Goal: Task Accomplishment & Management: Manage account settings

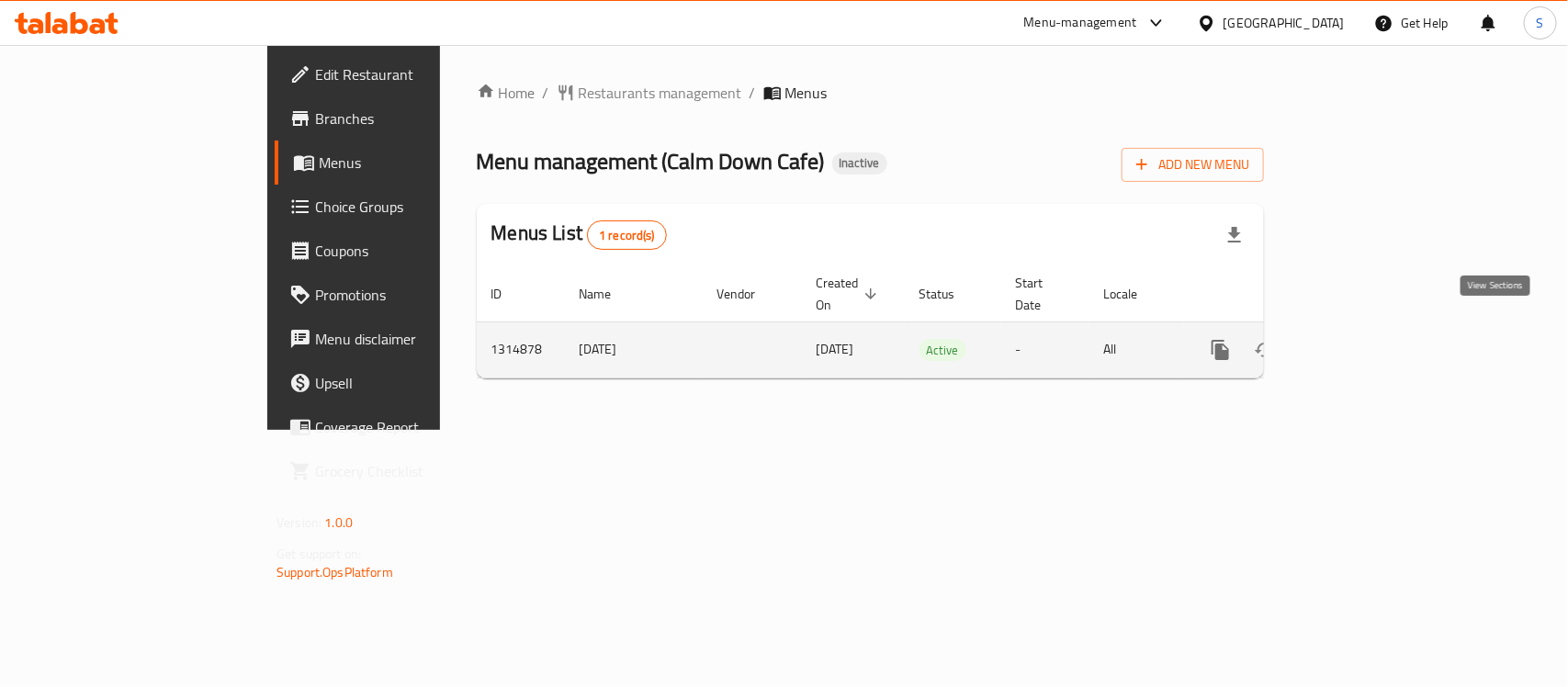
click at [1364, 339] on icon "enhanced table" at bounding box center [1352, 349] width 22 height 22
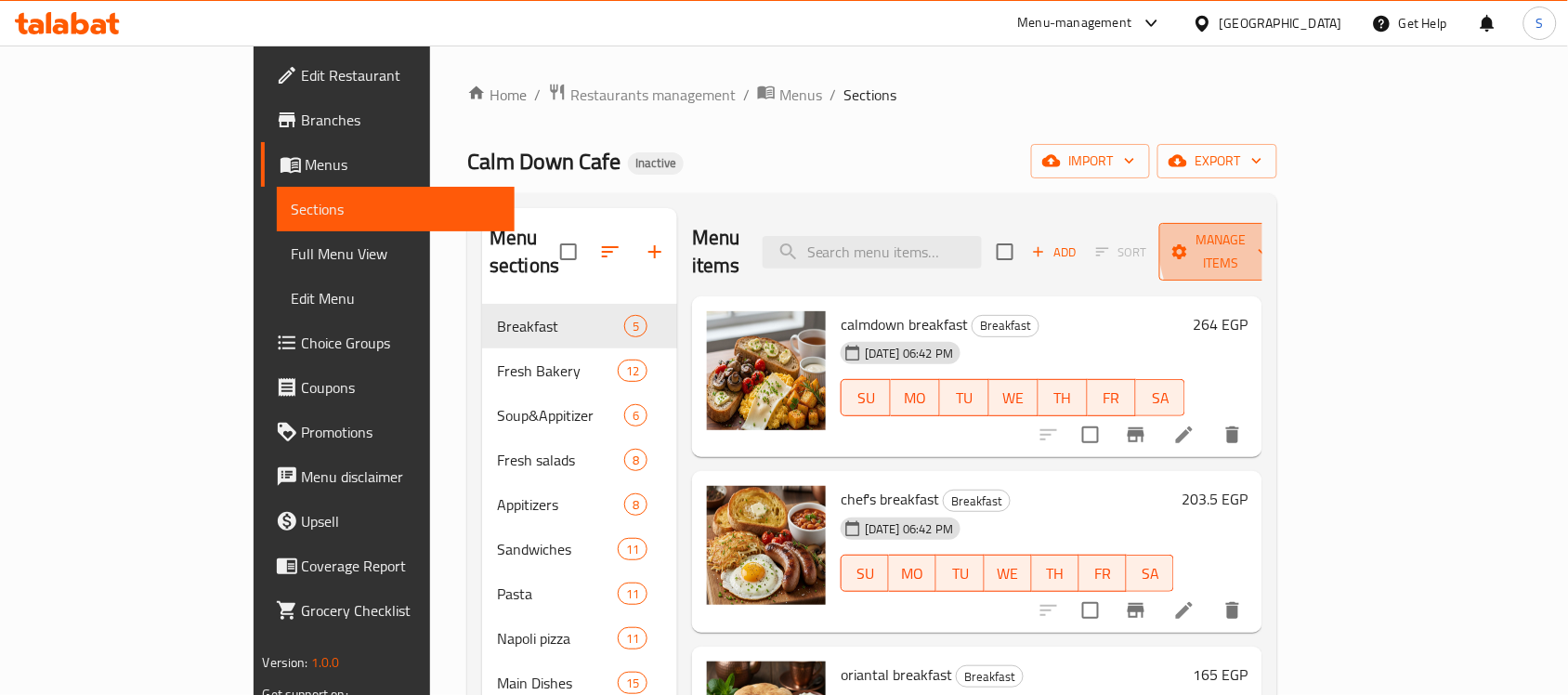
click at [1273, 242] on icon "button" at bounding box center [1263, 251] width 19 height 19
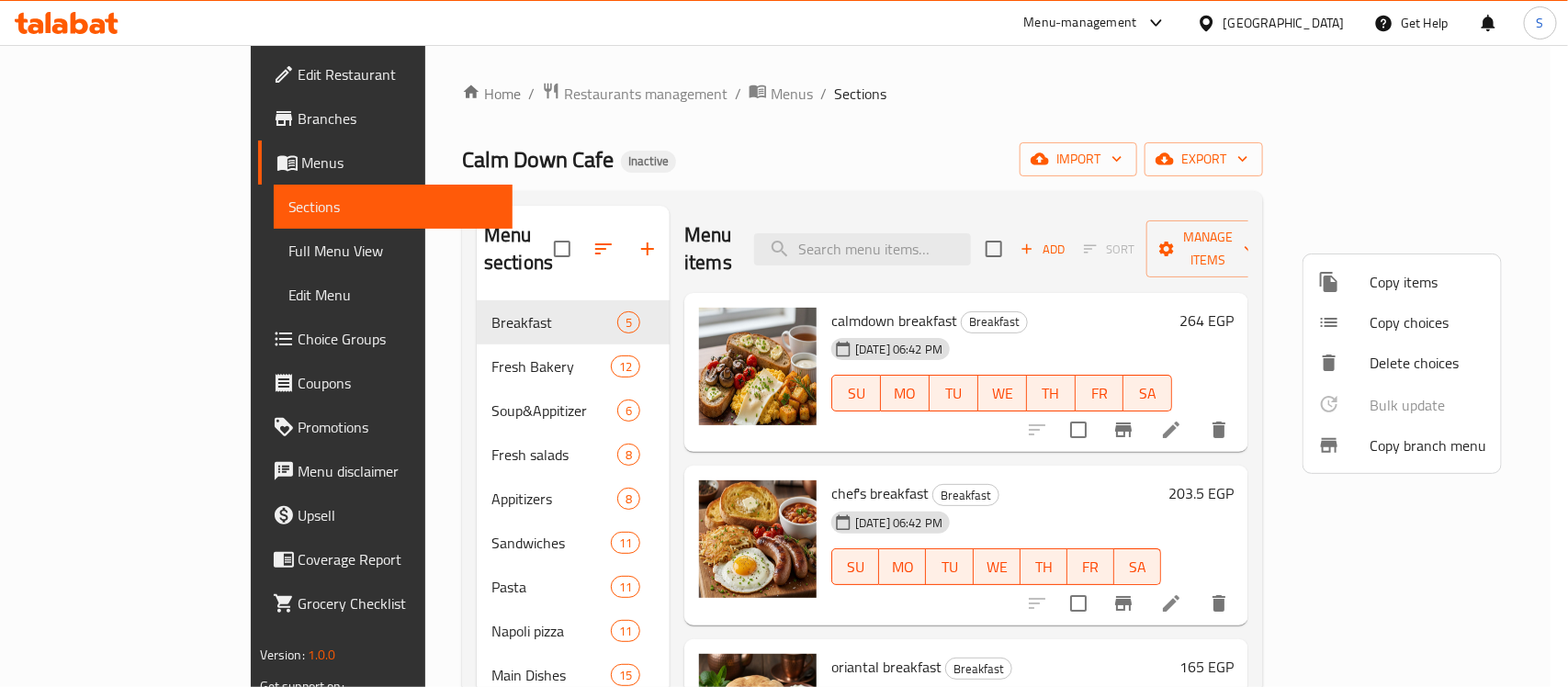
click at [1378, 452] on span "Copy branch menu" at bounding box center [1427, 445] width 116 height 22
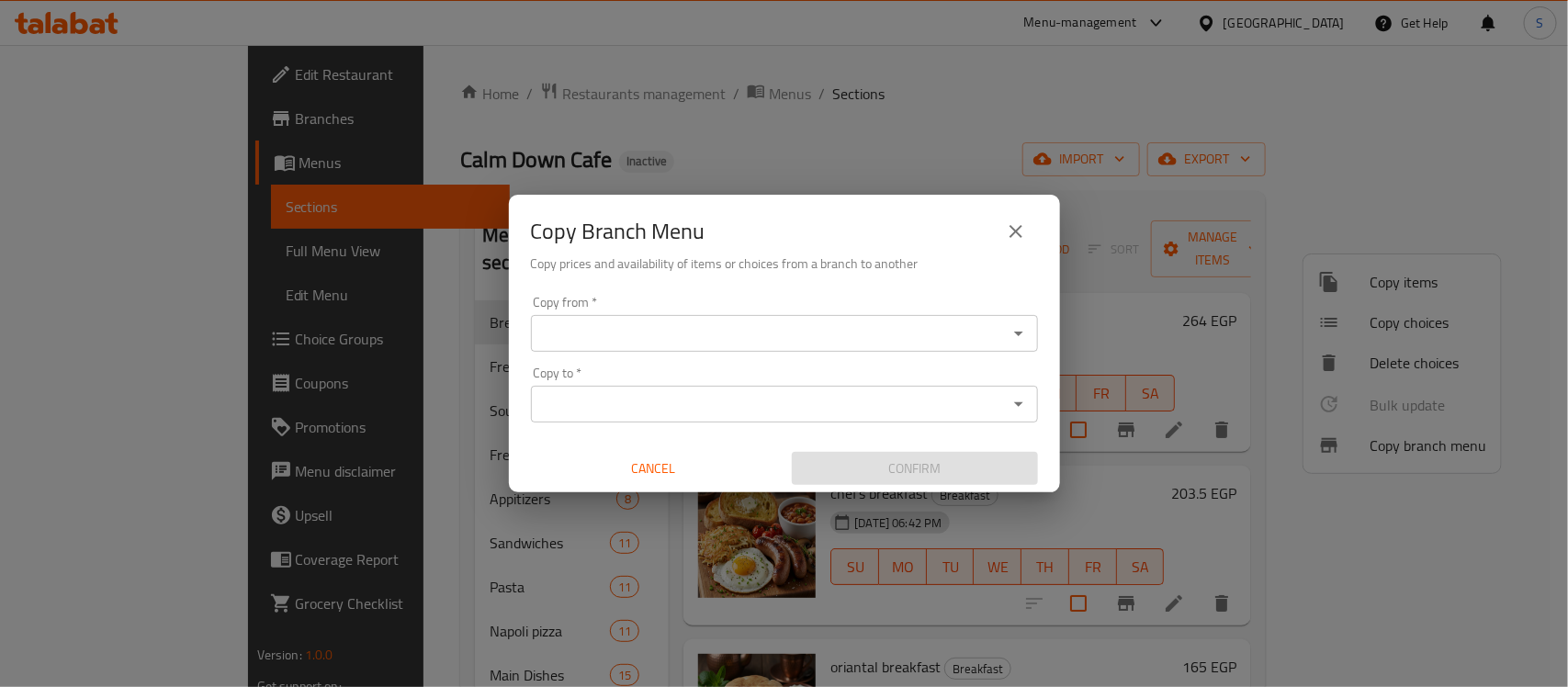
click at [796, 336] on input "Copy from   *" at bounding box center [769, 333] width 466 height 26
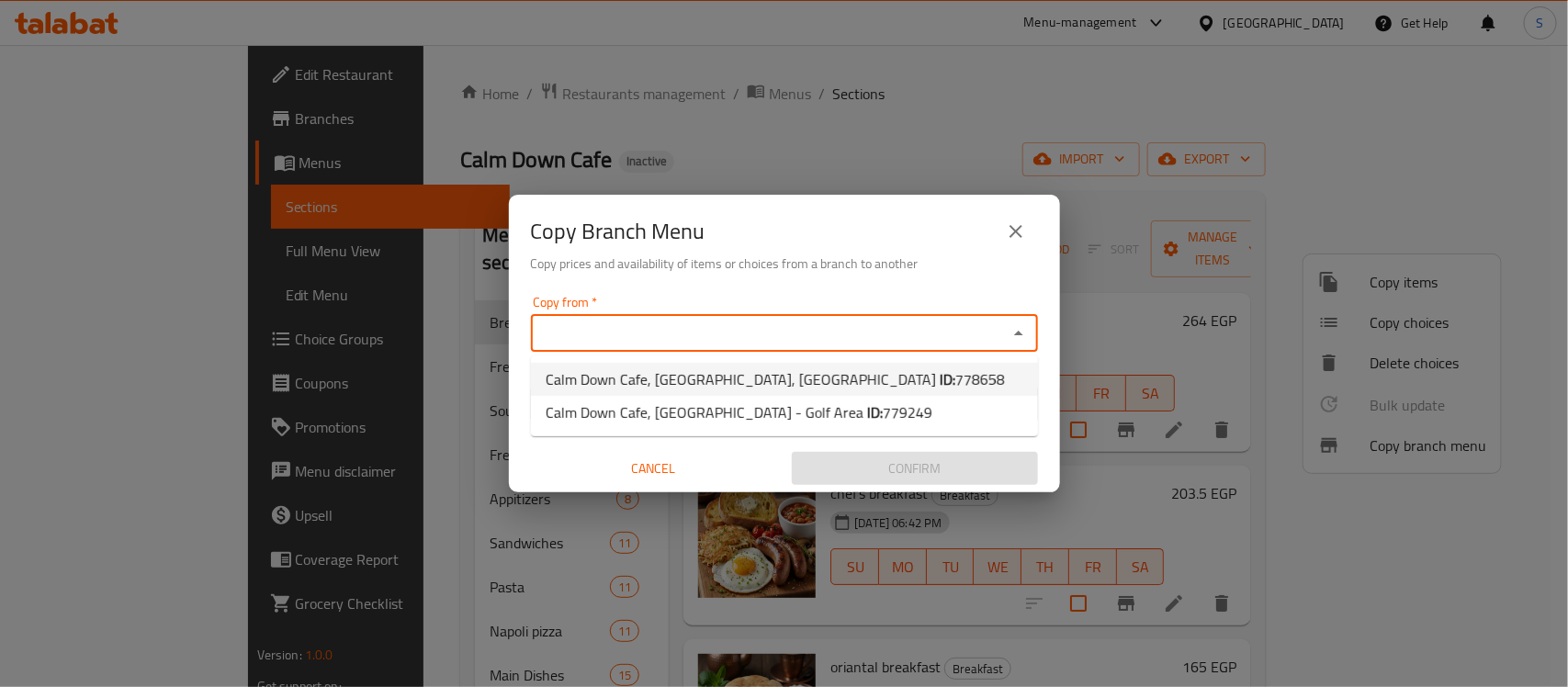
click at [940, 374] on b "ID:" at bounding box center [947, 379] width 16 height 28
type input "Calm Down Cafe, [GEOGRAPHIC_DATA], [GEOGRAPHIC_DATA]"
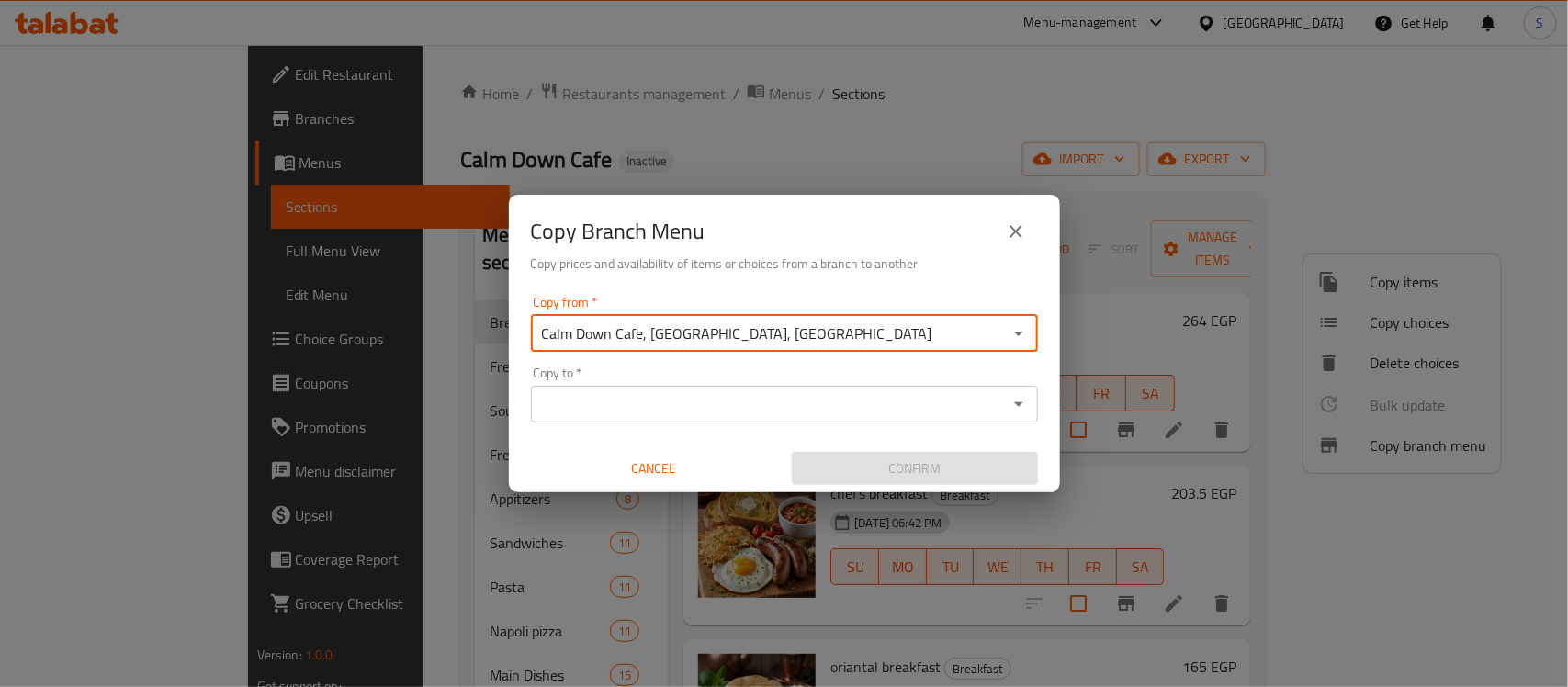
click at [807, 398] on input "Copy to   *" at bounding box center [769, 404] width 466 height 26
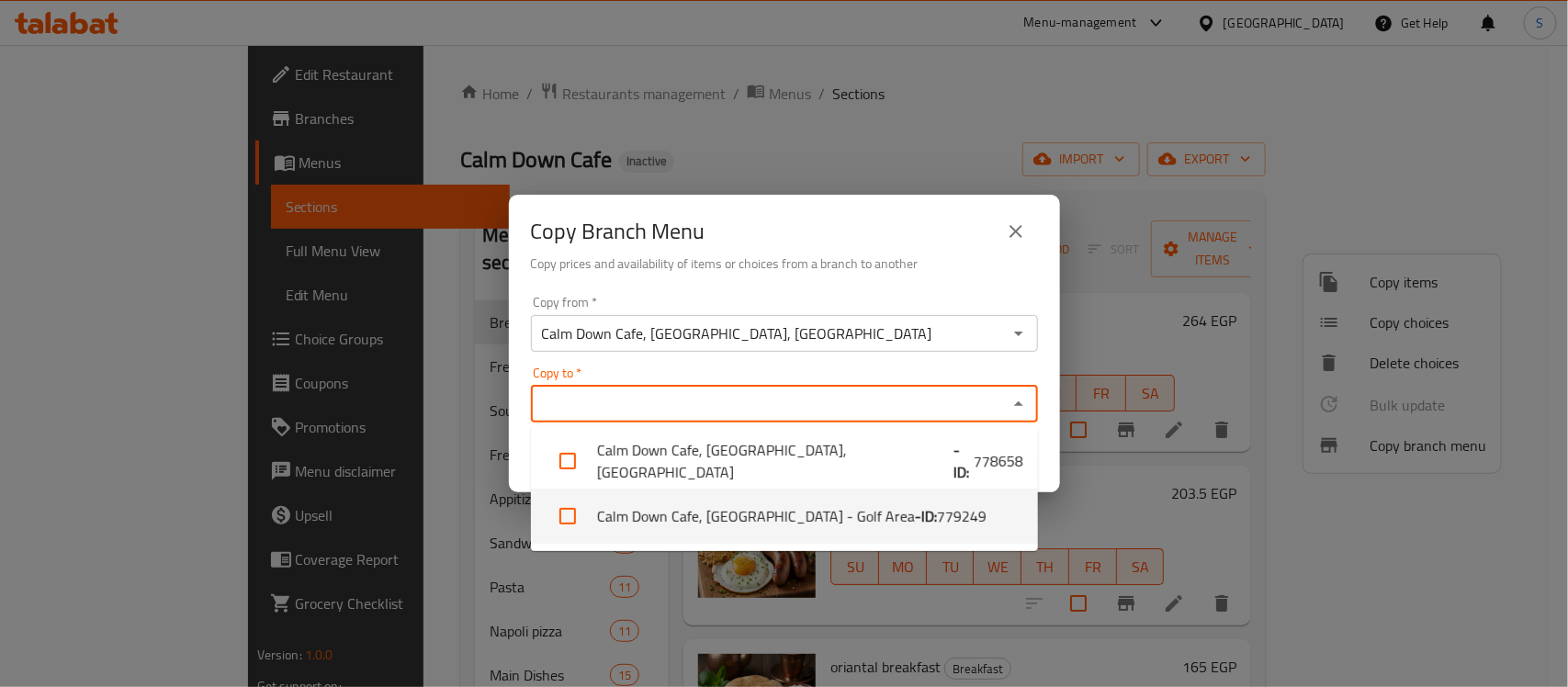
click at [790, 516] on li "Calm Down Cafe, El Obour - Golf Area - ID: 779249" at bounding box center [784, 516] width 507 height 55
checkbox input "true"
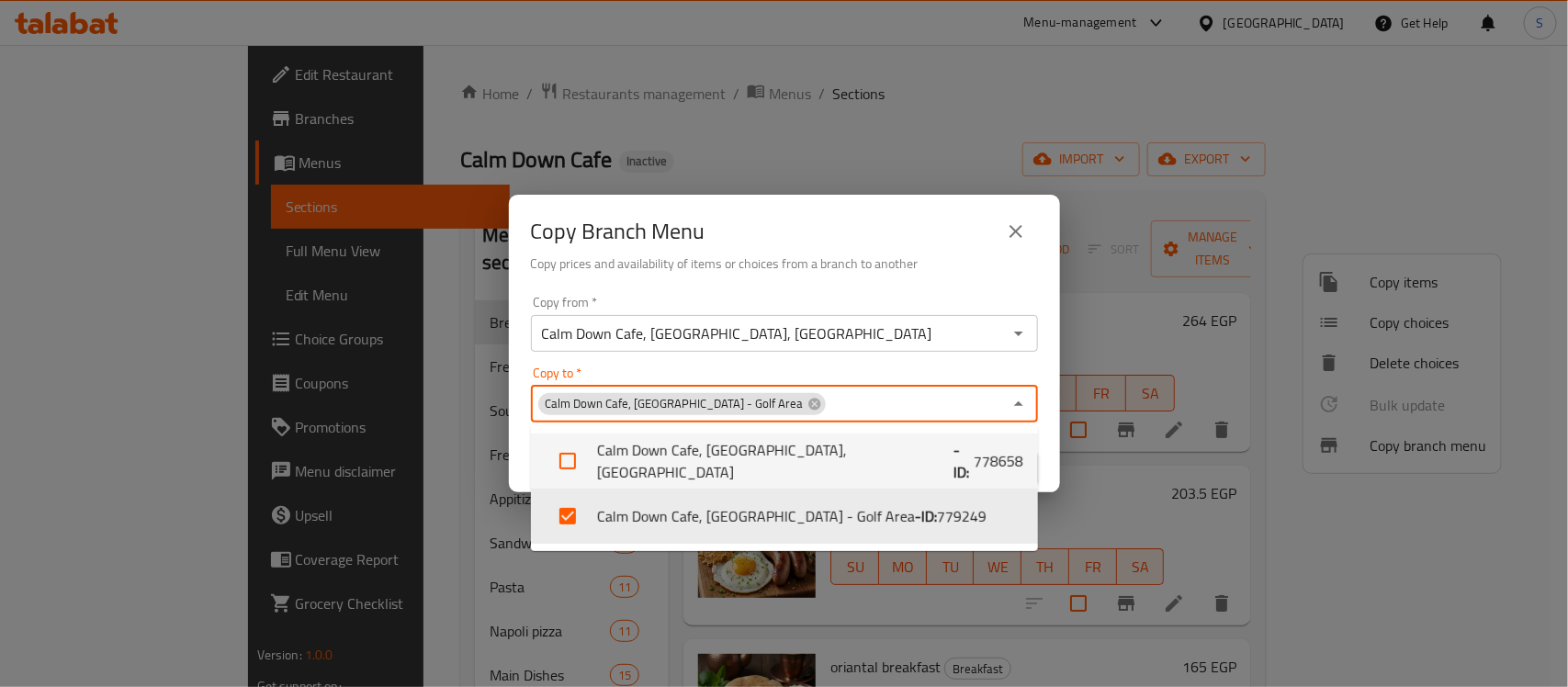
click at [1050, 467] on div "Copy from   * Calm Down Cafe, Nasr City, El Tayaran Copy from * Copy to   * Cal…" at bounding box center [785, 391] width 552 height 205
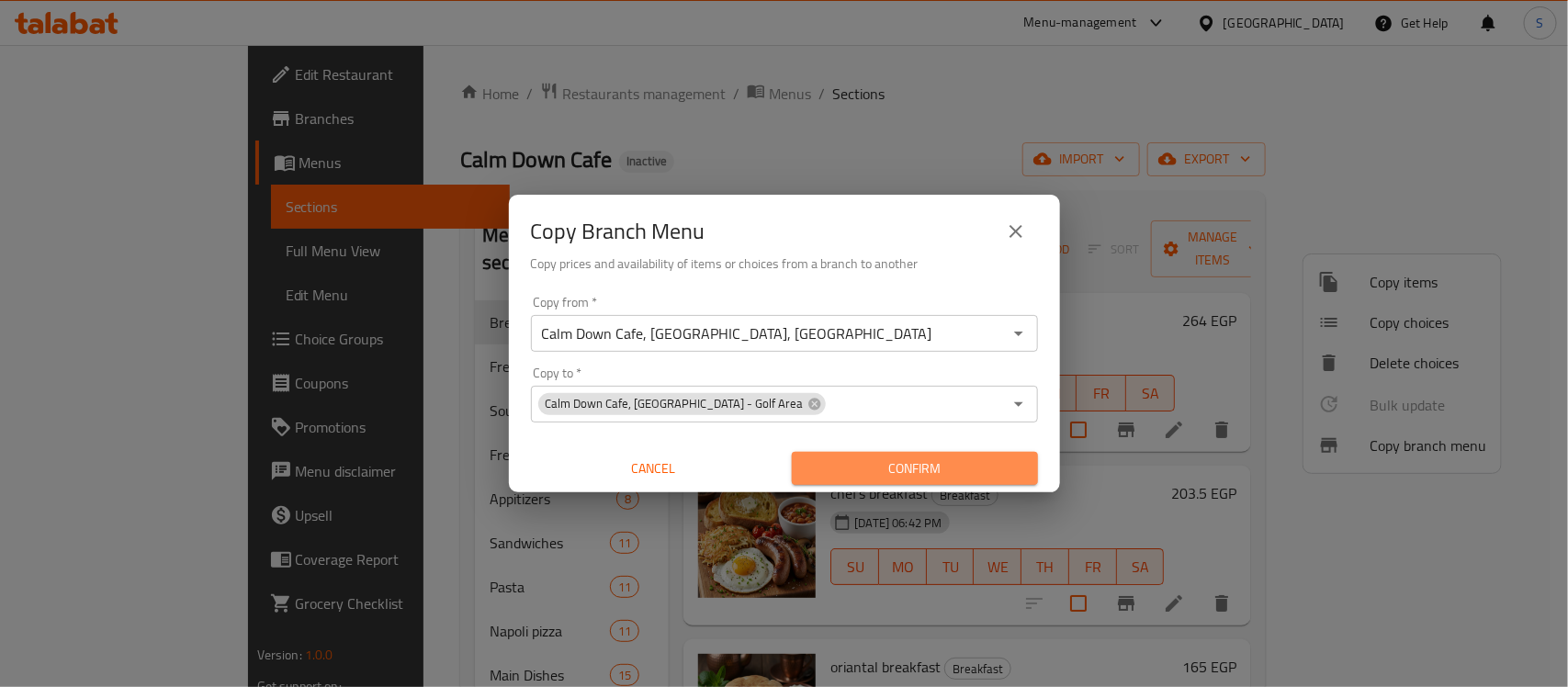
click at [967, 474] on span "Confirm" at bounding box center [915, 468] width 217 height 23
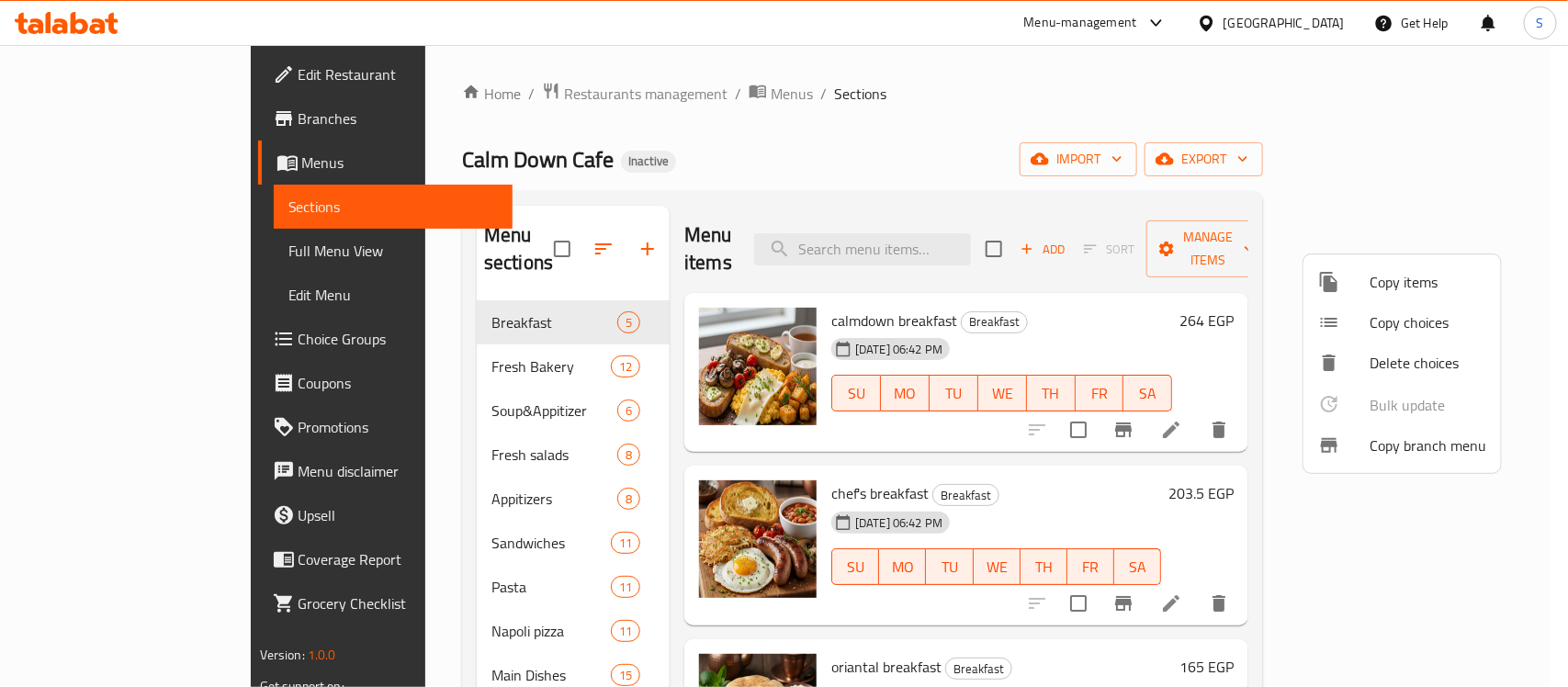
click at [736, 115] on div at bounding box center [784, 344] width 1568 height 687
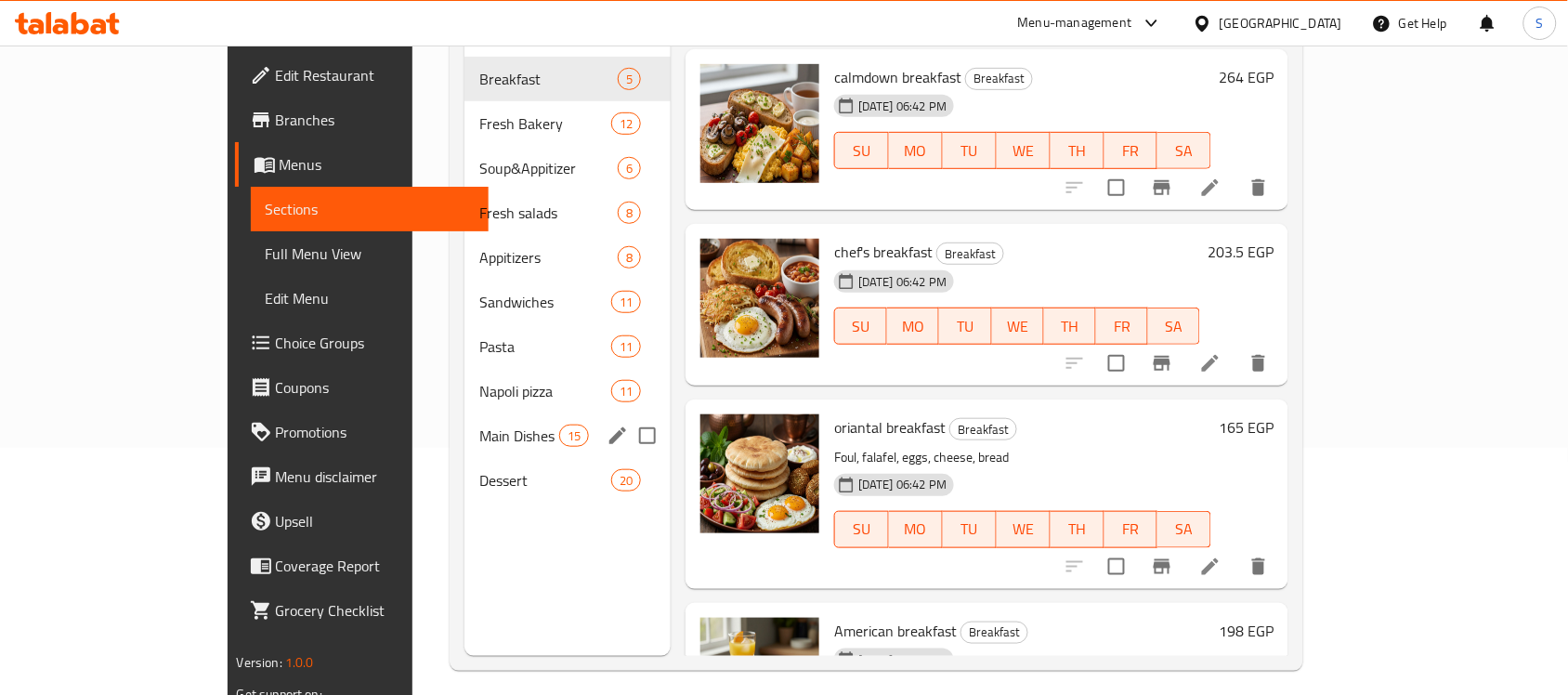
scroll to position [261, 0]
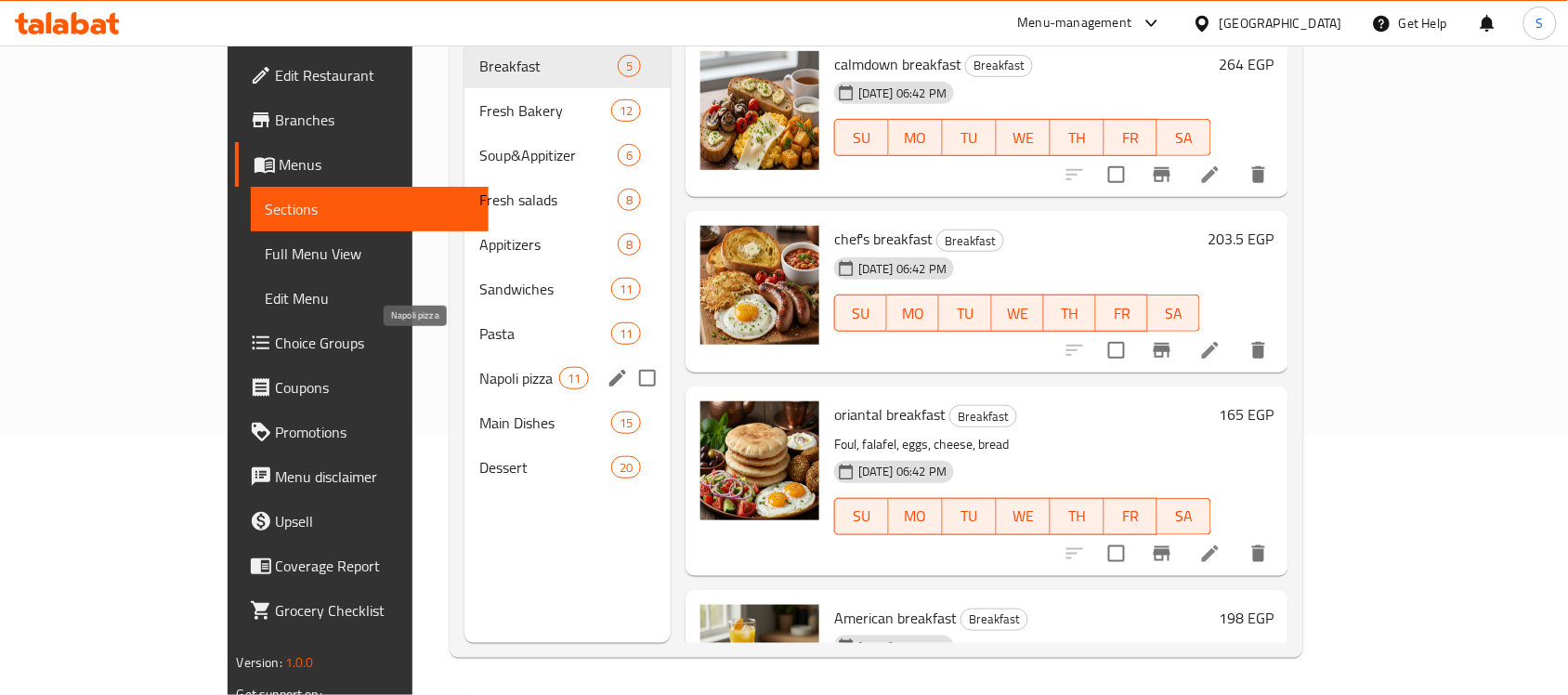
click at [479, 366] on span "Napoli pizza" at bounding box center [518, 377] width 79 height 22
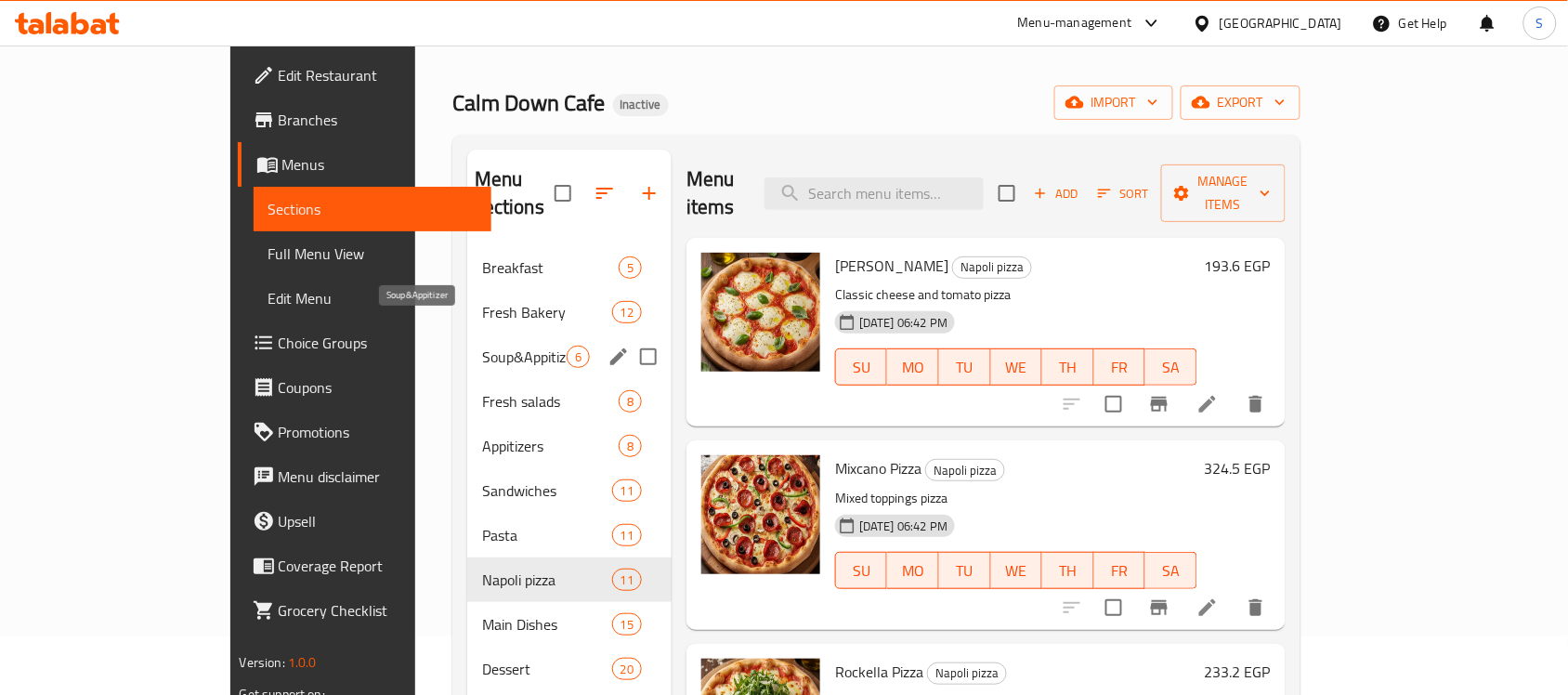
scroll to position [29, 0]
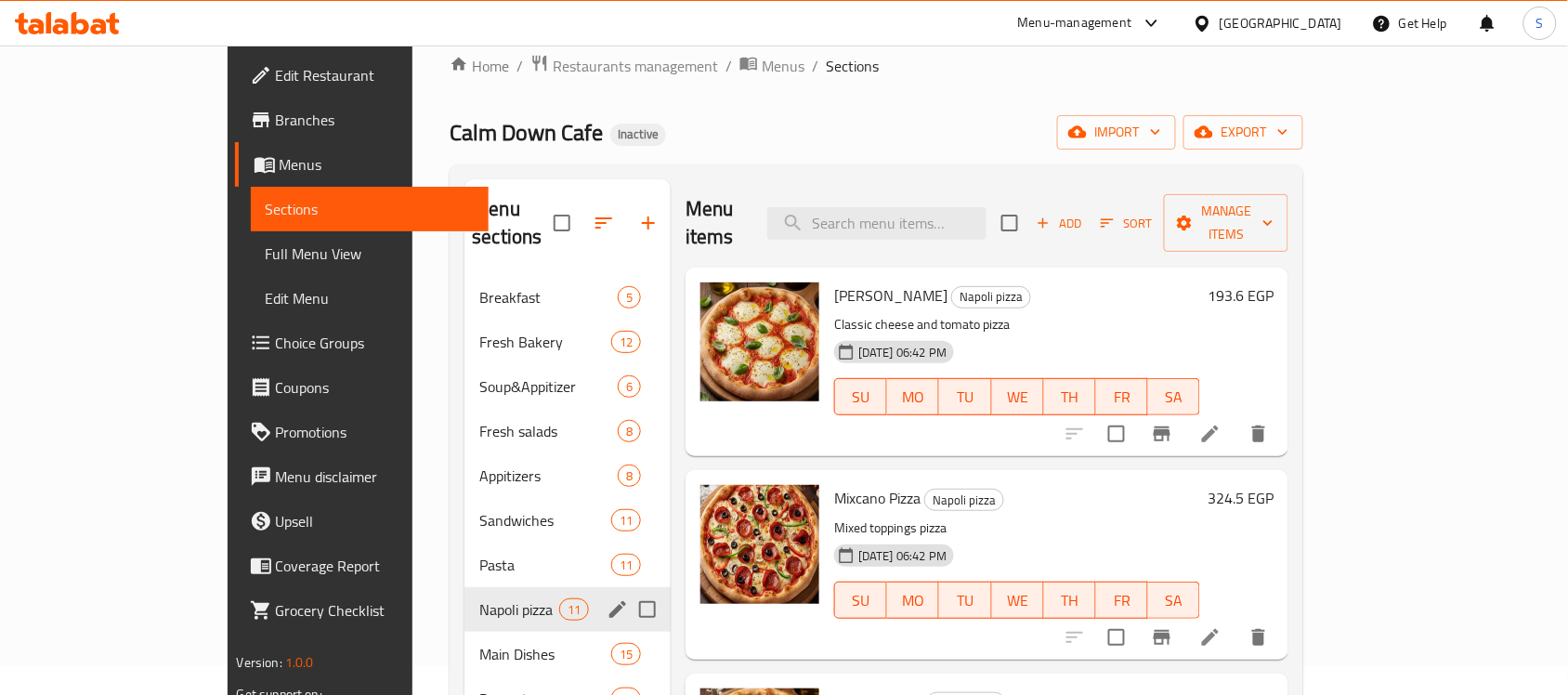
click at [628, 589] on input "Menu sections" at bounding box center [647, 608] width 39 height 39
checkbox input "true"
click at [585, 214] on icon "button" at bounding box center [593, 222] width 17 height 17
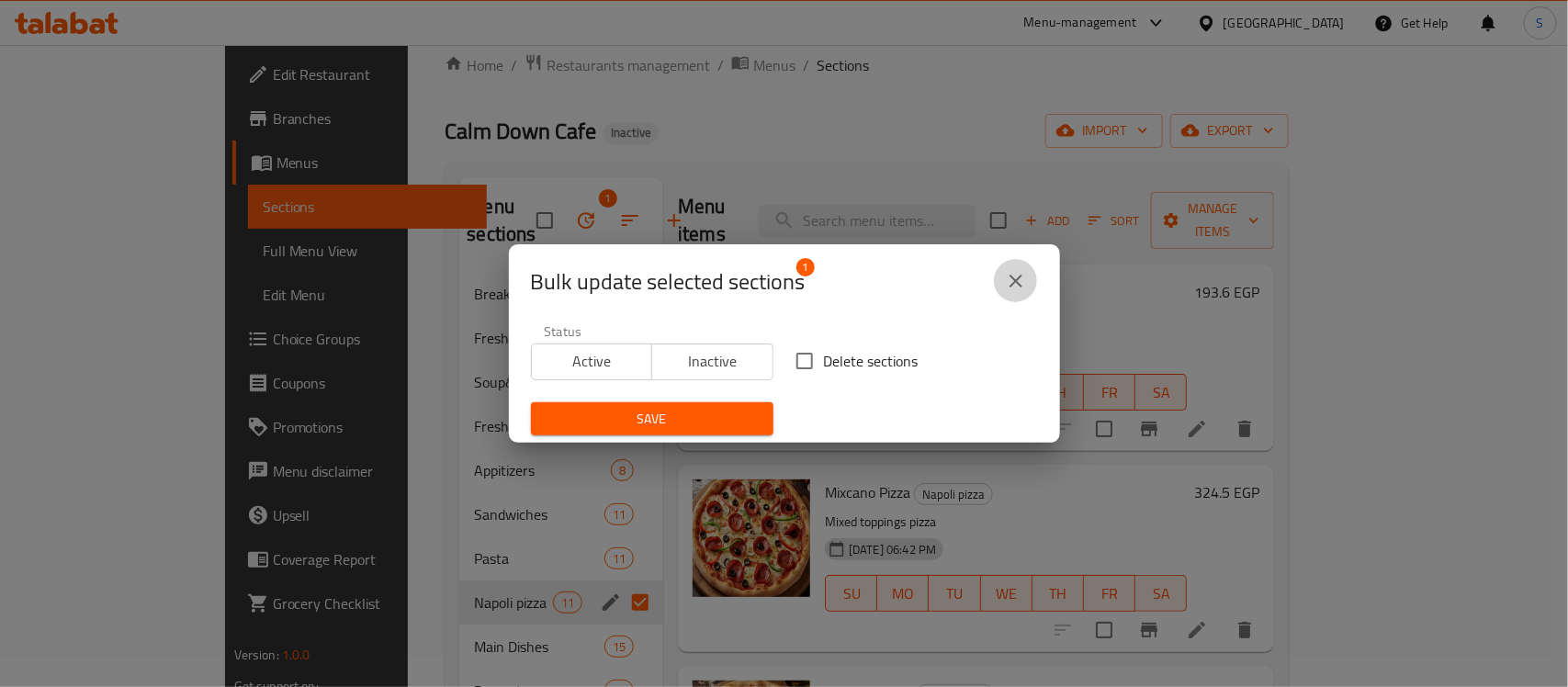
click at [1019, 279] on icon "close" at bounding box center [1015, 281] width 22 height 22
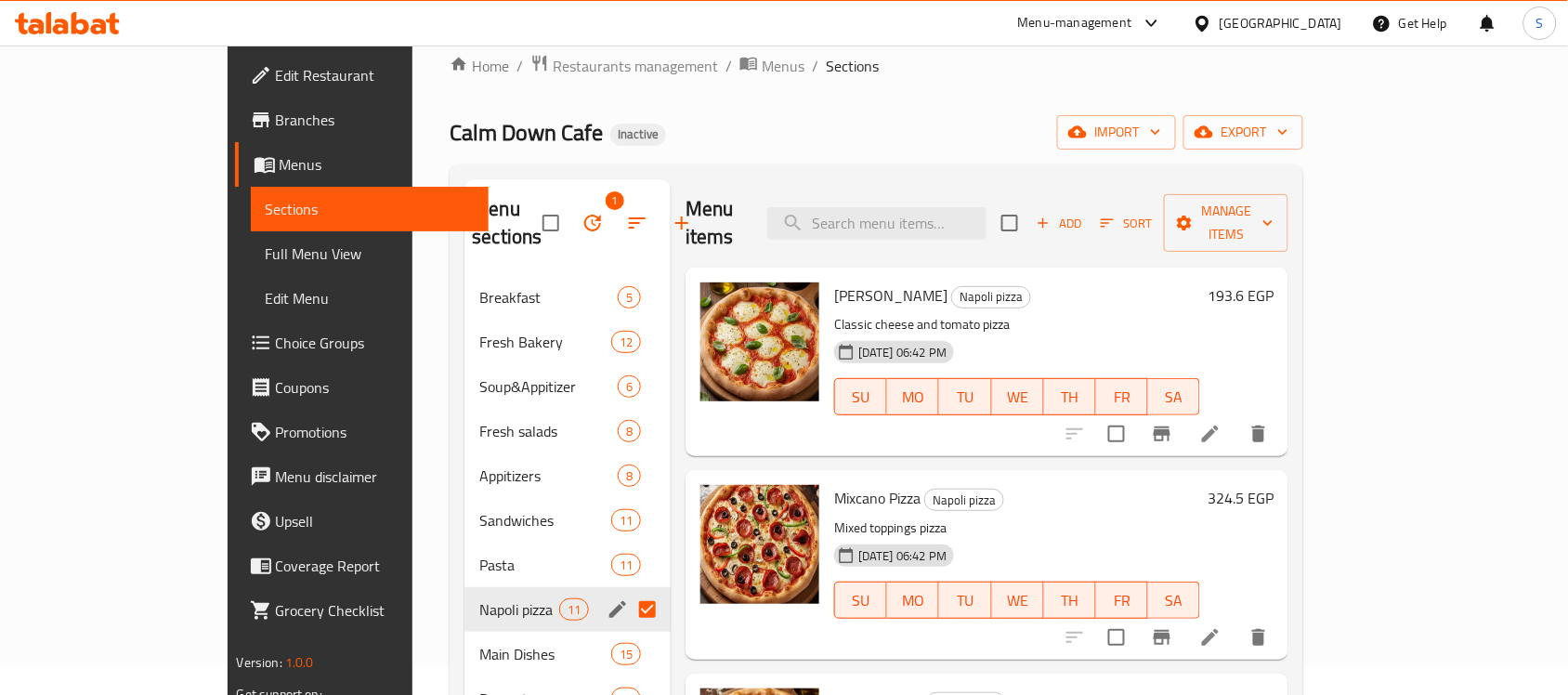
click at [811, 125] on div "Calm Down Cafe Inactive import export" at bounding box center [876, 132] width 854 height 35
click at [1029, 205] on input "checkbox" at bounding box center [1009, 222] width 39 height 39
checkbox input "true"
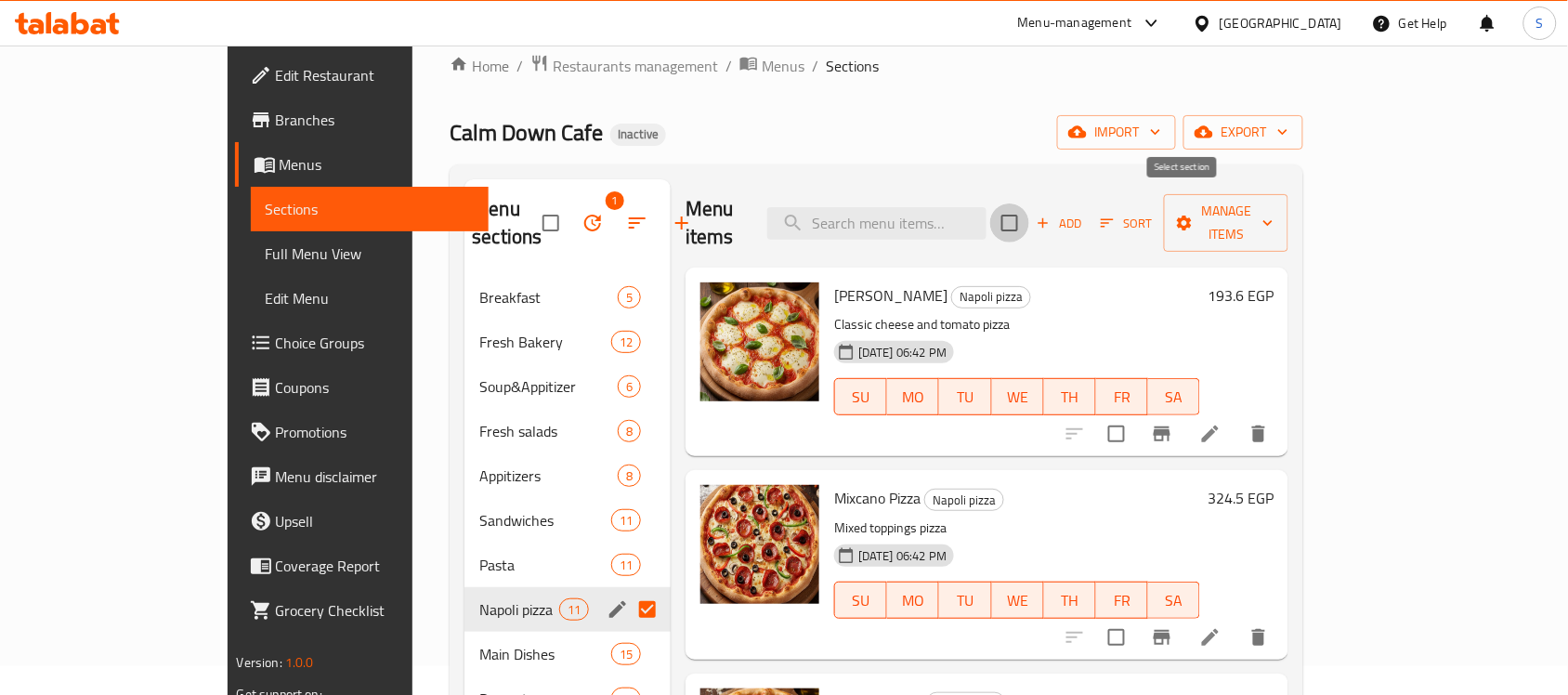
checkbox input "true"
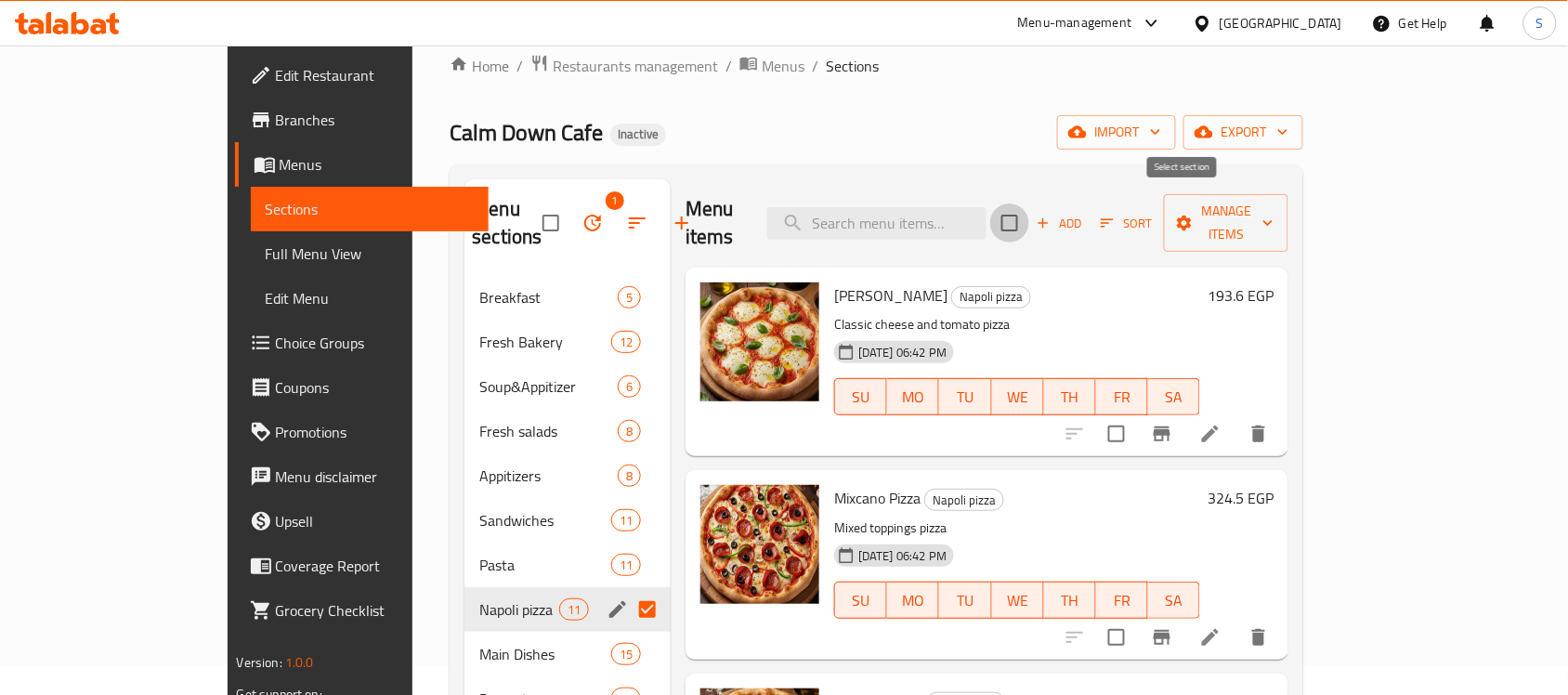
checkbox input "true"
click at [1273, 206] on span "Manage items" at bounding box center [1225, 222] width 95 height 47
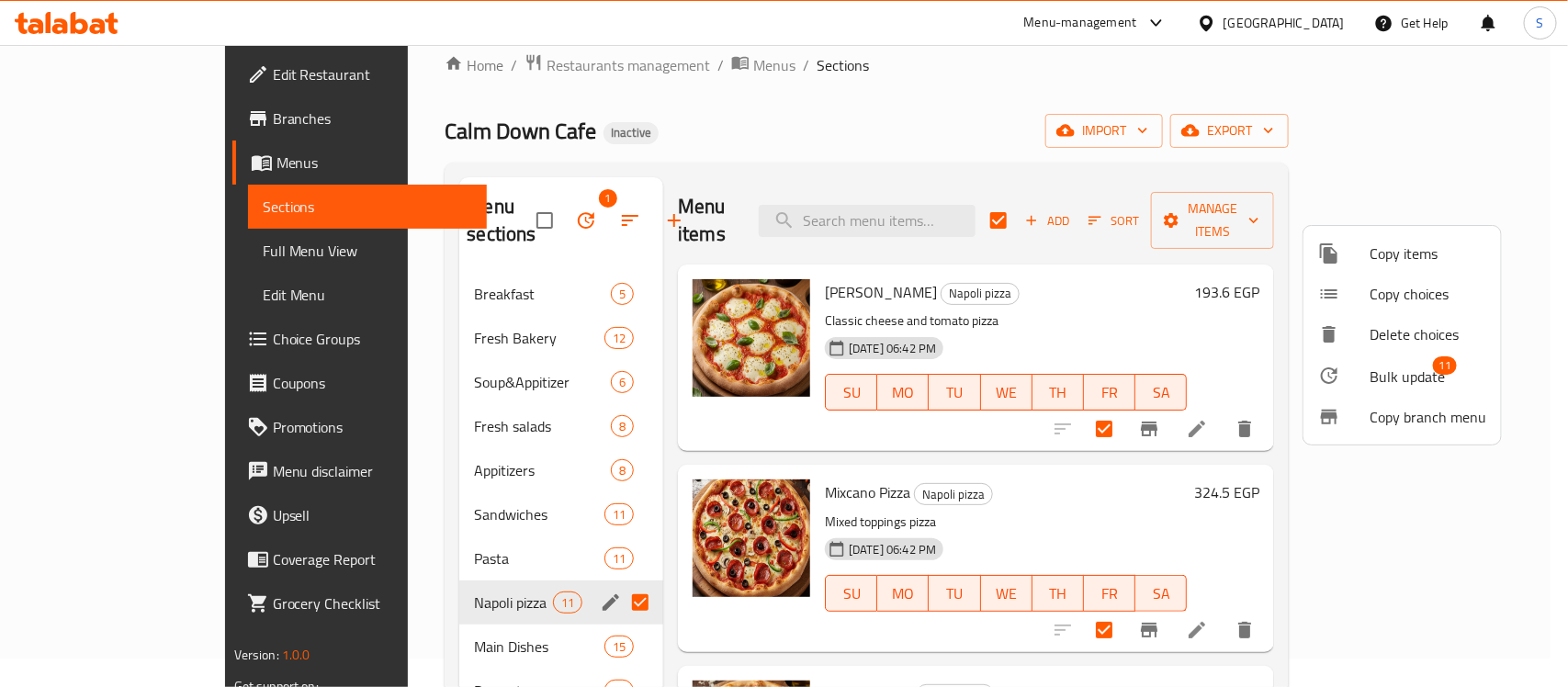
click at [1381, 372] on span "Bulk update" at bounding box center [1406, 376] width 75 height 22
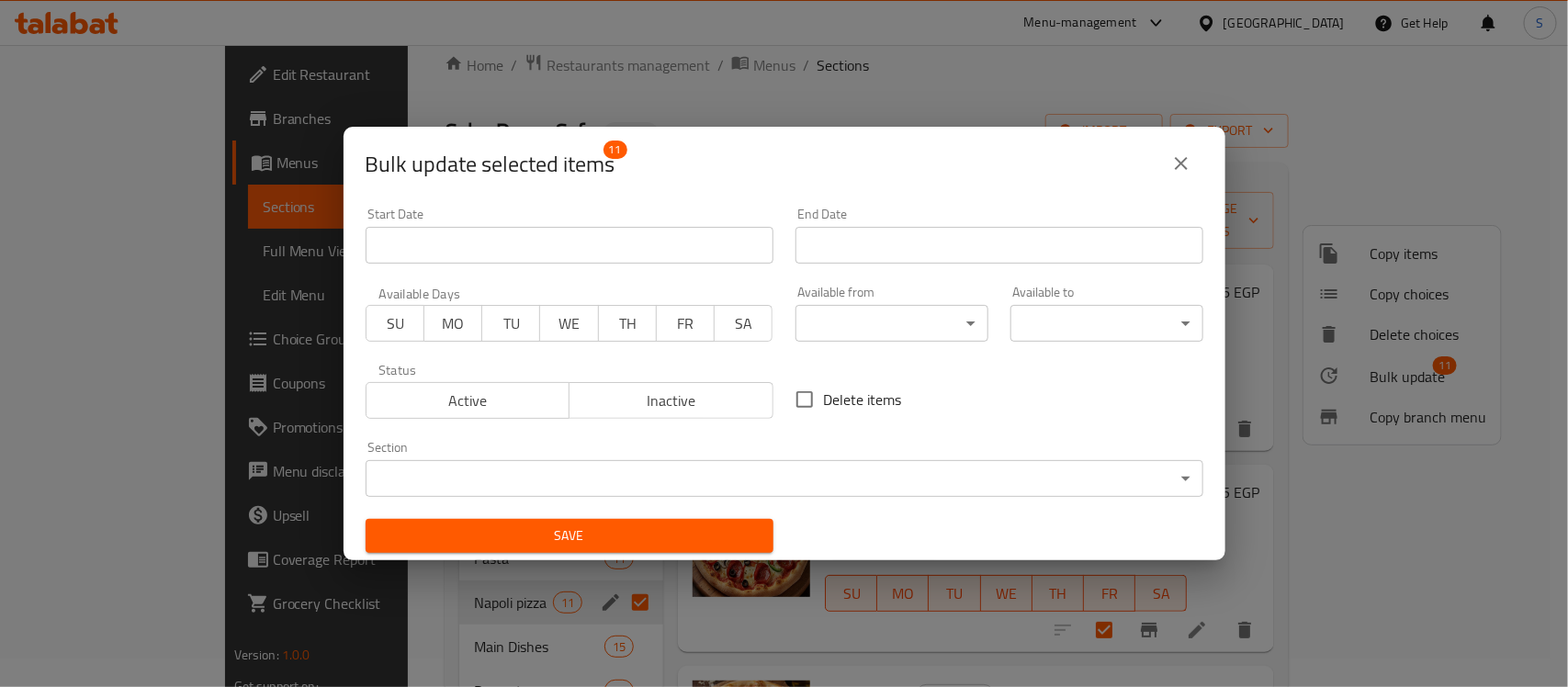
click at [1185, 163] on icon "close" at bounding box center [1181, 163] width 22 height 22
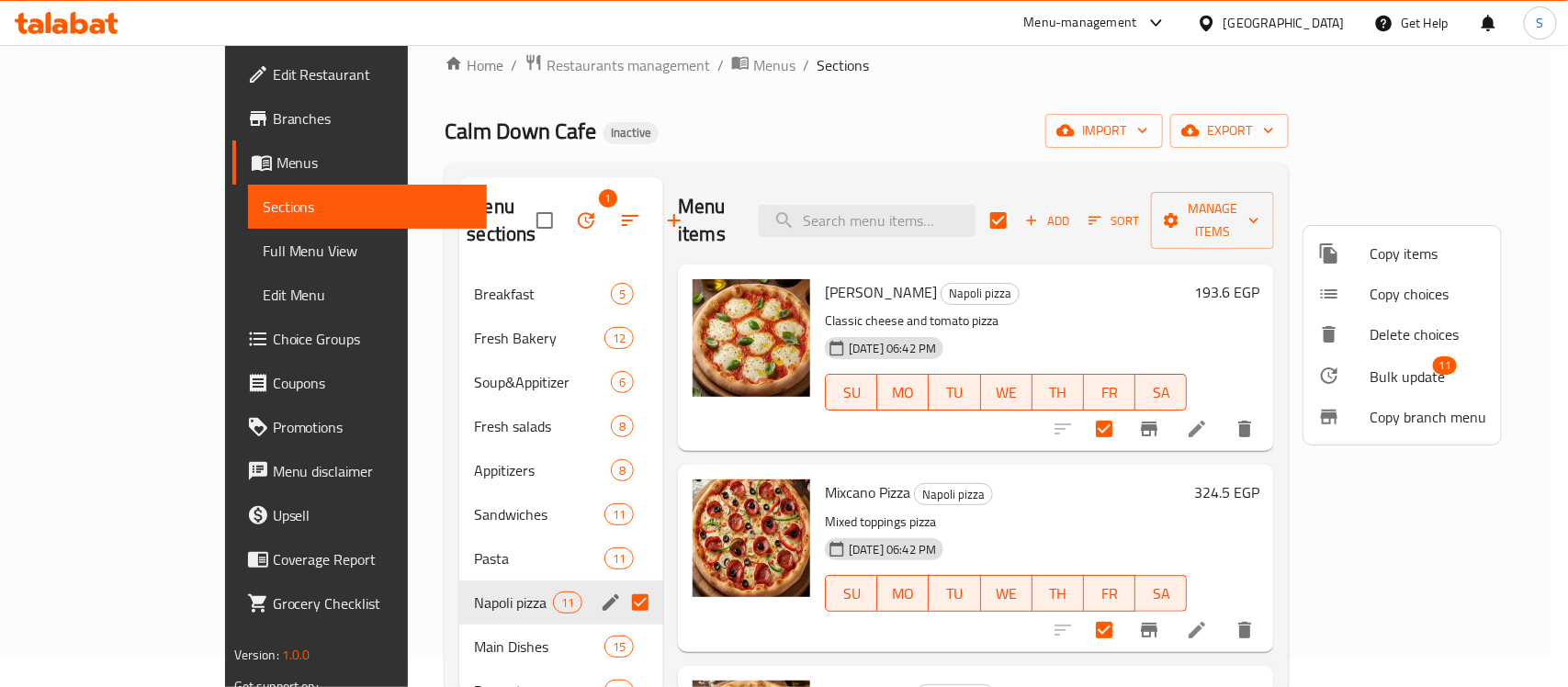
click at [1095, 263] on div at bounding box center [784, 344] width 1568 height 687
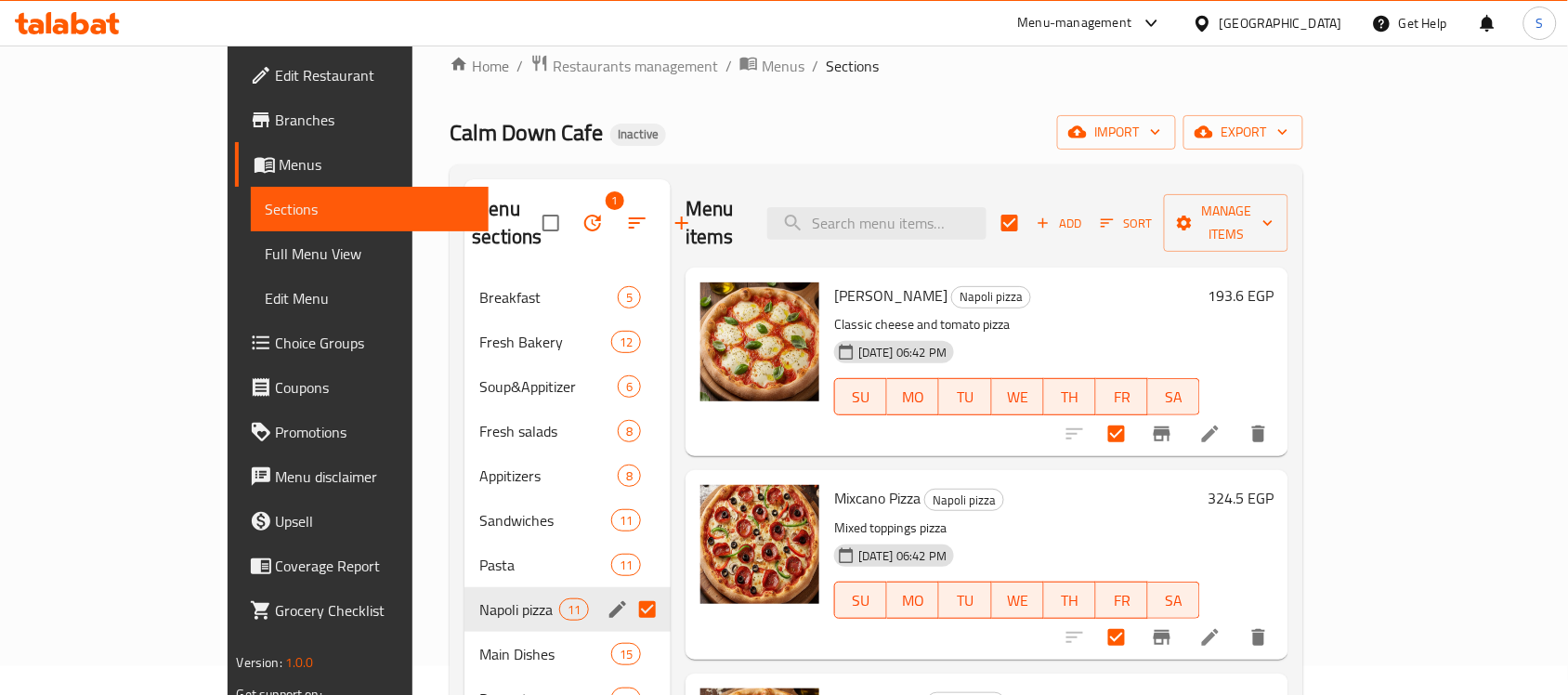
click at [1099, 135] on div "Calm Down Cafe Inactive import export" at bounding box center [876, 132] width 854 height 35
click at [1288, 130] on span "export" at bounding box center [1243, 131] width 90 height 23
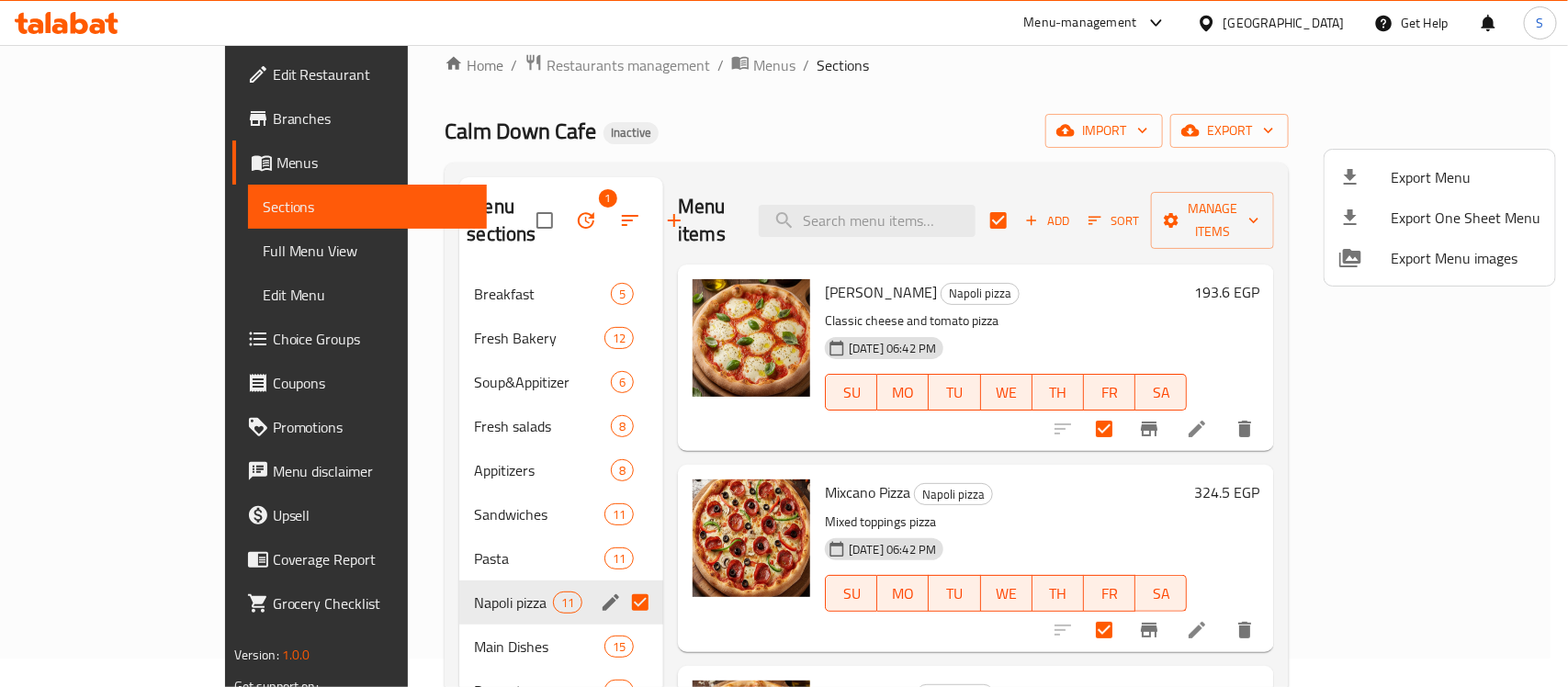
click at [1055, 145] on div at bounding box center [784, 344] width 1568 height 687
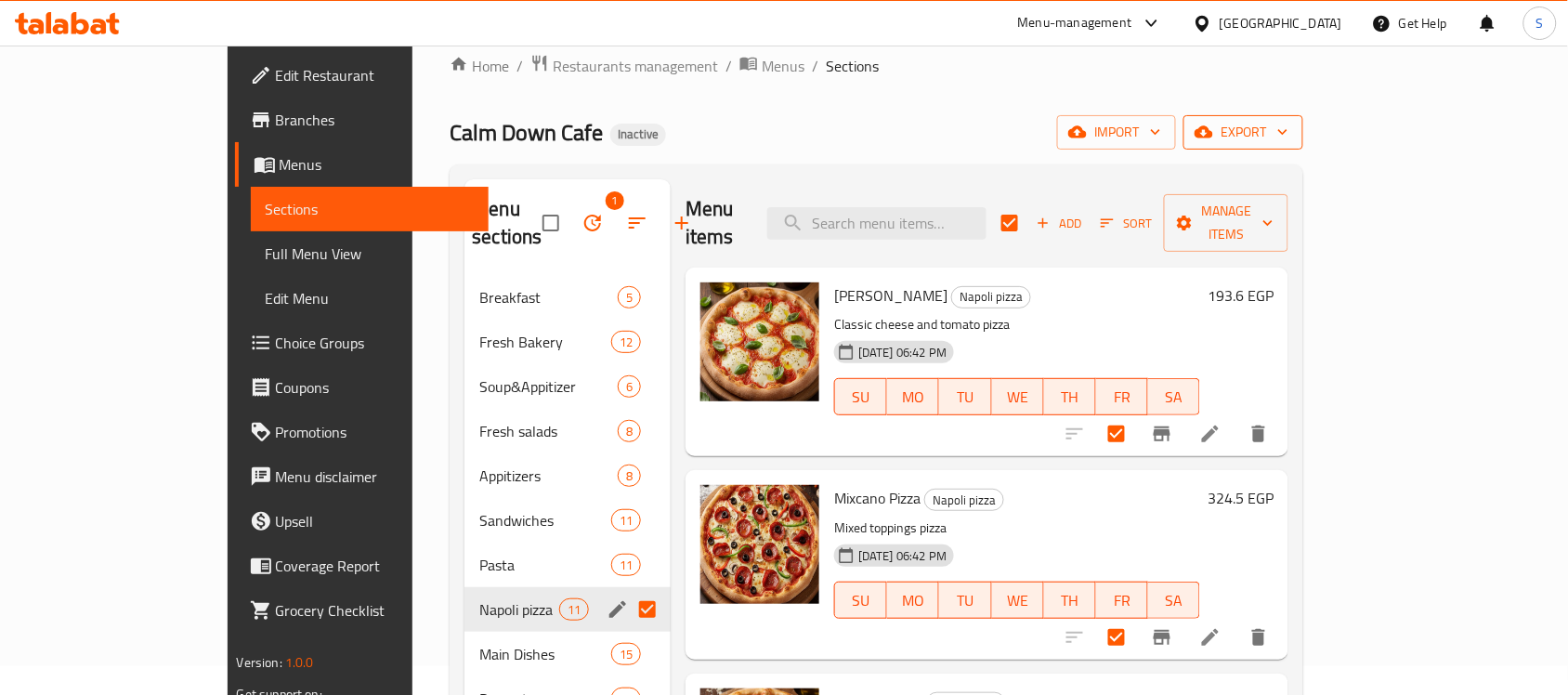
click at [1288, 128] on span "export" at bounding box center [1243, 131] width 90 height 23
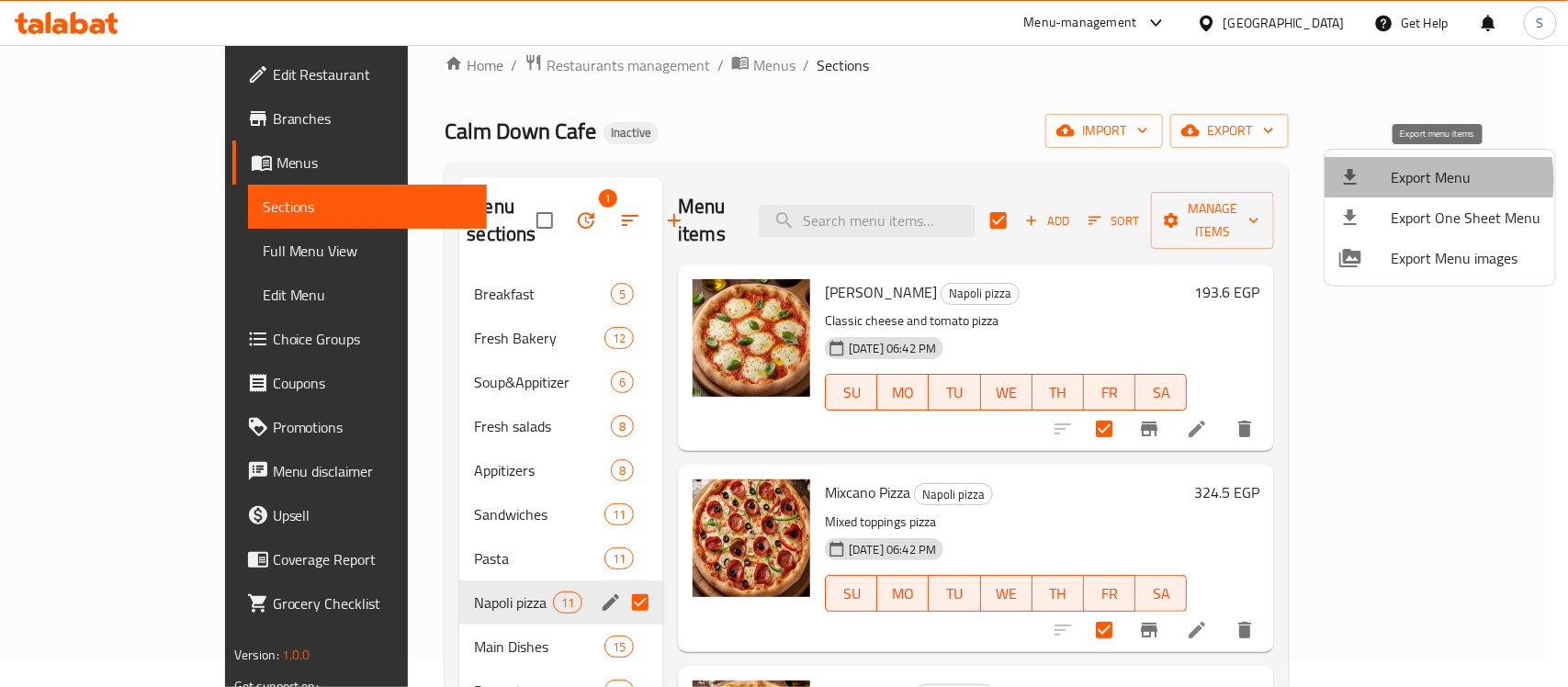
click at [1403, 180] on span "Export Menu" at bounding box center [1466, 177] width 150 height 22
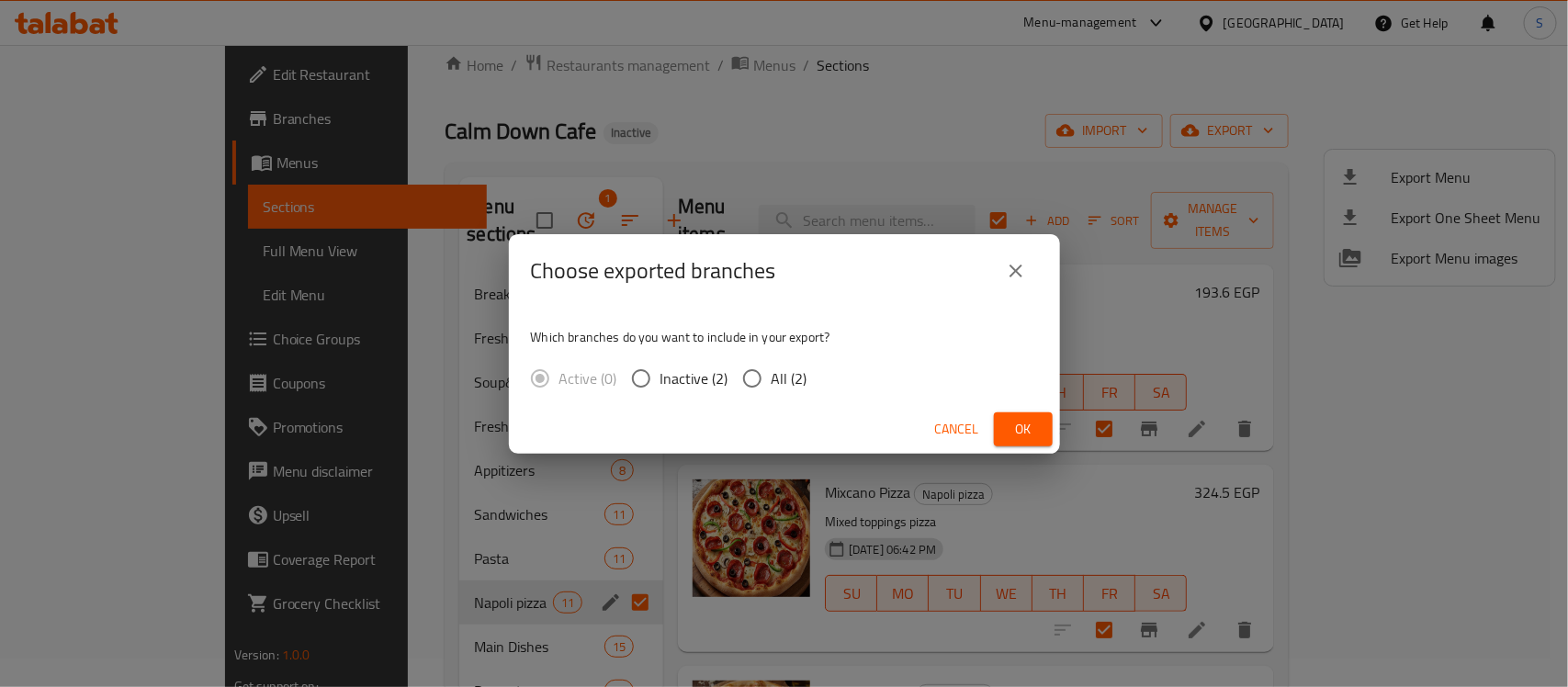
click at [757, 376] on input "All (2)" at bounding box center [751, 378] width 38 height 38
radio input "true"
click at [1004, 425] on button "Ok" at bounding box center [1023, 429] width 59 height 34
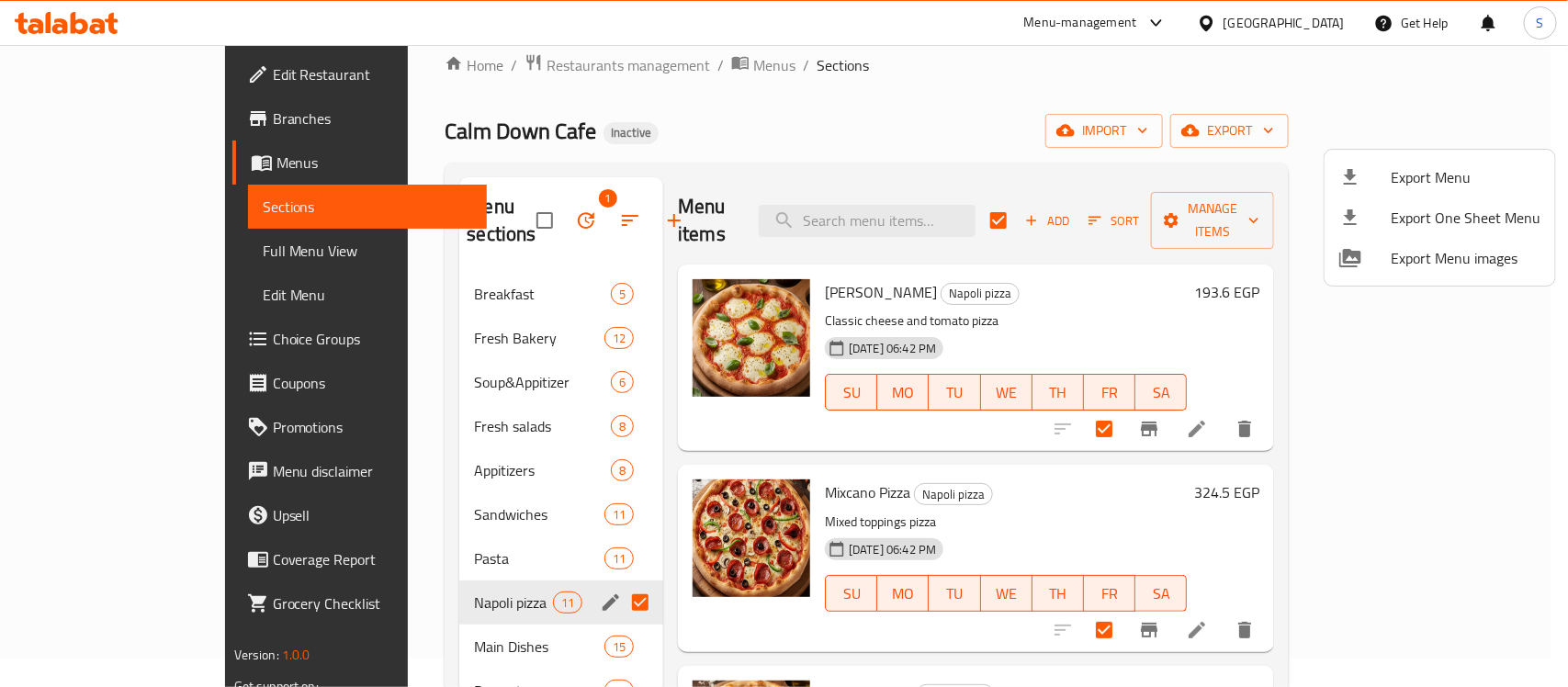
click at [1172, 200] on div at bounding box center [784, 344] width 1568 height 687
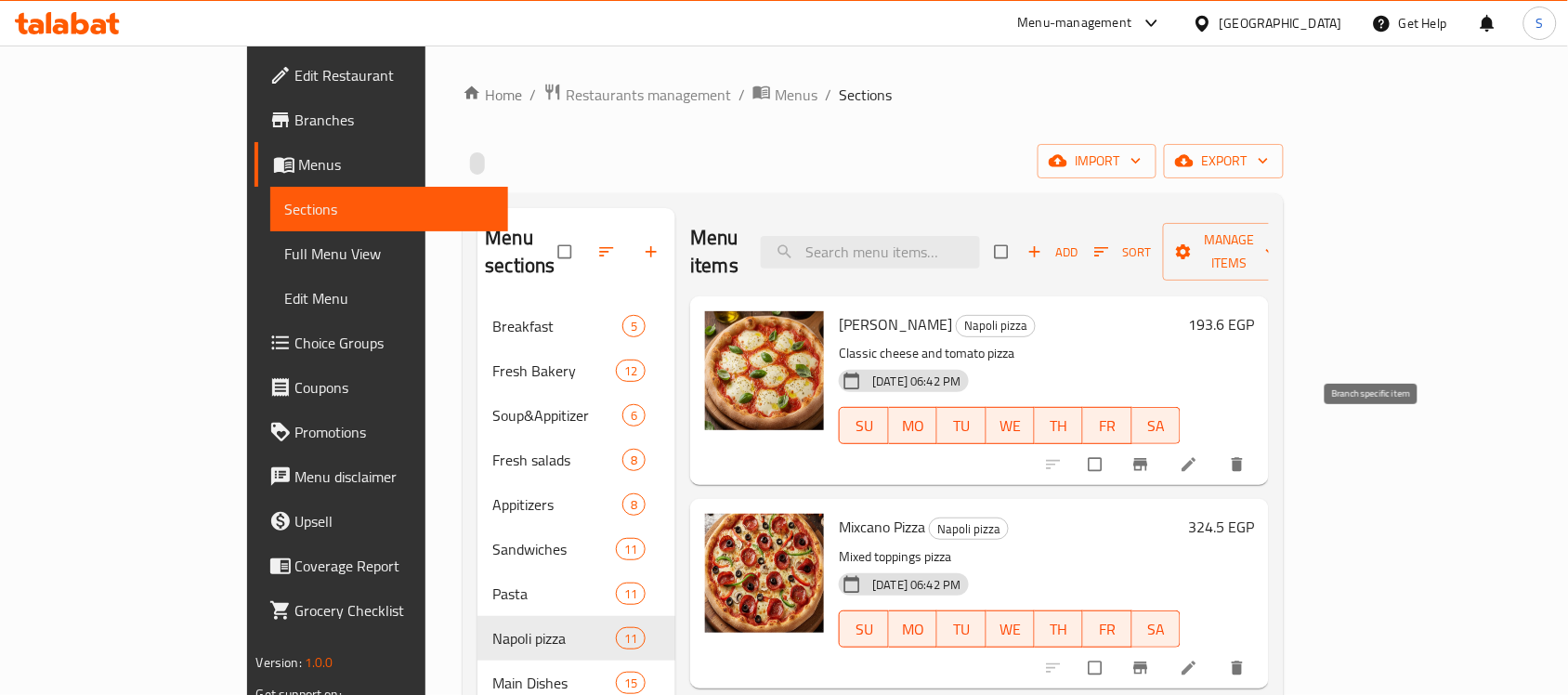
click at [1165, 444] on button "Branch-specific-item" at bounding box center [1143, 464] width 45 height 41
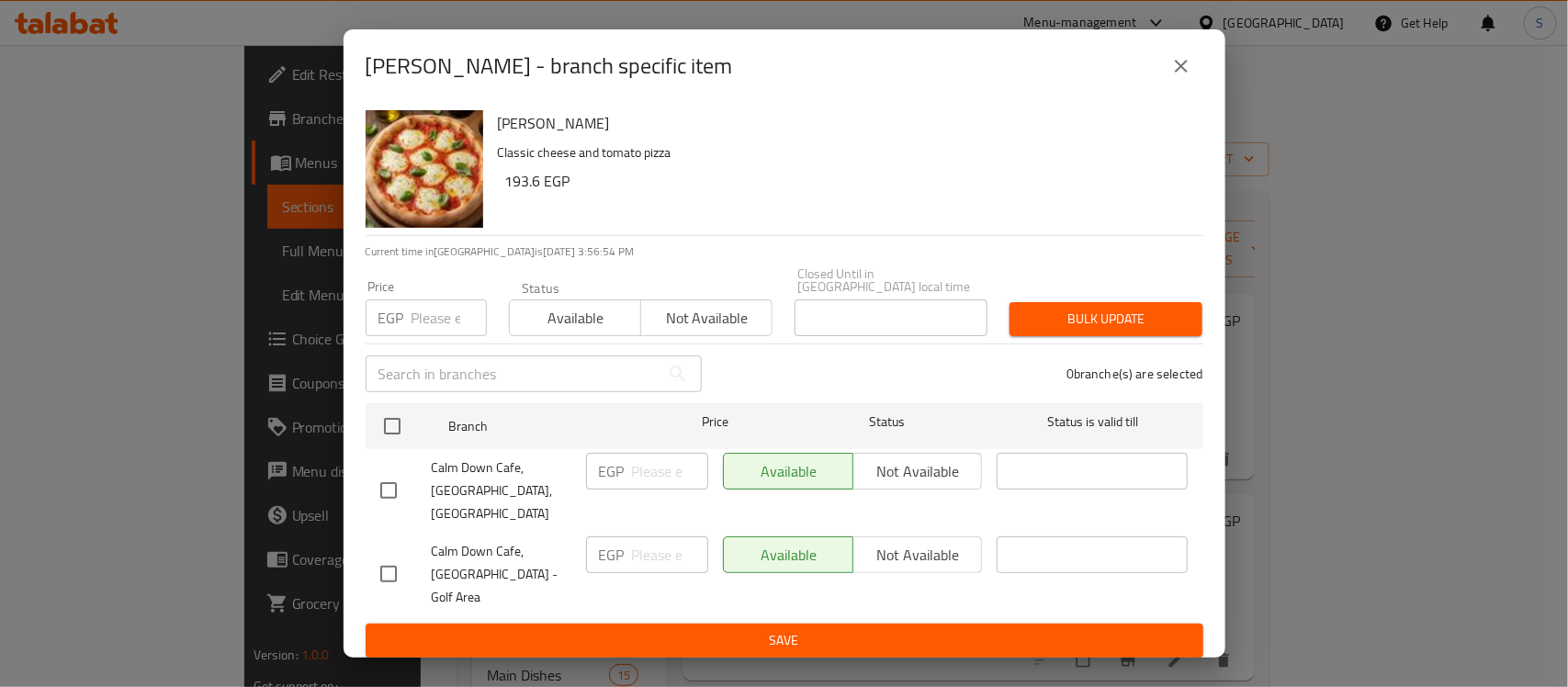
click at [400, 554] on input "checkbox" at bounding box center [388, 573] width 38 height 38
checkbox input "true"
click at [934, 553] on span "Not available" at bounding box center [918, 554] width 115 height 27
click at [898, 629] on span "Save" at bounding box center [784, 640] width 809 height 23
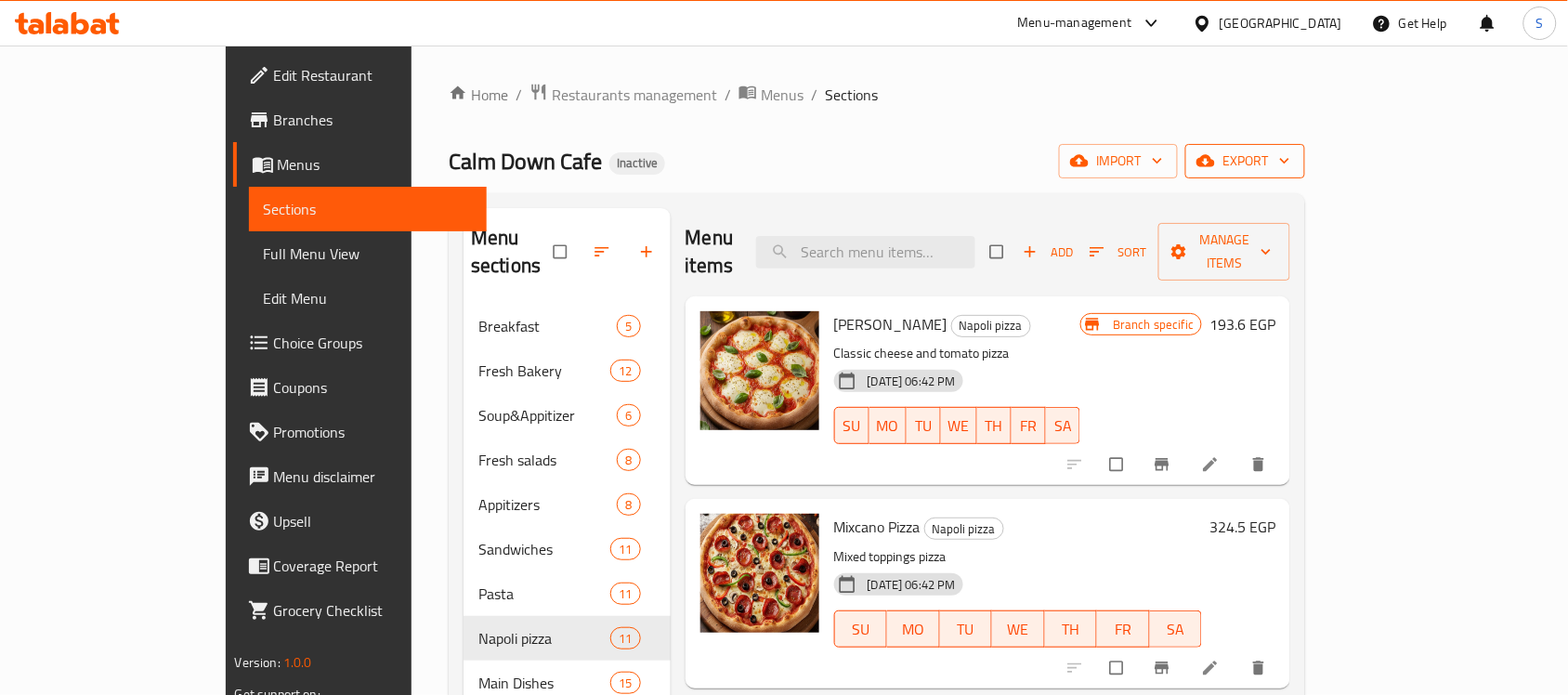
click at [1290, 163] on span "export" at bounding box center [1245, 160] width 90 height 23
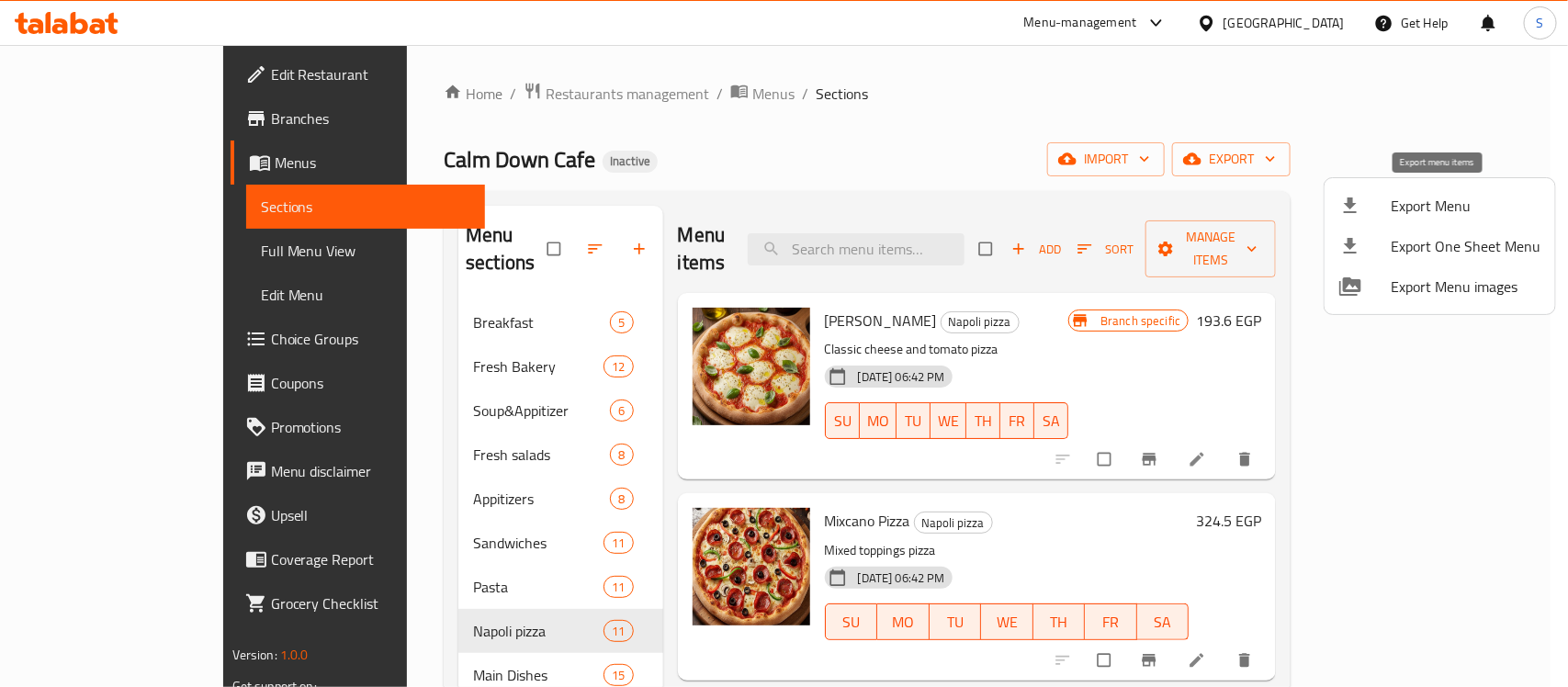
drag, startPoint x: 1401, startPoint y: 232, endPoint x: 1381, endPoint y: 195, distance: 42.1
click at [1381, 195] on ul "Export Menu Export One Sheet Menu Export Menu images" at bounding box center [1440, 246] width 230 height 136
click at [1381, 195] on div at bounding box center [1365, 206] width 51 height 22
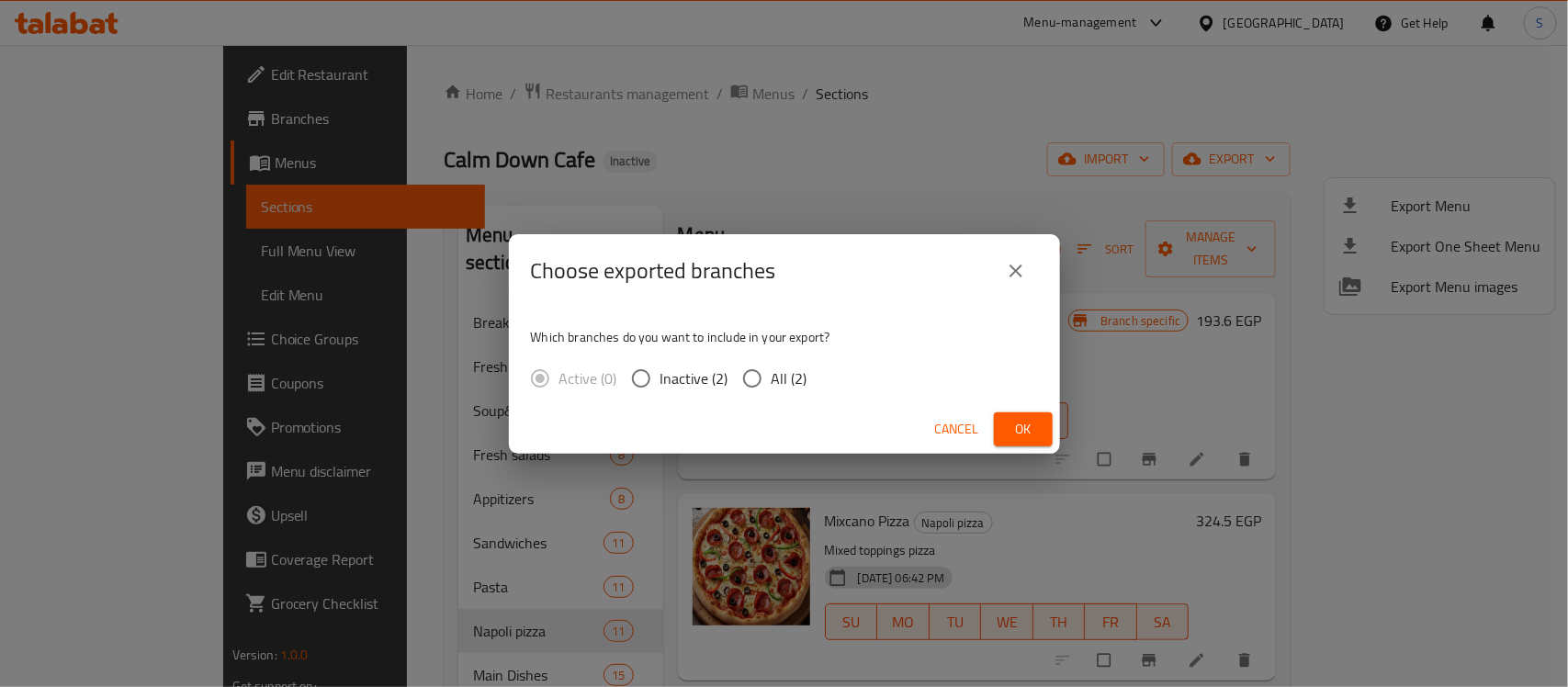
click at [776, 367] on span "All (2)" at bounding box center [789, 378] width 35 height 22
click at [771, 363] on input "All (2)" at bounding box center [751, 378] width 38 height 38
radio input "true"
click at [1009, 427] on span "Ok" at bounding box center [1023, 428] width 30 height 23
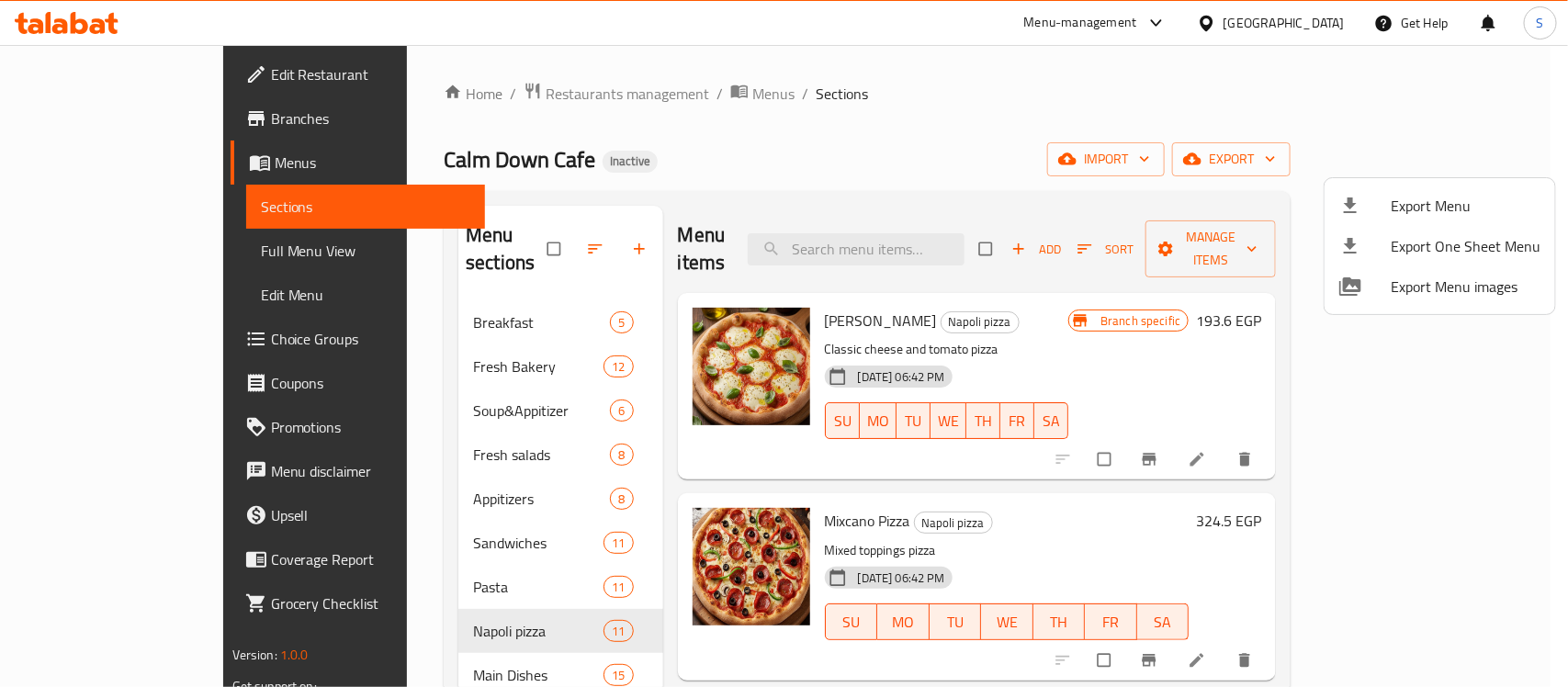
click at [1274, 349] on div at bounding box center [784, 344] width 1568 height 687
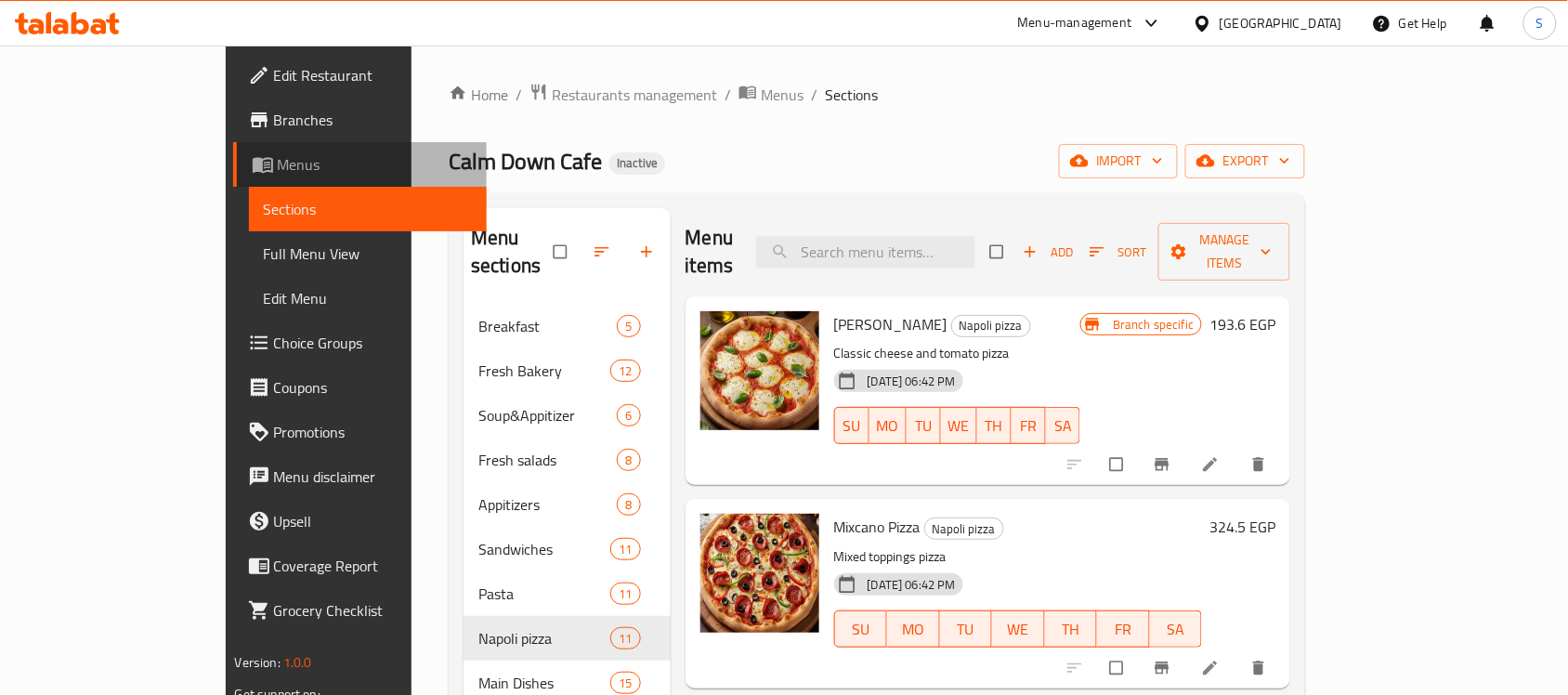
click at [278, 173] on span "Menus" at bounding box center [376, 164] width 195 height 22
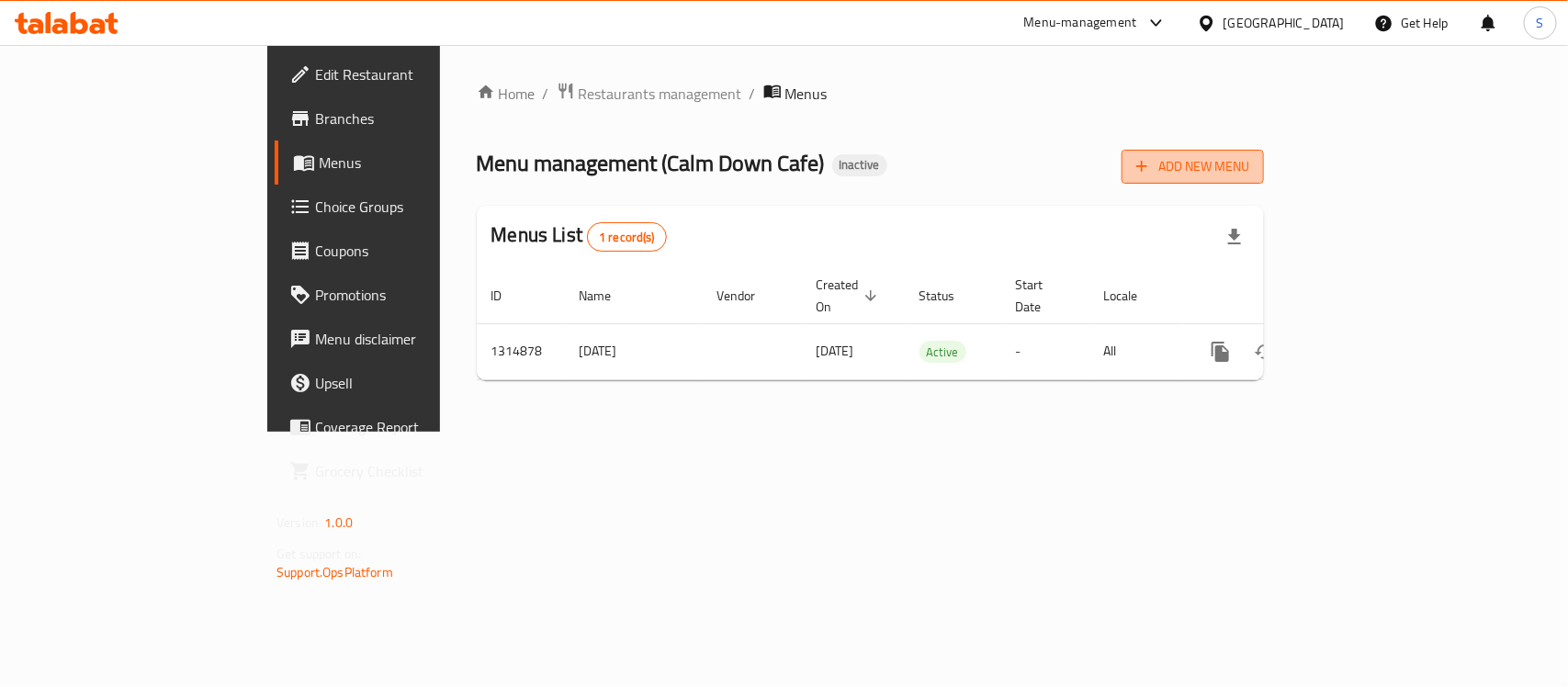
click at [1249, 163] on span "Add New Menu" at bounding box center [1193, 166] width 113 height 23
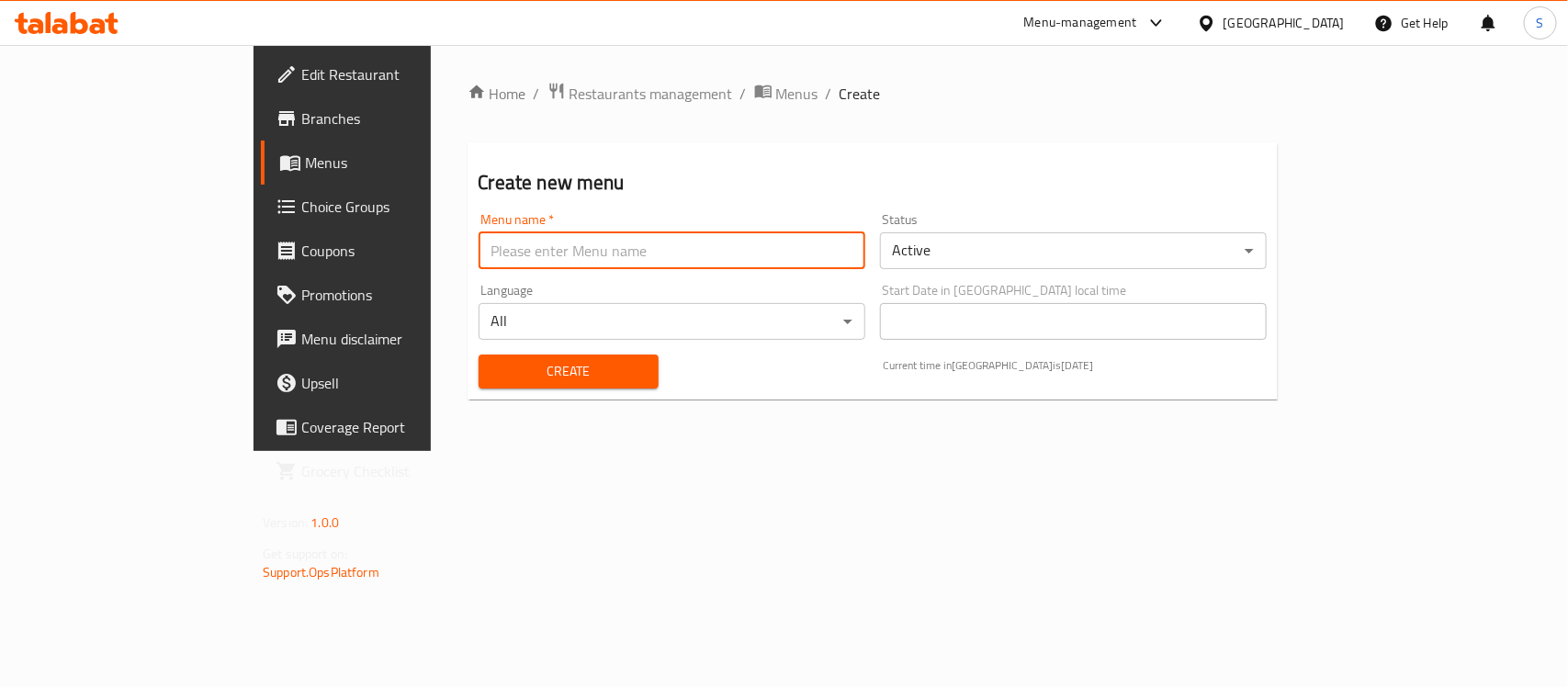
click at [505, 258] on input "text" at bounding box center [672, 250] width 387 height 36
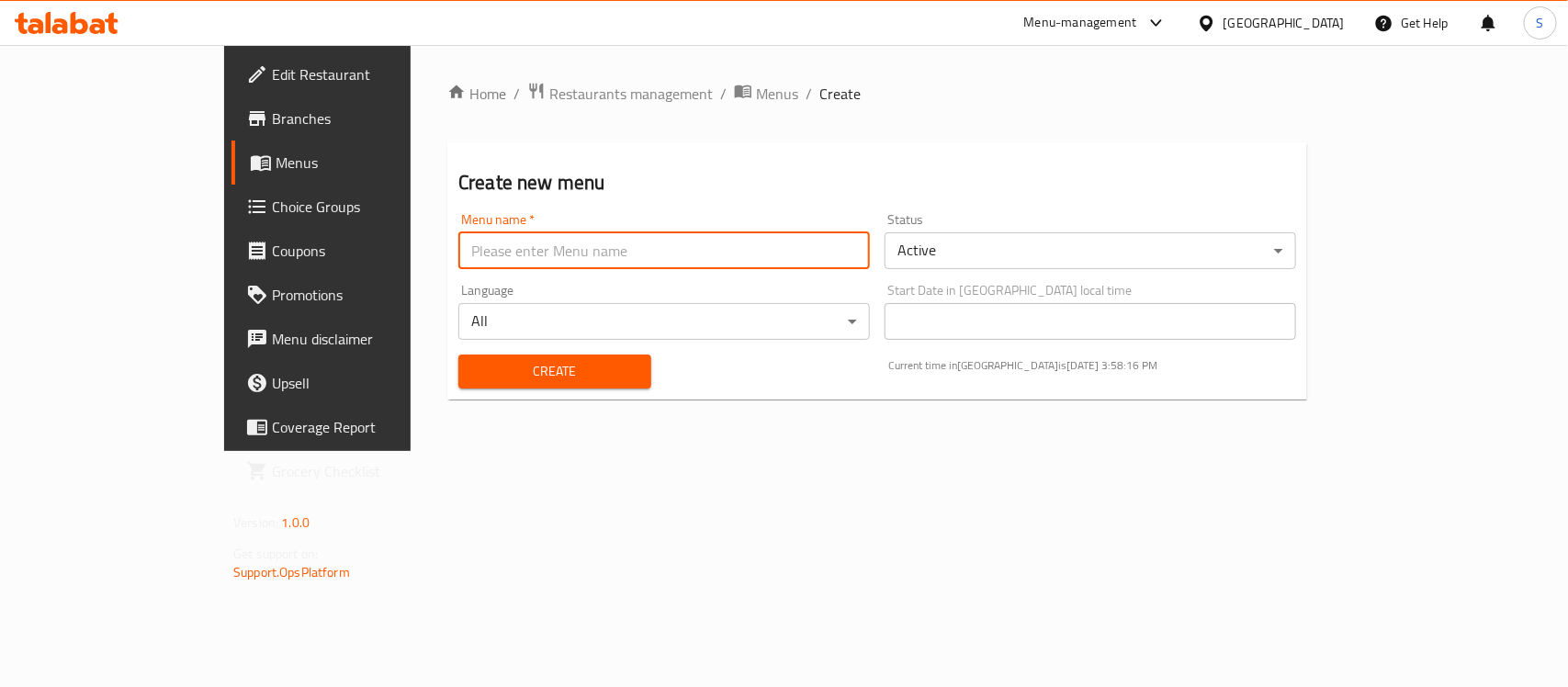
type input "S-New"
click at [473, 382] on span "Create" at bounding box center [555, 371] width 163 height 23
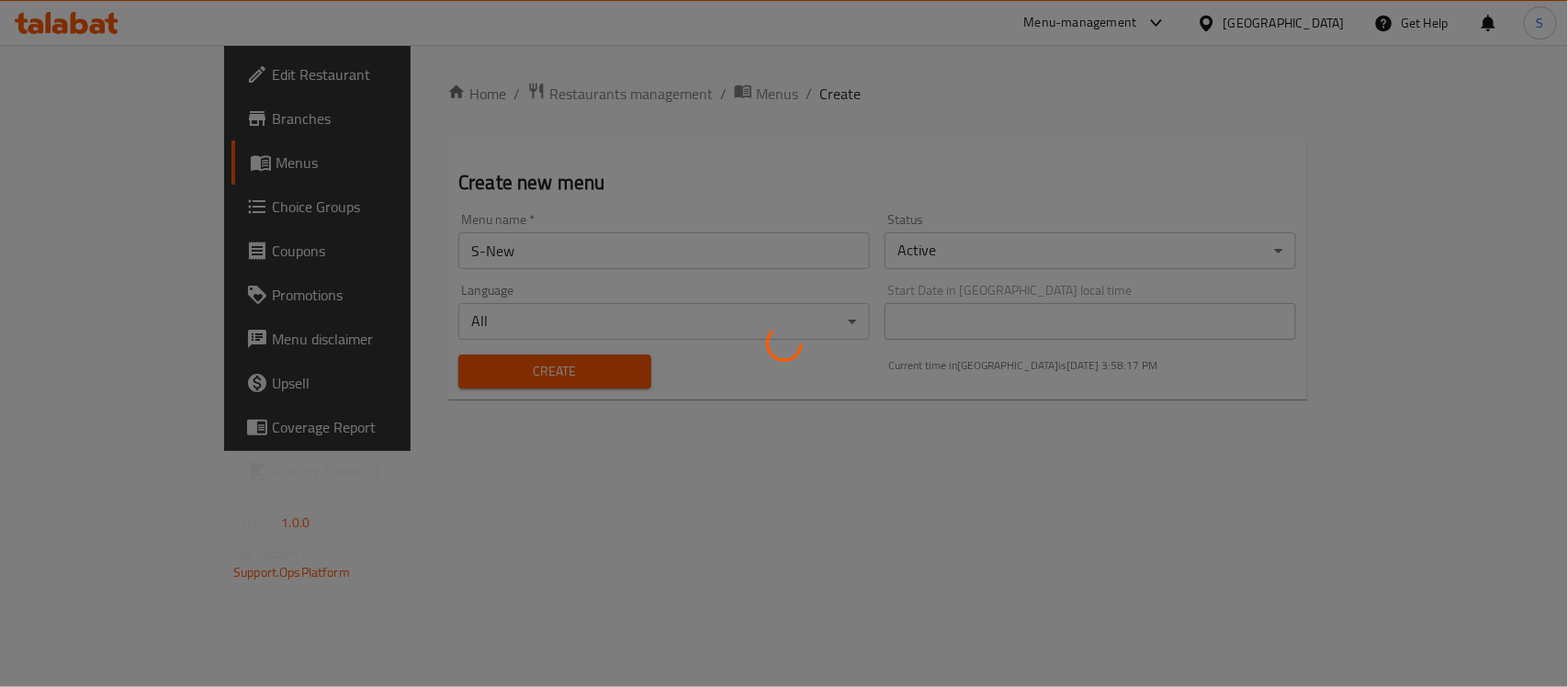
click at [89, 166] on div at bounding box center [784, 344] width 1568 height 687
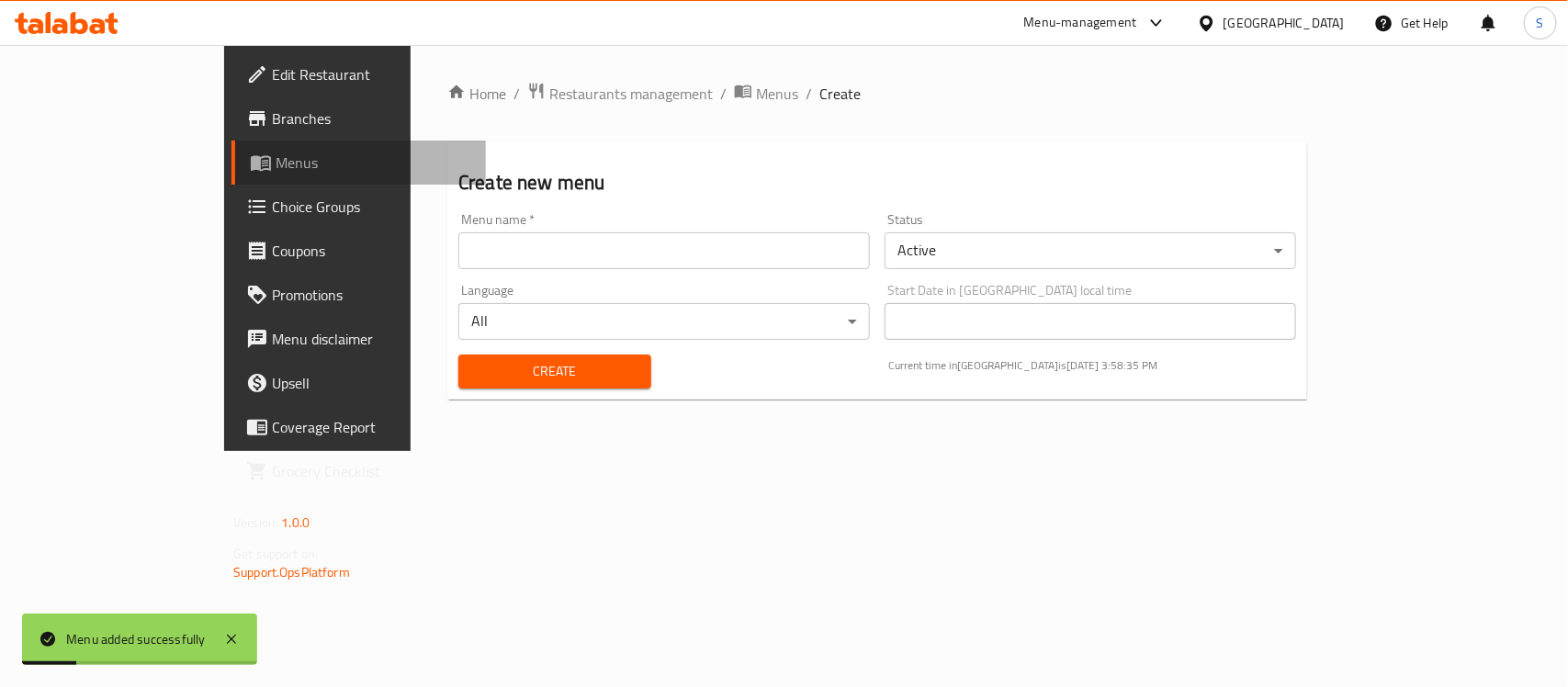
click at [276, 165] on span "Menus" at bounding box center [373, 162] width 196 height 22
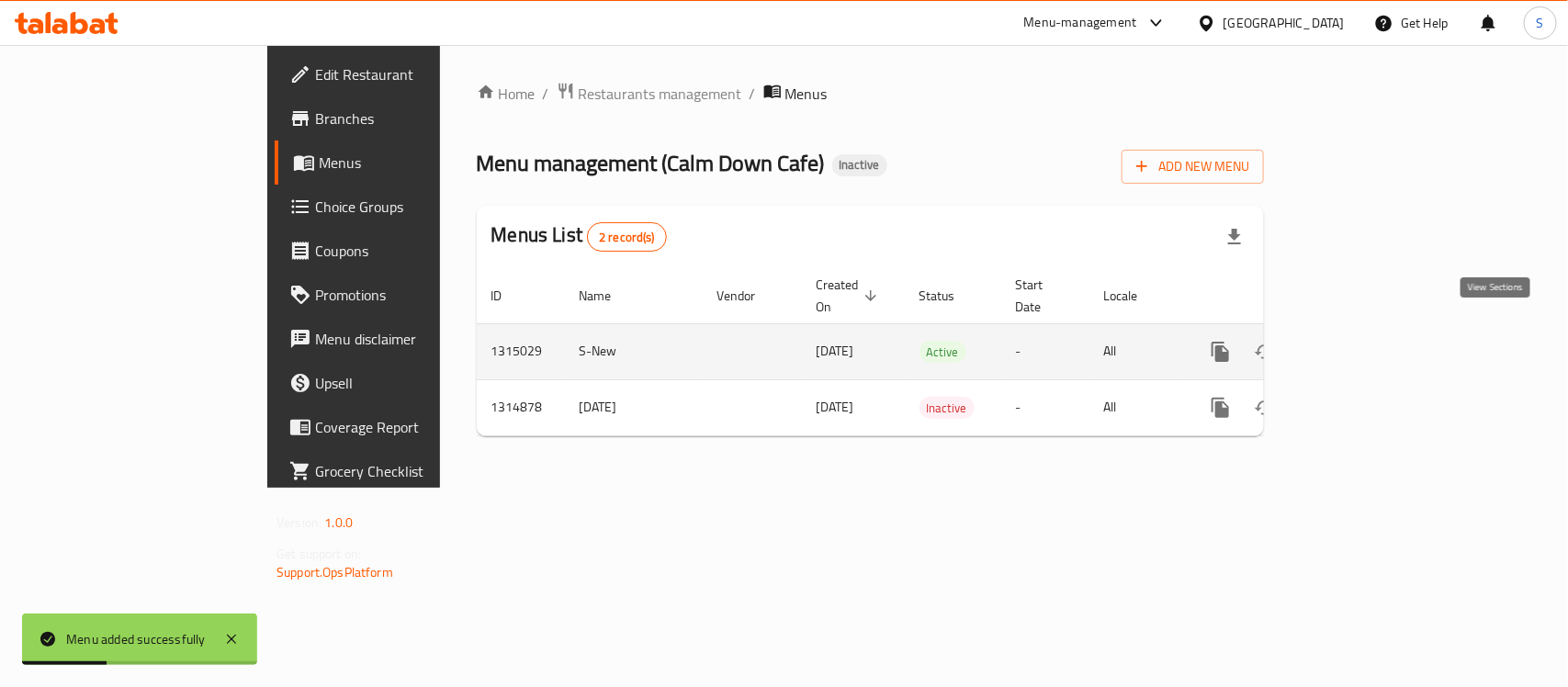
click at [1375, 330] on link "enhanced table" at bounding box center [1352, 351] width 44 height 44
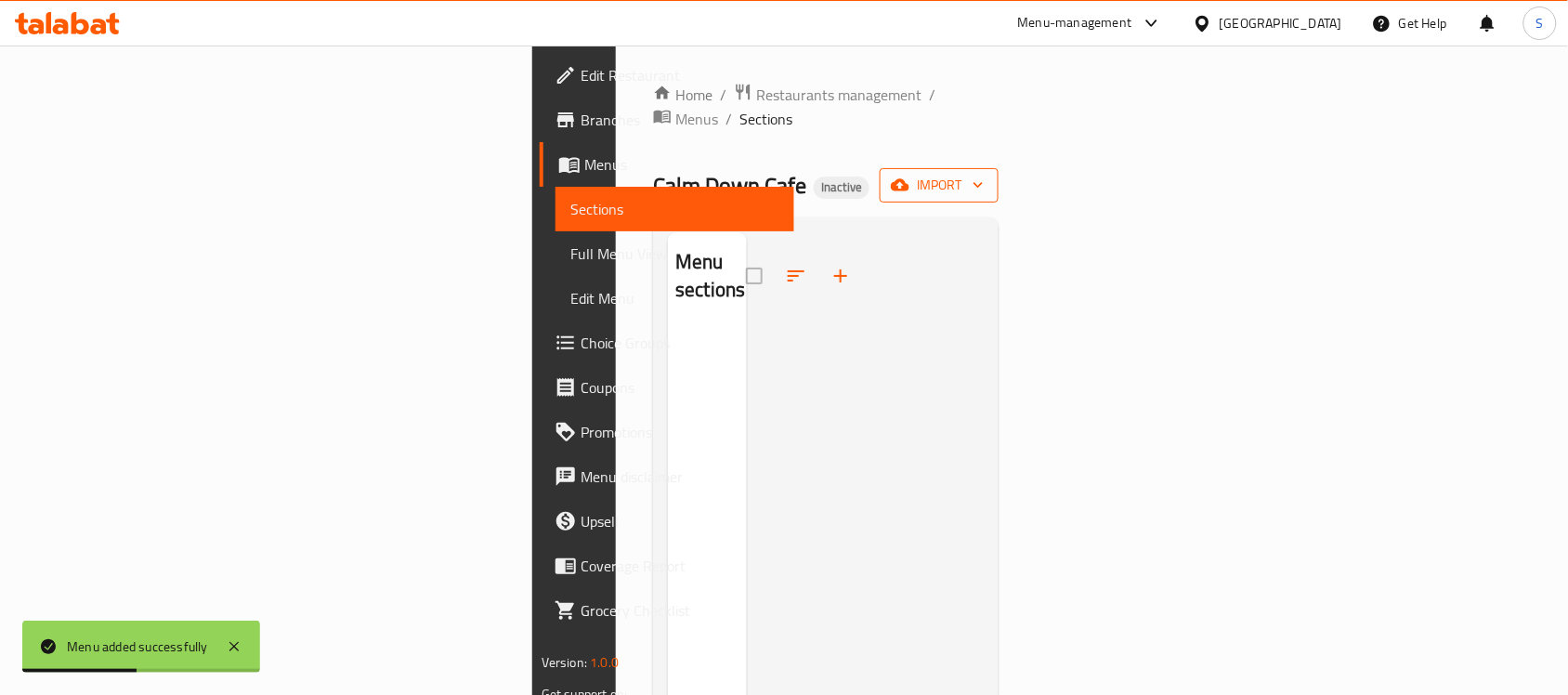
click at [984, 173] on span "import" at bounding box center [939, 184] width 90 height 23
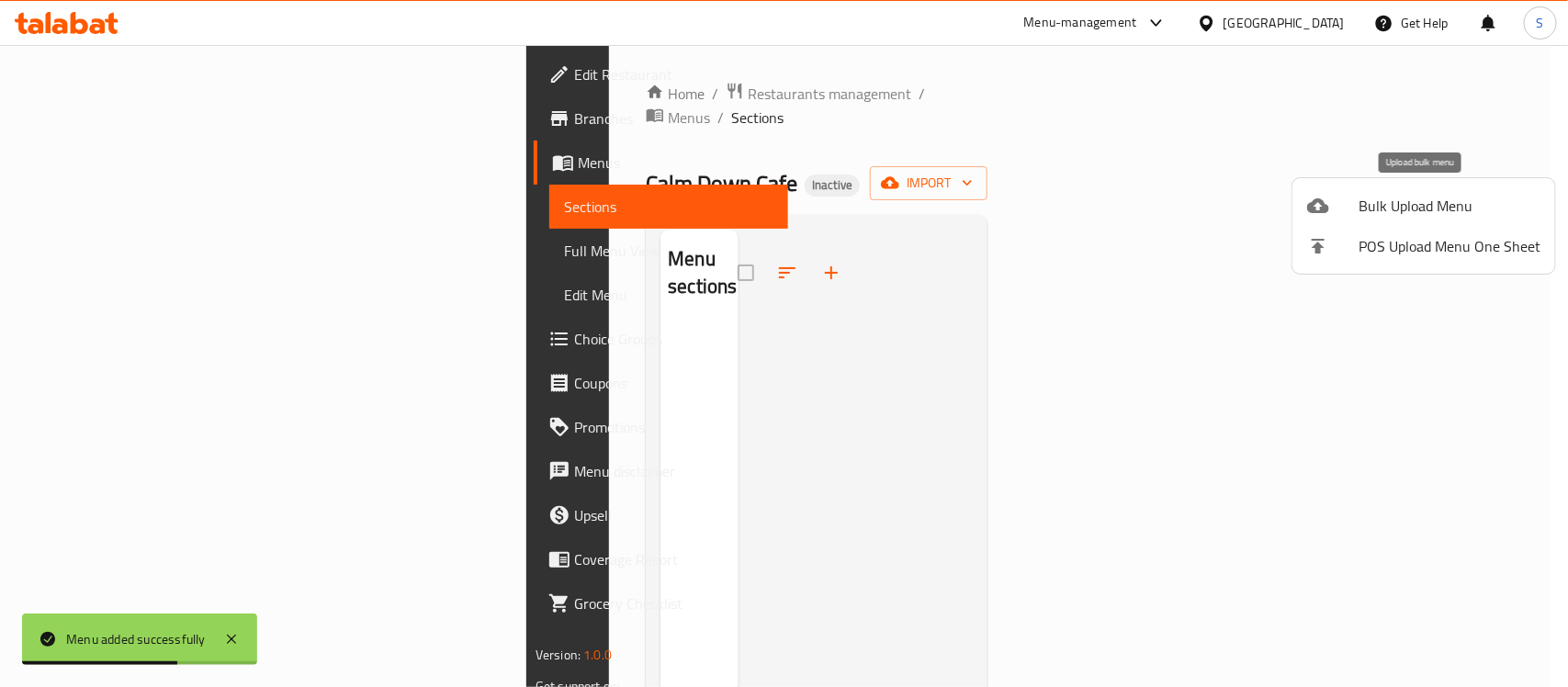
click at [1361, 216] on span "Bulk Upload Menu" at bounding box center [1449, 206] width 182 height 22
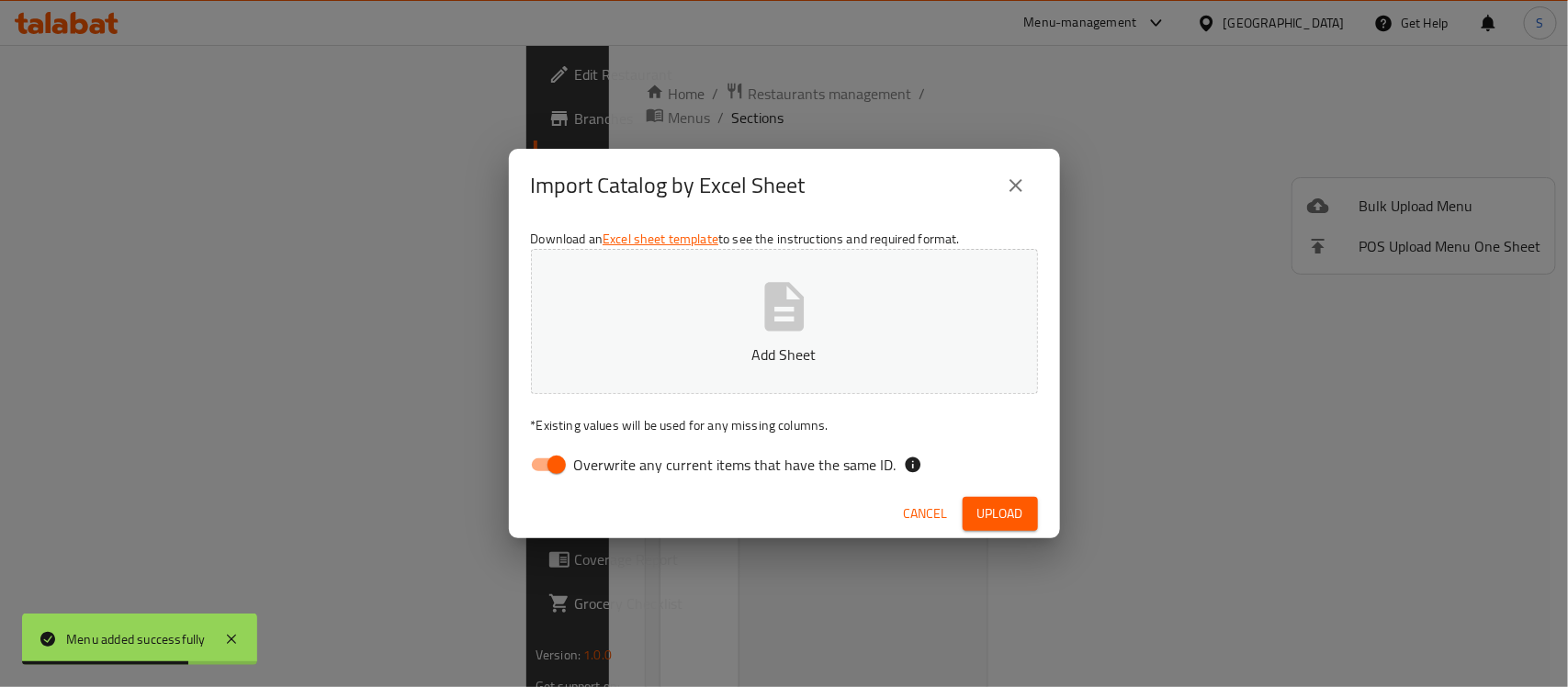
click at [898, 313] on button "Add Sheet" at bounding box center [784, 321] width 507 height 145
click at [618, 477] on label "Overwrite any current items that have the same ID." at bounding box center [708, 464] width 375 height 34
click at [609, 477] on input "Overwrite any current items that have the same ID." at bounding box center [556, 464] width 104 height 34
checkbox input "false"
click at [1002, 510] on span "Upload" at bounding box center [1000, 513] width 46 height 23
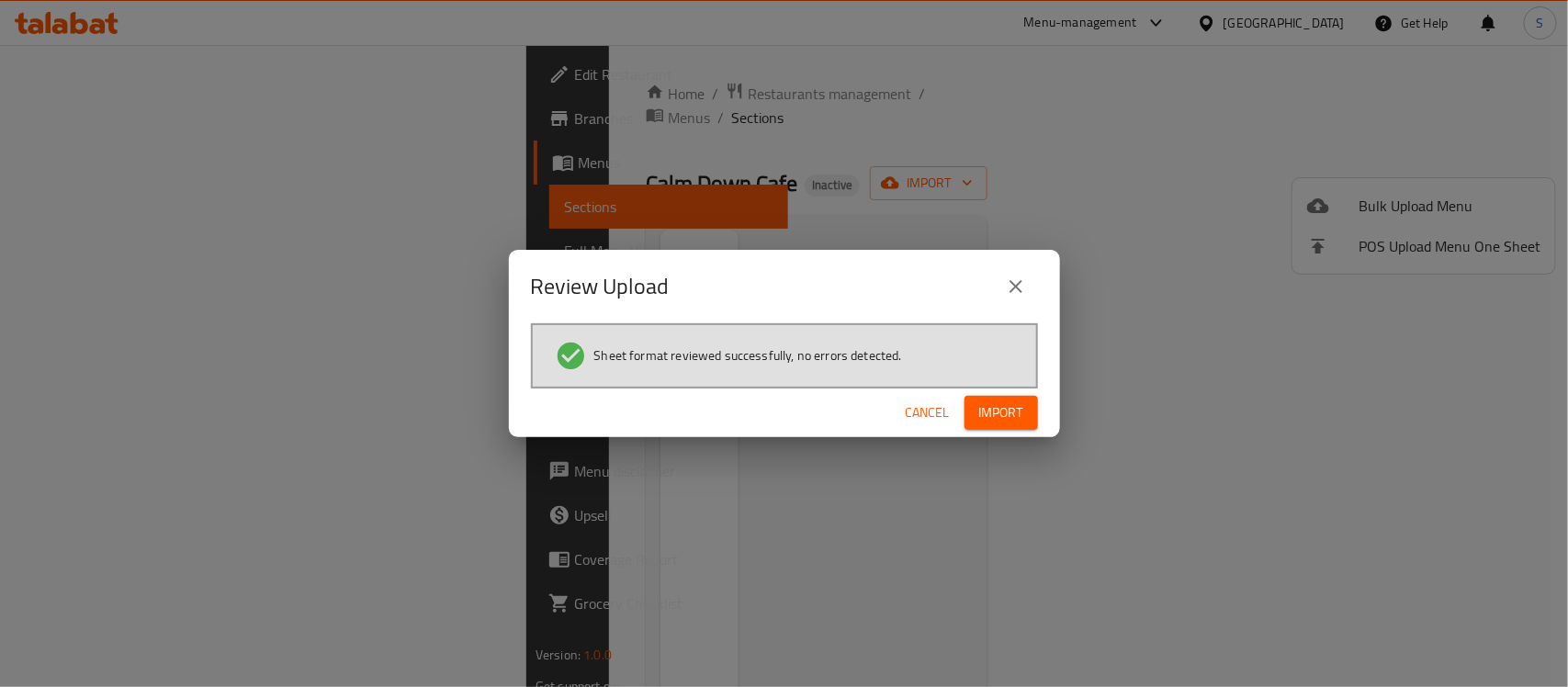
click at [985, 415] on span "Import" at bounding box center [1001, 412] width 44 height 23
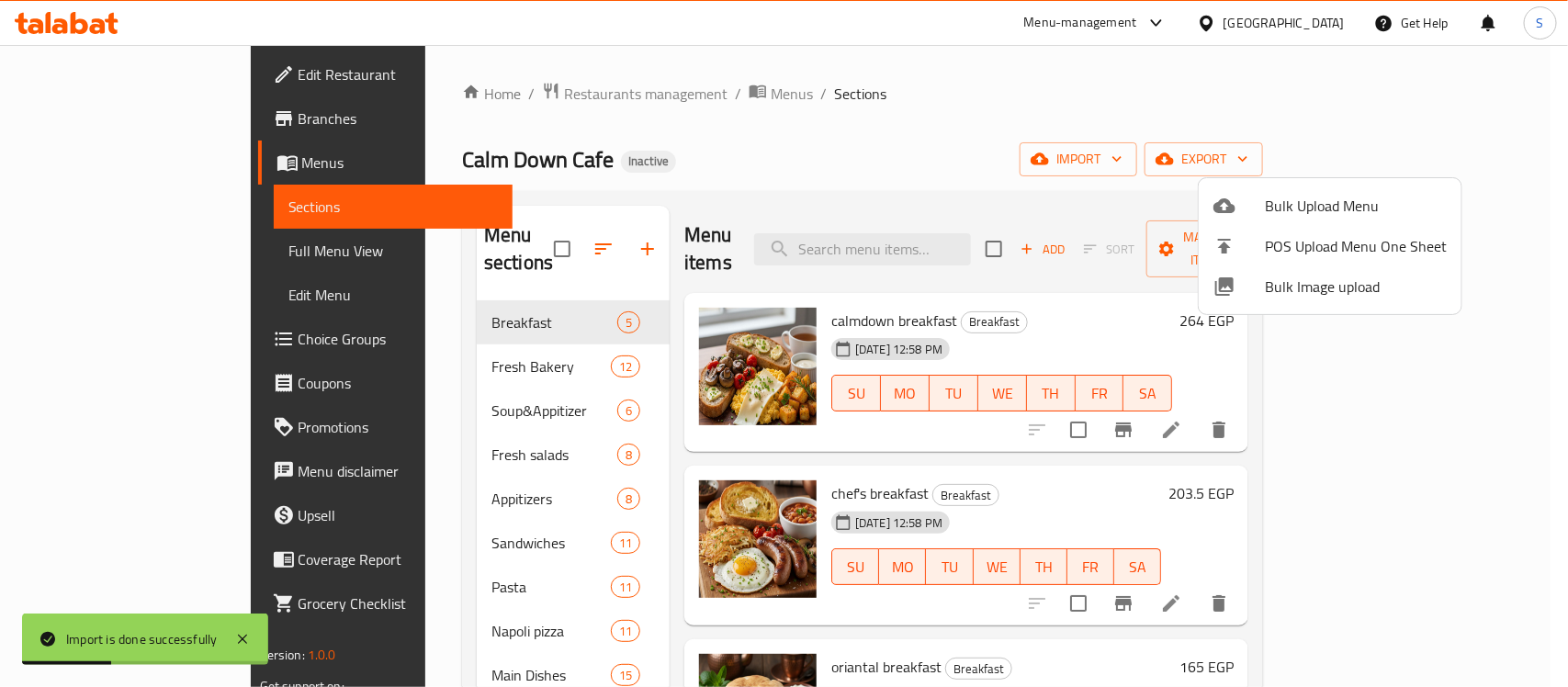
click at [416, 605] on div at bounding box center [784, 344] width 1568 height 687
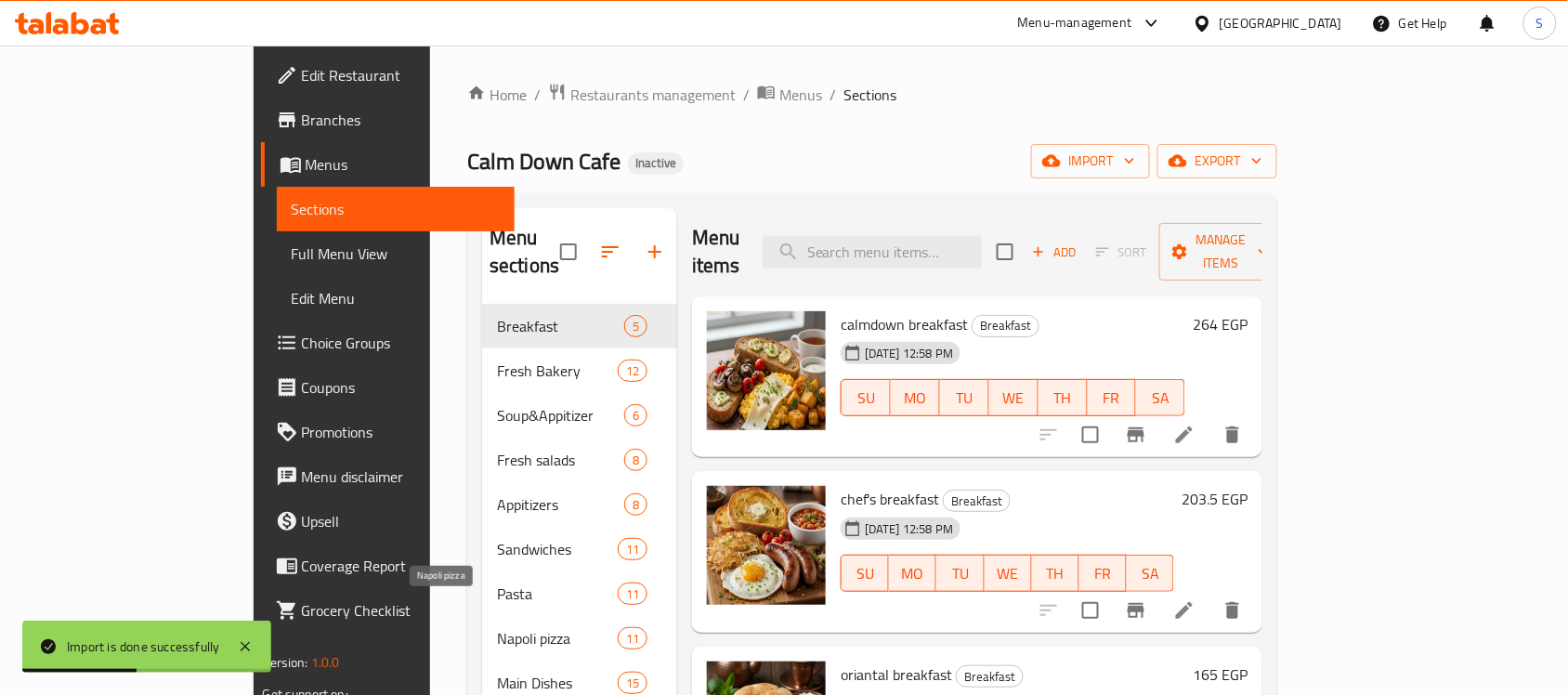
click at [497, 626] on span "Napoli pizza" at bounding box center [557, 637] width 121 height 22
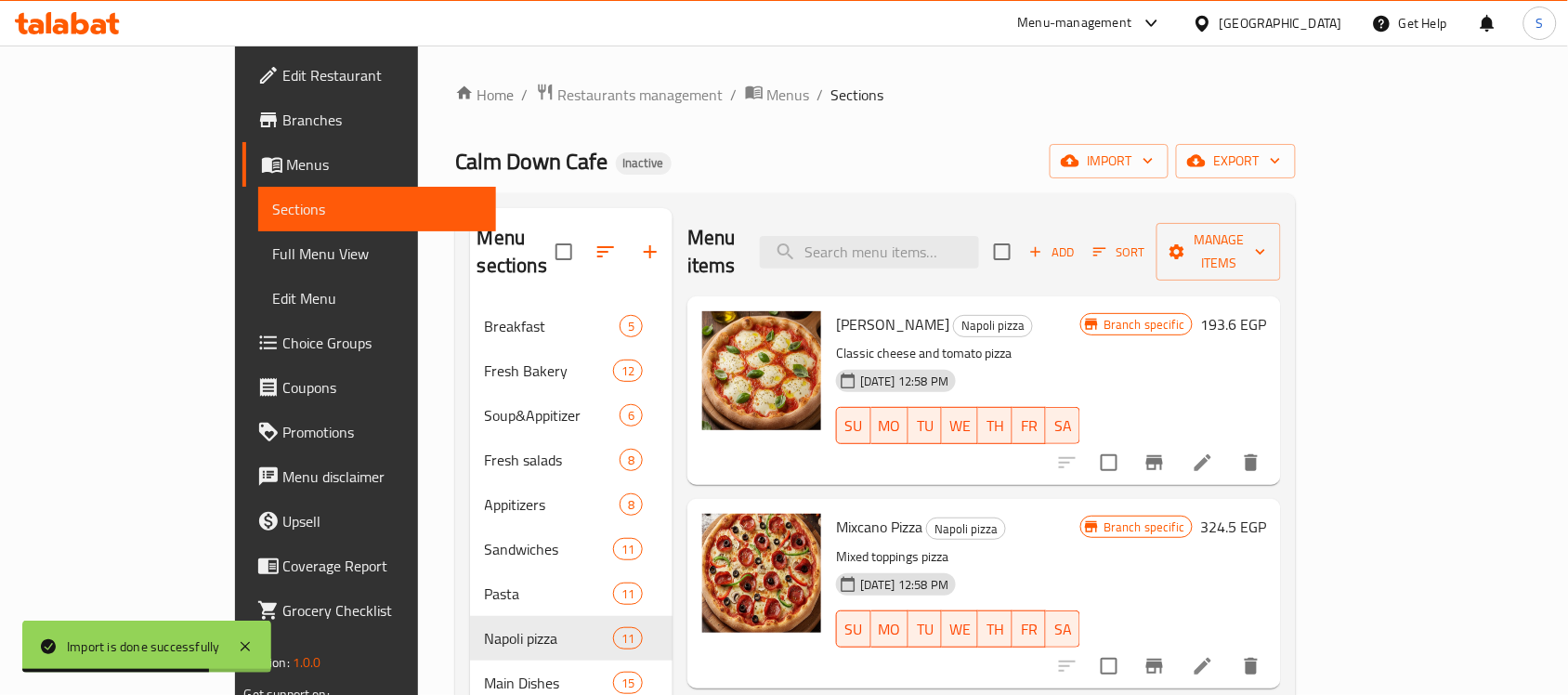
click at [273, 251] on span "Full Menu View" at bounding box center [378, 253] width 209 height 22
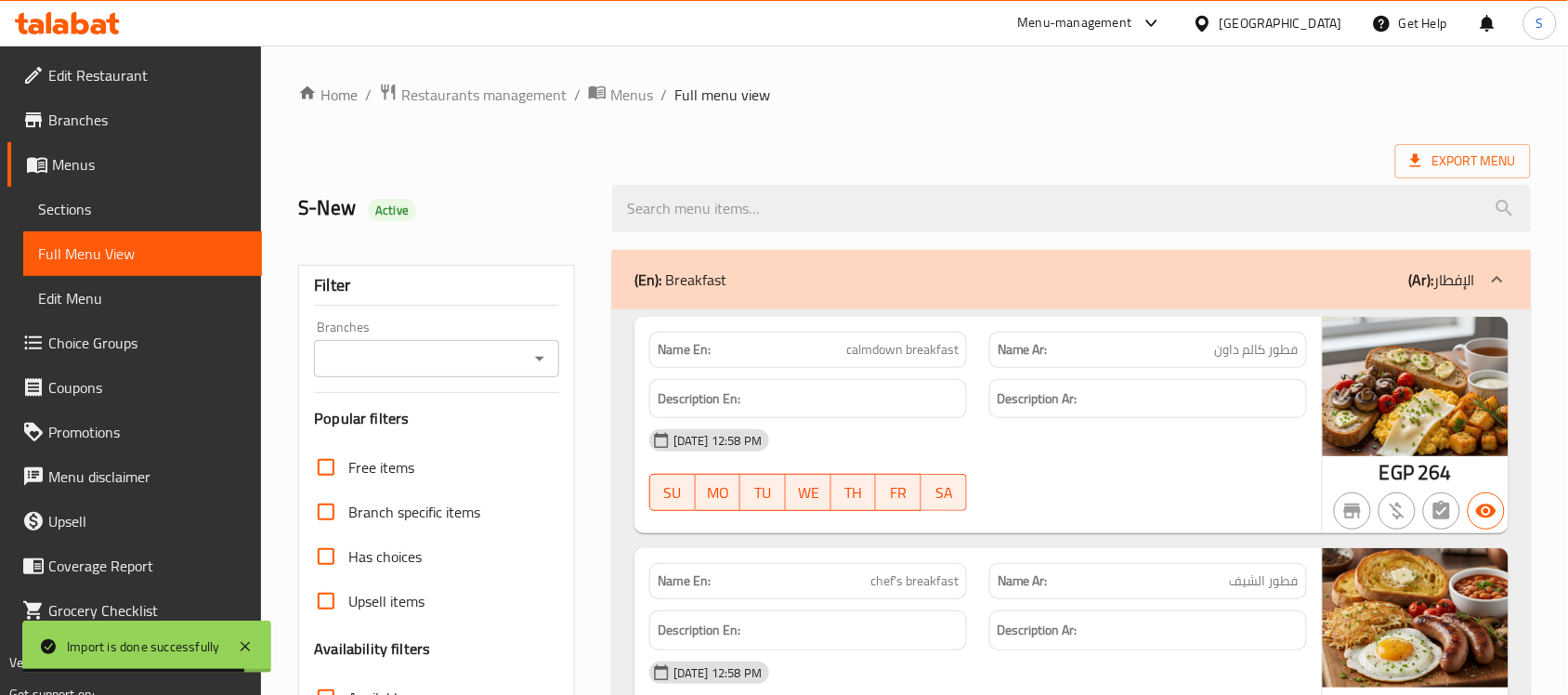
click at [442, 354] on input "Branches" at bounding box center [421, 358] width 203 height 26
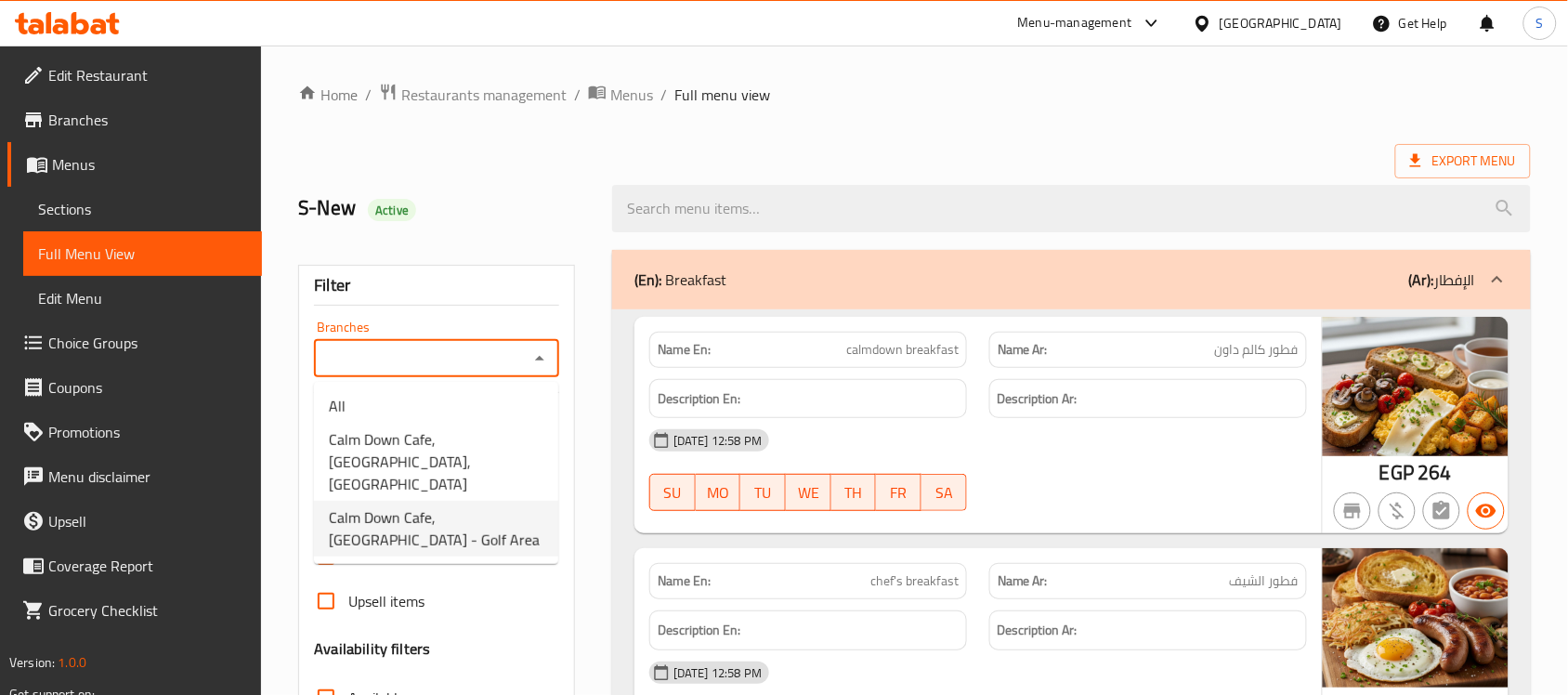
click at [455, 506] on span "Calm Down Cafe, El Obour - Golf Area" at bounding box center [435, 528] width 214 height 45
type input "Calm Down Cafe, El Obour - Golf Area"
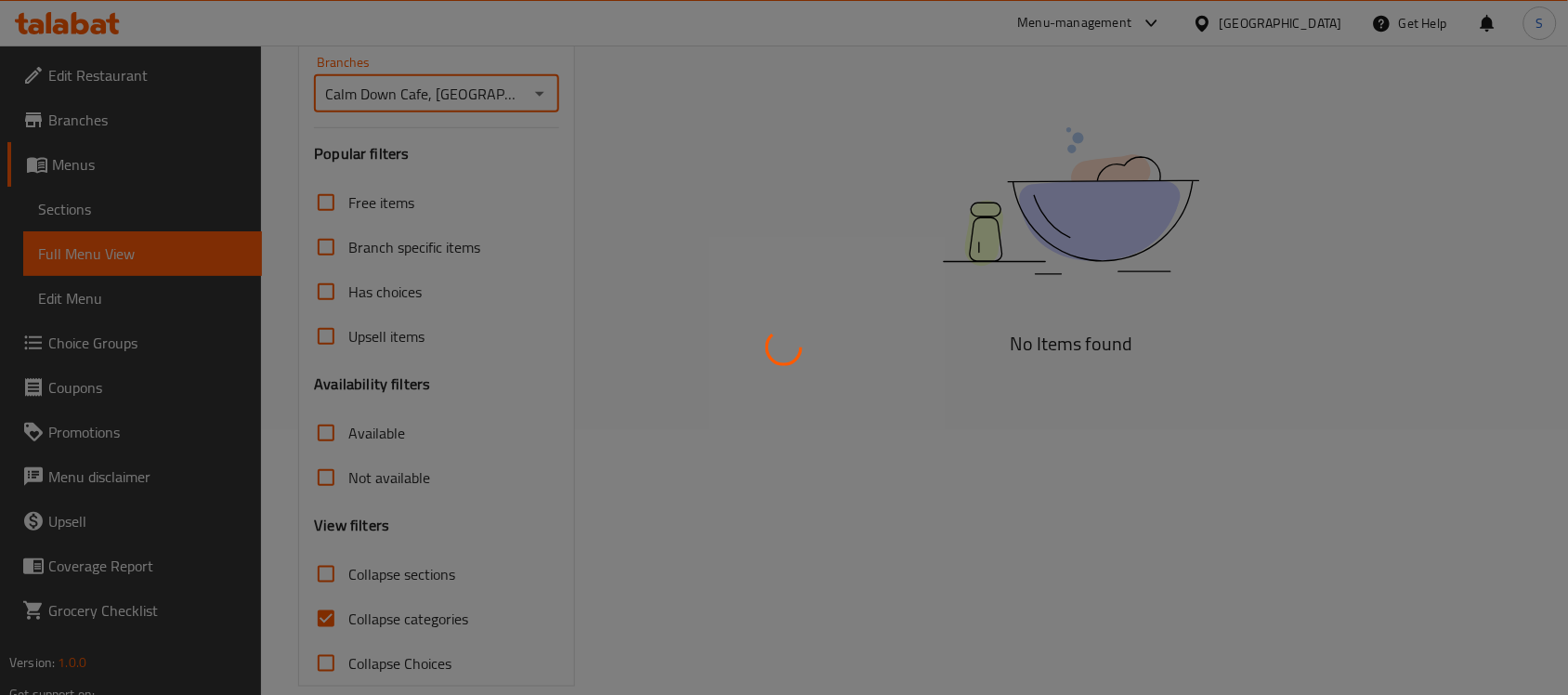
scroll to position [294, 0]
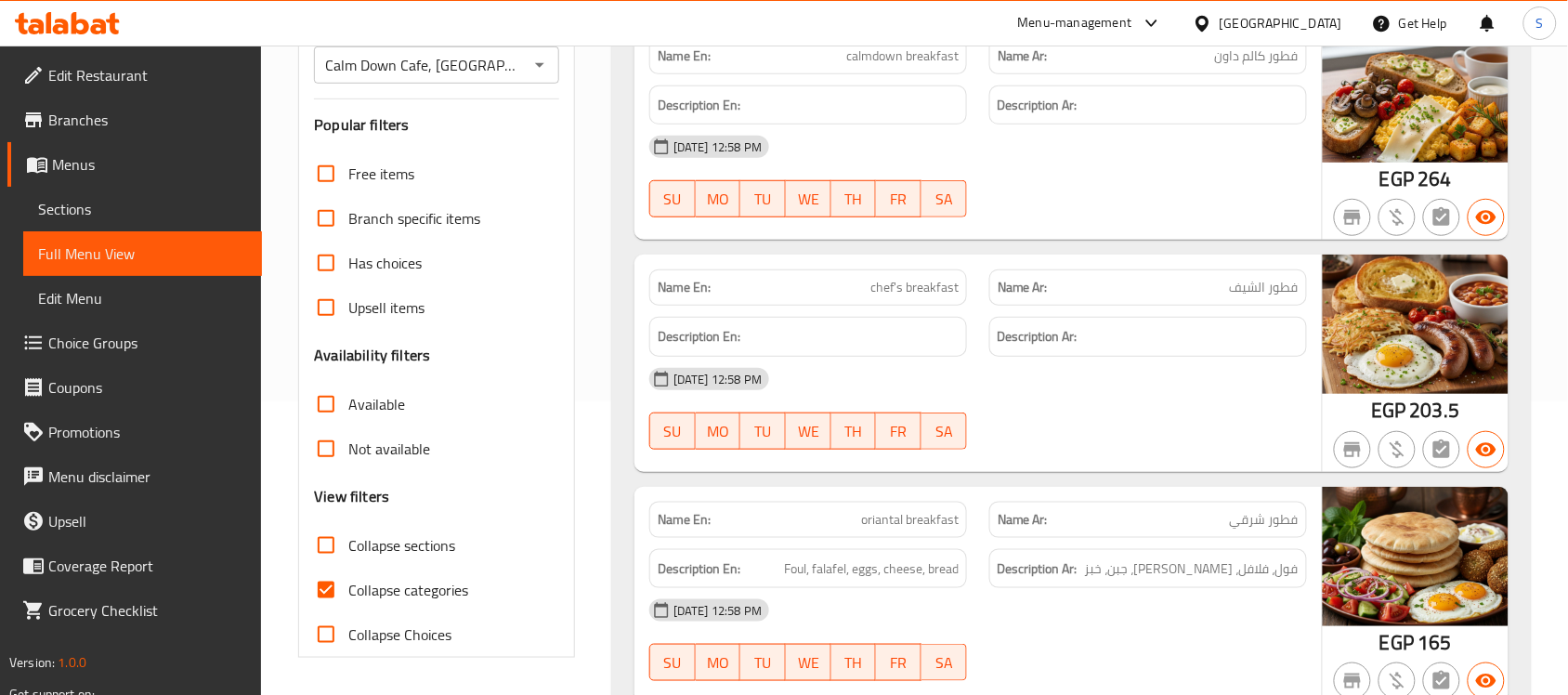
click at [384, 453] on span "Not available" at bounding box center [390, 448] width 82 height 22
click at [349, 453] on input "Not available" at bounding box center [326, 448] width 45 height 45
checkbox input "true"
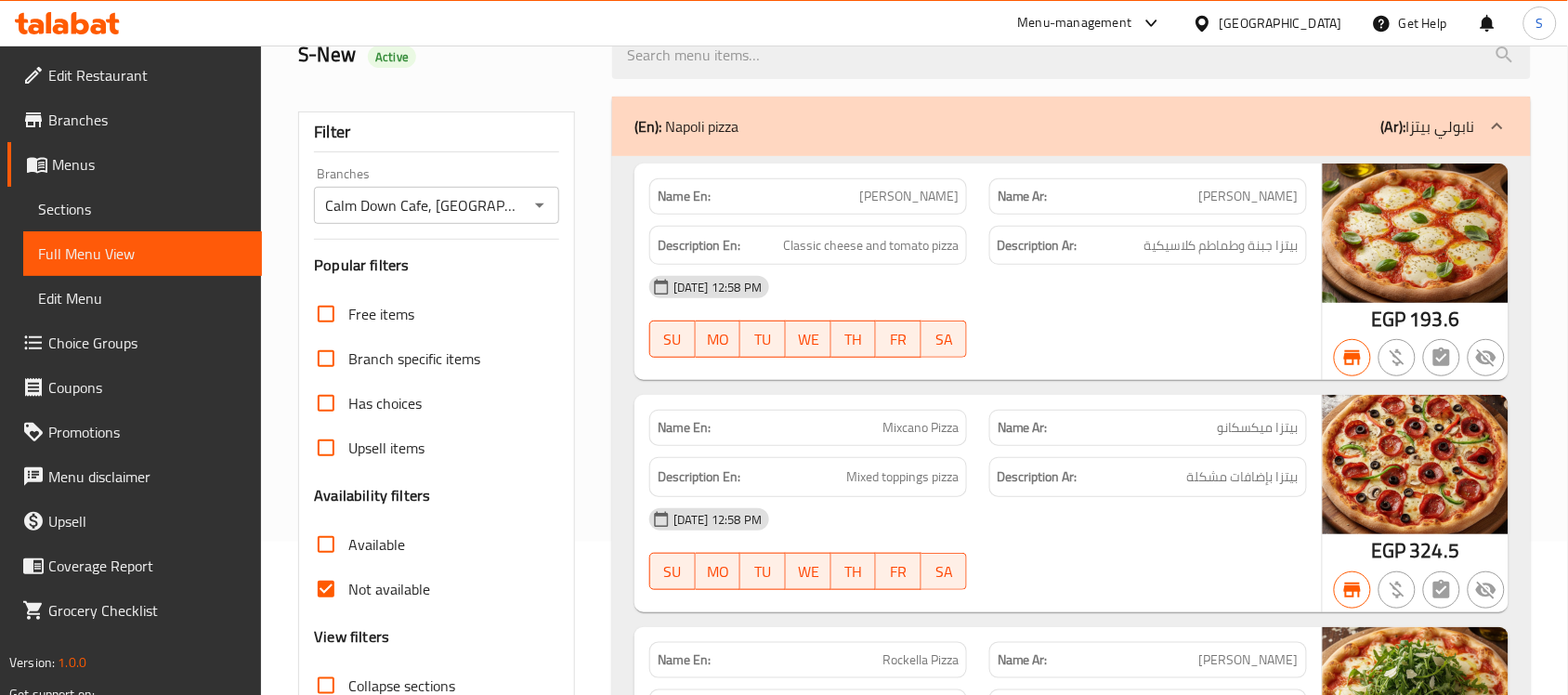
scroll to position [0, 0]
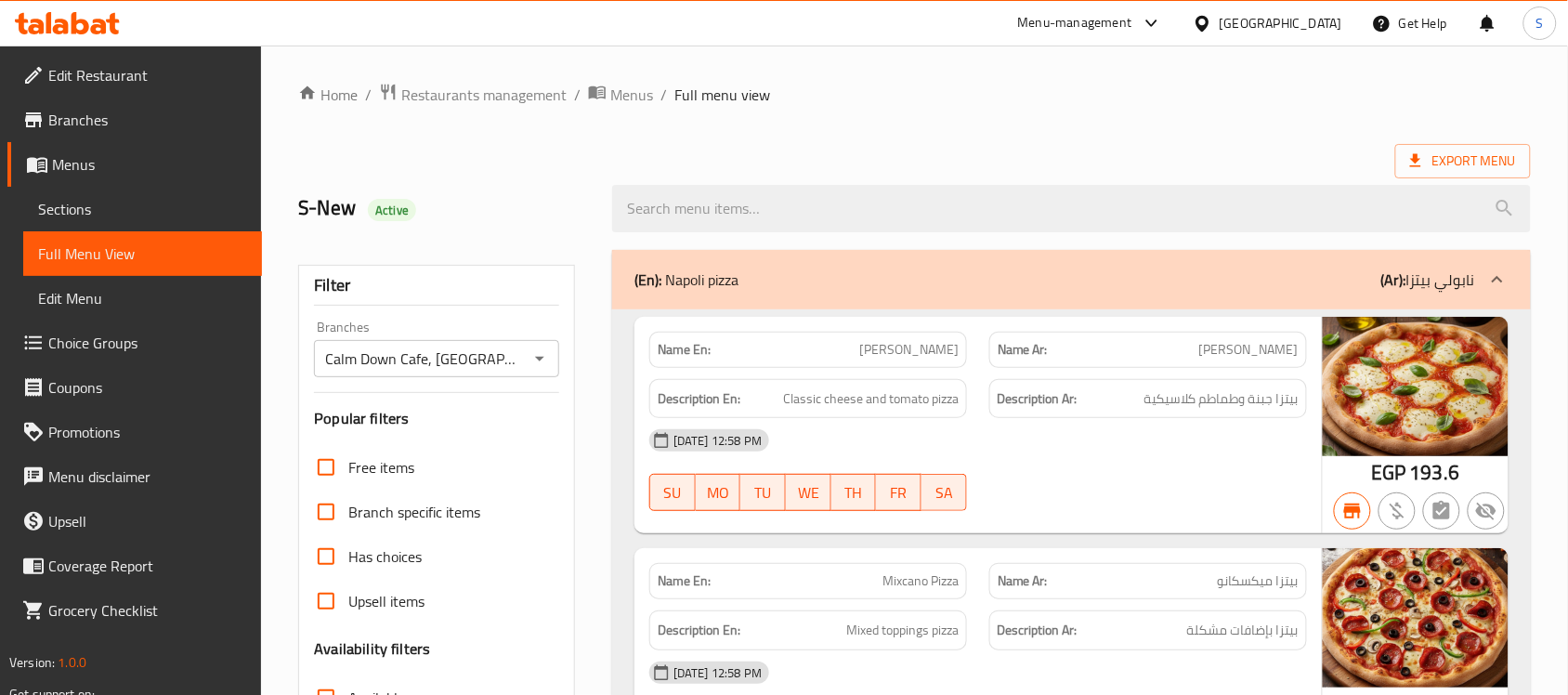
click at [763, 276] on div "(En): Napoli pizza (Ar): نابولي بيتزا" at bounding box center [1055, 279] width 841 height 22
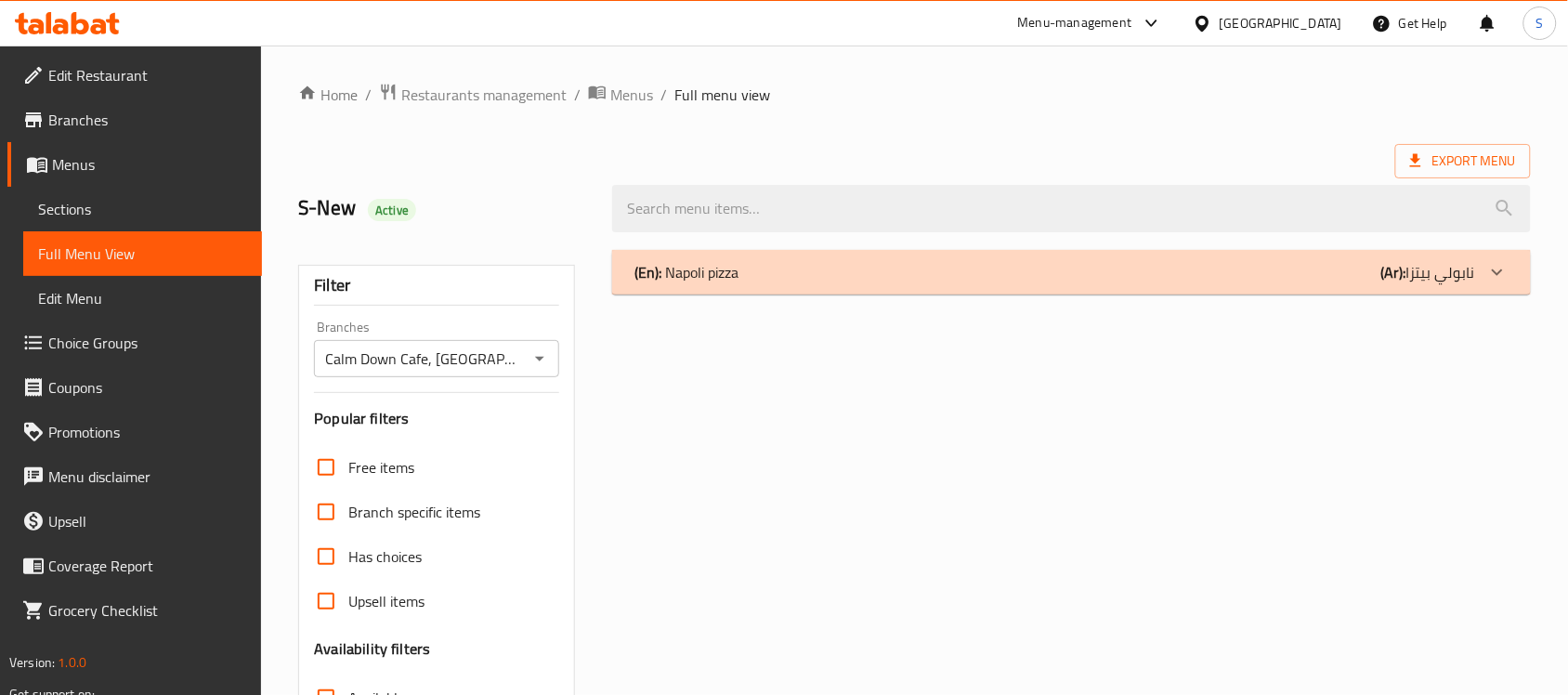
click at [655, 281] on b "(En):" at bounding box center [648, 272] width 27 height 28
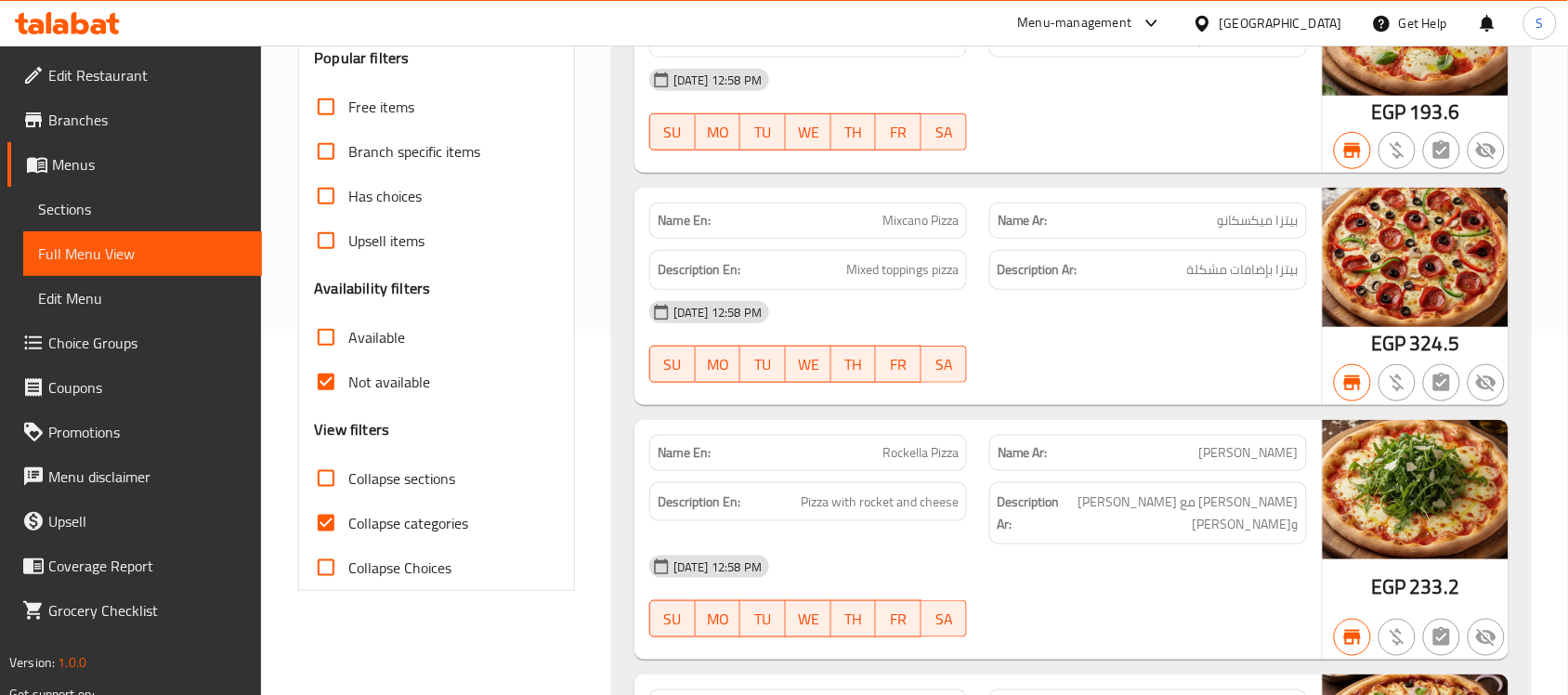
scroll to position [464, 0]
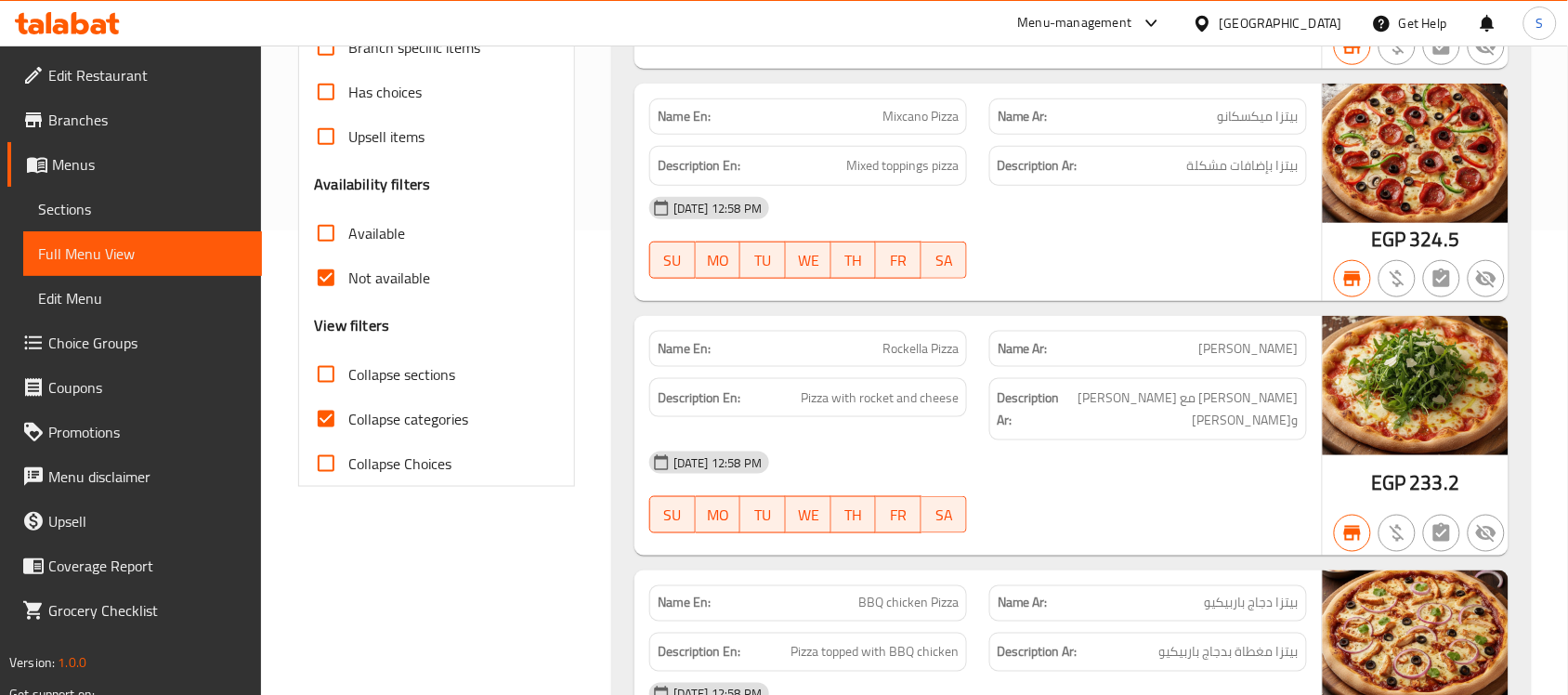
click at [415, 424] on span "Collapse categories" at bounding box center [408, 418] width 120 height 22
click at [349, 424] on input "Collapse categories" at bounding box center [326, 418] width 45 height 45
checkbox input "false"
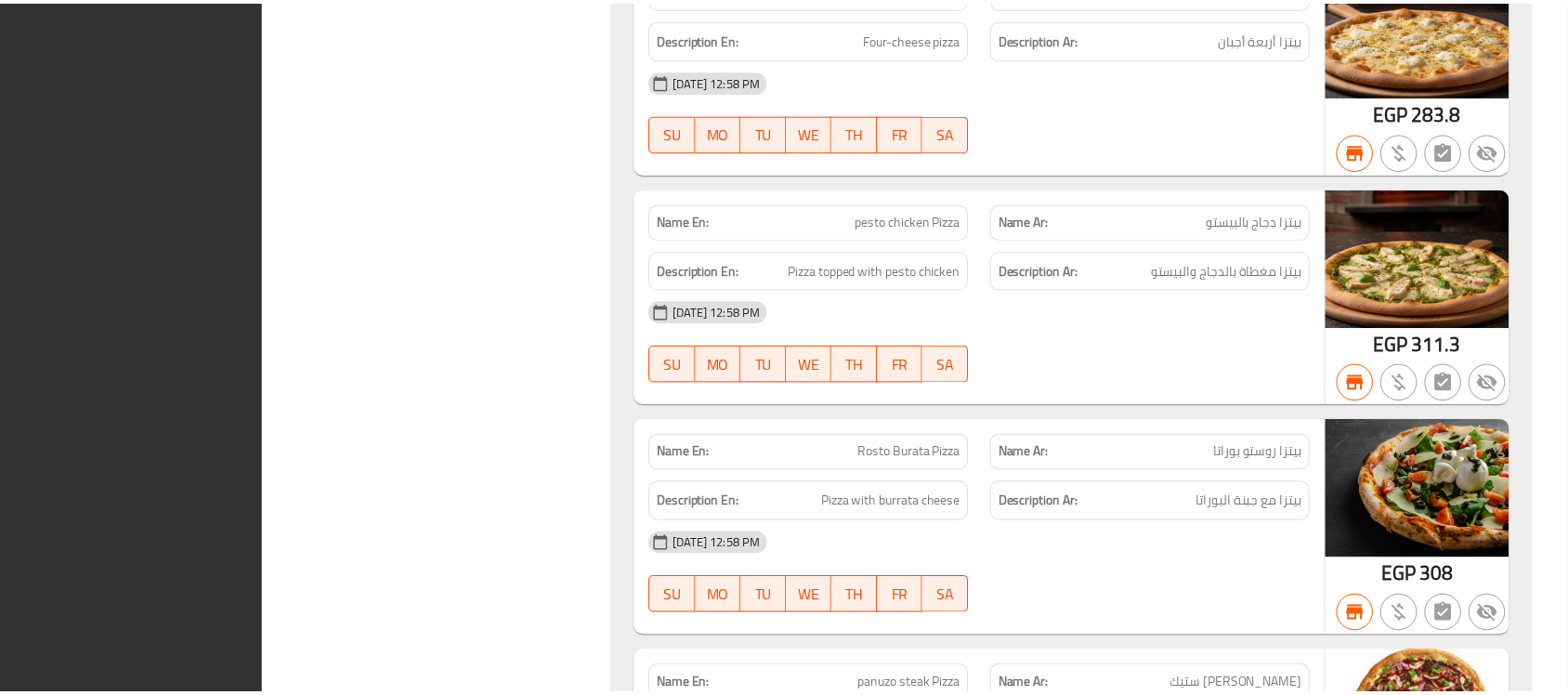
scroll to position [2238, 0]
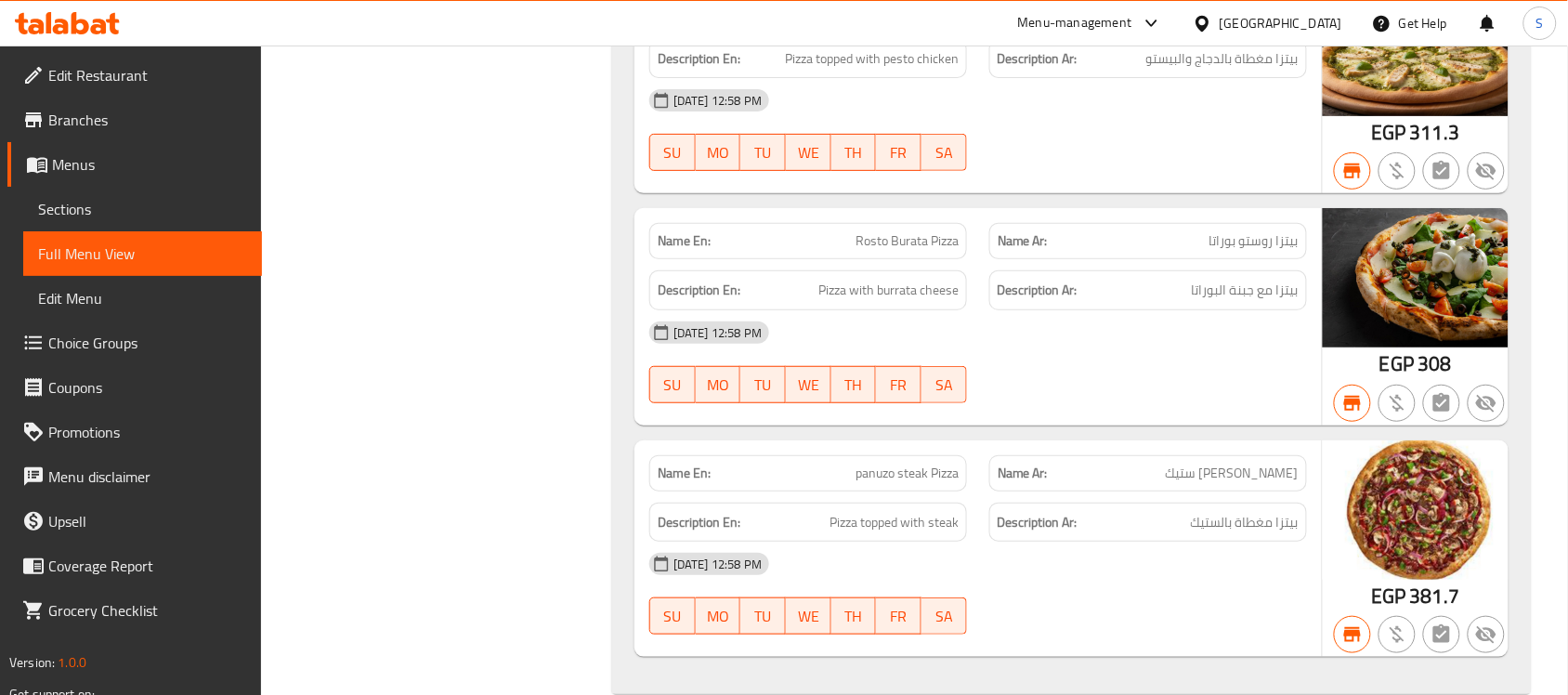
click at [186, 213] on span "Sections" at bounding box center [142, 209] width 209 height 22
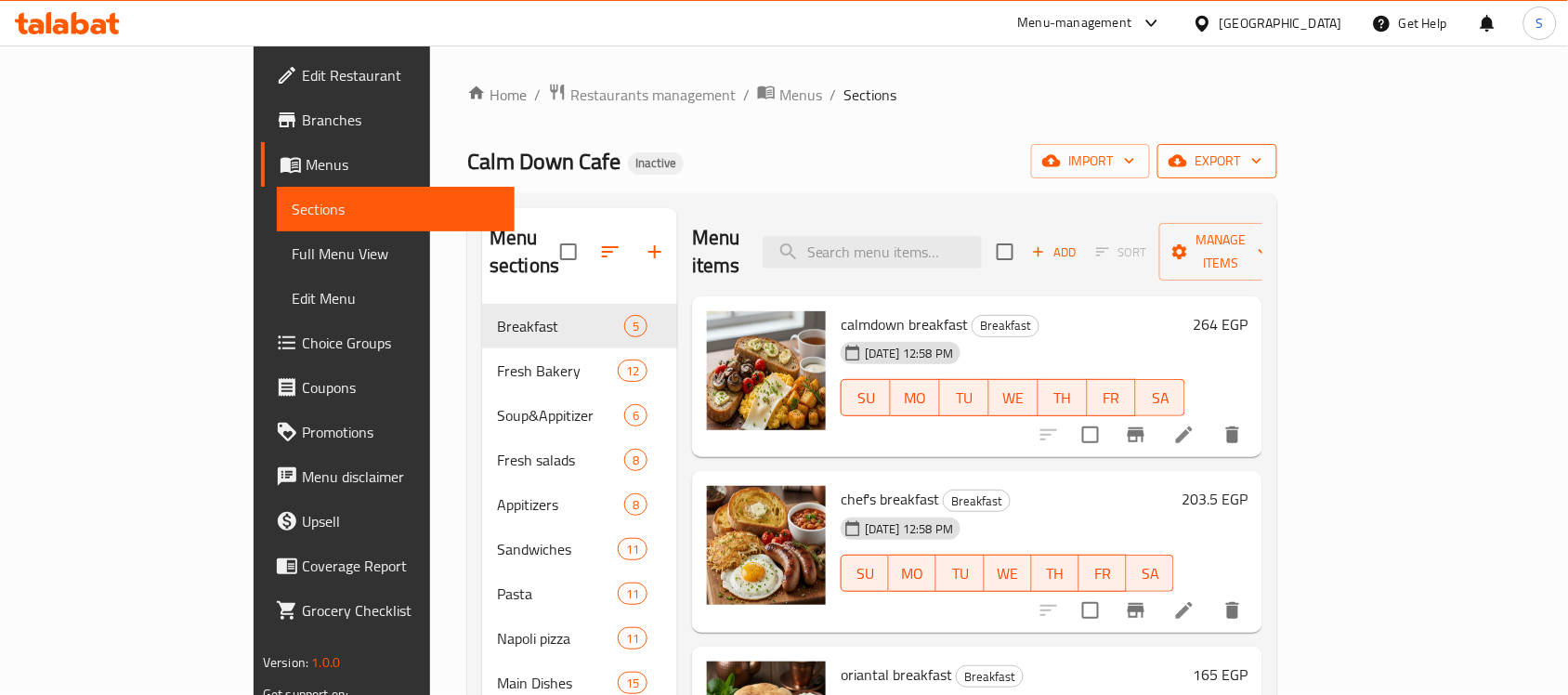
click at [1262, 159] on span "export" at bounding box center [1217, 160] width 90 height 23
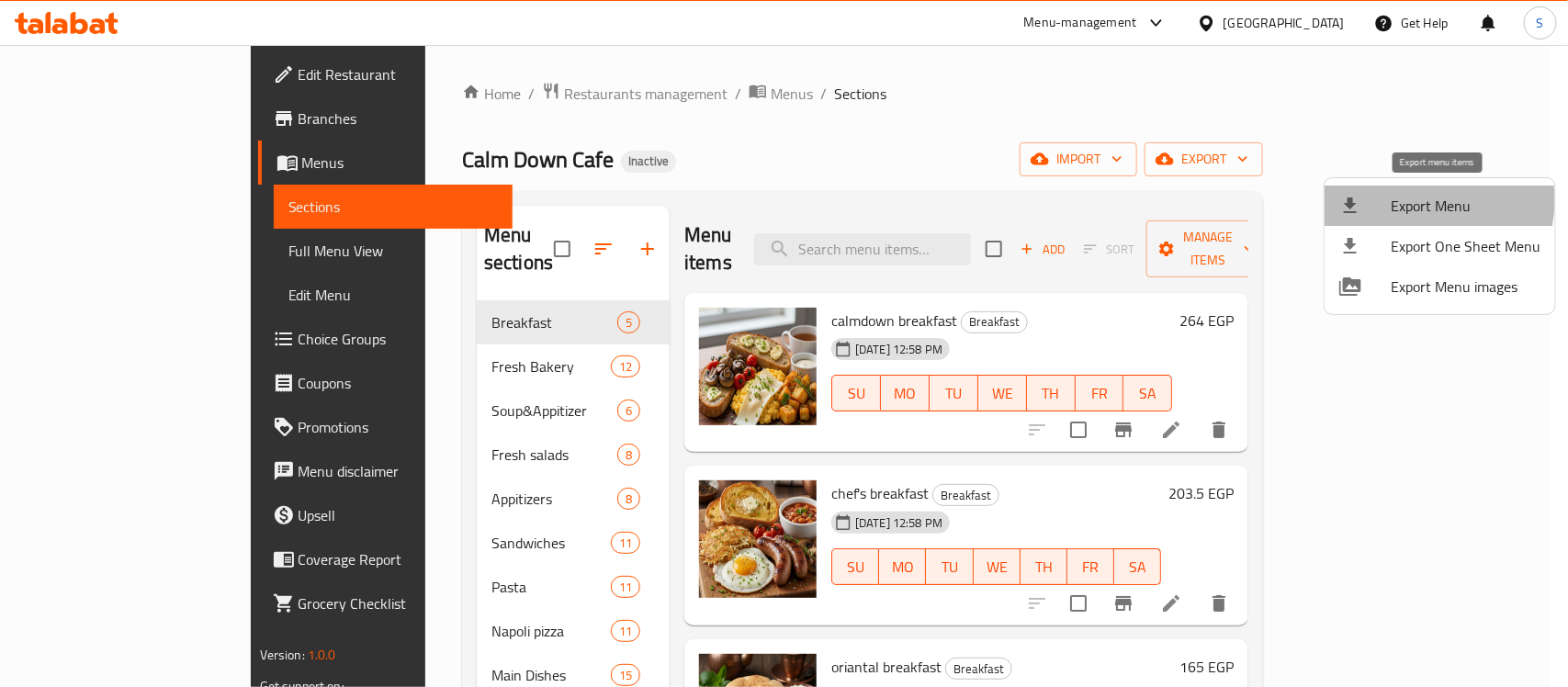
click at [1419, 200] on span "Export Menu" at bounding box center [1466, 206] width 150 height 22
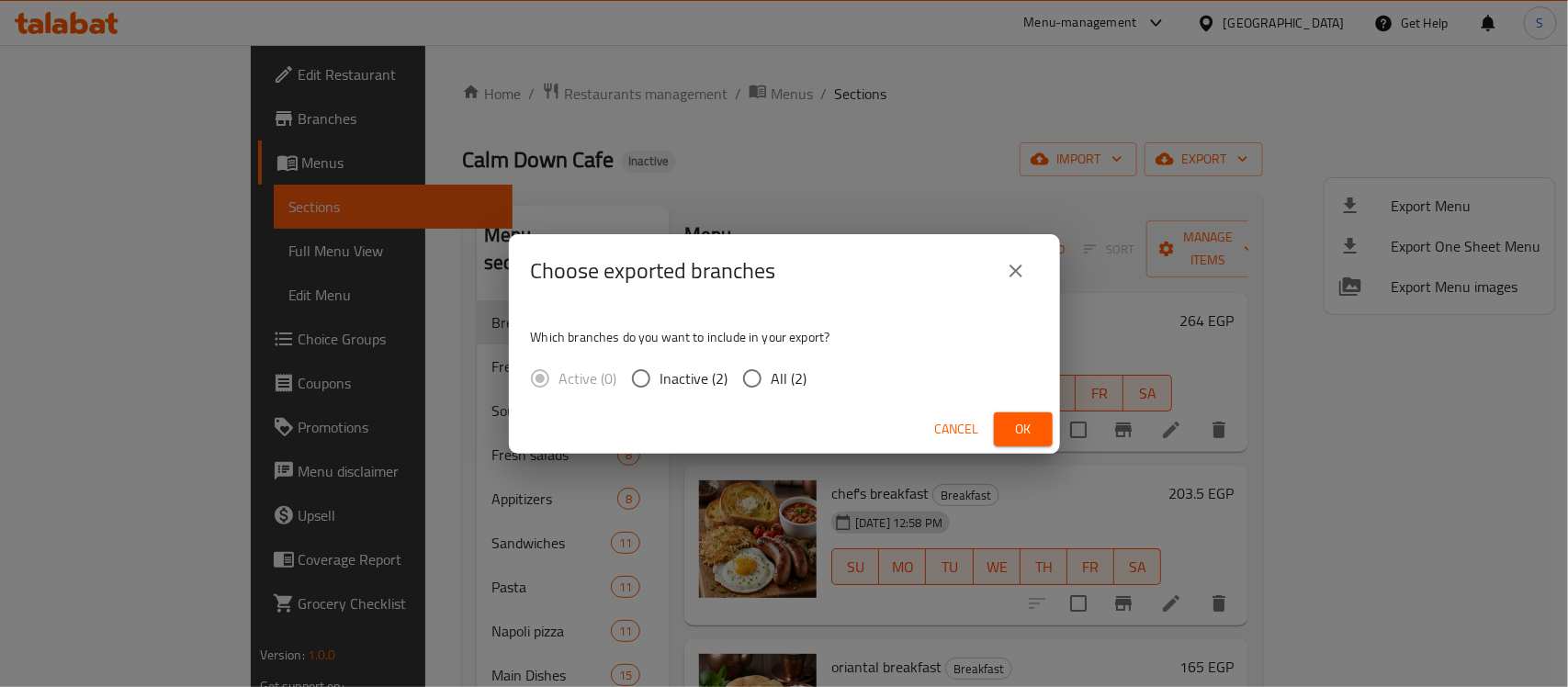
click at [776, 382] on span "All (2)" at bounding box center [789, 378] width 35 height 22
click at [771, 382] on input "All (2)" at bounding box center [751, 378] width 38 height 38
radio input "true"
click at [1011, 428] on span "Ok" at bounding box center [1023, 428] width 30 height 23
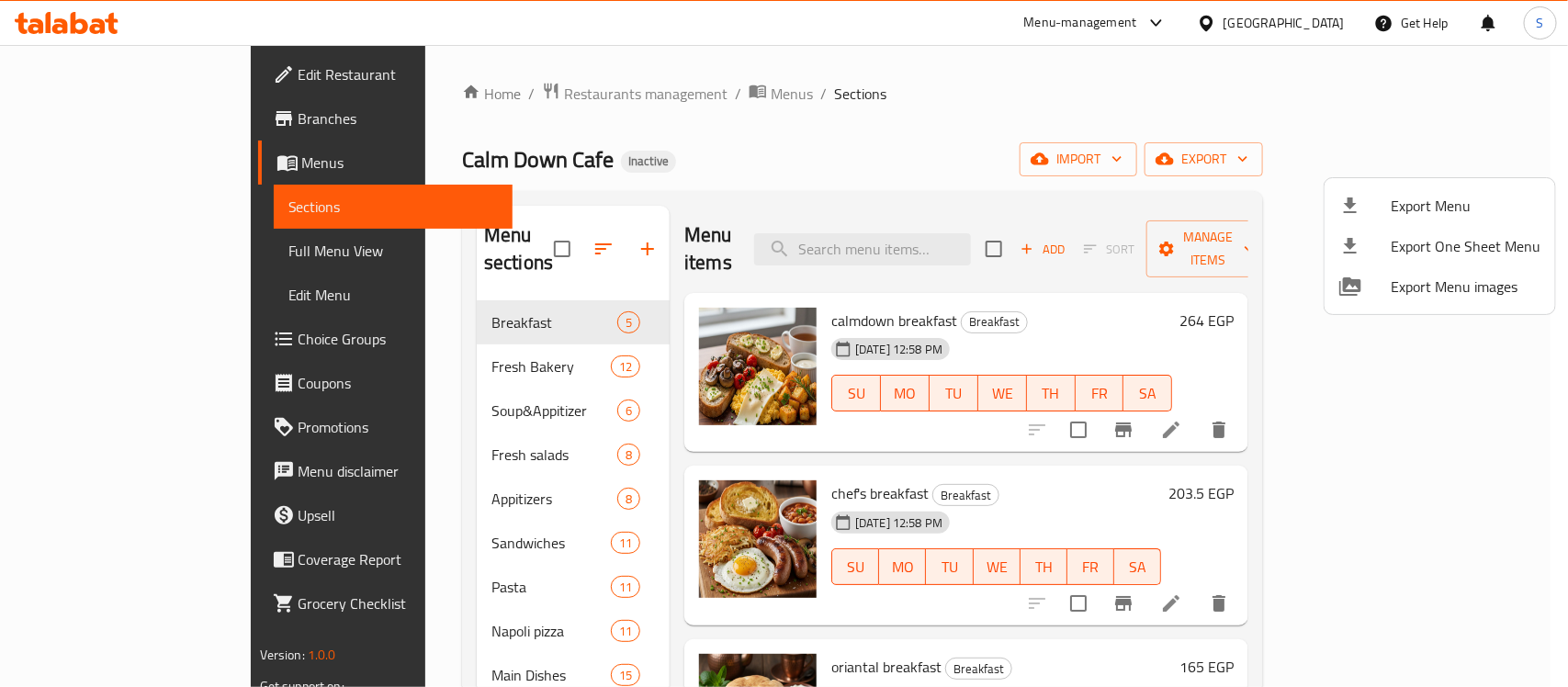
click at [754, 115] on div at bounding box center [784, 344] width 1568 height 687
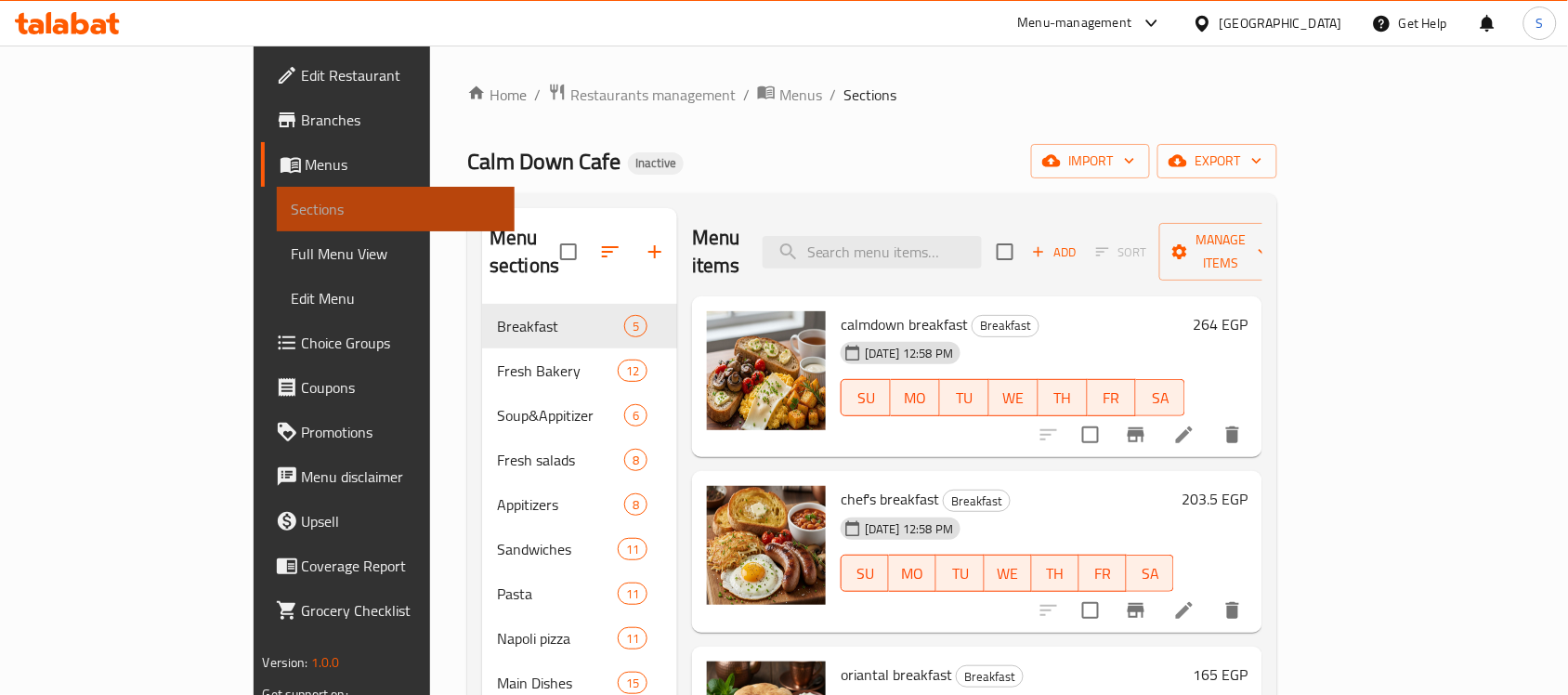
click at [277, 188] on link "Sections" at bounding box center [396, 208] width 239 height 45
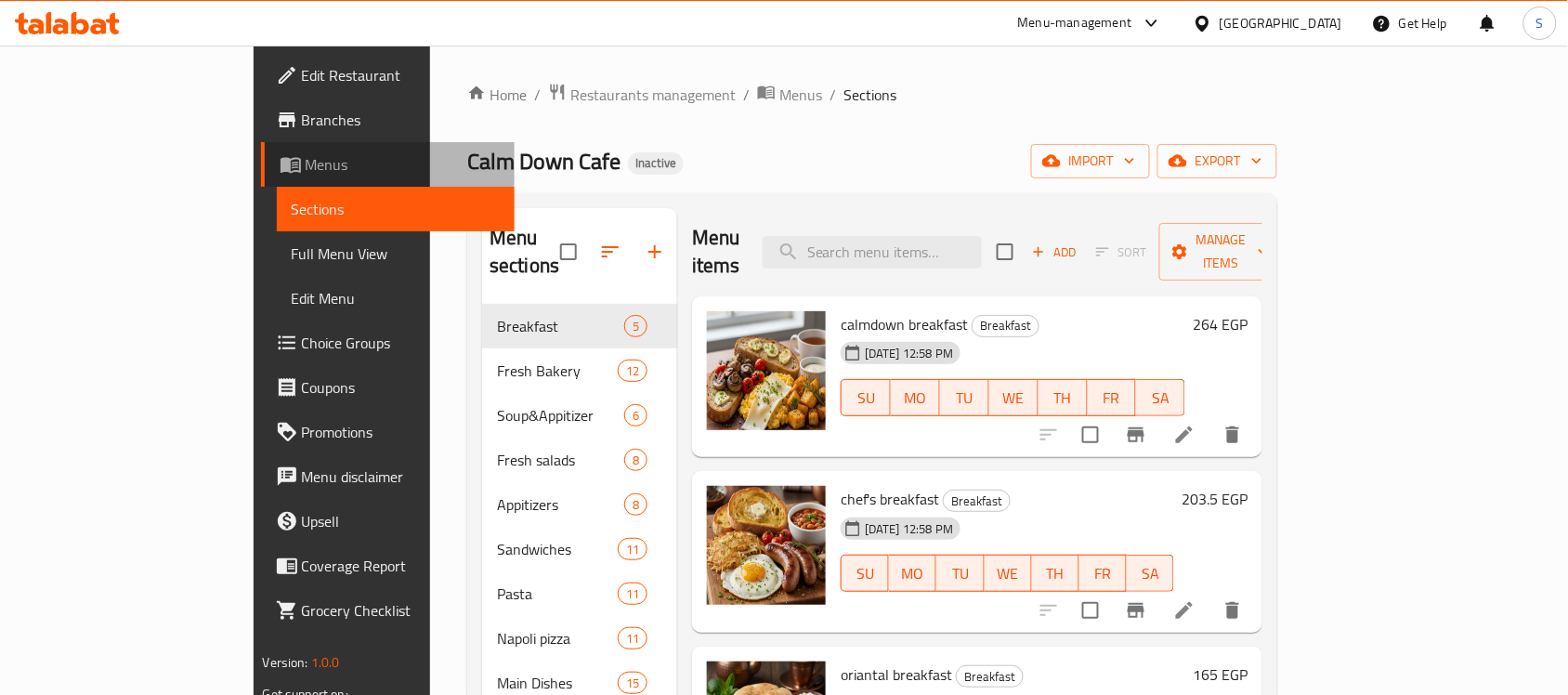
click at [306, 172] on span "Menus" at bounding box center [403, 164] width 195 height 22
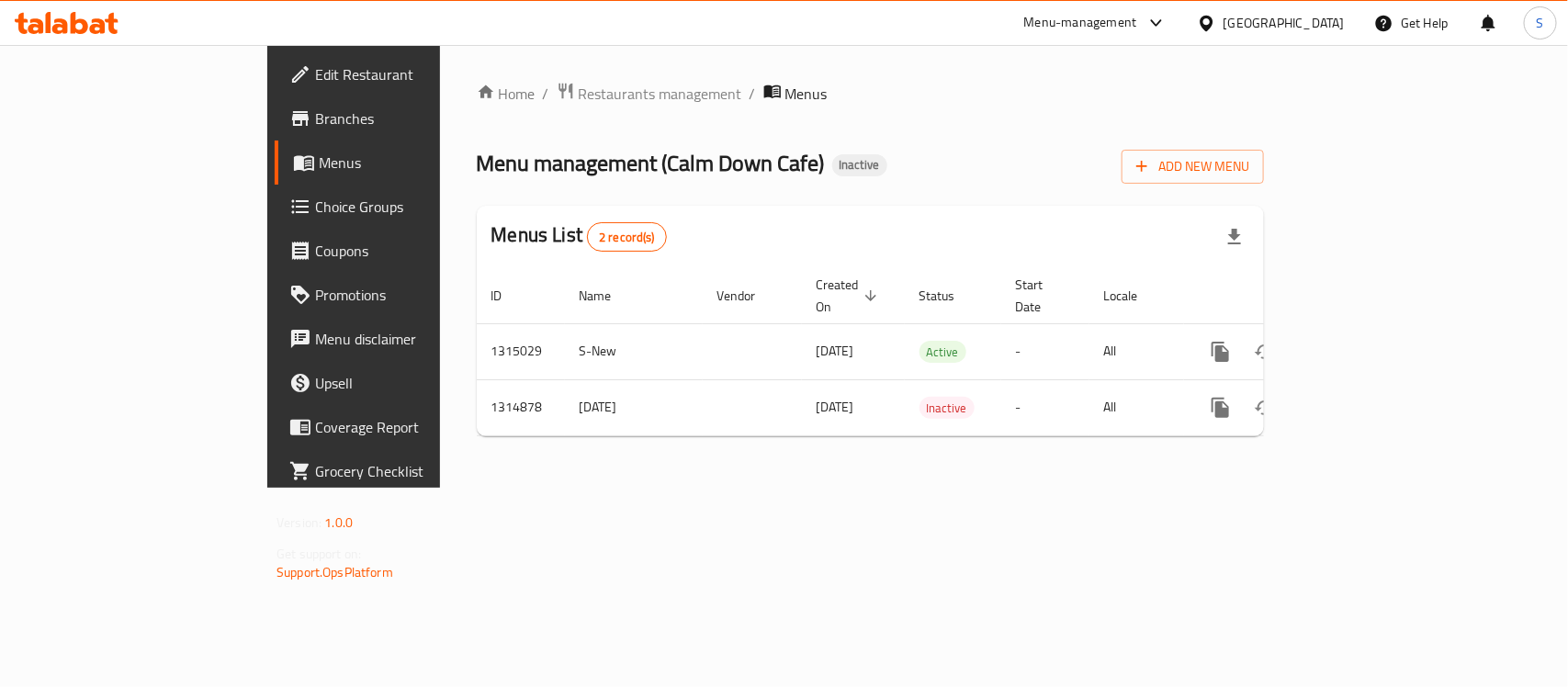
click at [75, 28] on icon at bounding box center [66, 23] width 103 height 22
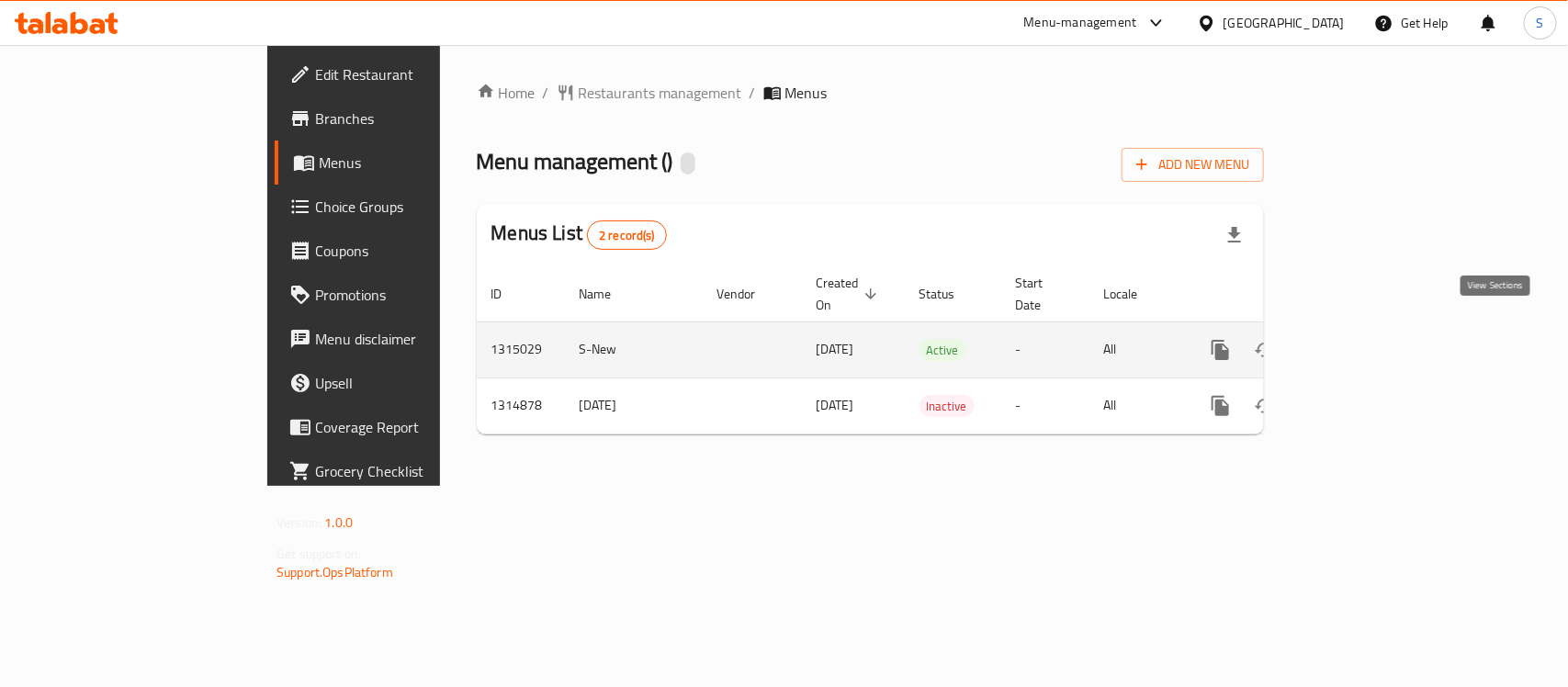
click at [1364, 339] on icon "enhanced table" at bounding box center [1352, 349] width 22 height 22
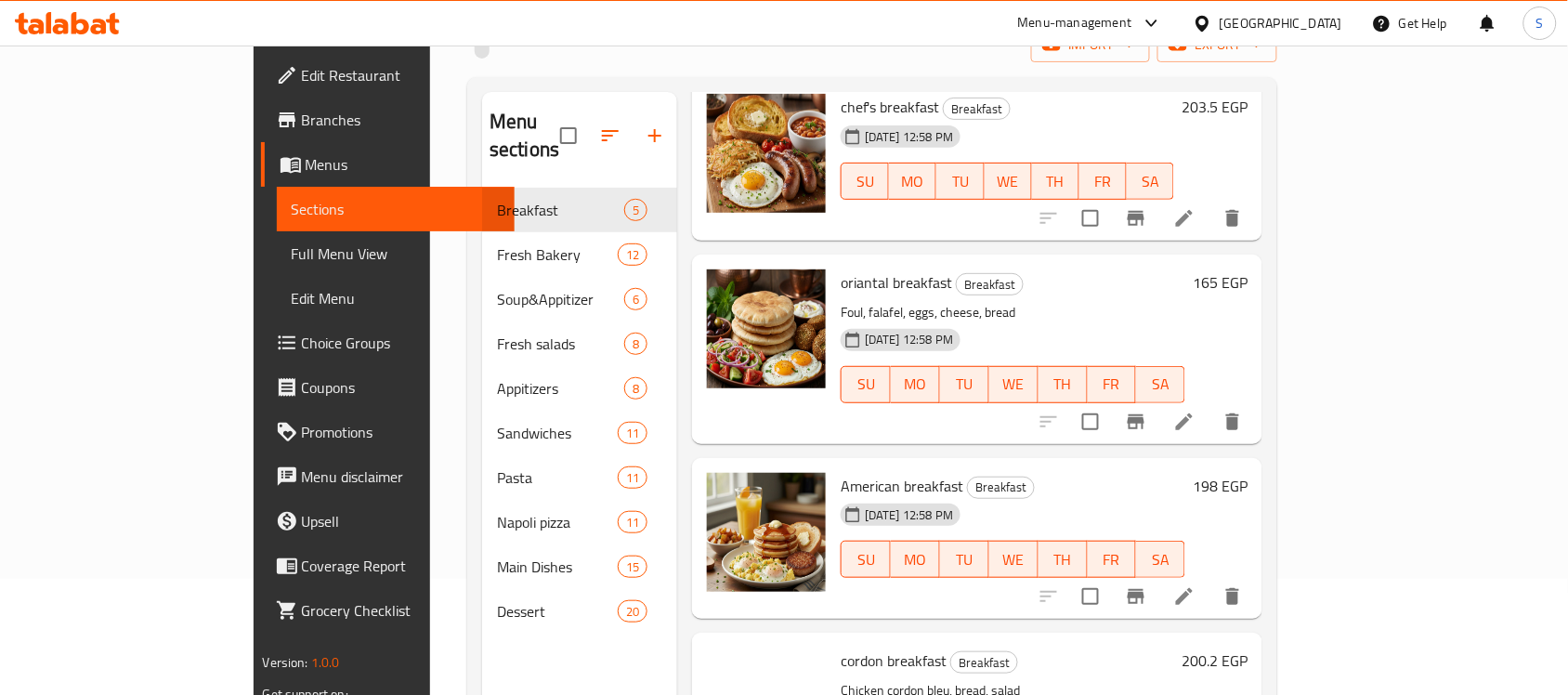
scroll to position [282, 0]
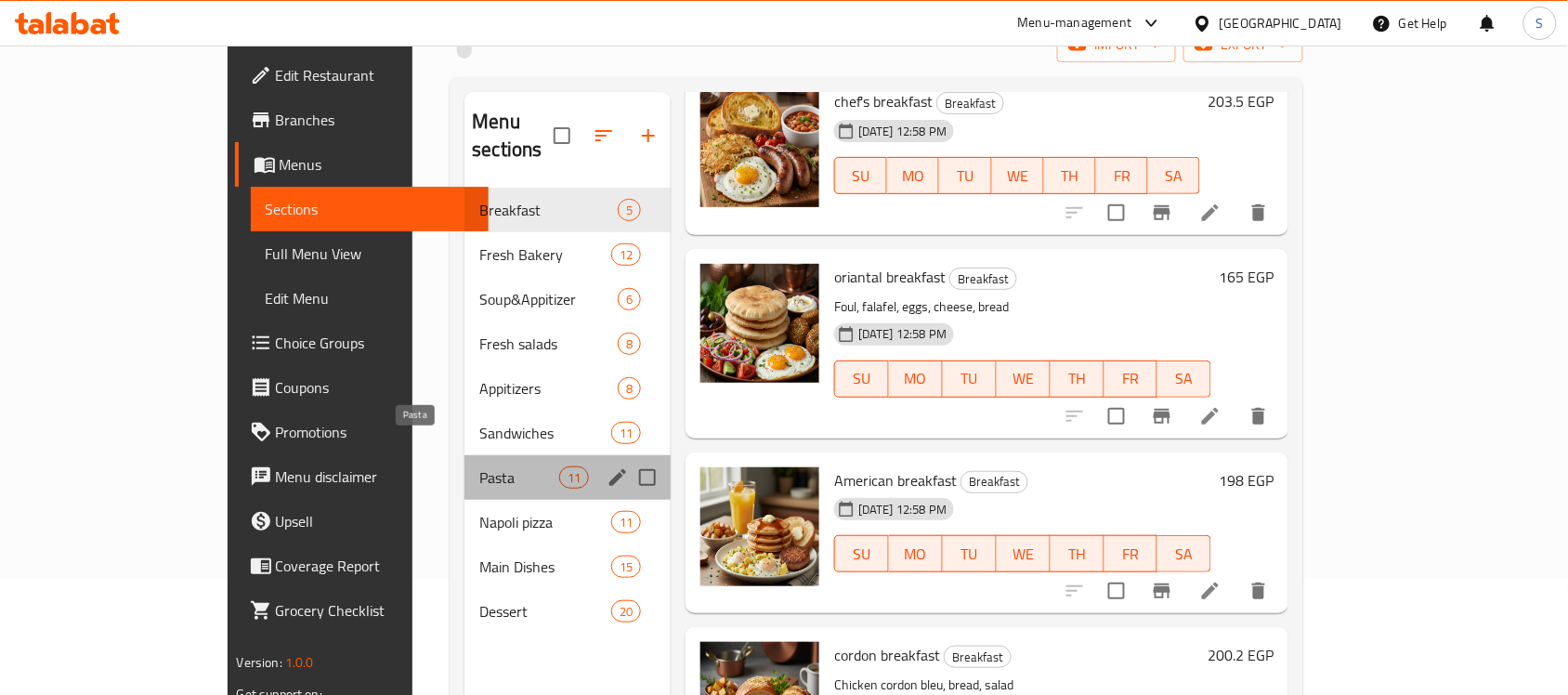
click at [479, 466] on span "Pasta" at bounding box center [518, 477] width 79 height 22
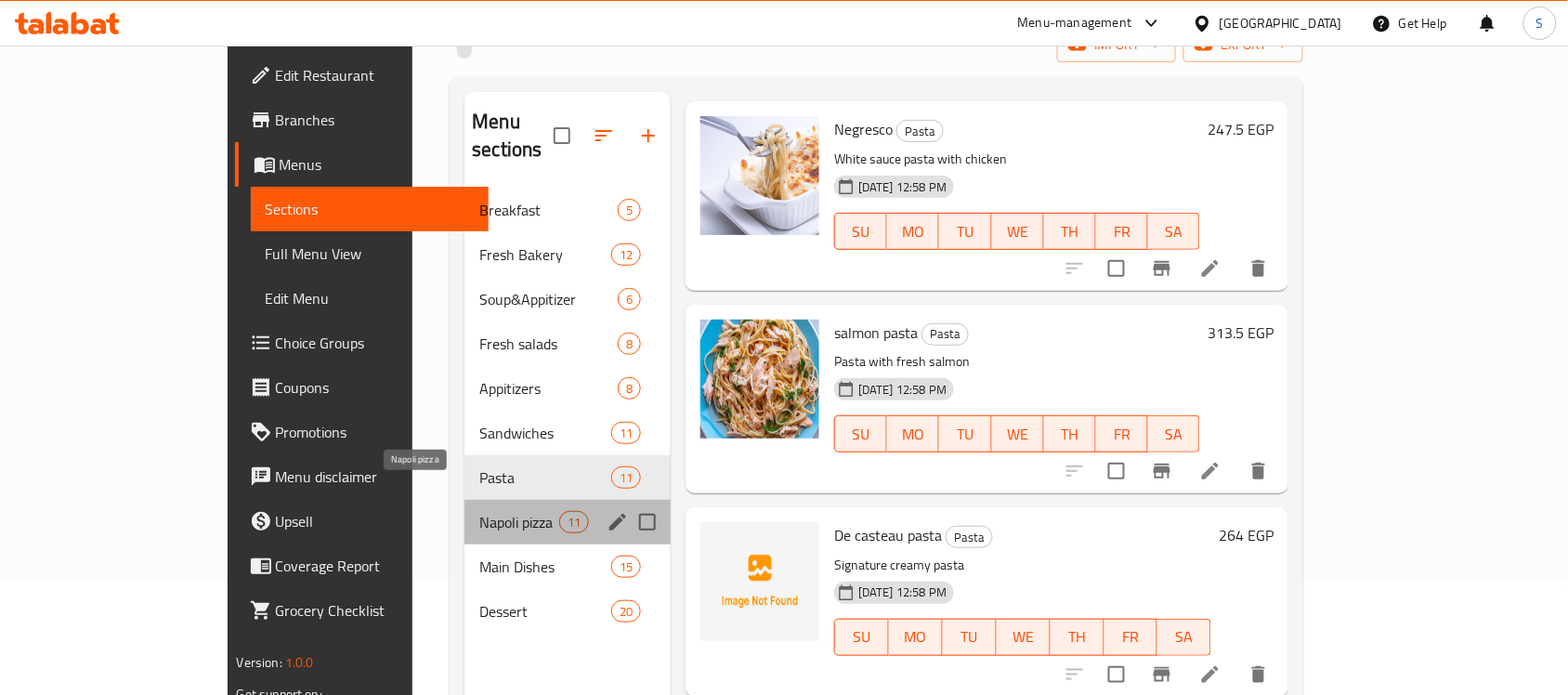
click at [479, 511] on span "Napoli pizza" at bounding box center [518, 522] width 79 height 22
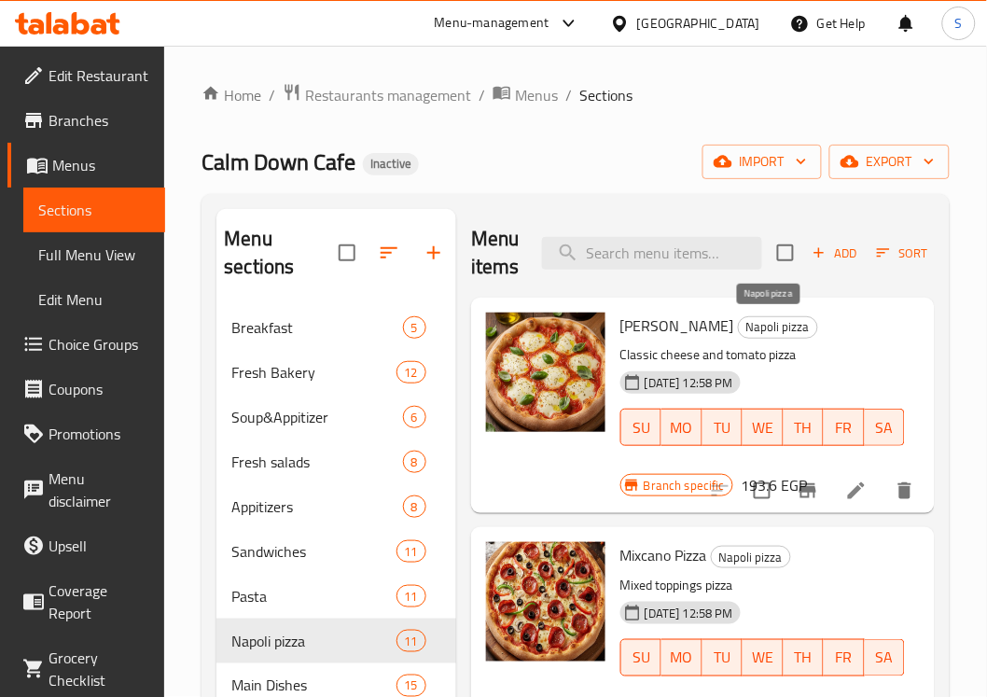
click at [772, 334] on span "Napoli pizza" at bounding box center [778, 326] width 78 height 21
click at [771, 334] on span "Napoli pizza" at bounding box center [778, 326] width 78 height 21
copy span "Napoli pizza"
click at [96, 266] on span "Full Menu View" at bounding box center [94, 254] width 112 height 22
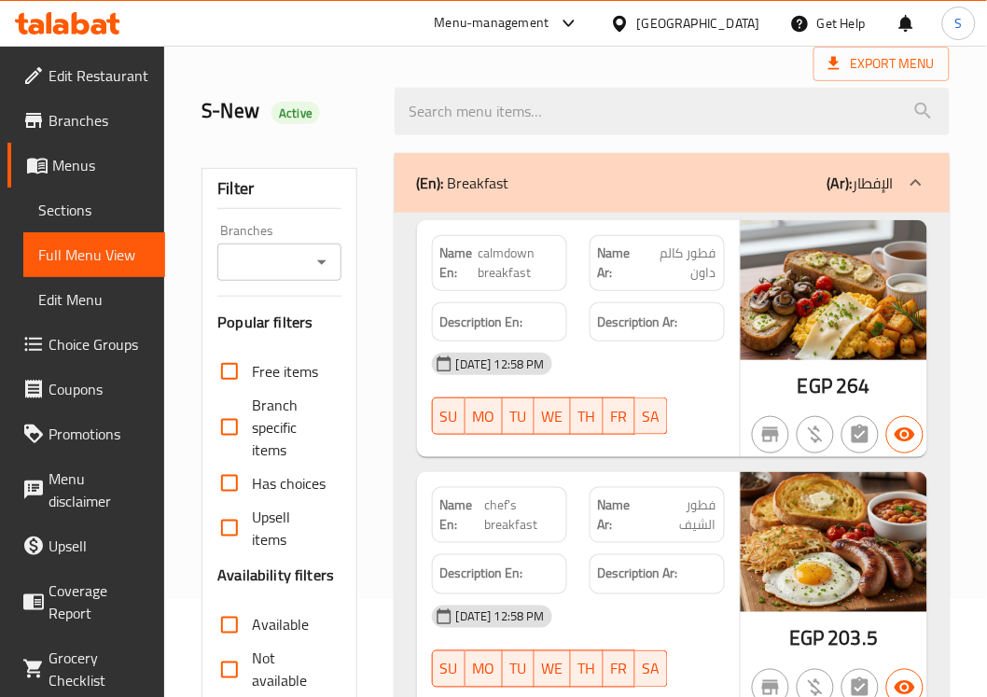
scroll to position [233, 0]
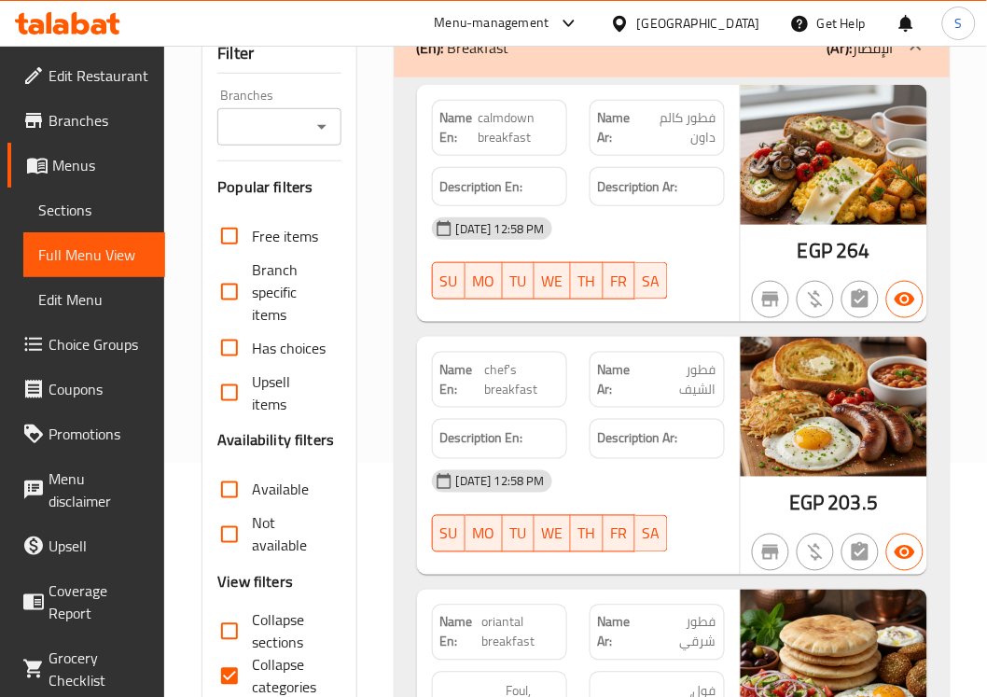
click at [276, 630] on span "Collapse sections" at bounding box center [289, 631] width 74 height 45
click at [252, 630] on input "Collapse sections" at bounding box center [229, 631] width 45 height 45
checkbox input "true"
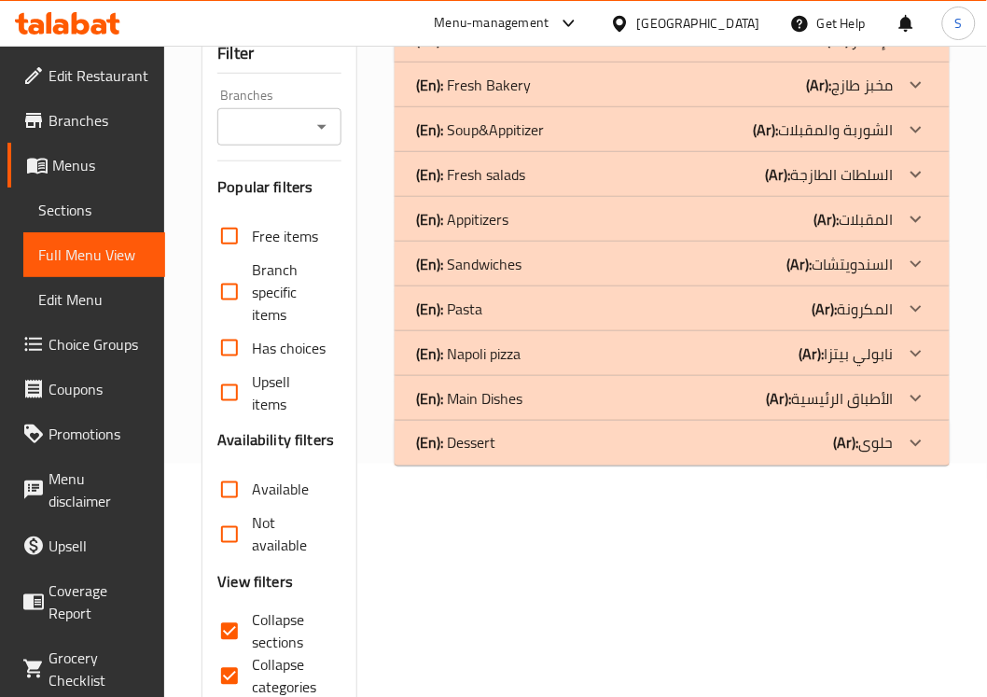
click at [291, 667] on span "Collapse categories" at bounding box center [289, 676] width 74 height 45
click at [252, 667] on input "Collapse categories" at bounding box center [229, 676] width 45 height 45
checkbox input "false"
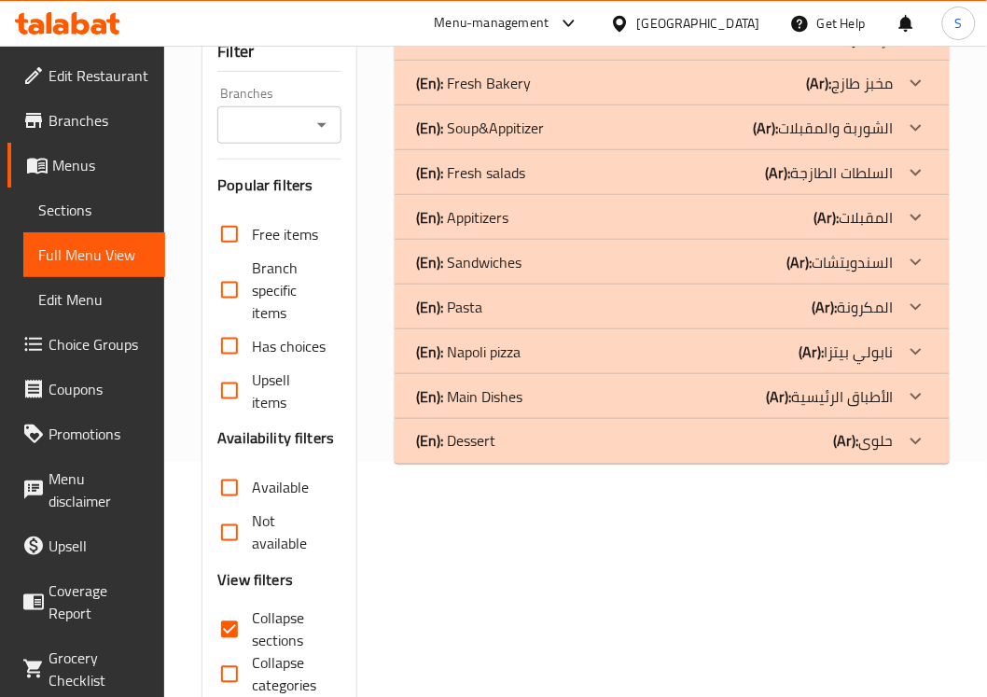
click at [506, 346] on p "(En): Napoli pizza" at bounding box center [469, 351] width 104 height 22
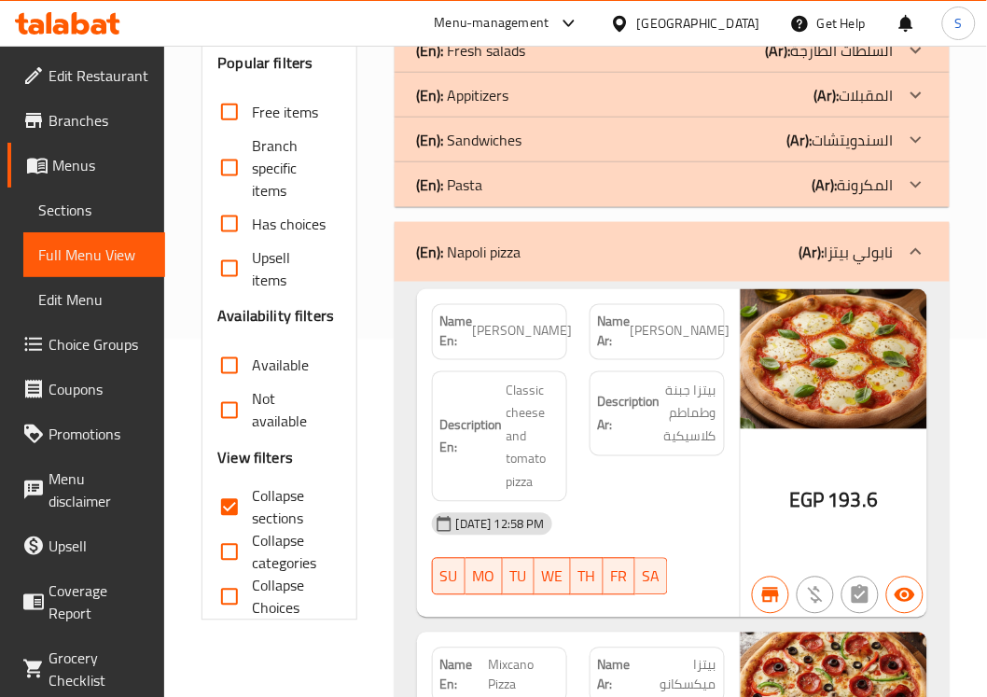
scroll to position [468, 0]
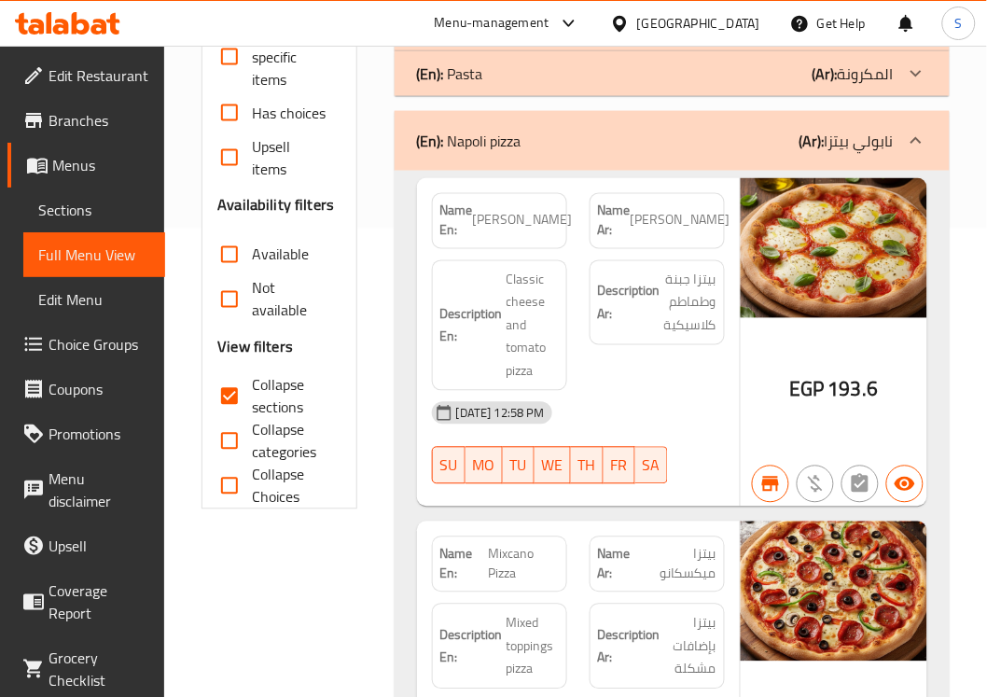
click at [640, 352] on div "Description Ar: بيتزا جبنة وطماطم كلاسيكية" at bounding box center [657, 326] width 158 height 154
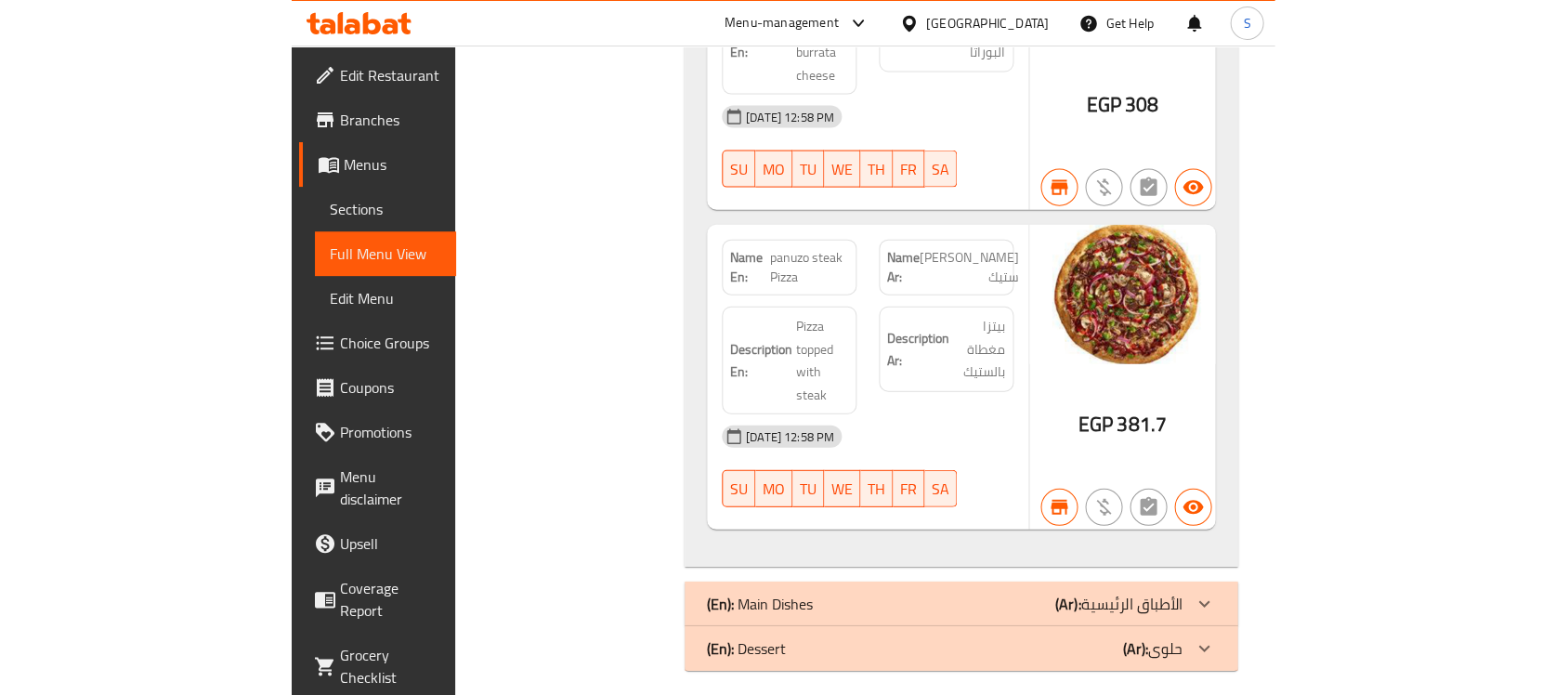
scroll to position [2669, 0]
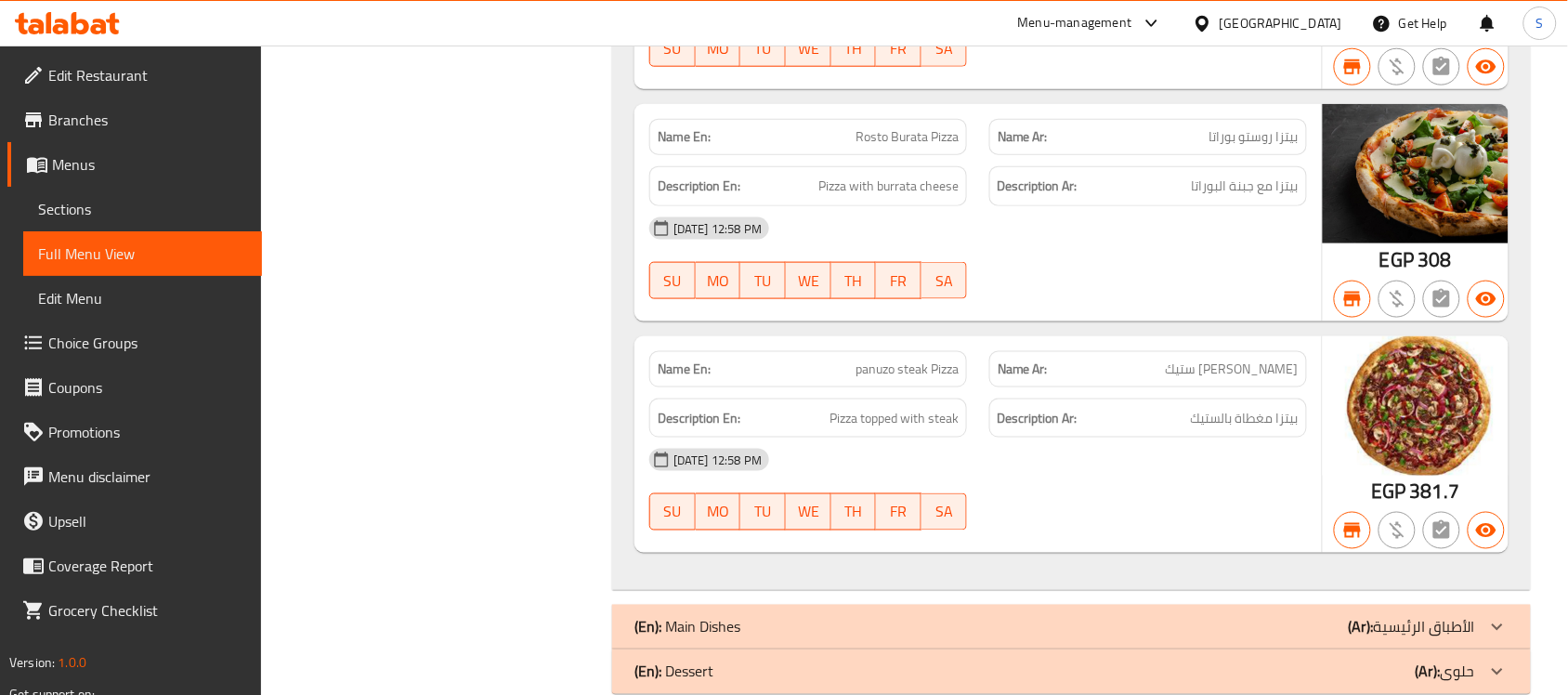
click at [211, 207] on span "Sections" at bounding box center [142, 209] width 209 height 22
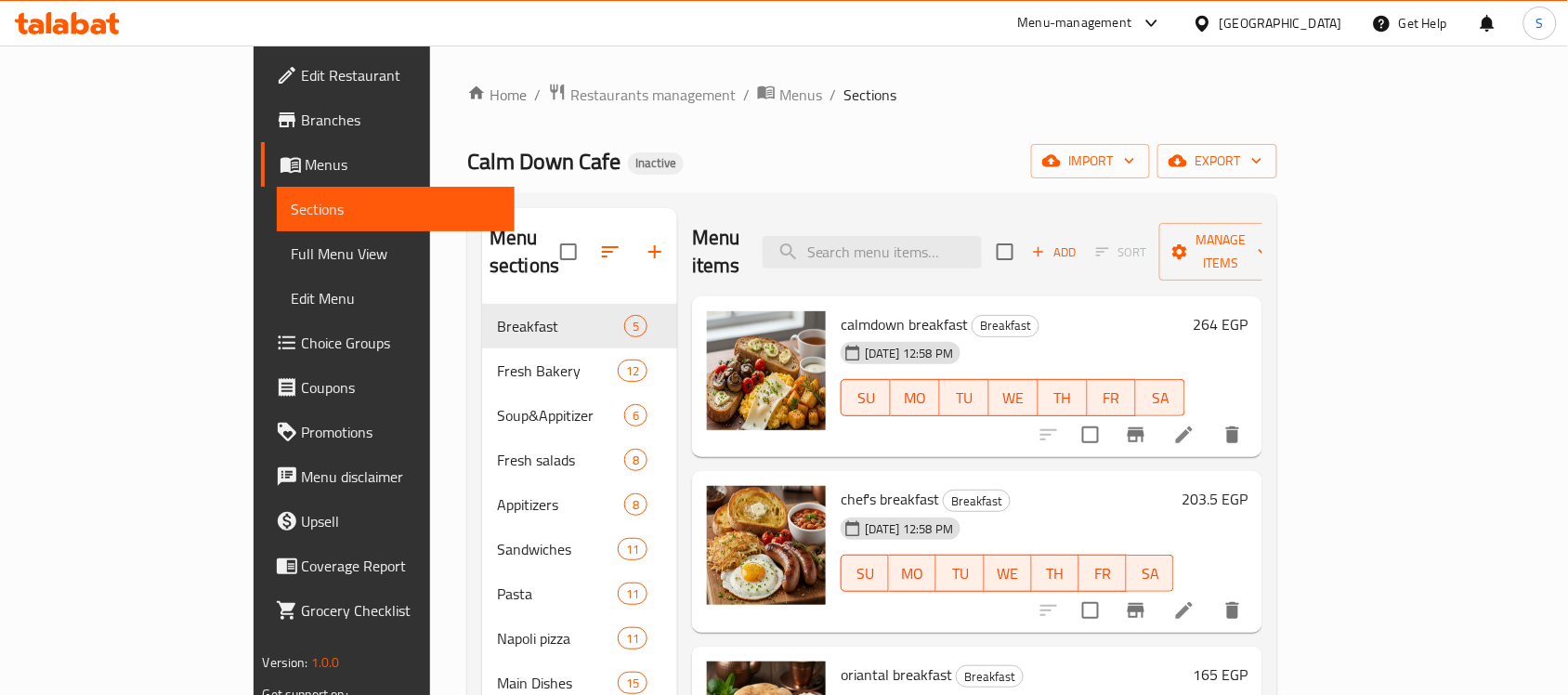
click at [936, 186] on div "Home / Restaurants management / Menus / Sections Calm Down Cafe Inactive import…" at bounding box center [872, 500] width 810 height 834
click at [1136, 165] on span "import" at bounding box center [1091, 160] width 90 height 23
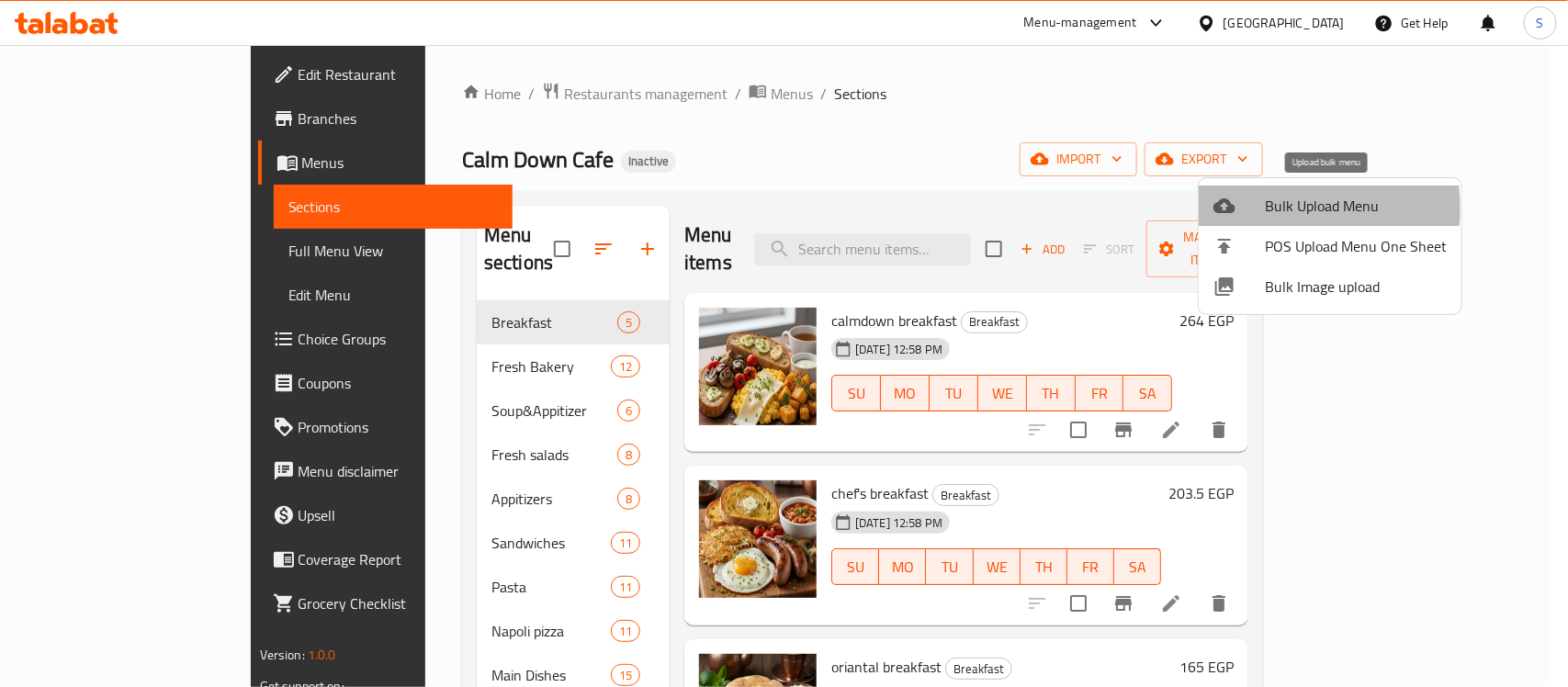
click at [1245, 209] on div at bounding box center [1239, 206] width 51 height 22
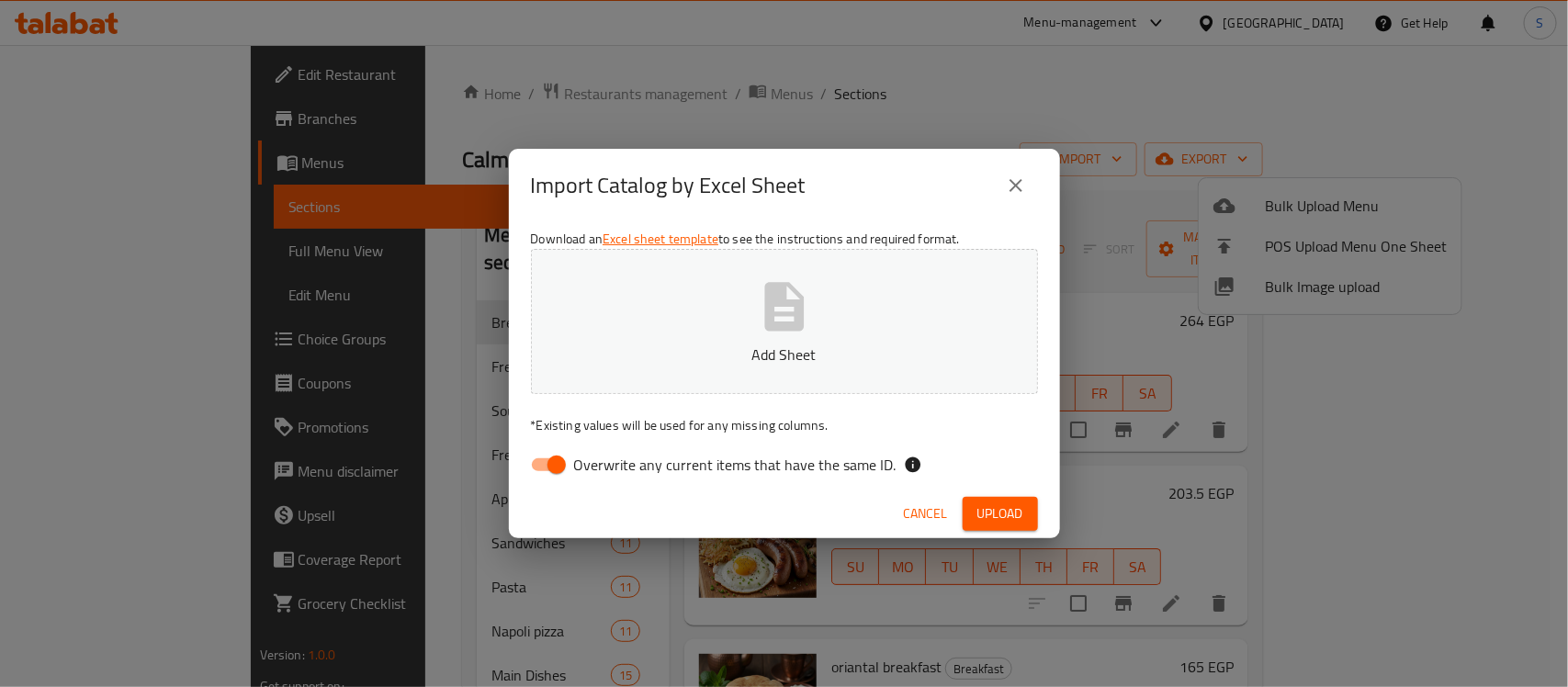
click at [626, 472] on span "Overwrite any current items that have the same ID." at bounding box center [735, 465] width 322 height 22
click at [609, 472] on input "Overwrite any current items that have the same ID." at bounding box center [556, 464] width 104 height 34
checkbox input "false"
click at [723, 329] on button "Add Sheet" at bounding box center [784, 321] width 507 height 145
drag, startPoint x: 1006, startPoint y: 538, endPoint x: 1003, endPoint y: 517, distance: 21.2
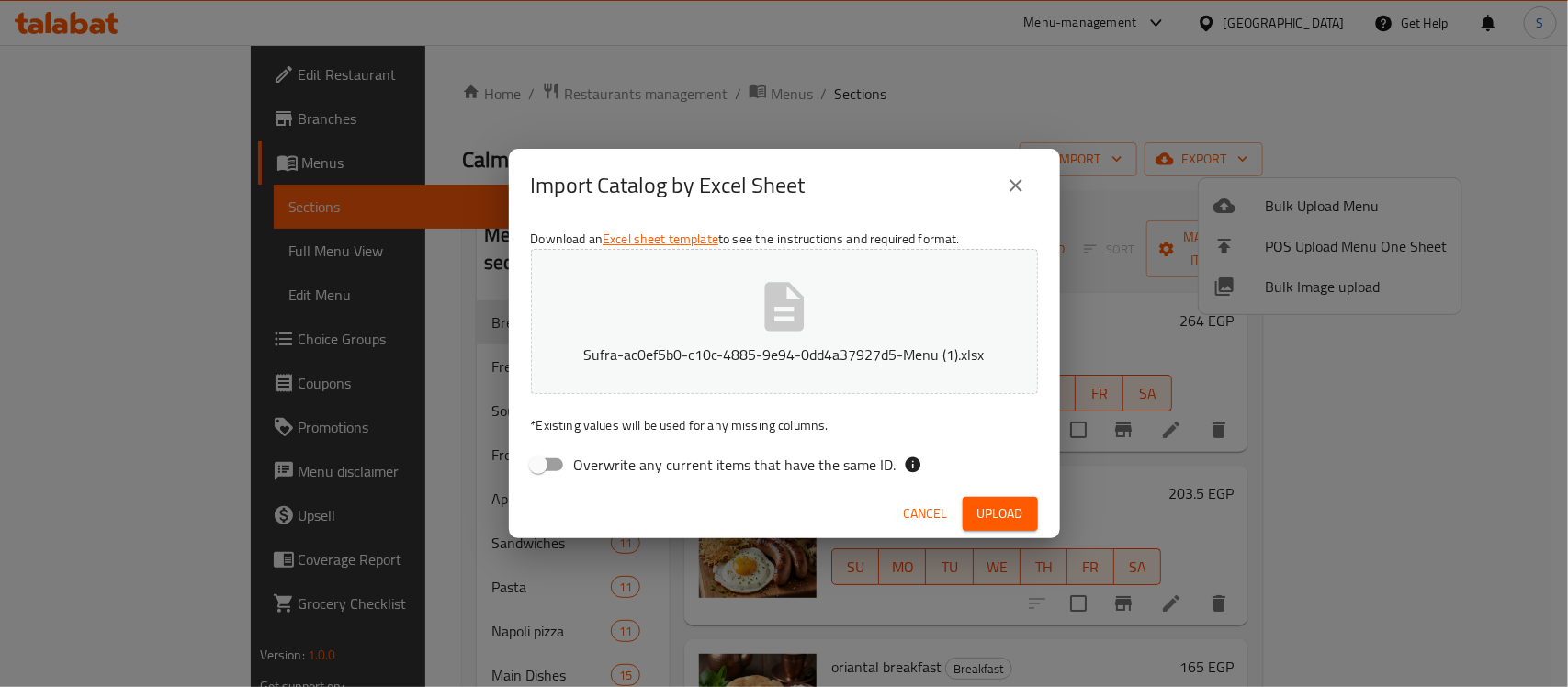
click at [1003, 531] on div "Import Catalog by Excel Sheet Download an Excel sheet template to see the instr…" at bounding box center [784, 344] width 1568 height 687
click at [1003, 517] on span "Upload" at bounding box center [1000, 513] width 46 height 23
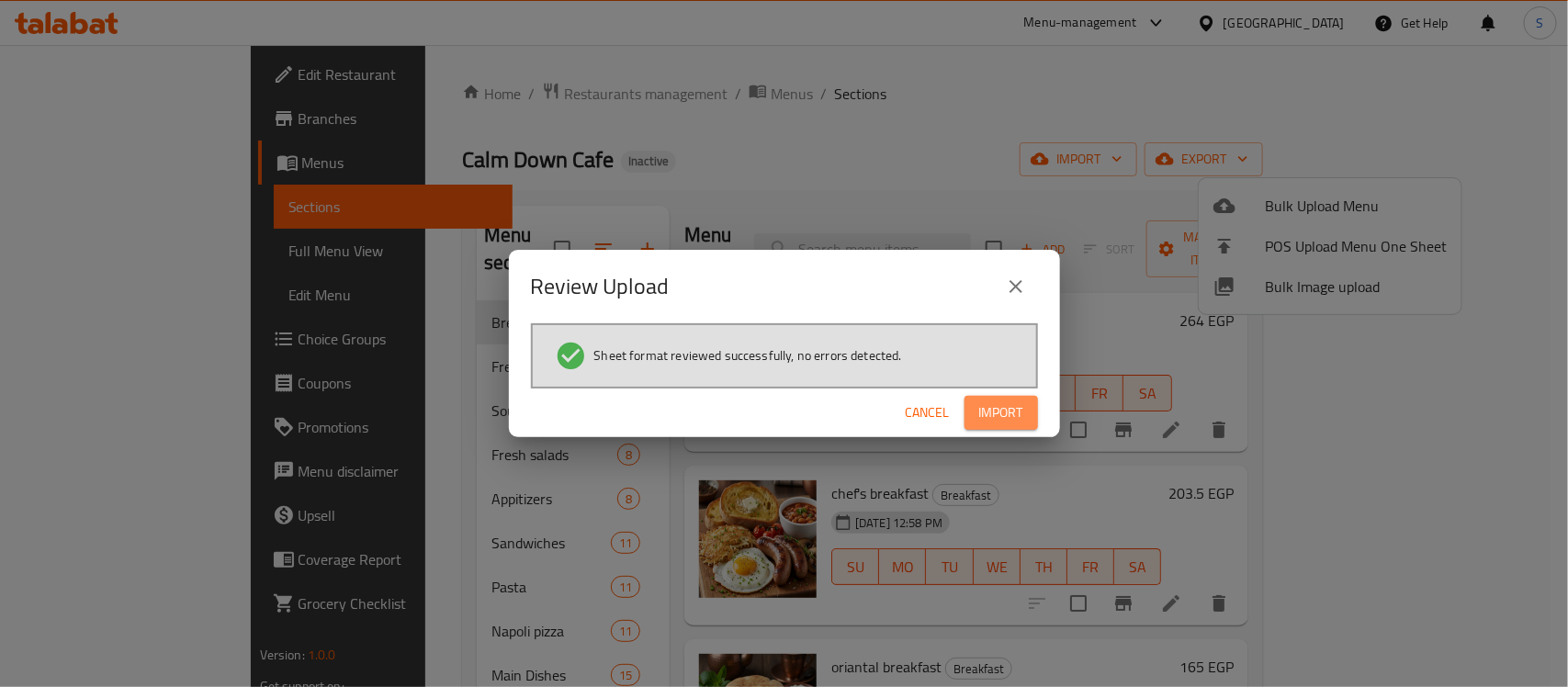
click at [1002, 402] on span "Import" at bounding box center [1001, 412] width 44 height 23
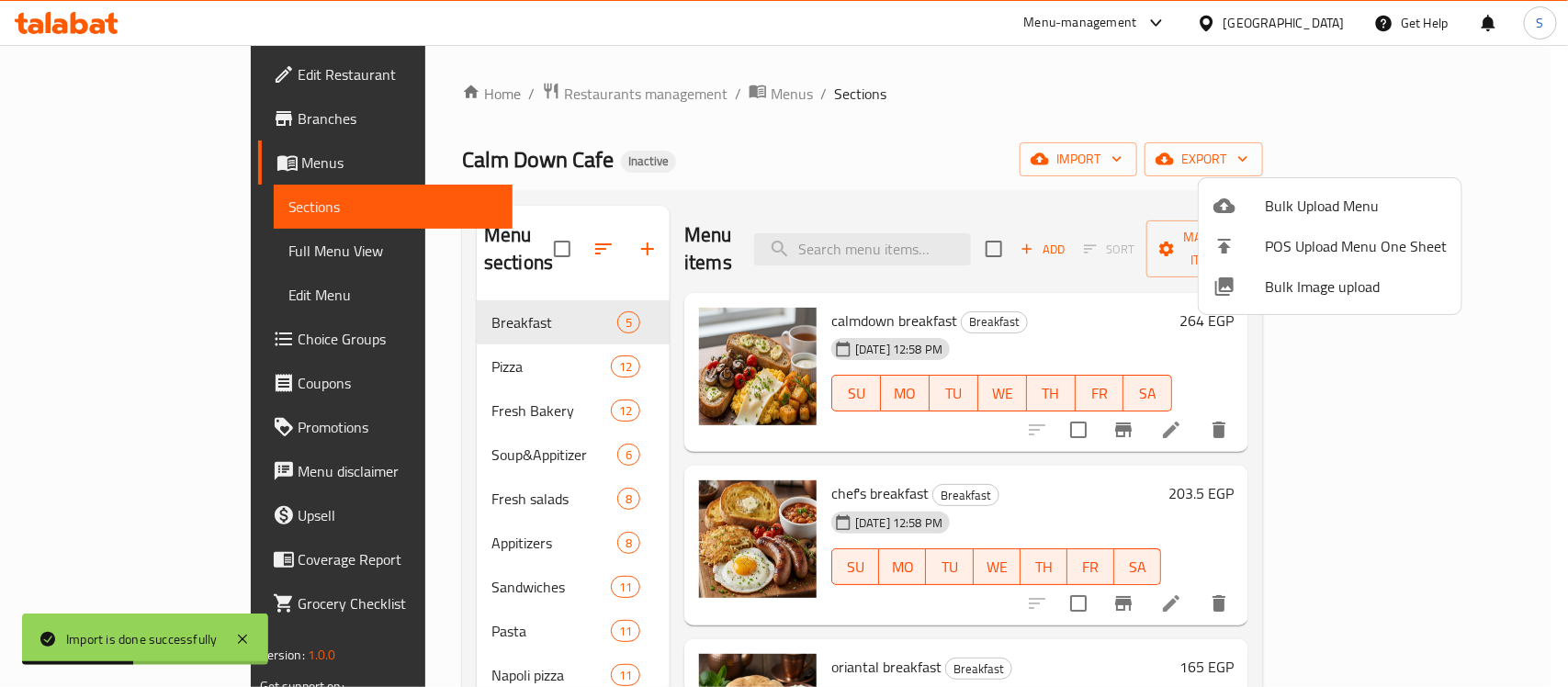
click at [538, 235] on div at bounding box center [784, 344] width 1568 height 687
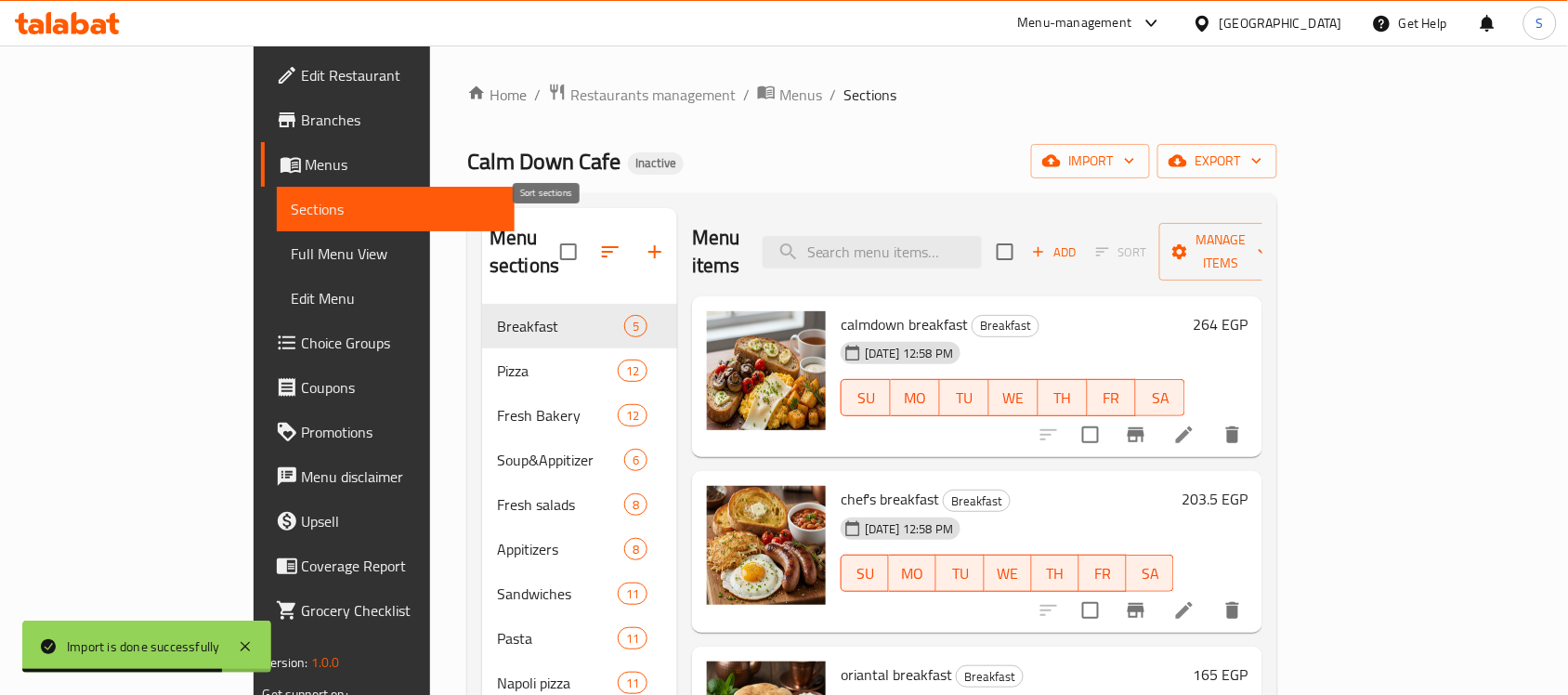
click at [599, 241] on icon "button" at bounding box center [610, 252] width 22 height 22
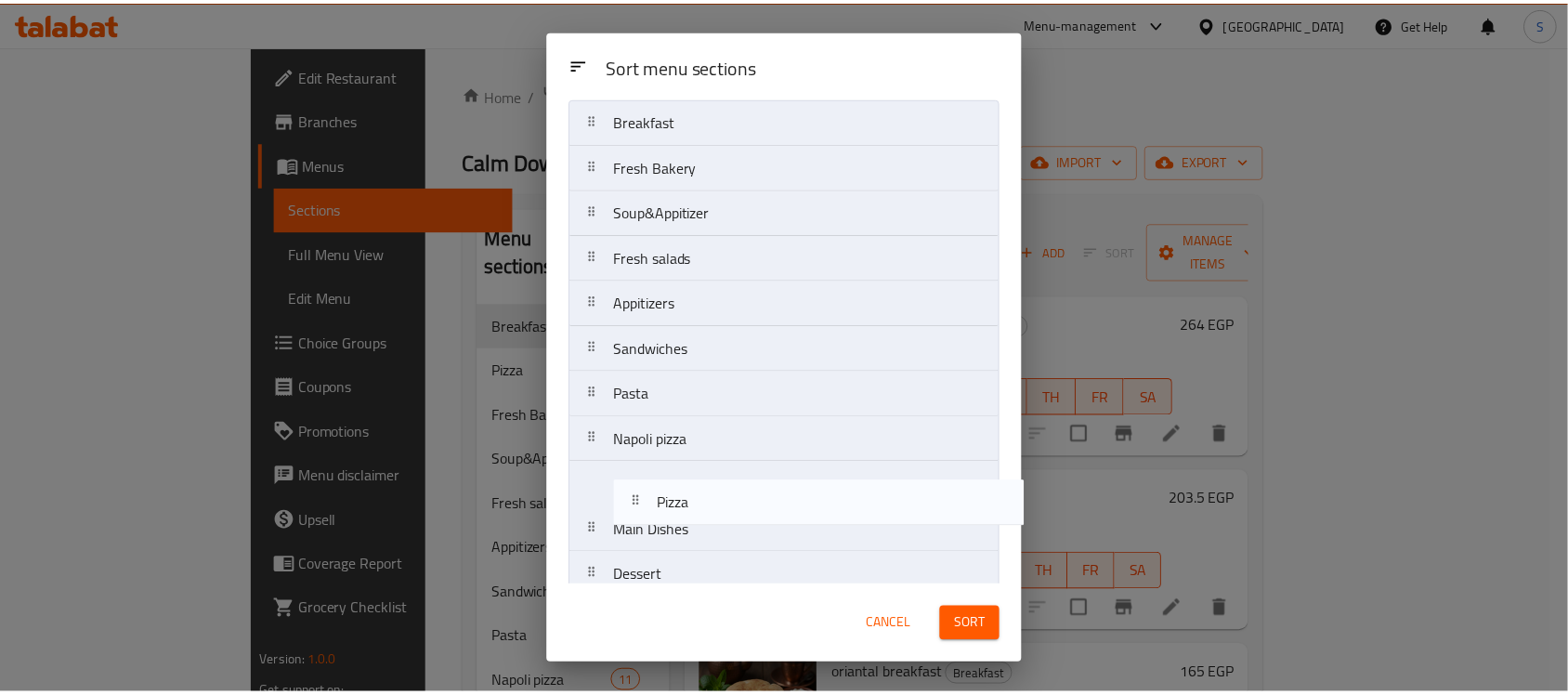
scroll to position [76, 0]
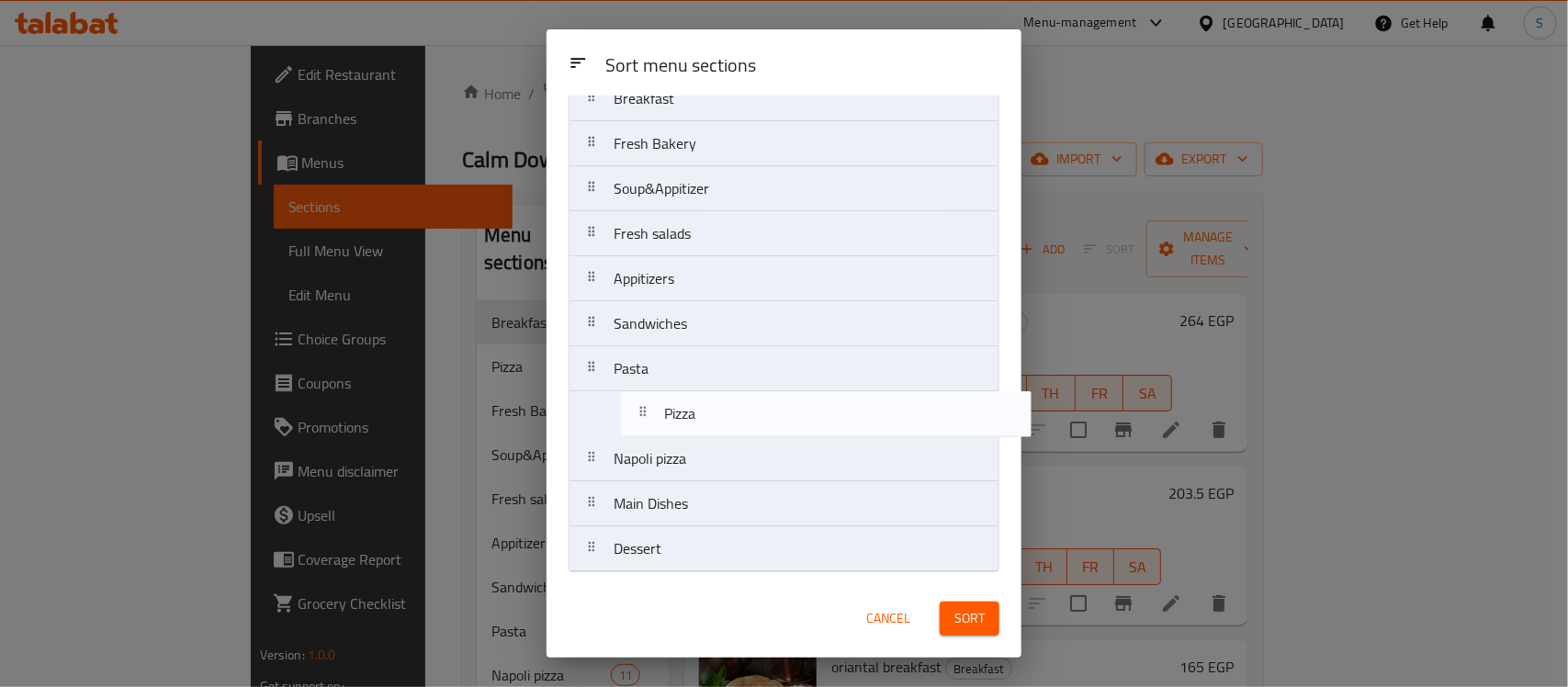
drag, startPoint x: 661, startPoint y: 225, endPoint x: 714, endPoint y: 432, distance: 213.7
click at [714, 432] on nav "Breakfast Pizza Fresh Bakery Soup&Appitizer Fresh salads Appitizers Sandwiches …" at bounding box center [783, 323] width 430 height 496
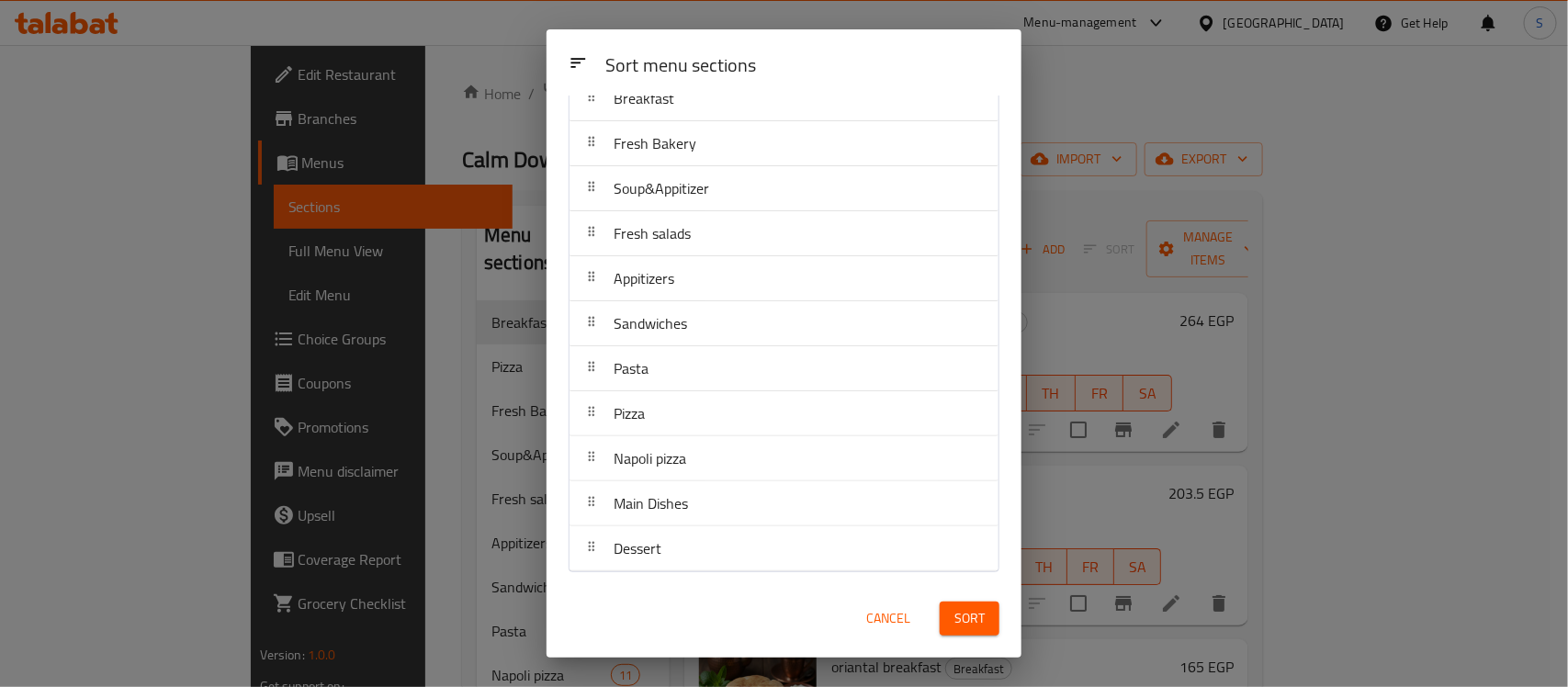
click at [954, 622] on span "Sort" at bounding box center [969, 617] width 31 height 23
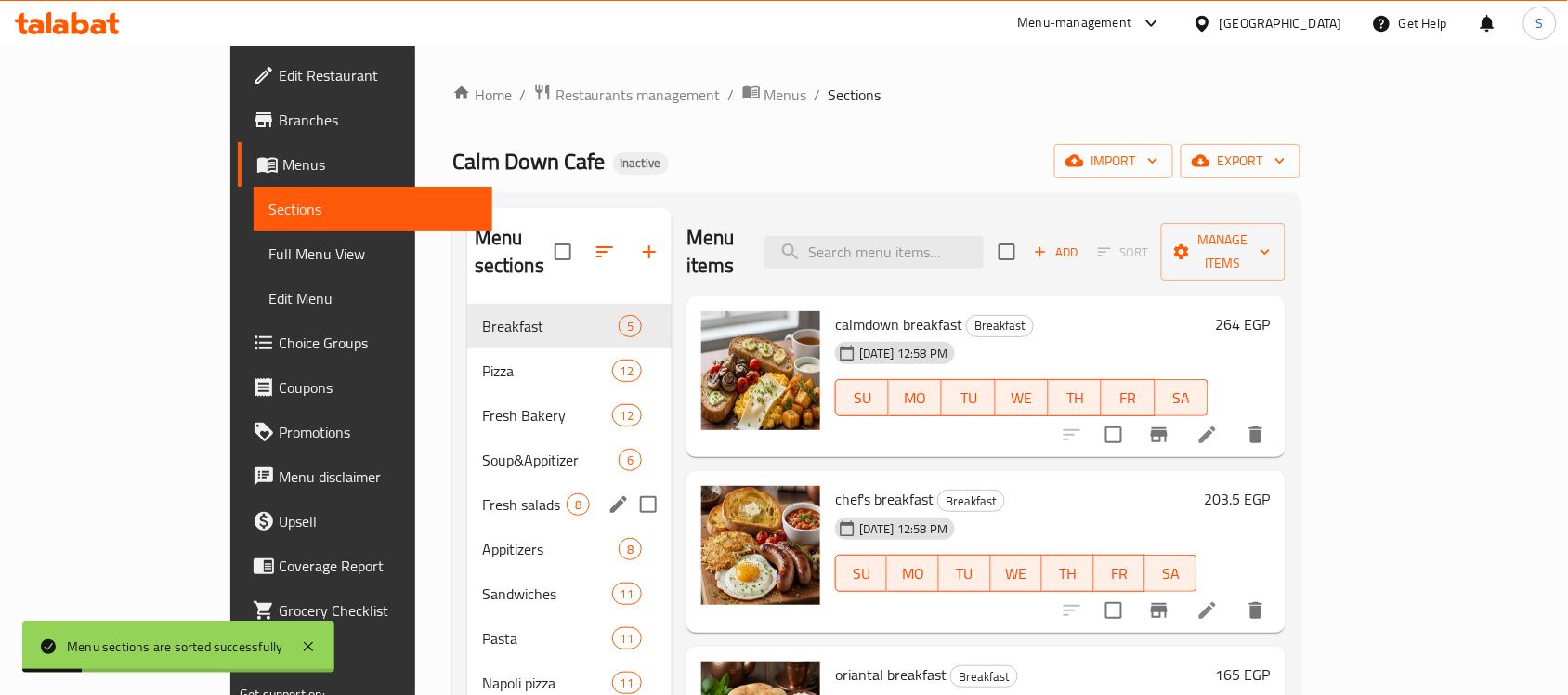
scroll to position [261, 0]
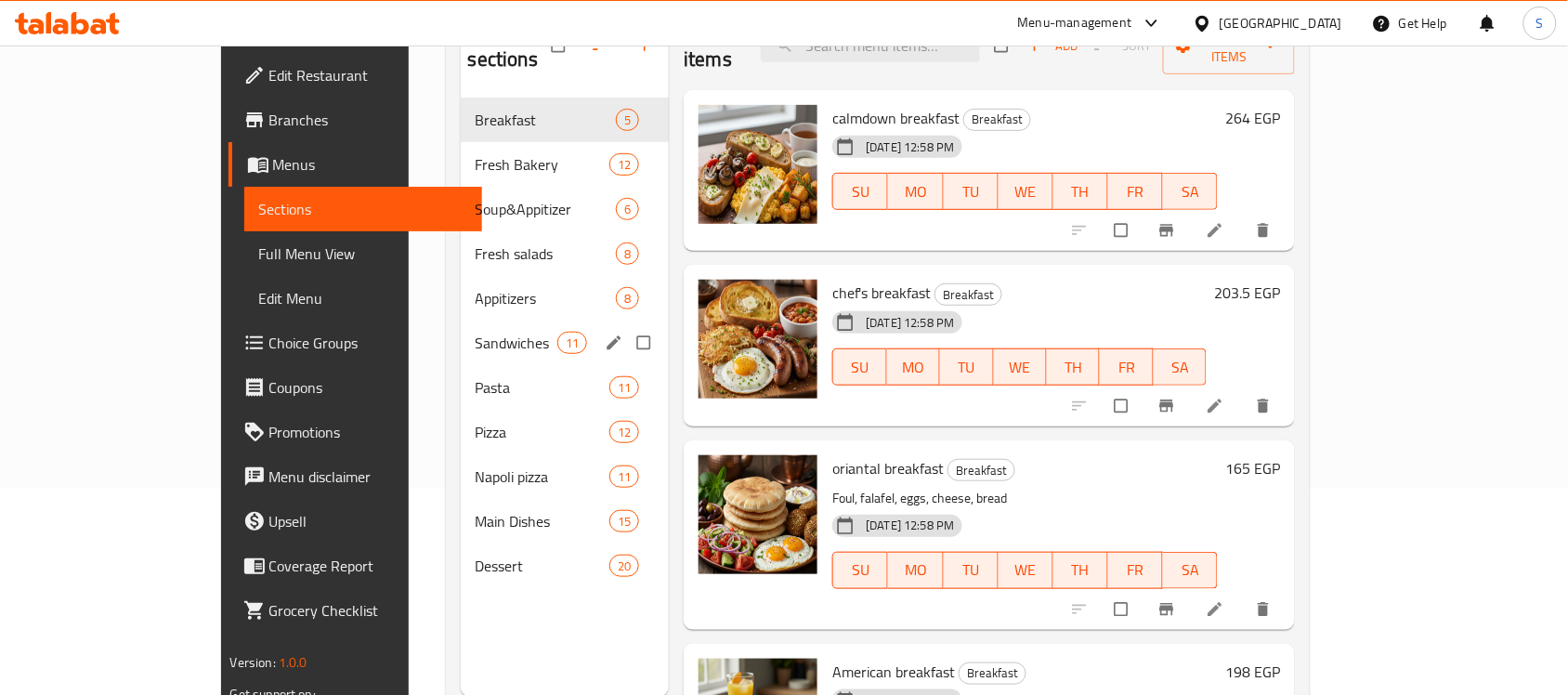
scroll to position [261, 0]
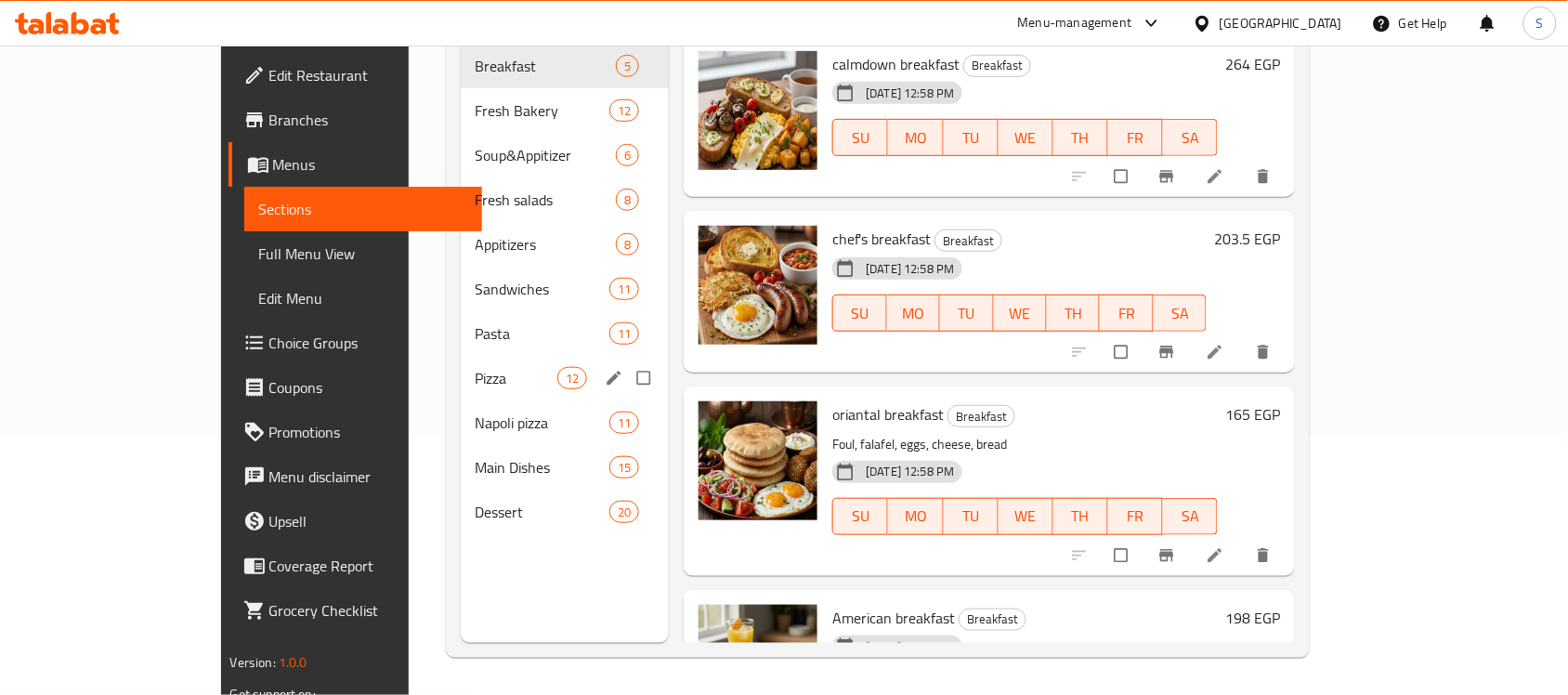
click at [475, 366] on span "Pizza" at bounding box center [516, 377] width 82 height 22
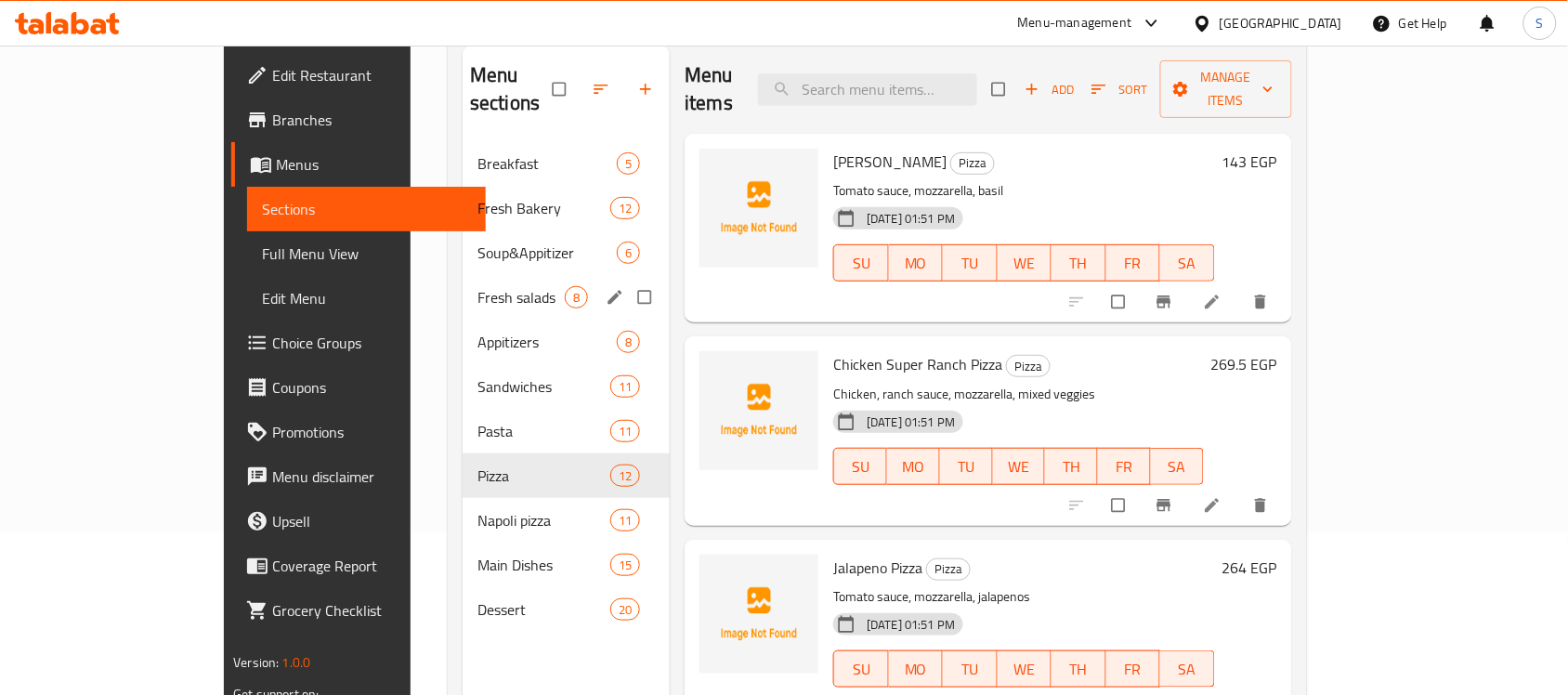
scroll to position [29, 0]
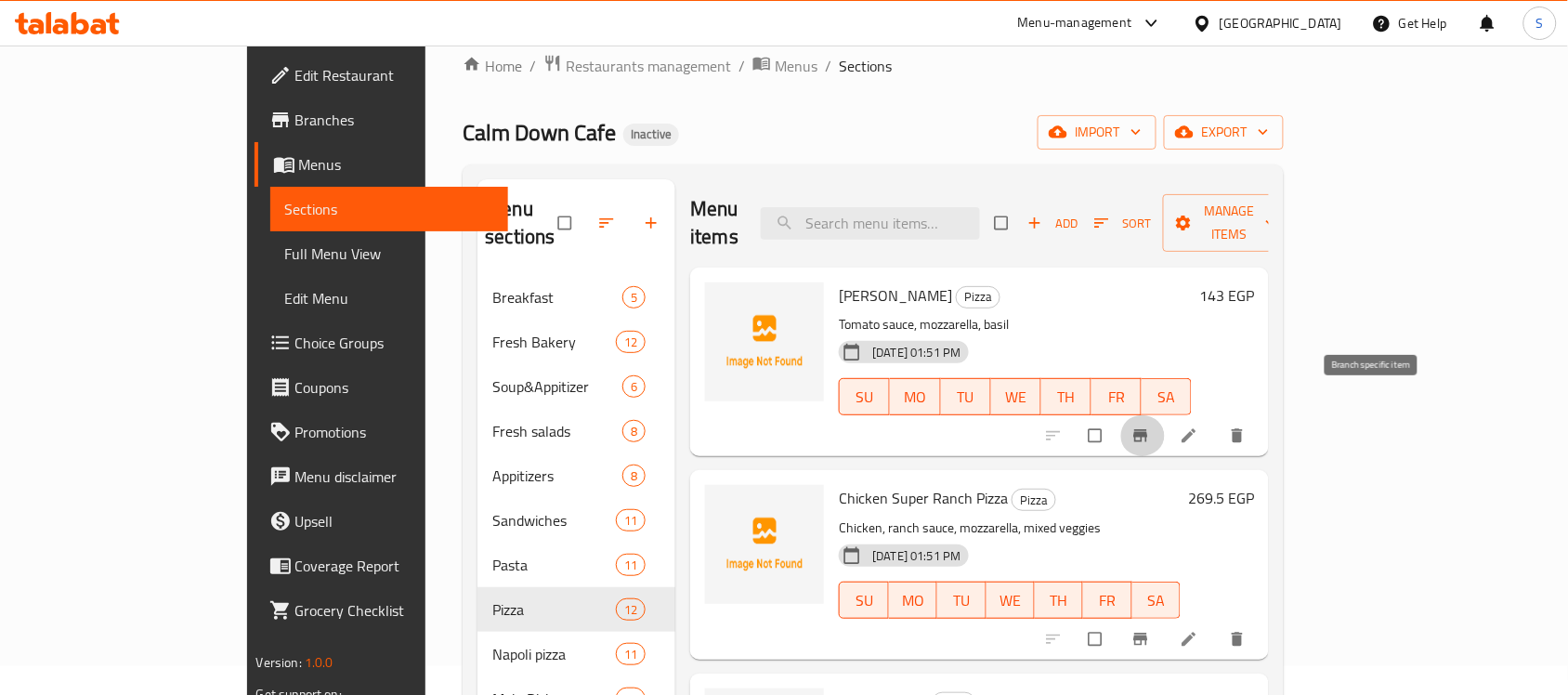
click at [1150, 426] on icon "Branch-specific-item" at bounding box center [1141, 435] width 19 height 19
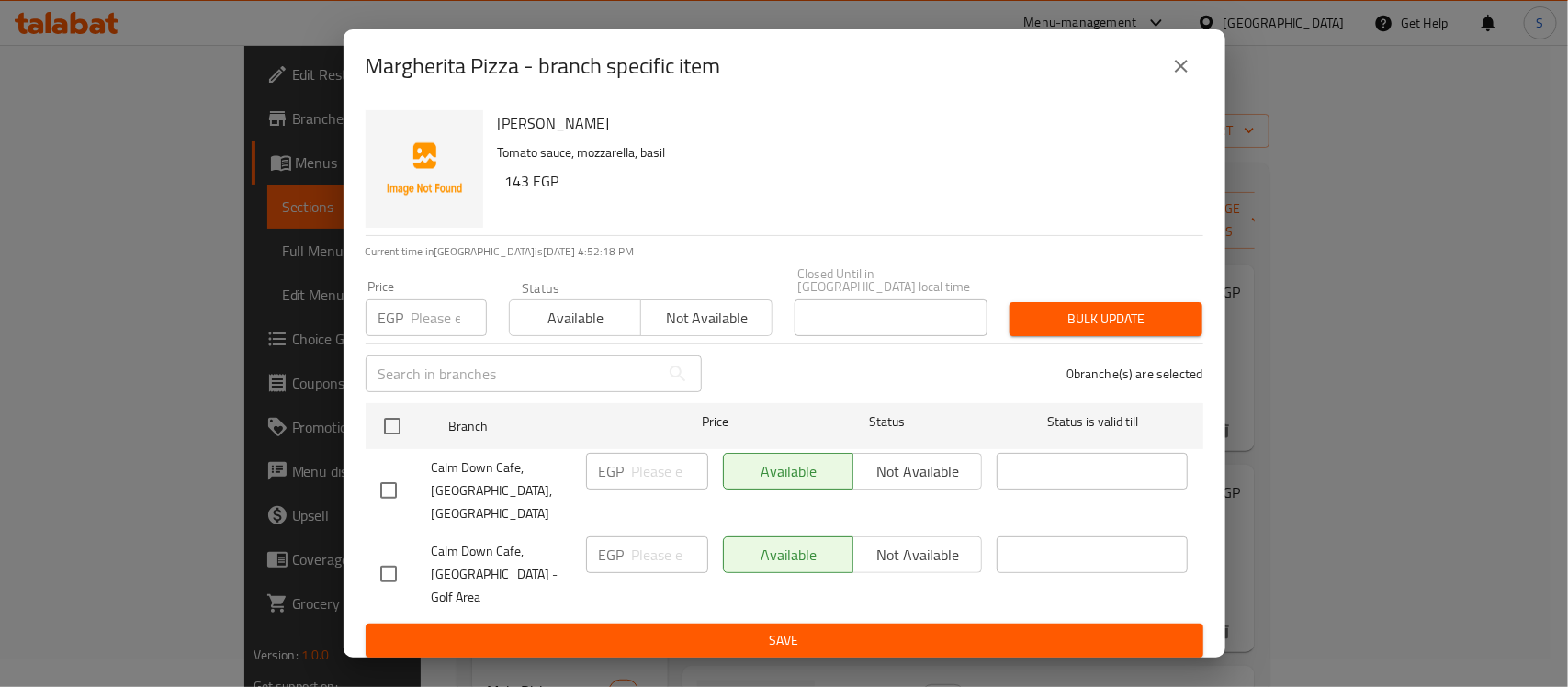
click at [391, 486] on input "checkbox" at bounding box center [388, 489] width 38 height 38
checkbox input "true"
click at [891, 483] on span "Not available" at bounding box center [918, 470] width 115 height 27
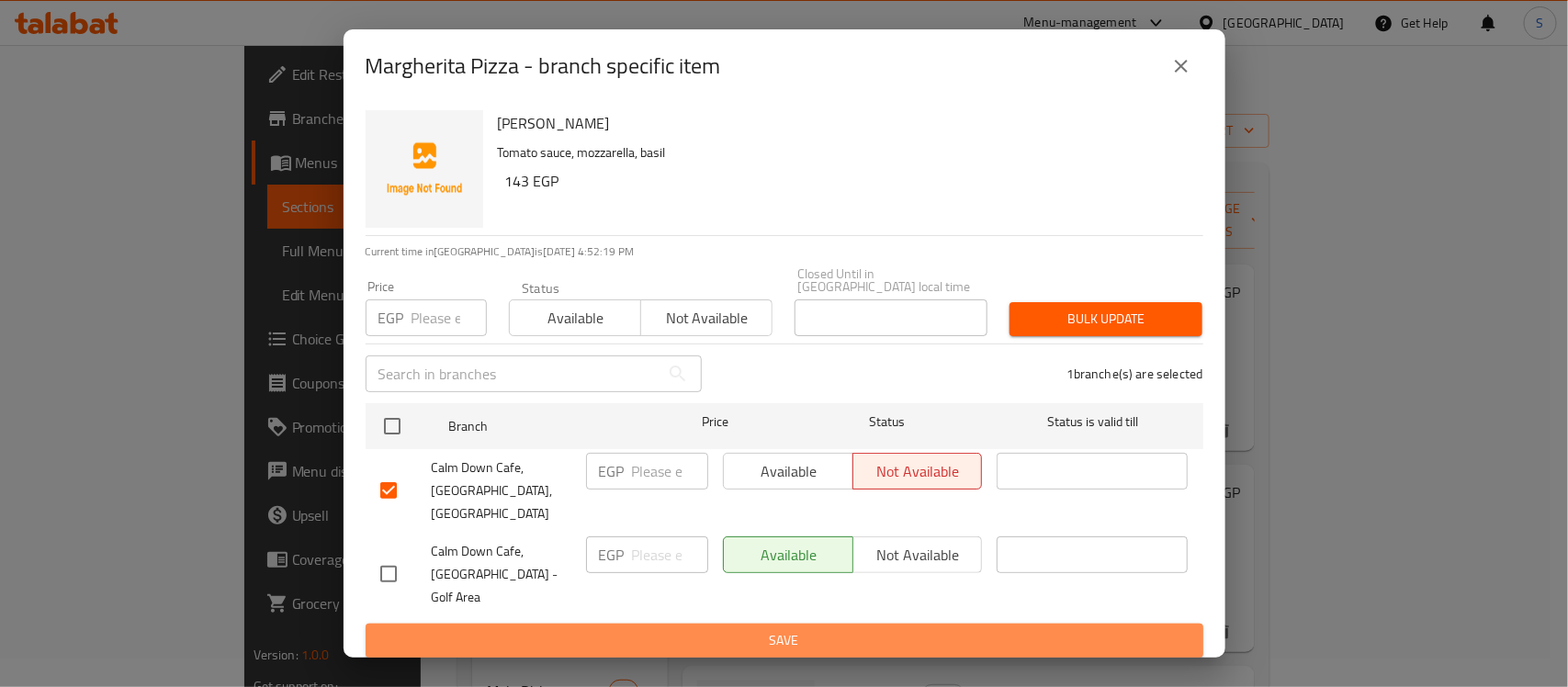
click at [833, 629] on span "Save" at bounding box center [784, 640] width 809 height 23
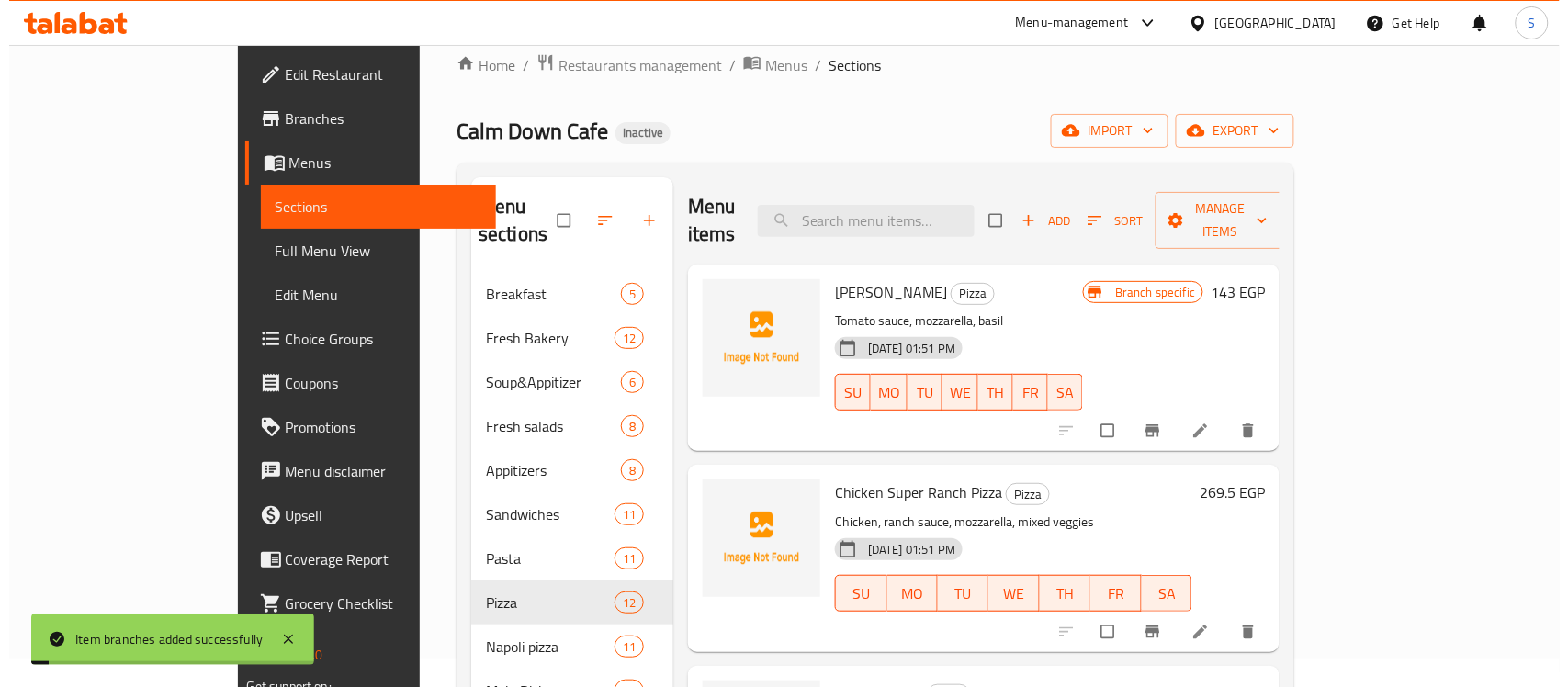
scroll to position [0, 0]
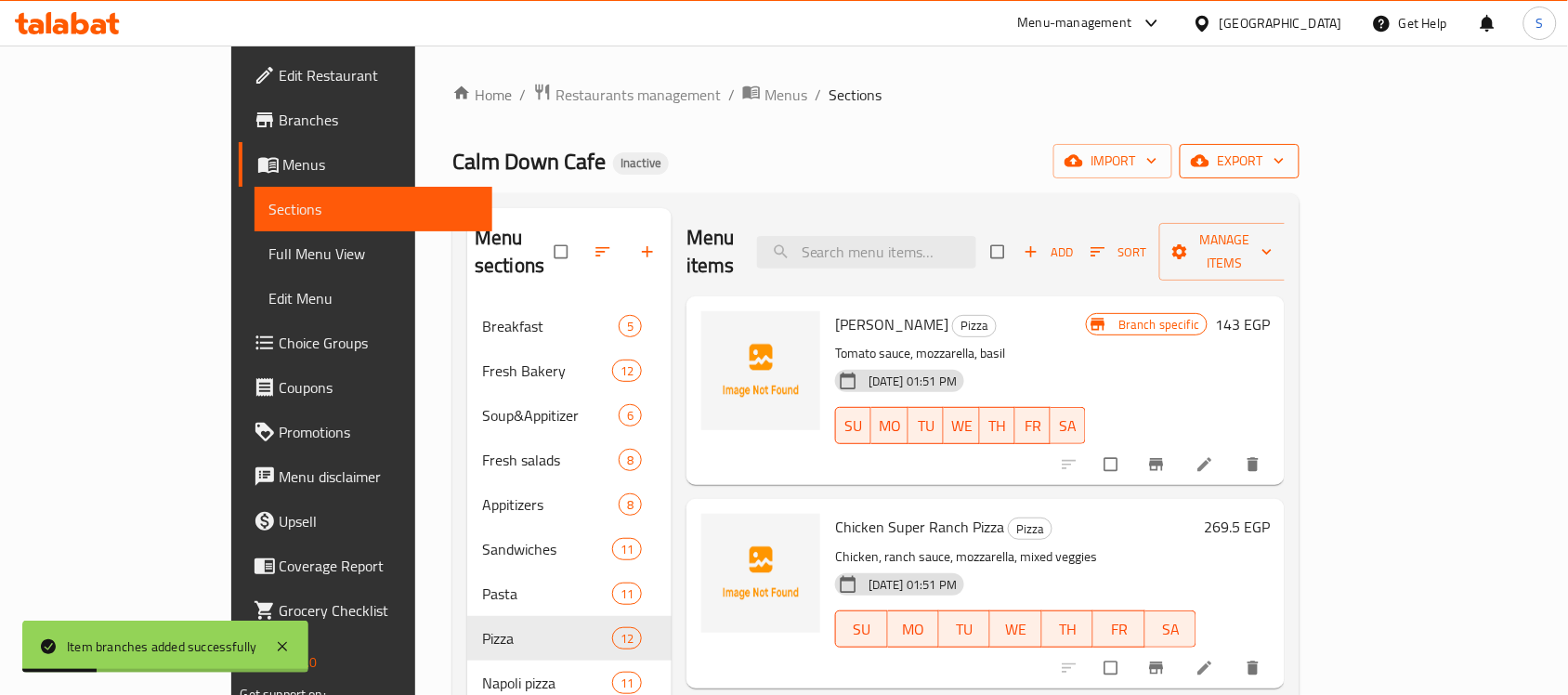
click at [1209, 160] on icon "button" at bounding box center [1199, 161] width 19 height 12
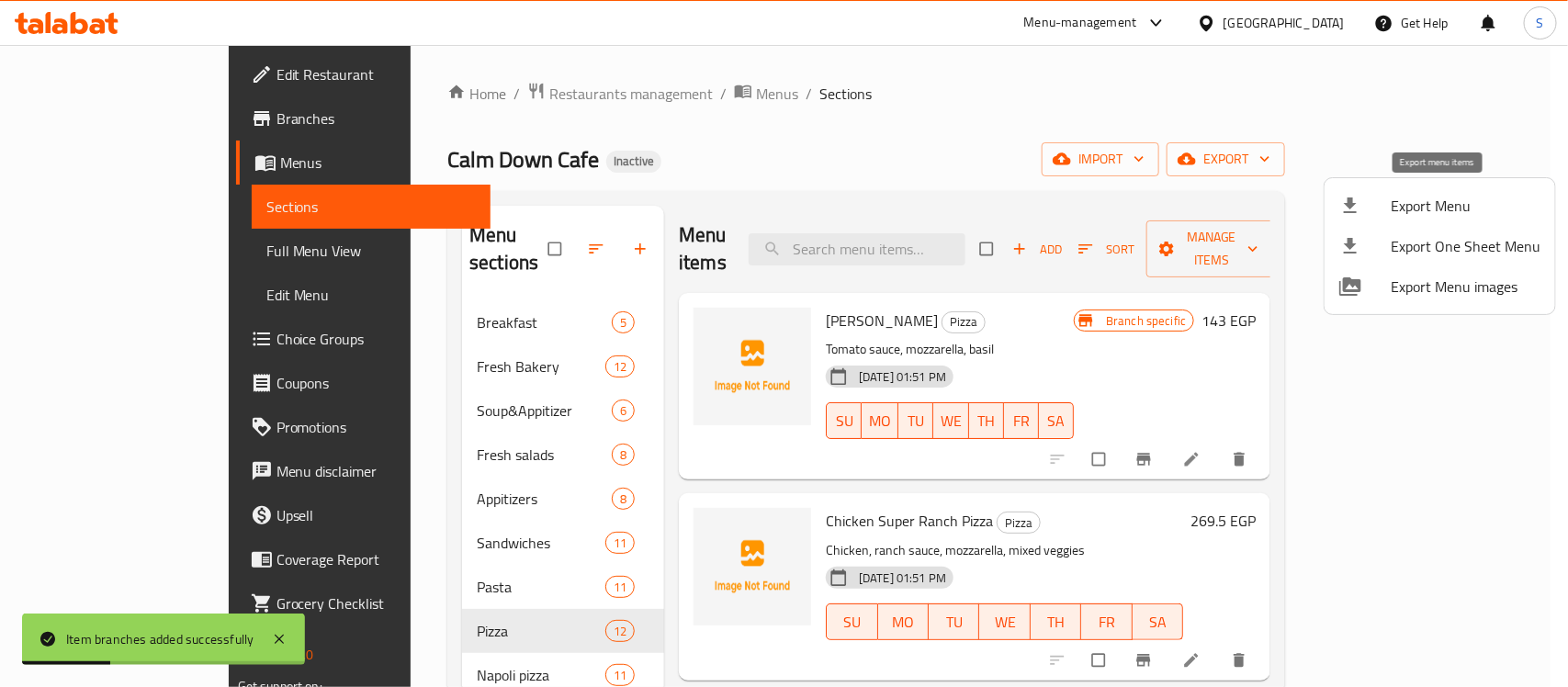
click at [1408, 195] on span "Export Menu" at bounding box center [1466, 206] width 150 height 22
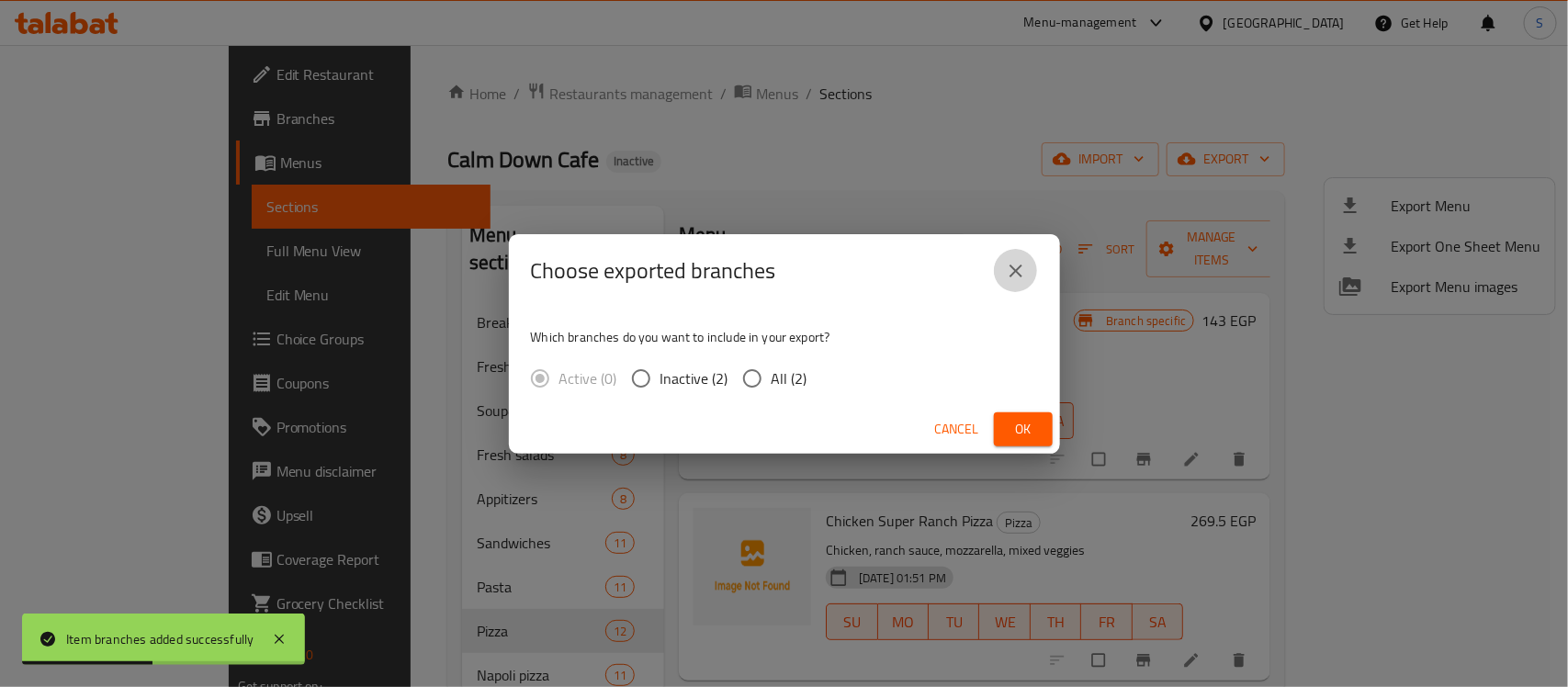
click at [1019, 268] on icon "close" at bounding box center [1015, 271] width 22 height 22
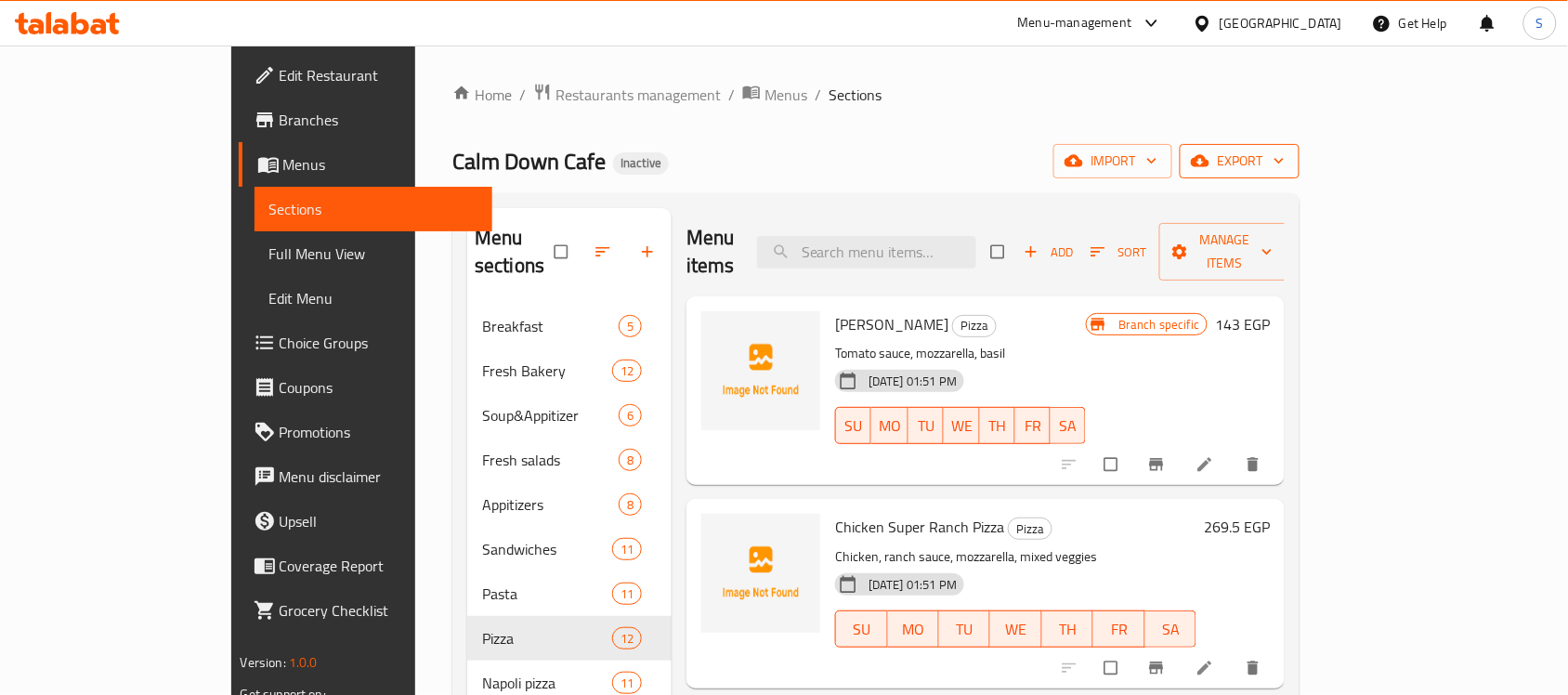
click at [1300, 172] on button "export" at bounding box center [1239, 161] width 120 height 35
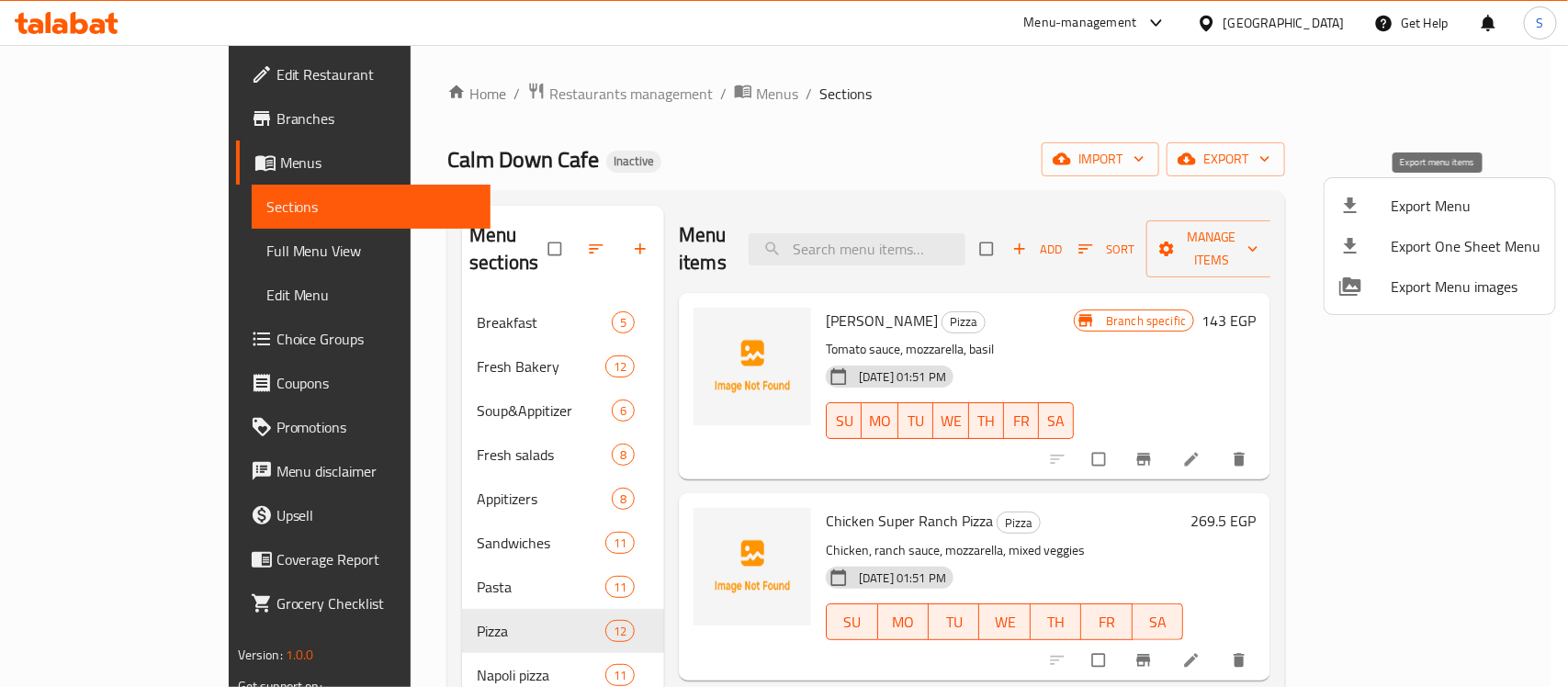
click at [1404, 211] on span "Export Menu" at bounding box center [1466, 206] width 150 height 22
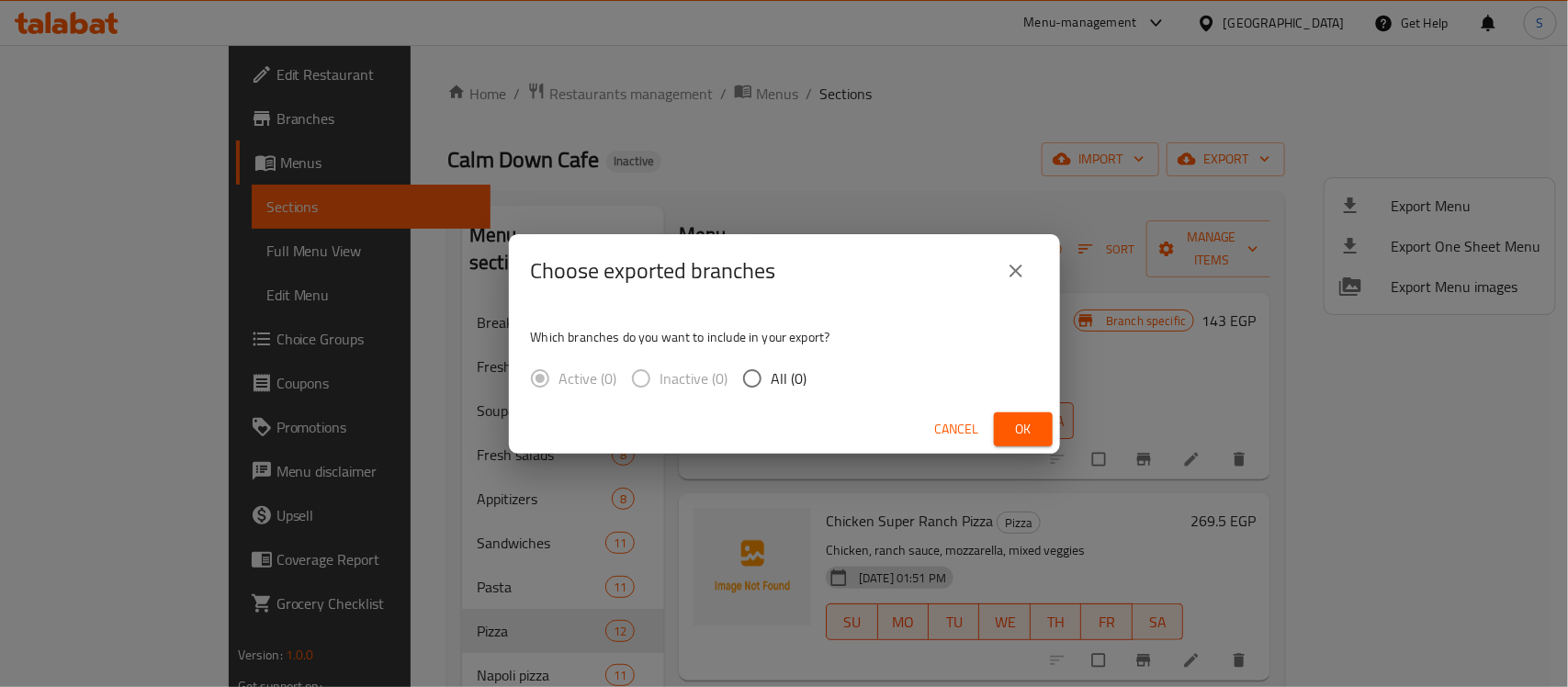
click at [776, 382] on span "All (0)" at bounding box center [789, 378] width 35 height 22
click at [771, 382] on input "All (0)" at bounding box center [751, 378] width 38 height 38
radio input "true"
click at [1012, 422] on span "Ok" at bounding box center [1023, 428] width 30 height 23
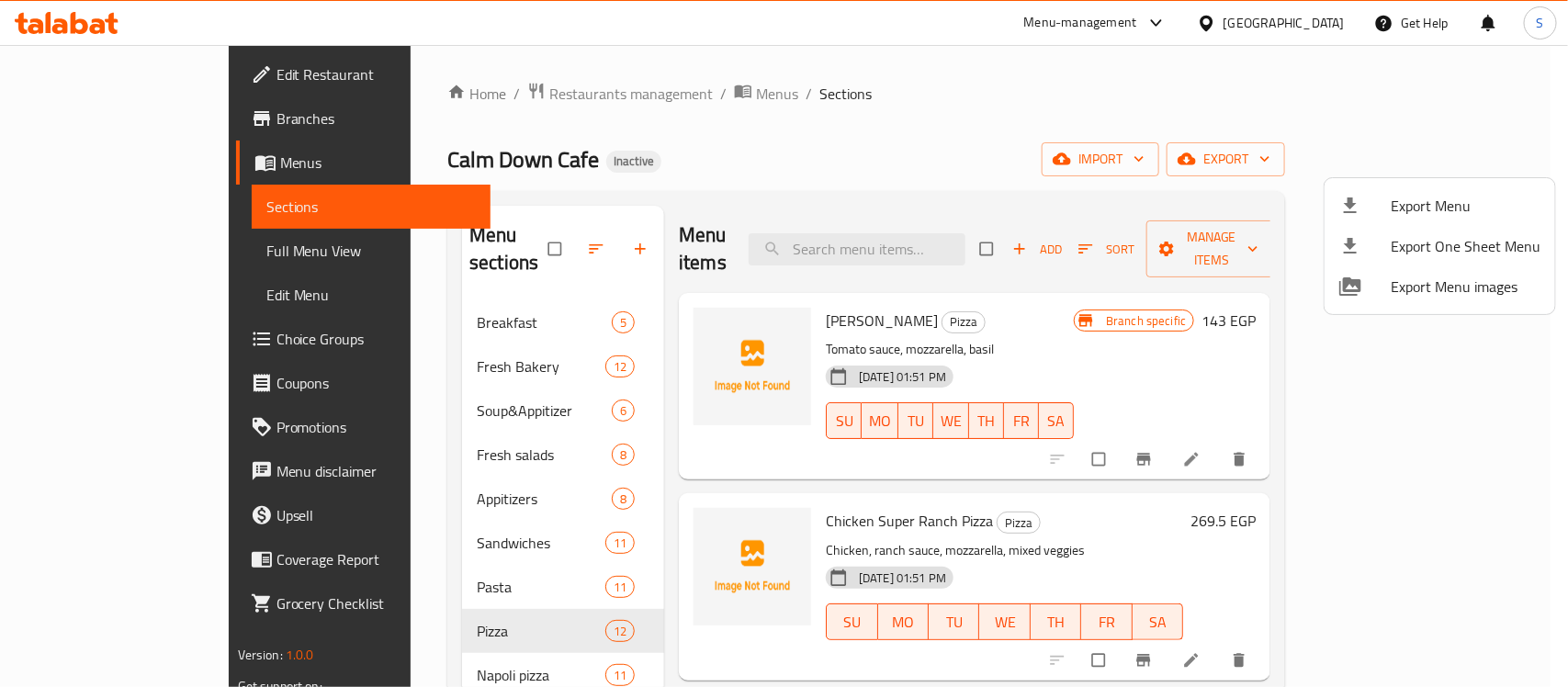
click at [177, 167] on div at bounding box center [784, 344] width 1568 height 687
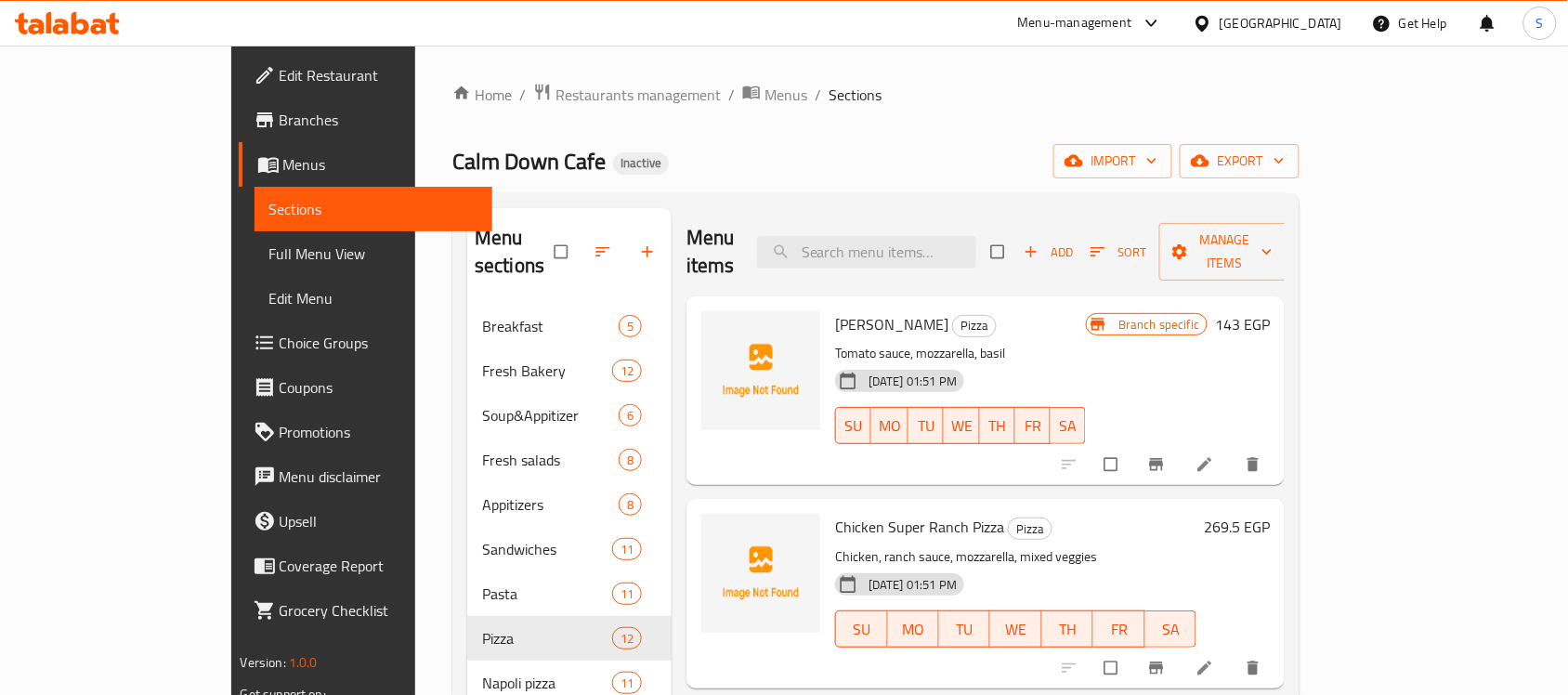
click at [283, 169] on span "Menus" at bounding box center [381, 164] width 195 height 22
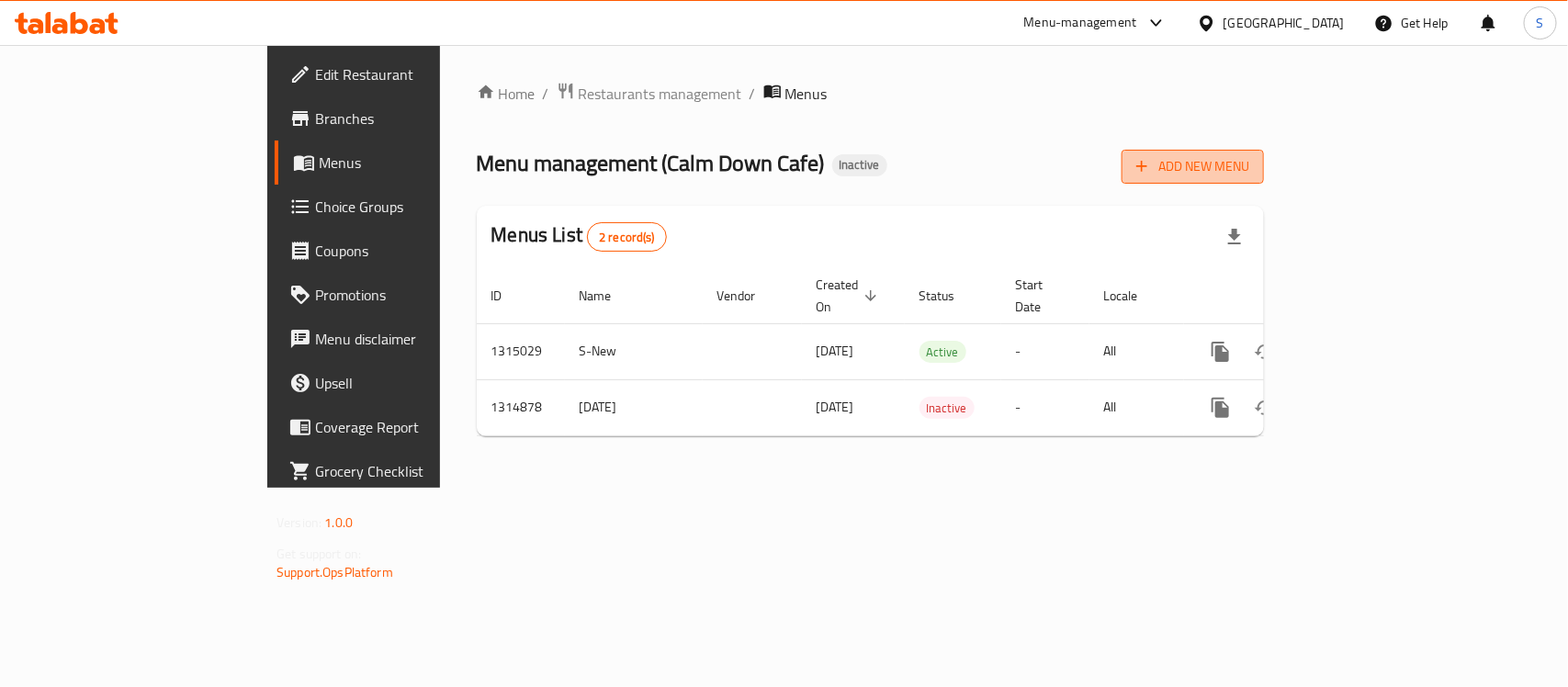
click at [1264, 184] on button "Add New Menu" at bounding box center [1193, 166] width 143 height 34
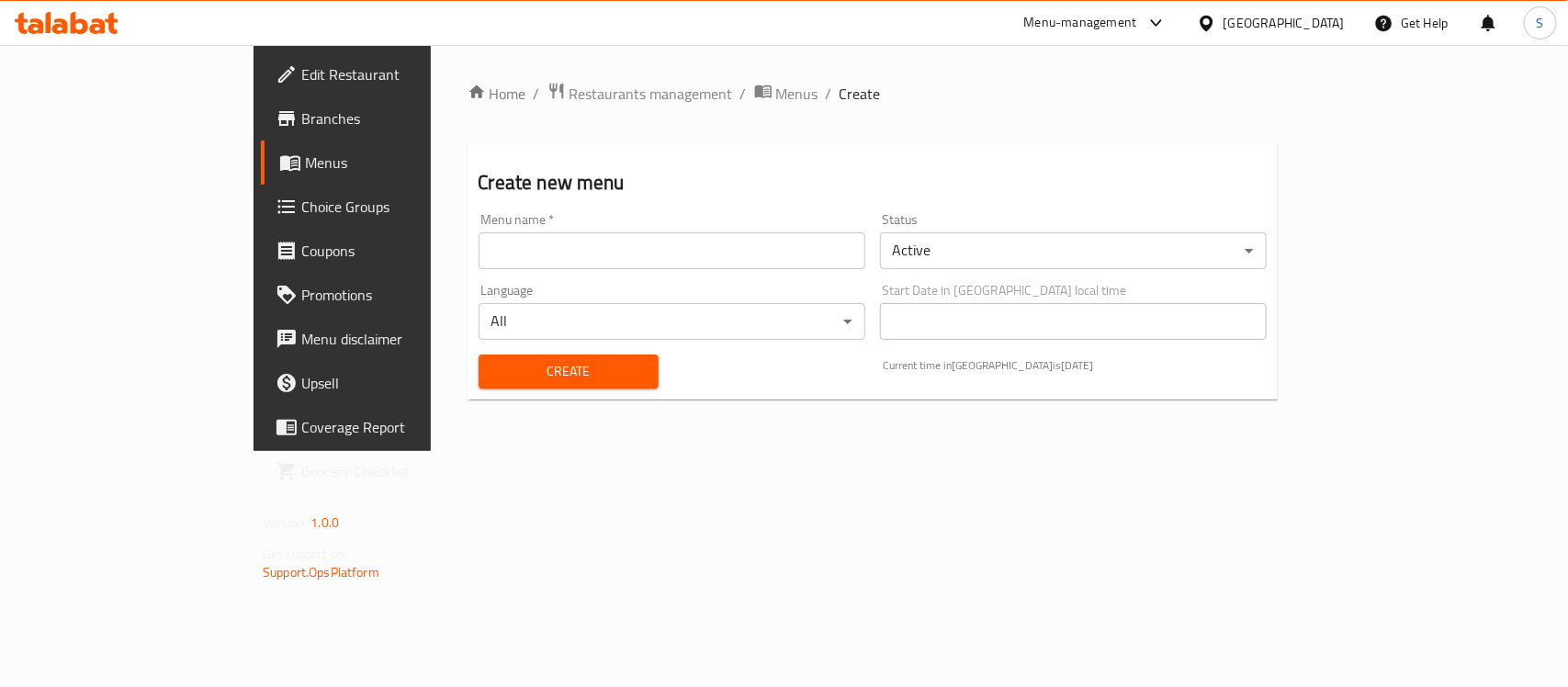
click at [589, 254] on input "text" at bounding box center [672, 250] width 387 height 36
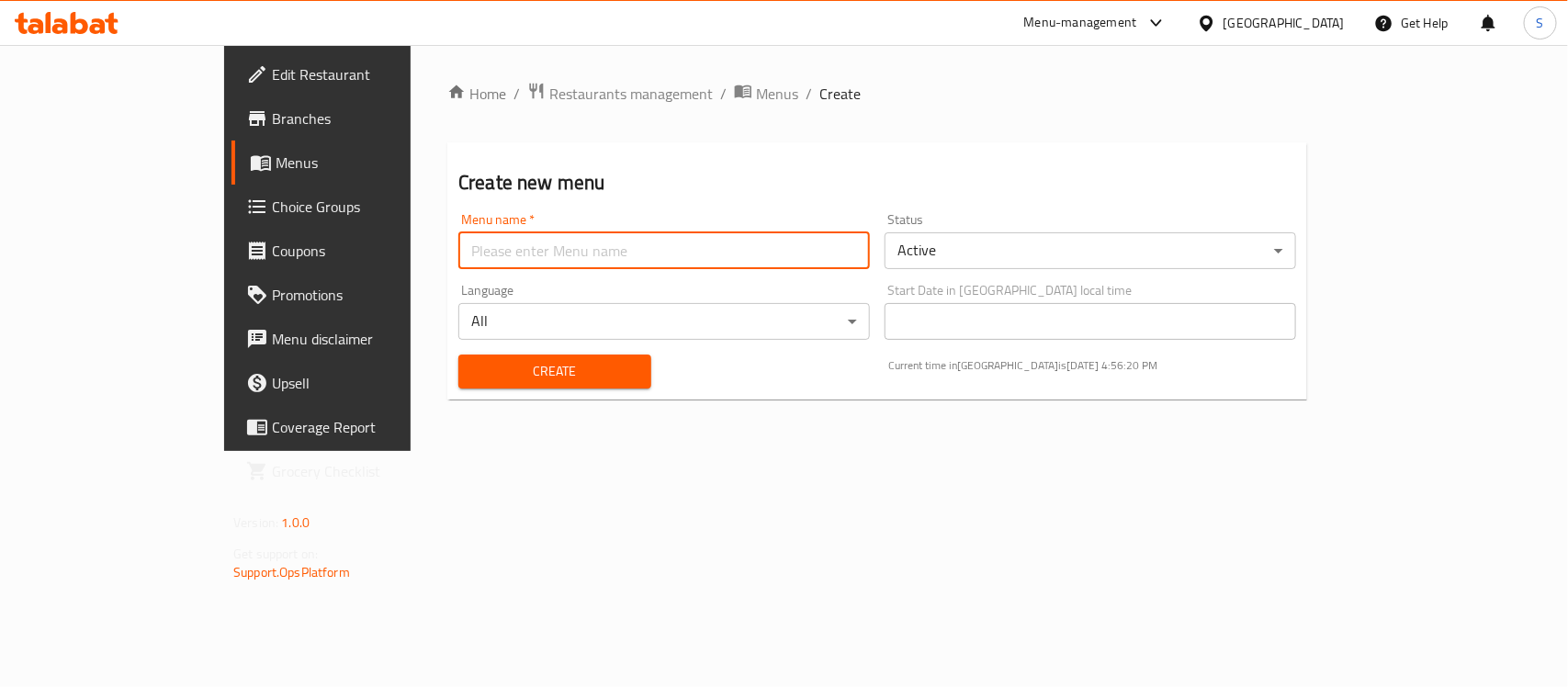
type input "S-New"
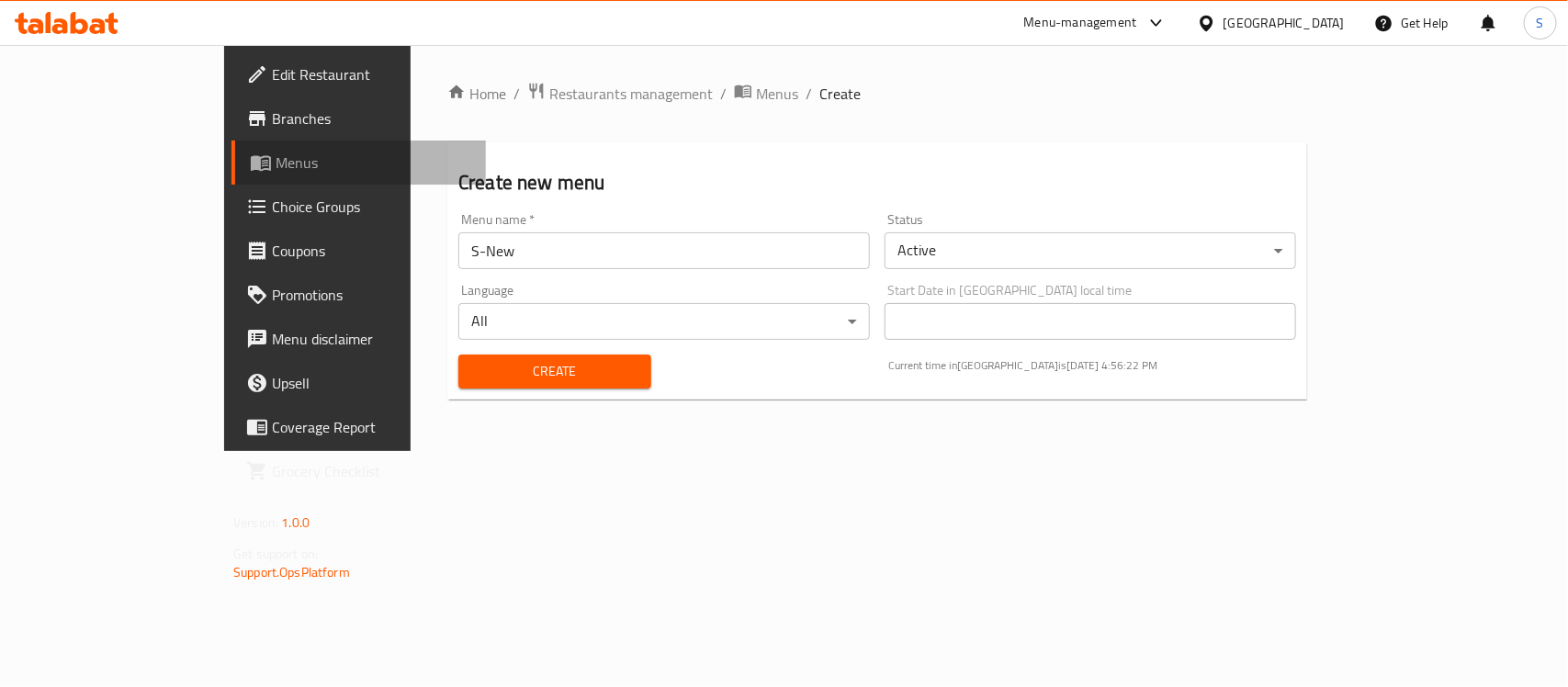
click at [276, 170] on span "Menus" at bounding box center [373, 162] width 196 height 22
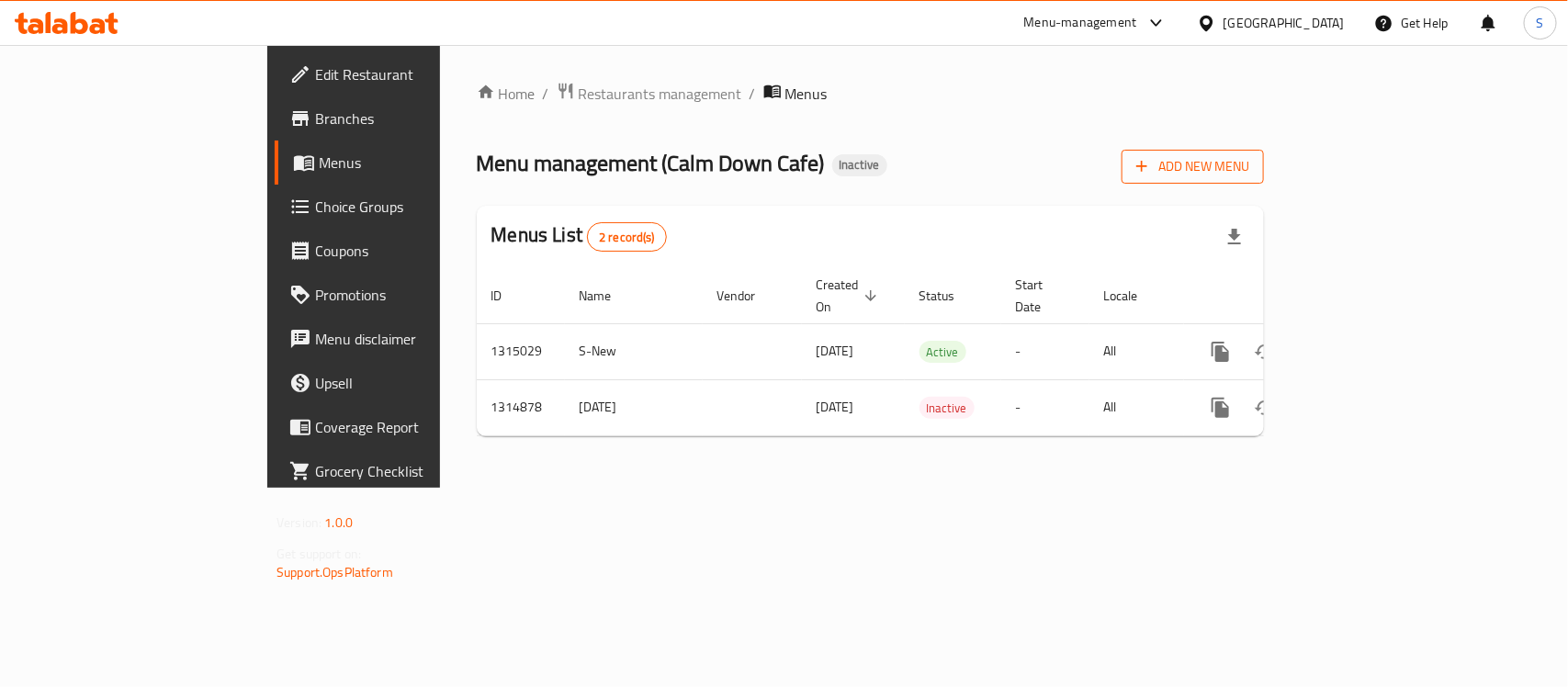
click at [1264, 154] on button "Add New Menu" at bounding box center [1193, 166] width 143 height 34
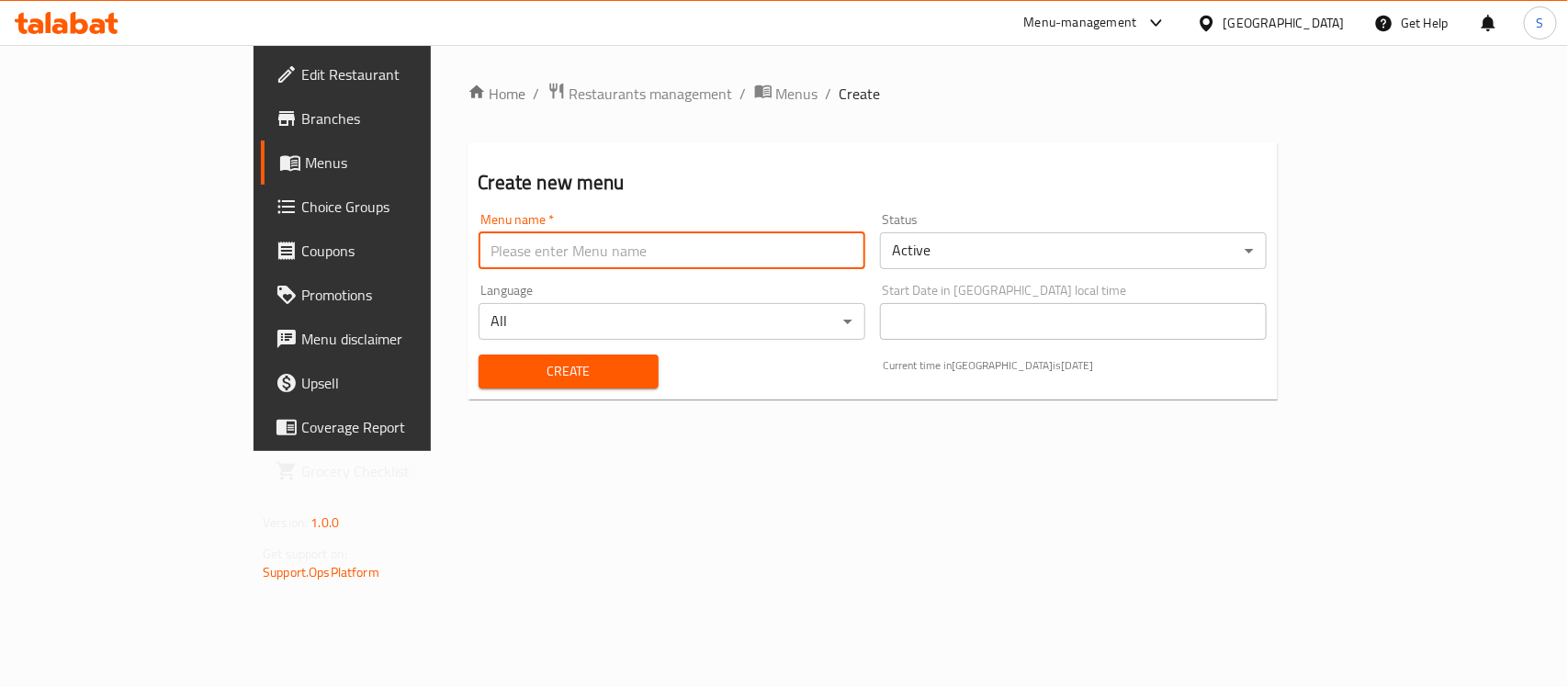
click at [554, 246] on input "text" at bounding box center [672, 250] width 387 height 36
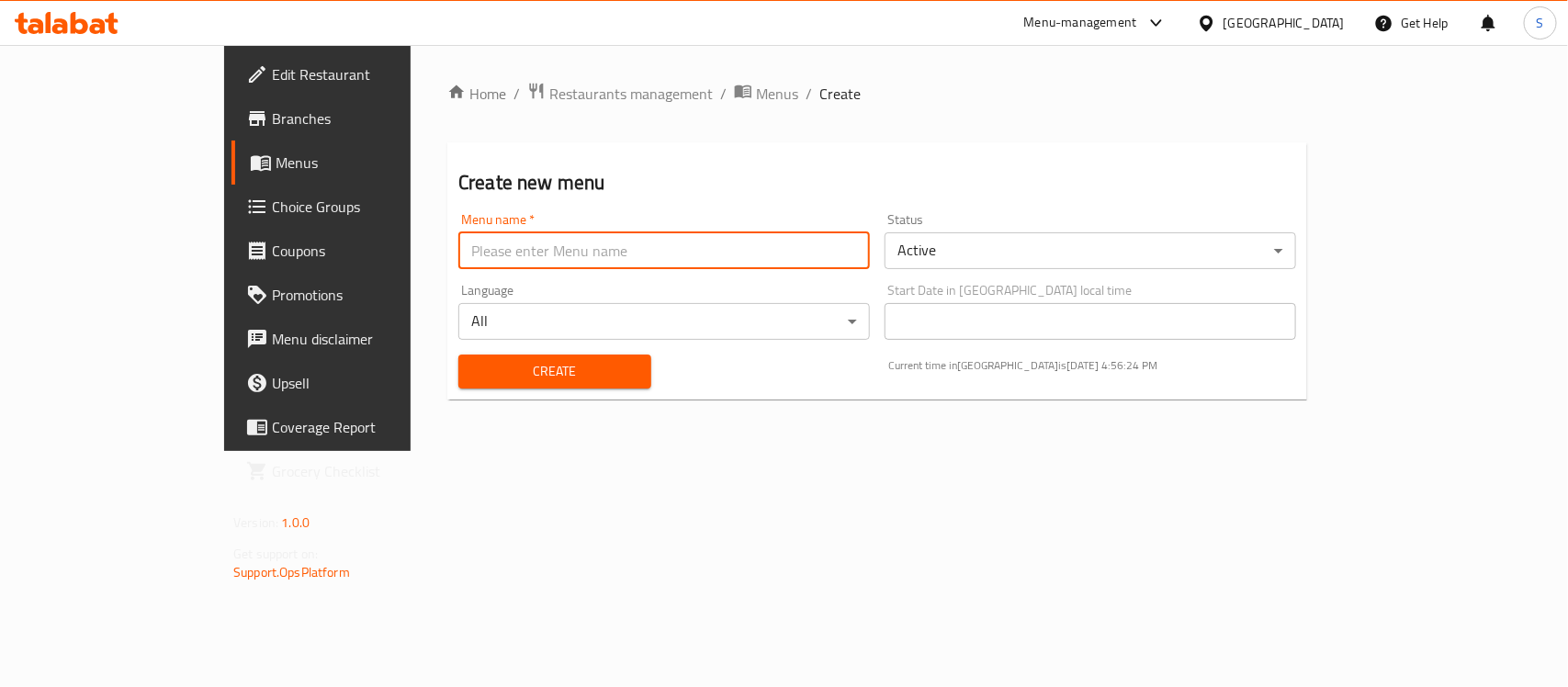
type input "S-New"
click at [473, 382] on span "Create" at bounding box center [555, 371] width 163 height 23
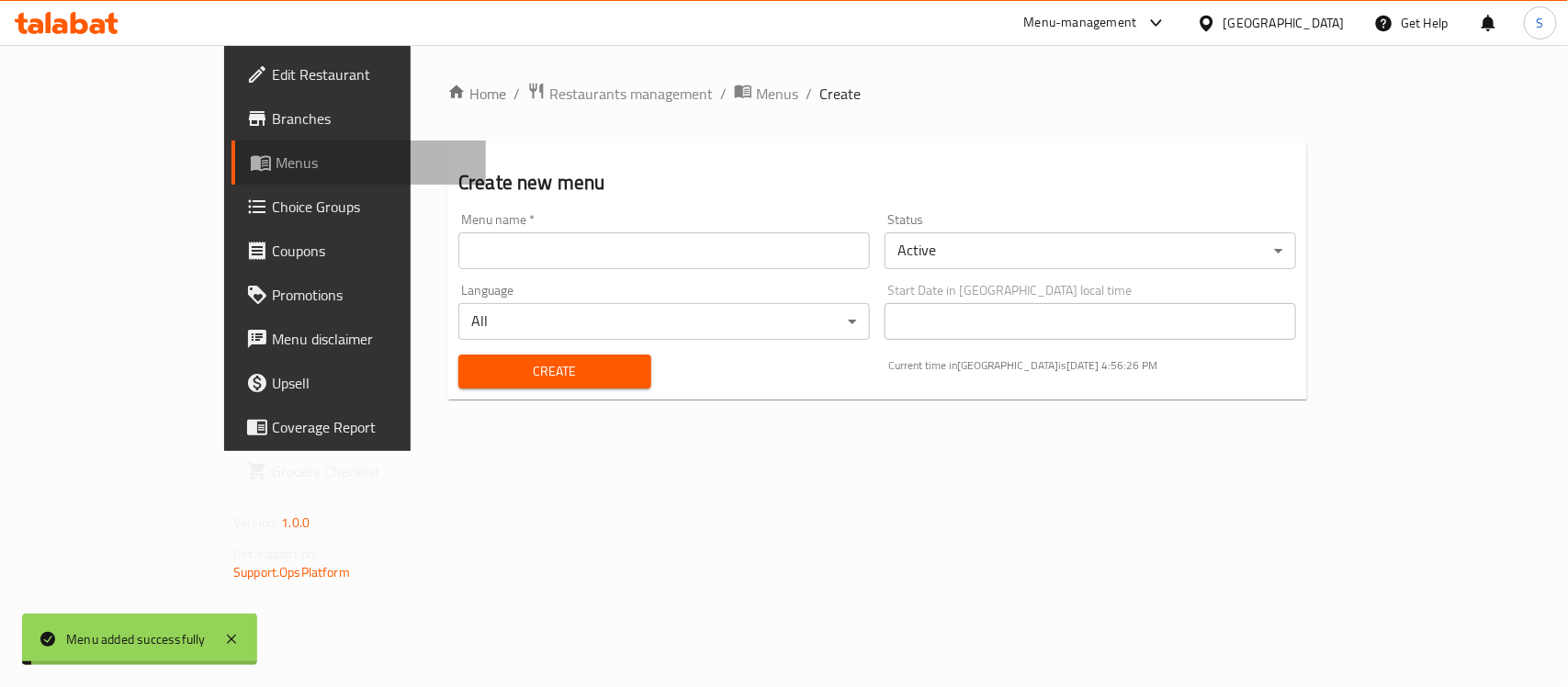
click at [276, 172] on span "Menus" at bounding box center [373, 162] width 196 height 22
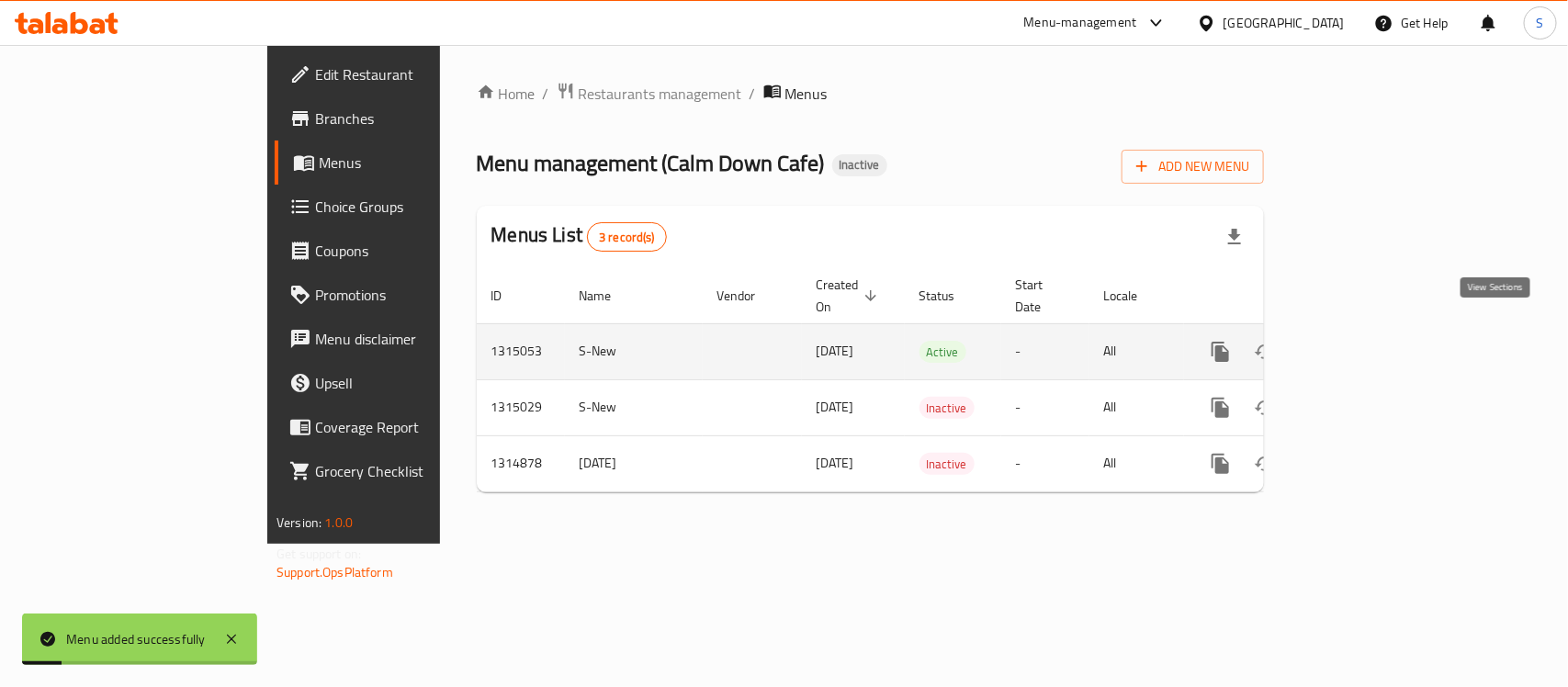
click at [1375, 332] on link "enhanced table" at bounding box center [1352, 351] width 44 height 44
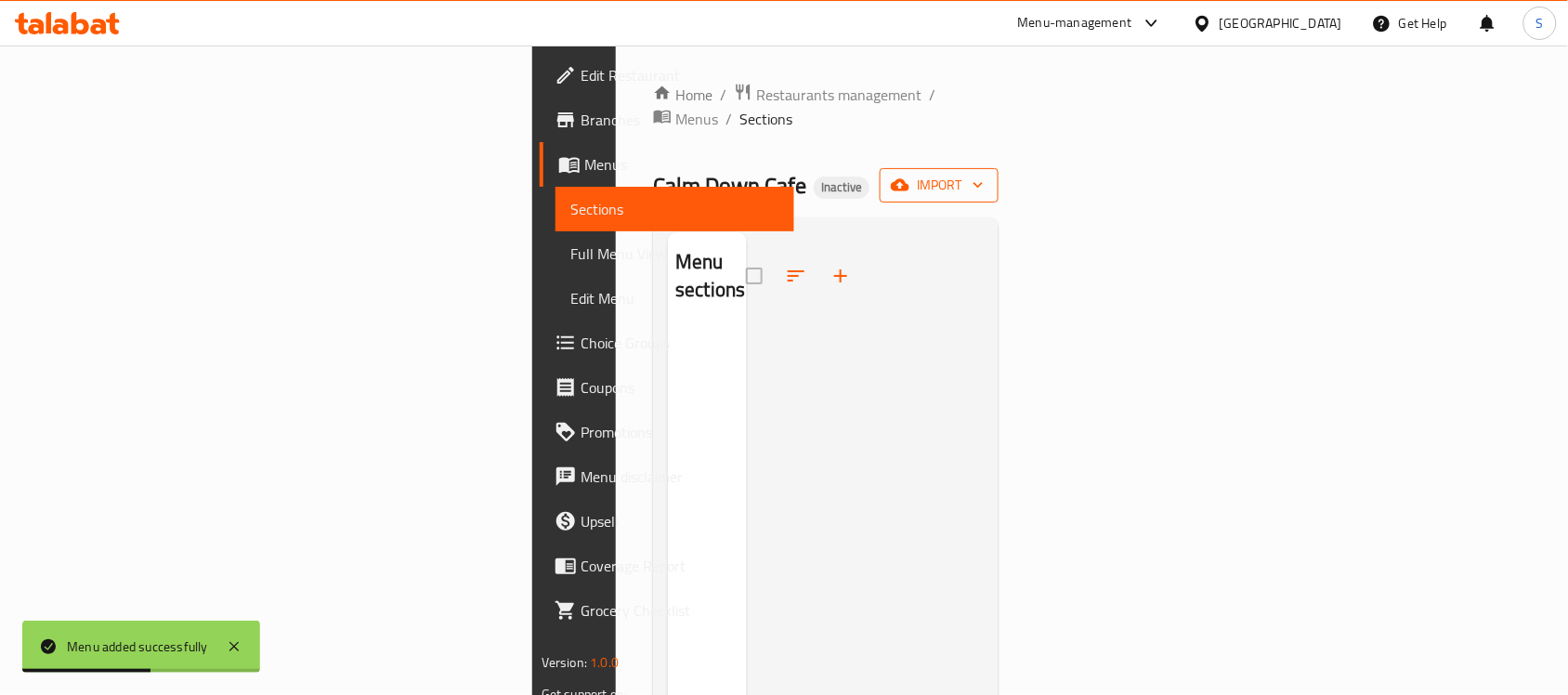
click at [984, 173] on span "import" at bounding box center [939, 184] width 90 height 23
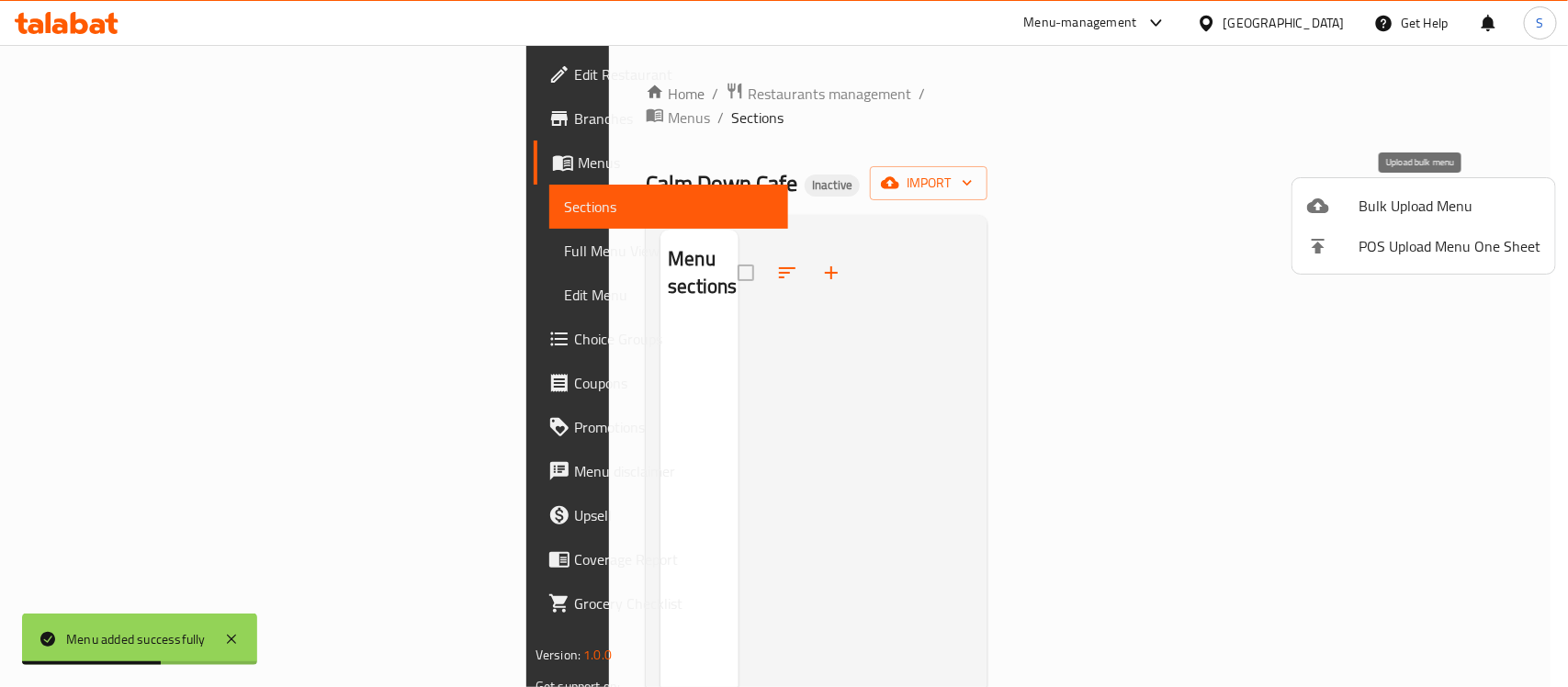
click at [1436, 205] on span "Bulk Upload Menu" at bounding box center [1449, 206] width 182 height 22
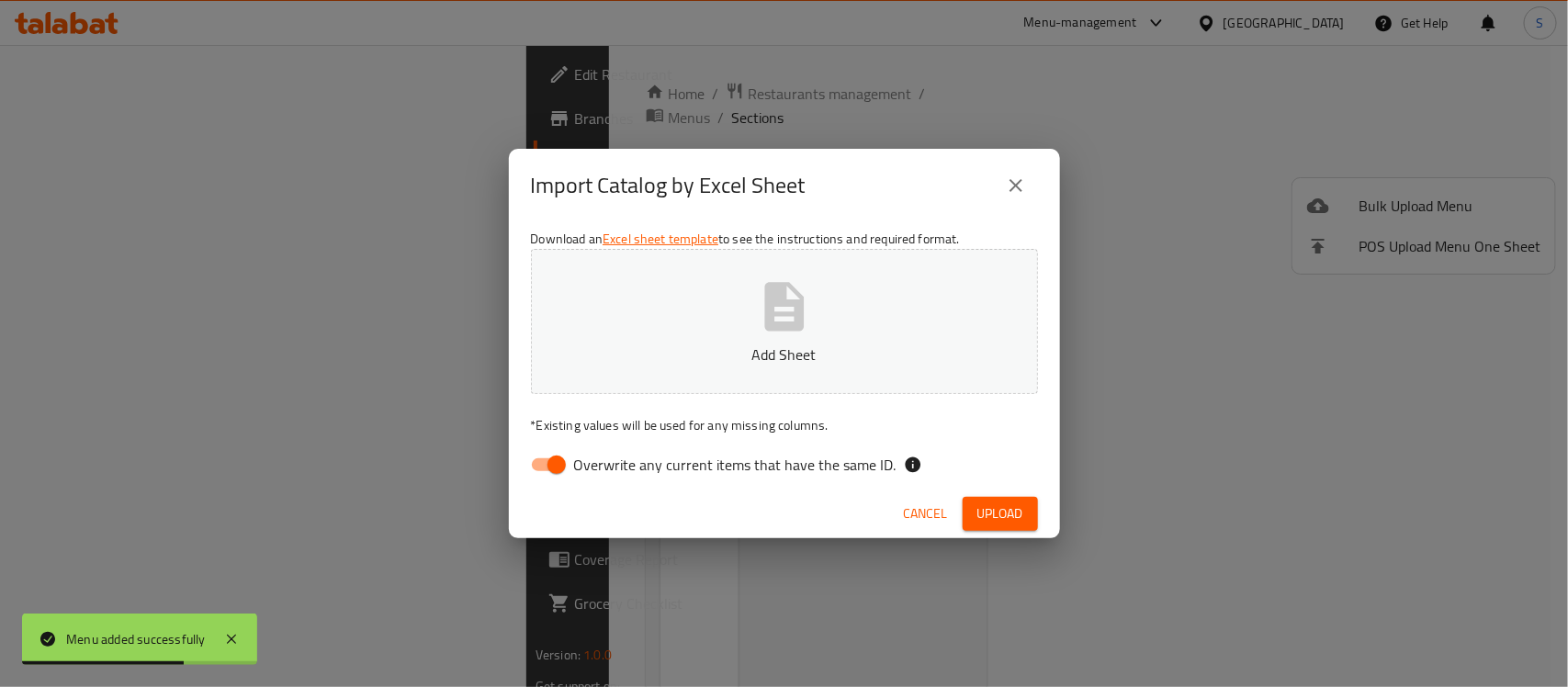
click at [613, 484] on div "Download an Excel sheet template to see the instructions and required format. A…" at bounding box center [785, 355] width 552 height 266
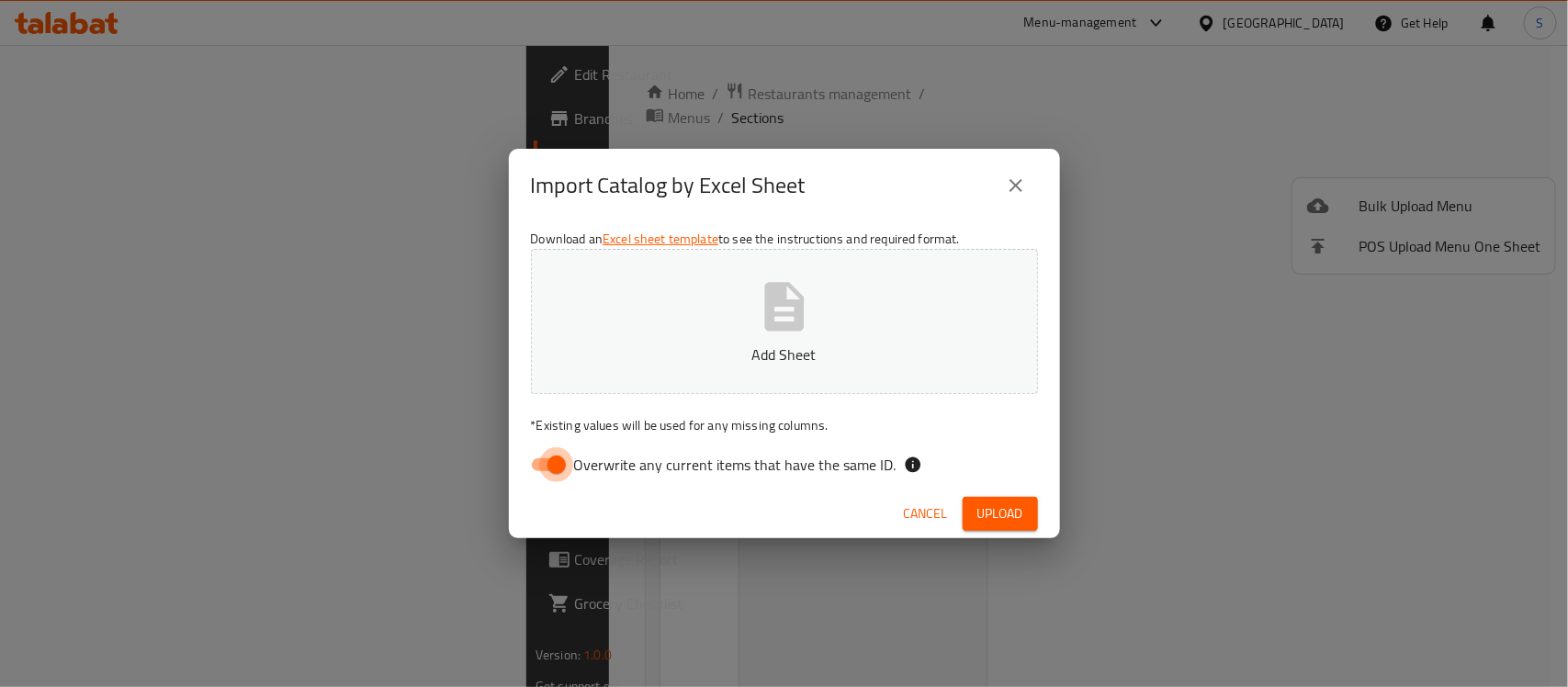
click at [552, 472] on input "Overwrite any current items that have the same ID." at bounding box center [556, 464] width 104 height 34
checkbox input "false"
click at [994, 515] on span "Upload" at bounding box center [1000, 513] width 46 height 23
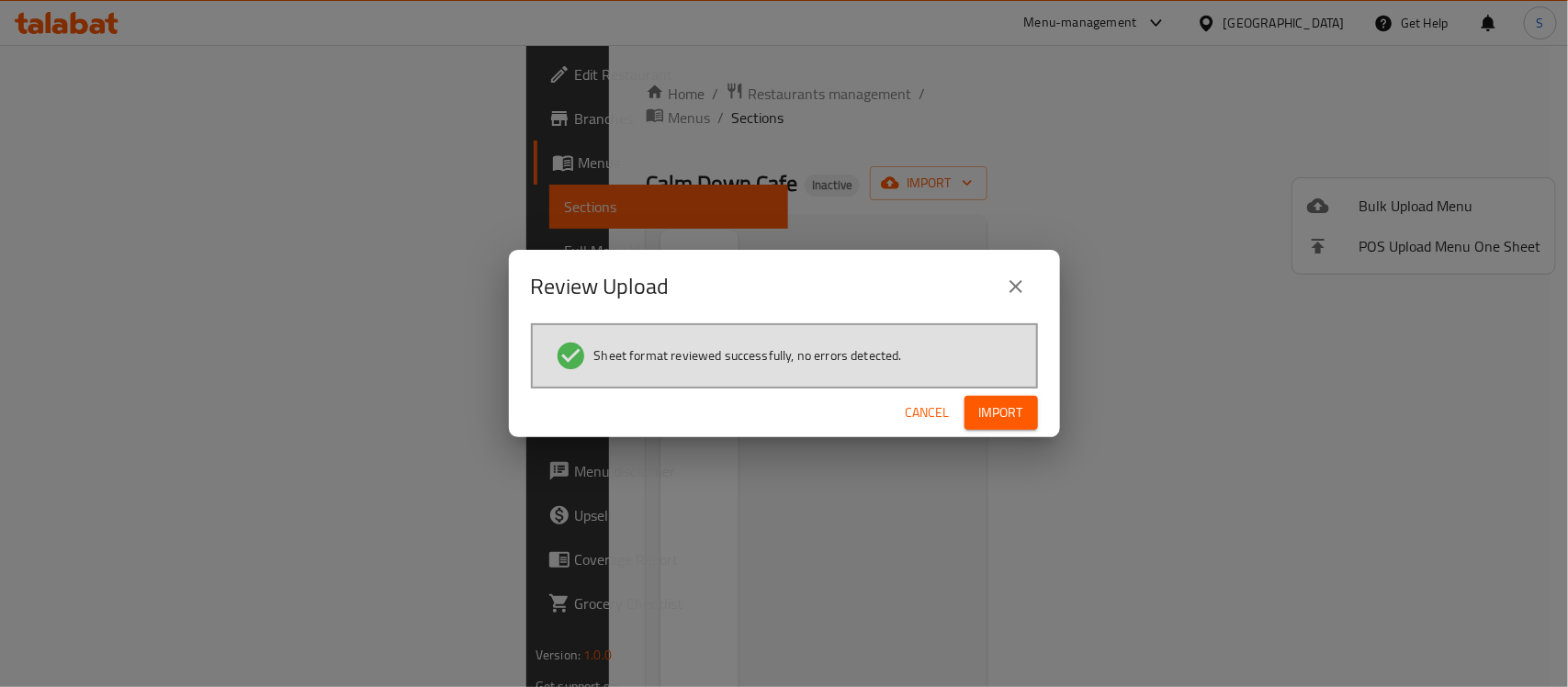
click at [983, 417] on span "Import" at bounding box center [1001, 412] width 44 height 23
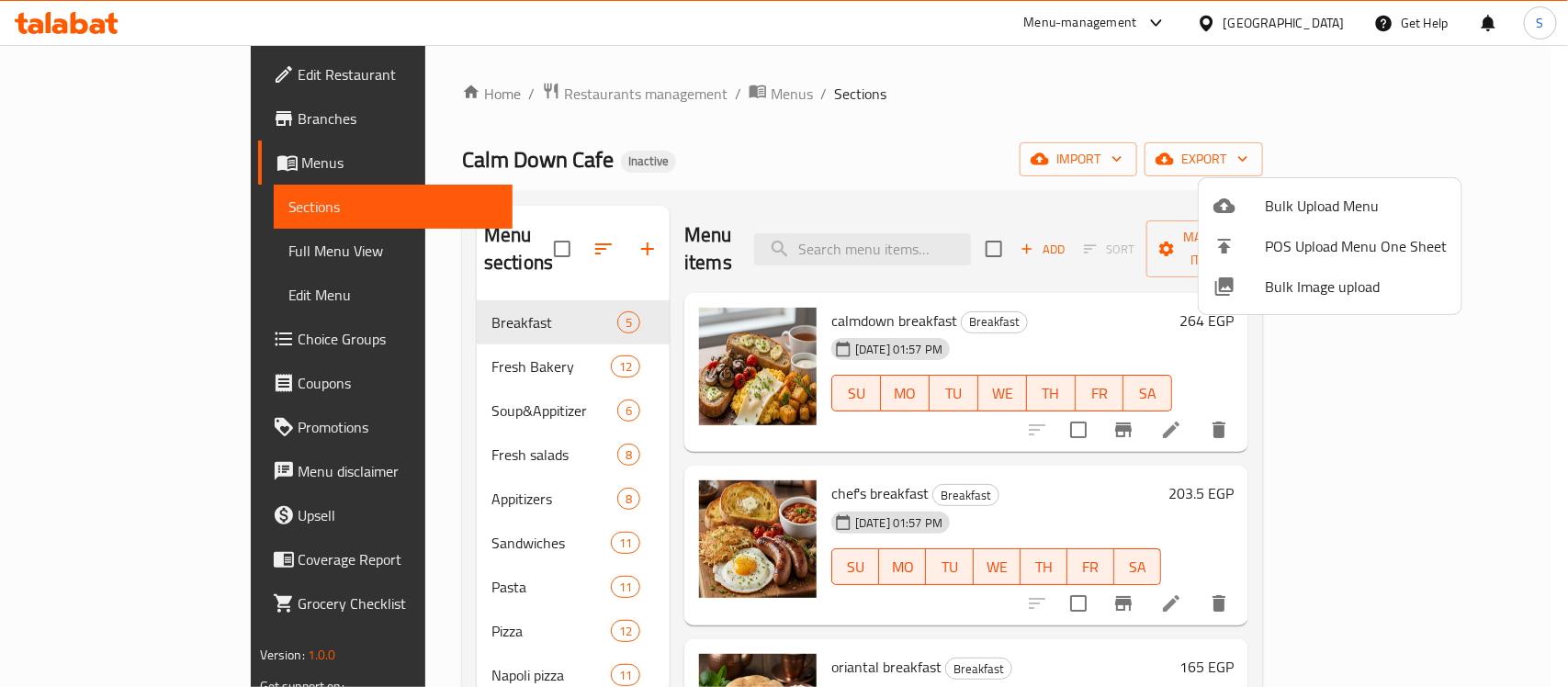
click at [130, 252] on div at bounding box center [784, 344] width 1568 height 687
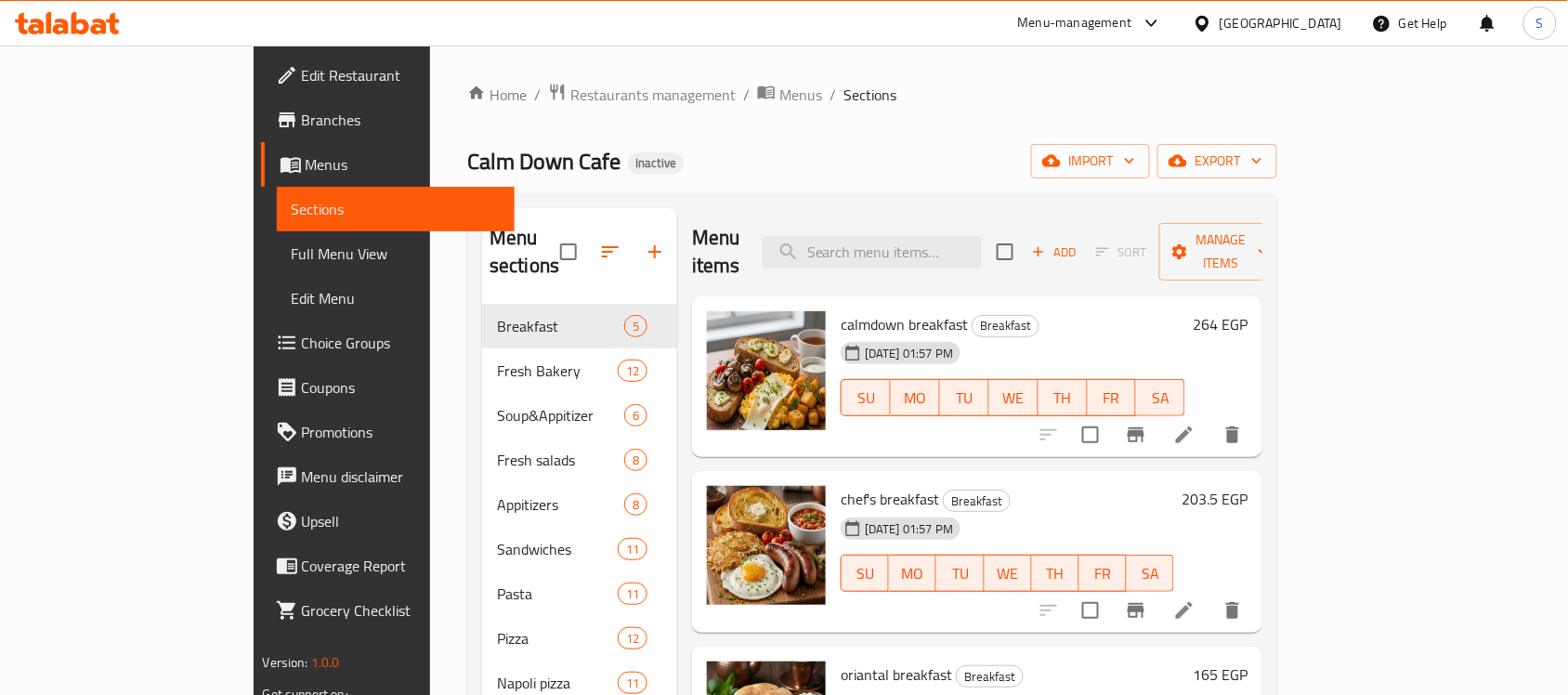
click at [292, 255] on span "Full Menu View" at bounding box center [396, 253] width 209 height 22
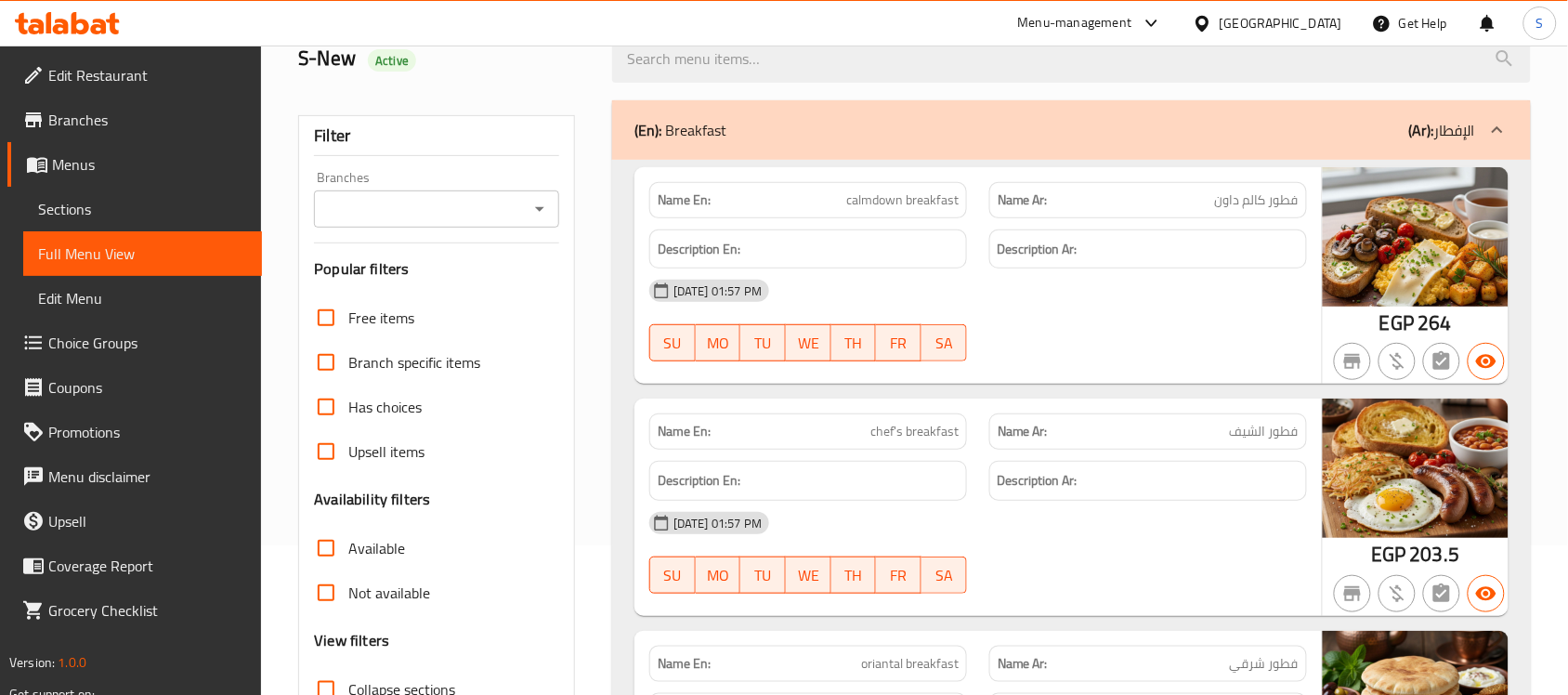
scroll to position [232, 0]
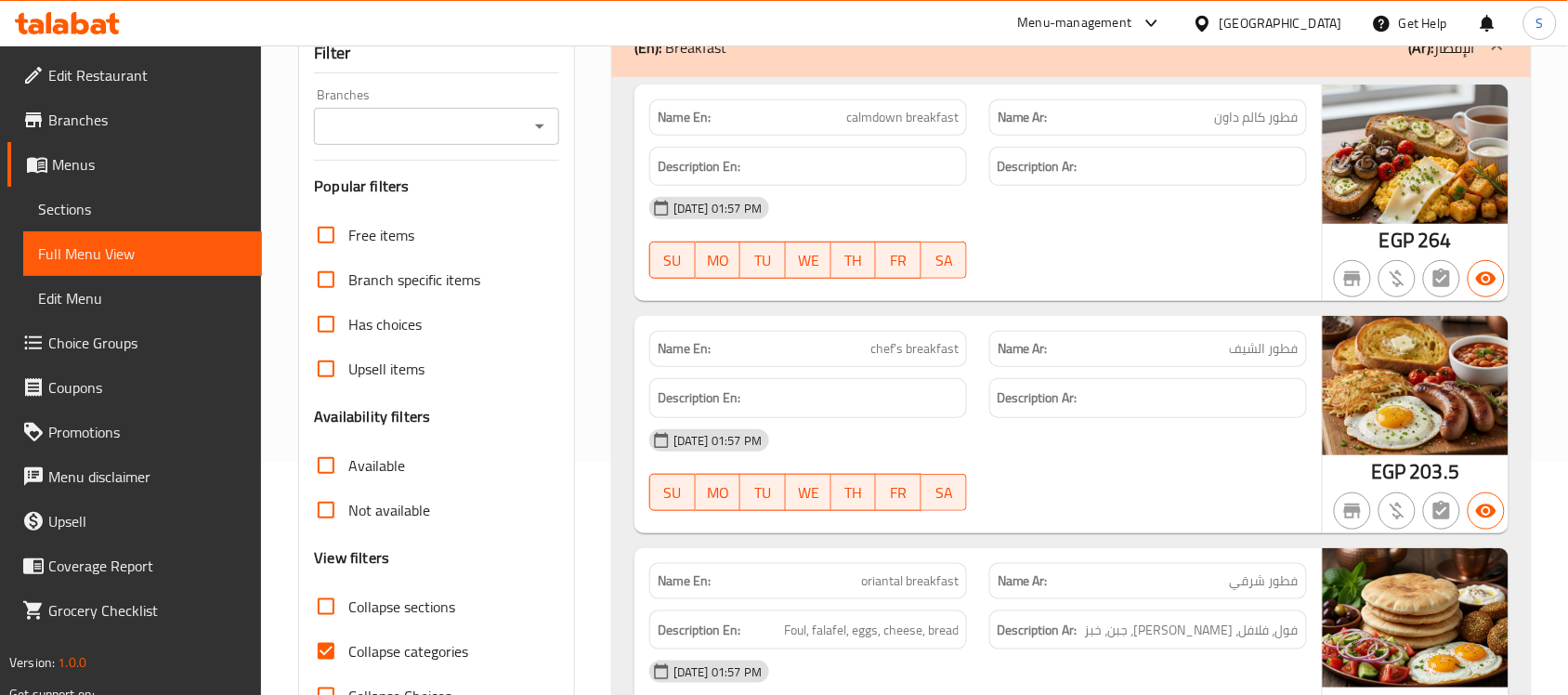
click at [361, 517] on span "Not available" at bounding box center [390, 510] width 82 height 22
click at [349, 517] on input "Not available" at bounding box center [326, 510] width 45 height 45
checkbox input "true"
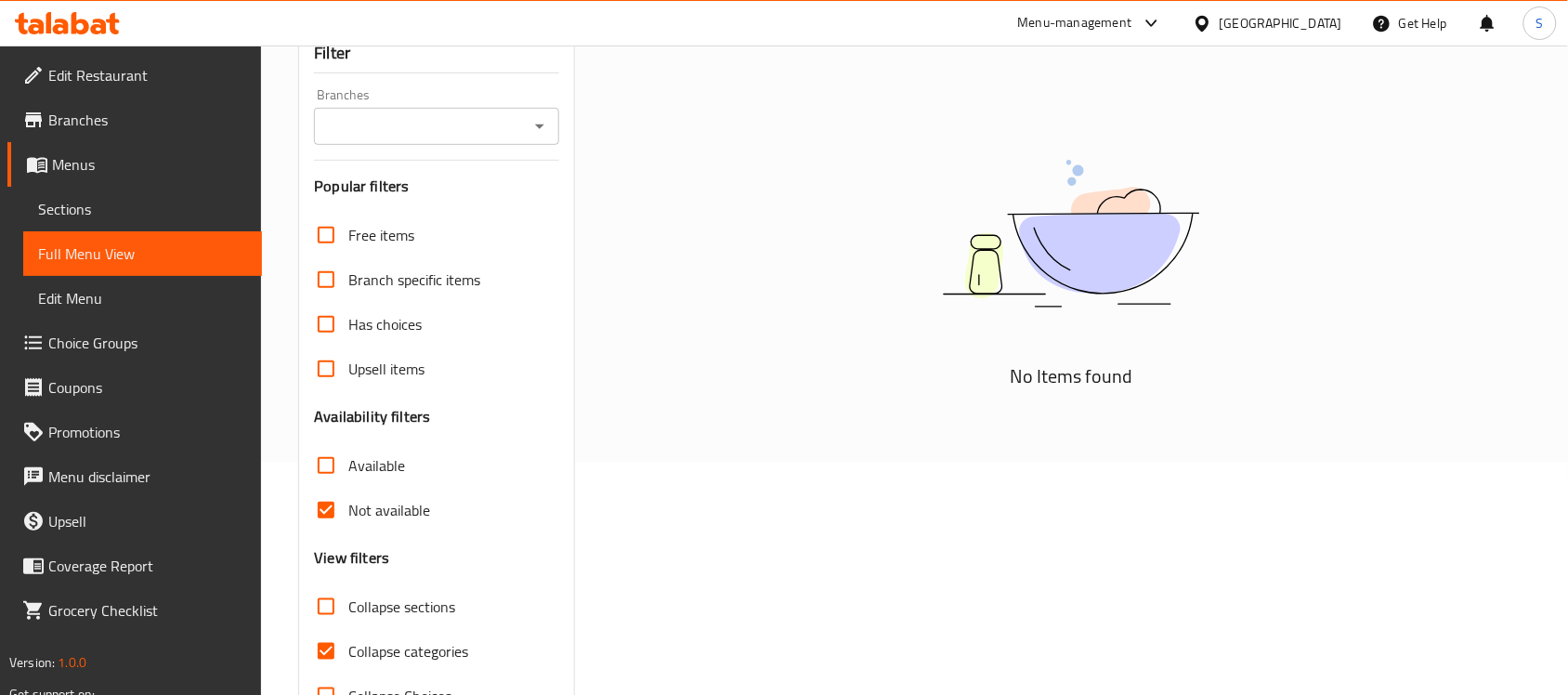
click at [460, 131] on input "Branches" at bounding box center [421, 126] width 203 height 26
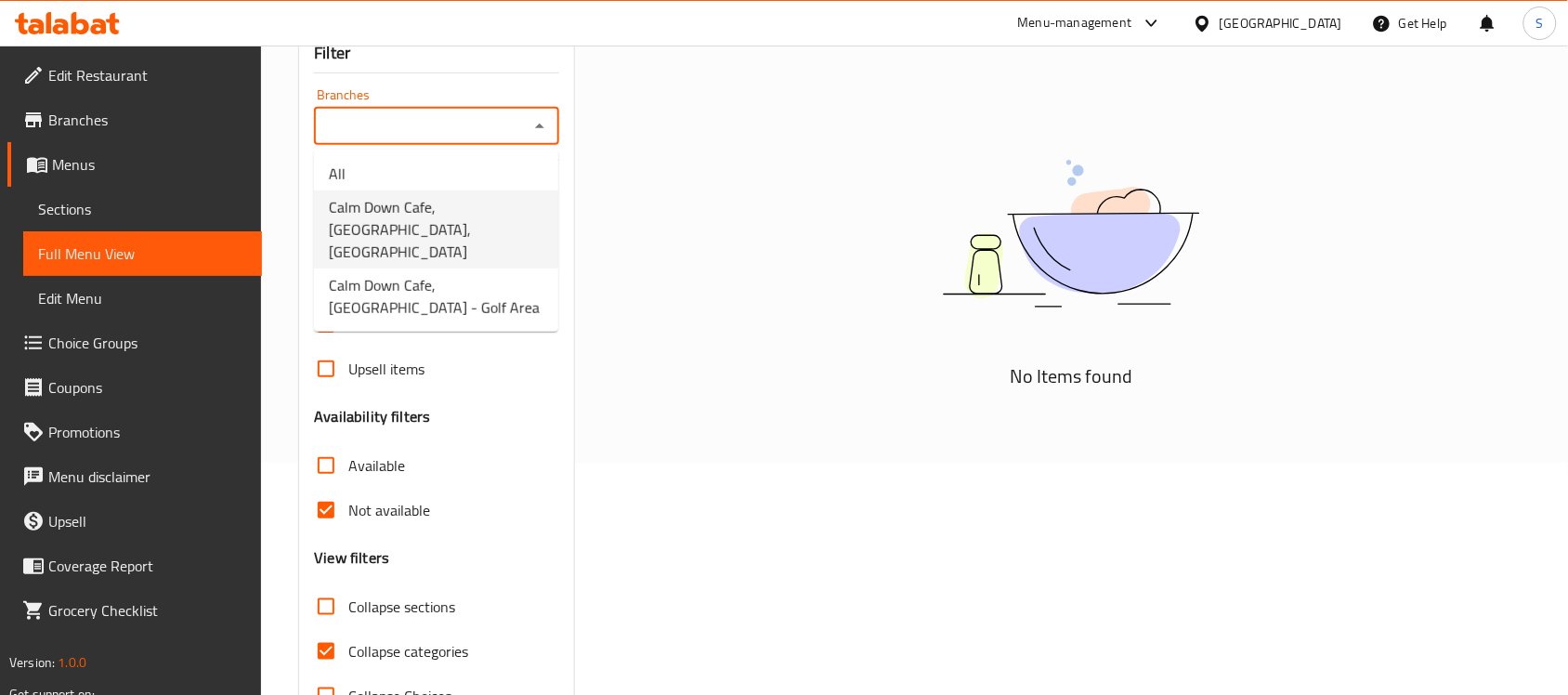
click at [458, 228] on span "Calm Down Cafe, Nasr City, El Tayaran" at bounding box center [435, 229] width 214 height 67
type input "Calm Down Cafe, Nasr City, El Tayaran"
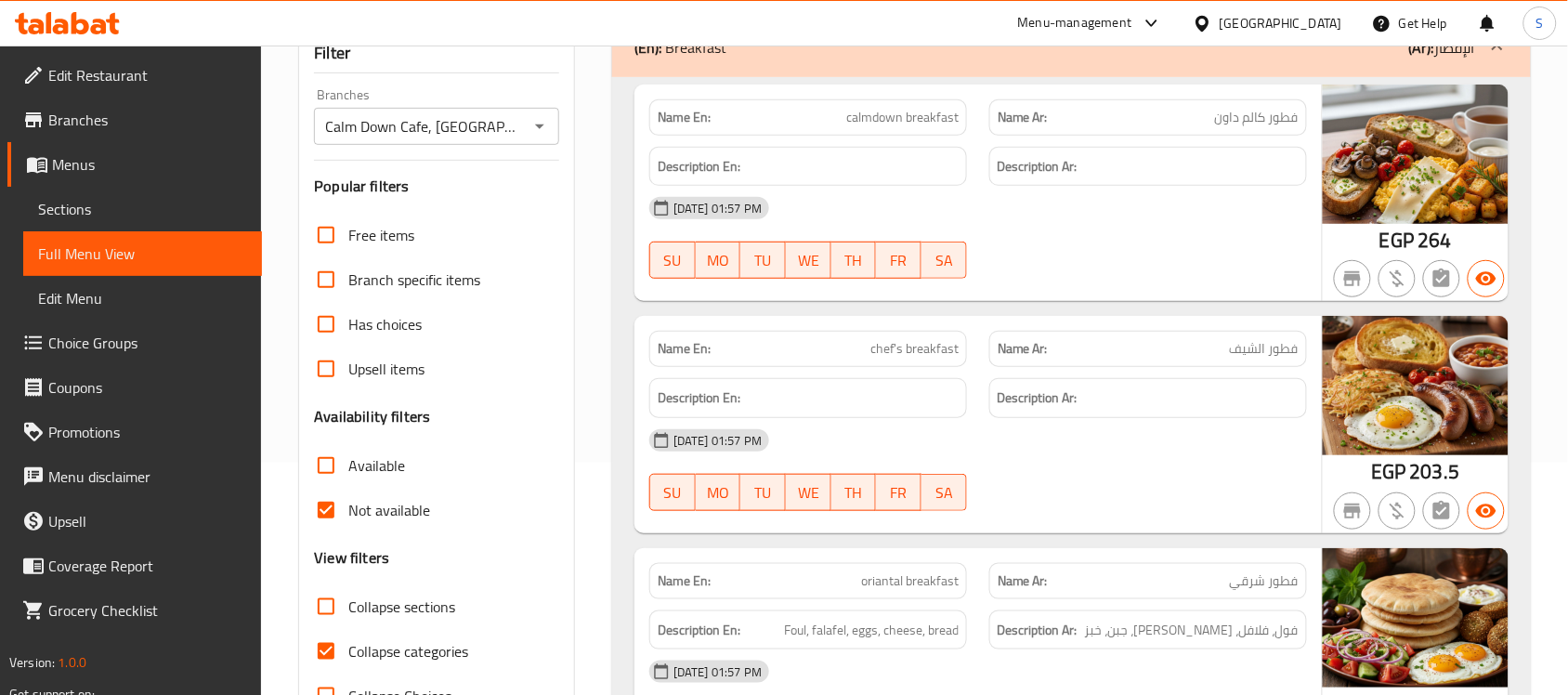
click at [715, 77] on div "(En): Breakfast (Ar): الإفطار" at bounding box center [1072, 48] width 918 height 60
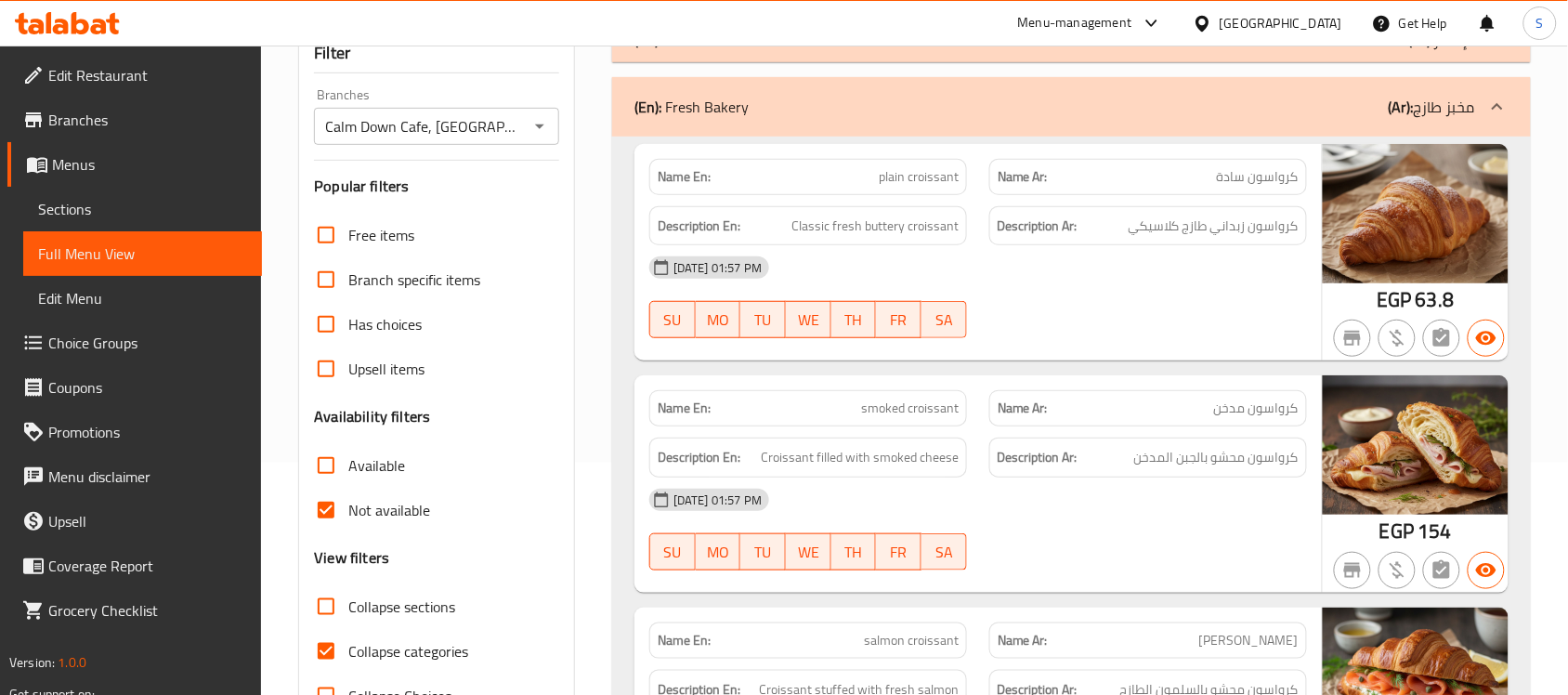
click at [710, 126] on div "(En): Fresh Bakery (Ar): مخبز طازج" at bounding box center [1072, 107] width 918 height 60
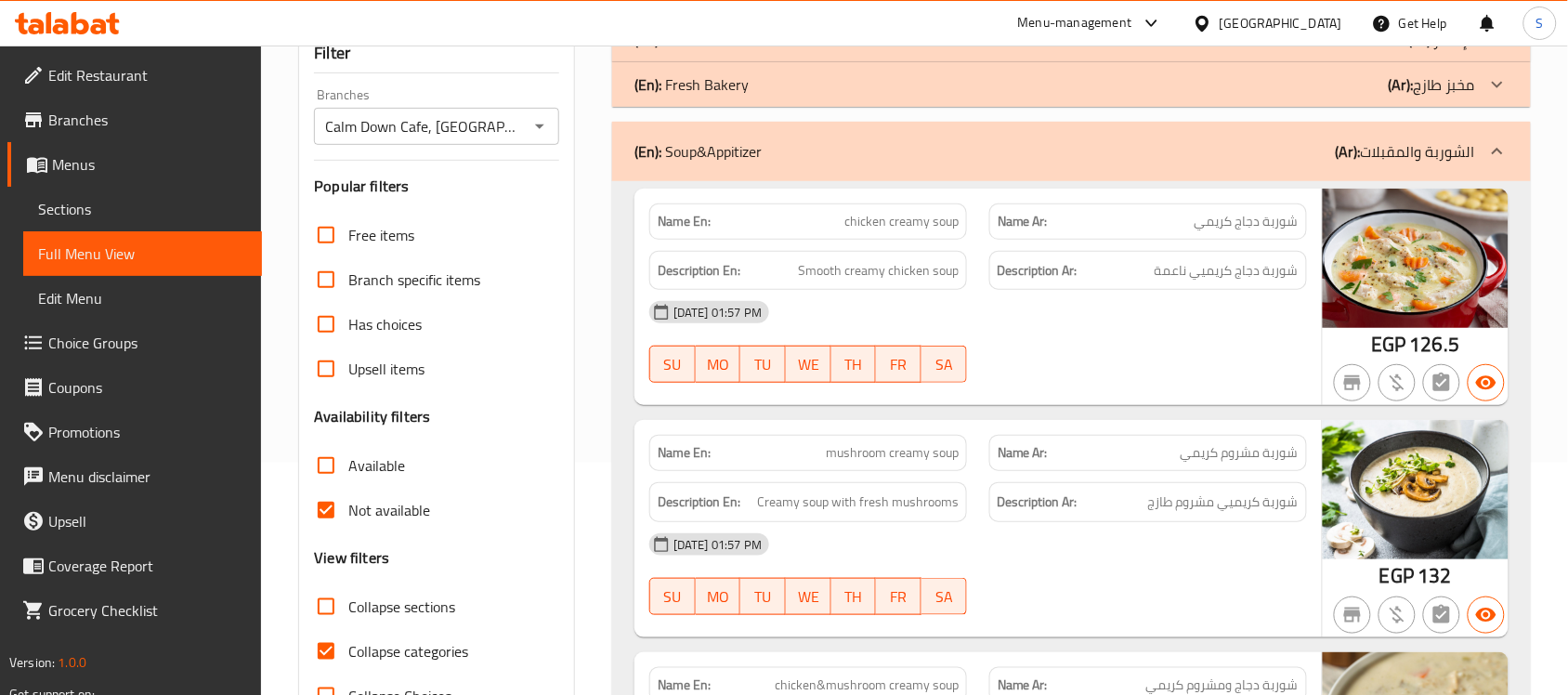
click at [698, 135] on div "(En): Soup&Appitizer (Ar): الشوربة والمقبلات" at bounding box center [1072, 151] width 918 height 60
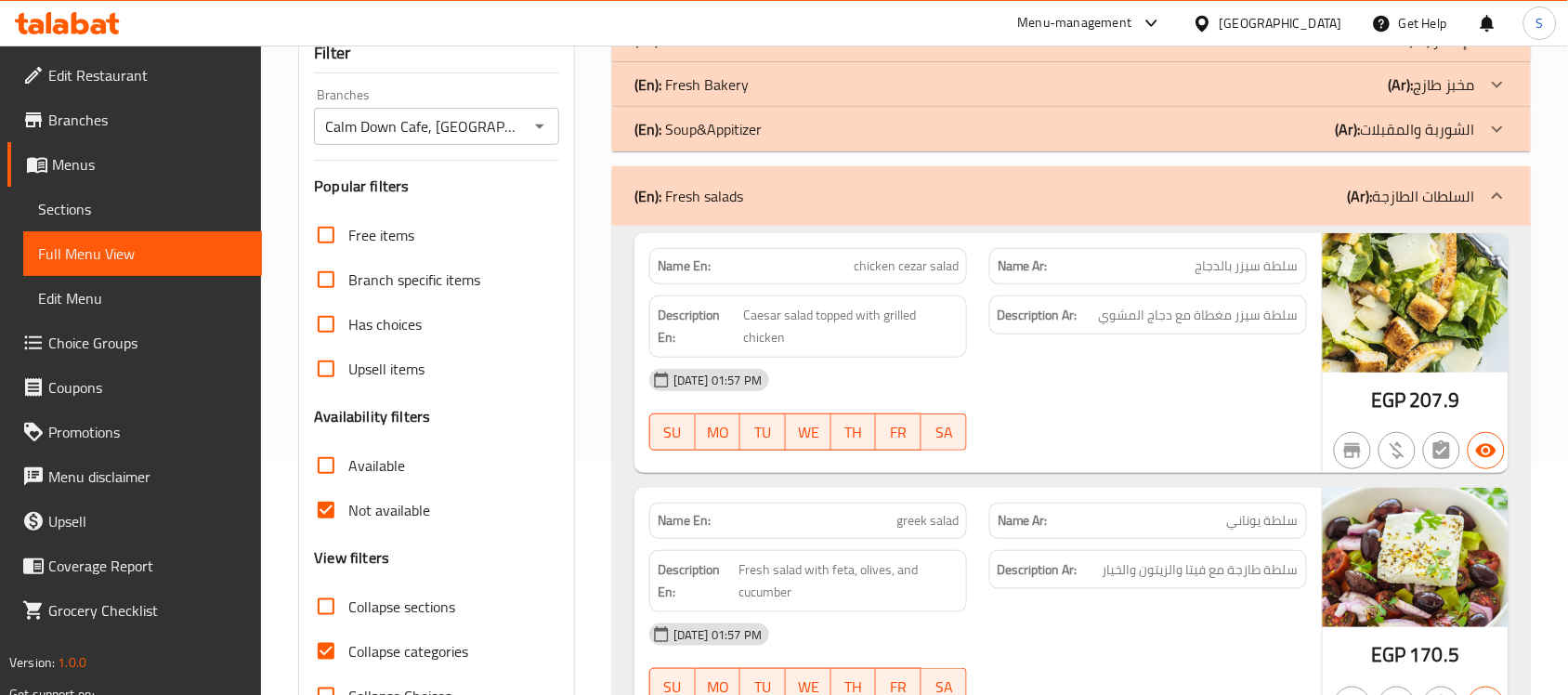
click at [512, 132] on input "Calm Down Cafe, Nasr City, El Tayaran" at bounding box center [421, 126] width 203 height 26
click at [123, 204] on span "Sections" at bounding box center [142, 209] width 209 height 22
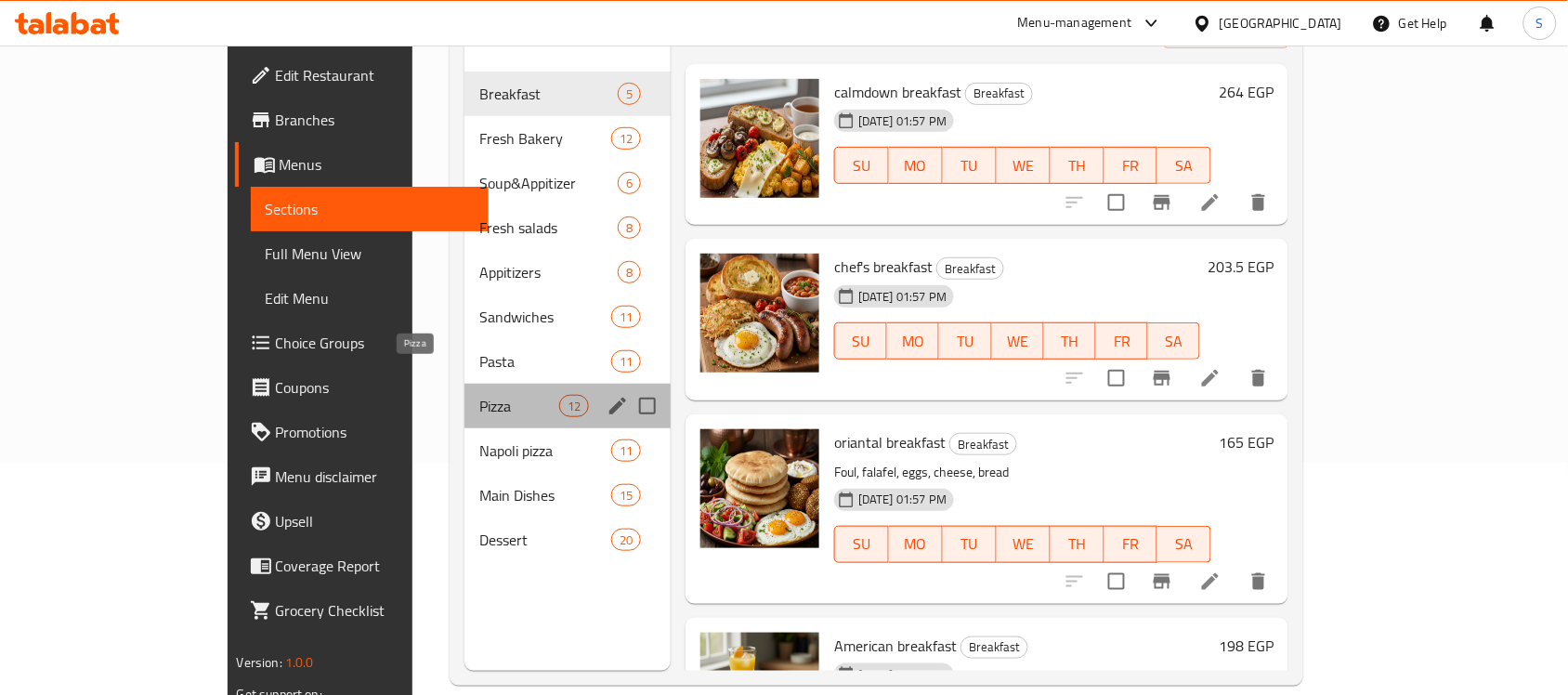
click at [479, 394] on span "Pizza" at bounding box center [518, 405] width 79 height 22
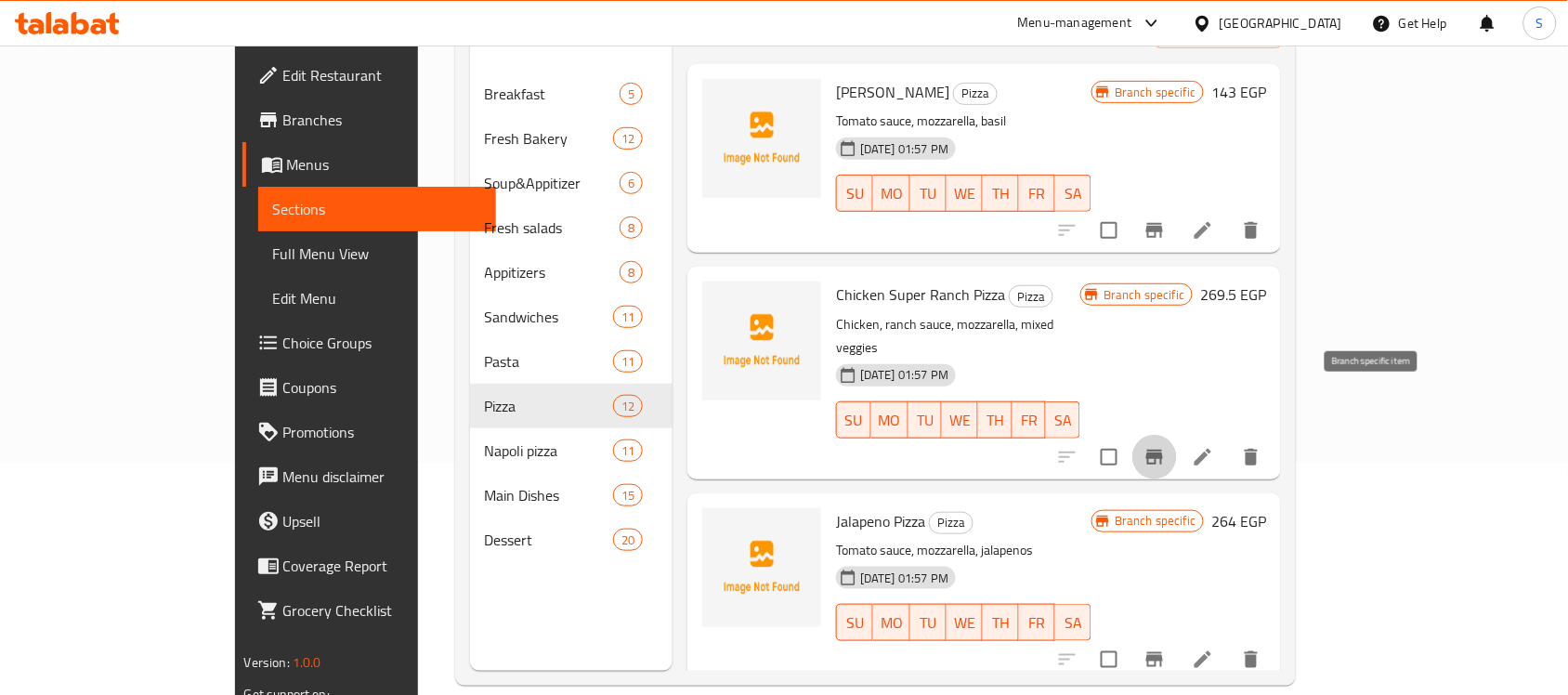
click at [1164, 449] on icon "Branch-specific-item" at bounding box center [1155, 456] width 17 height 15
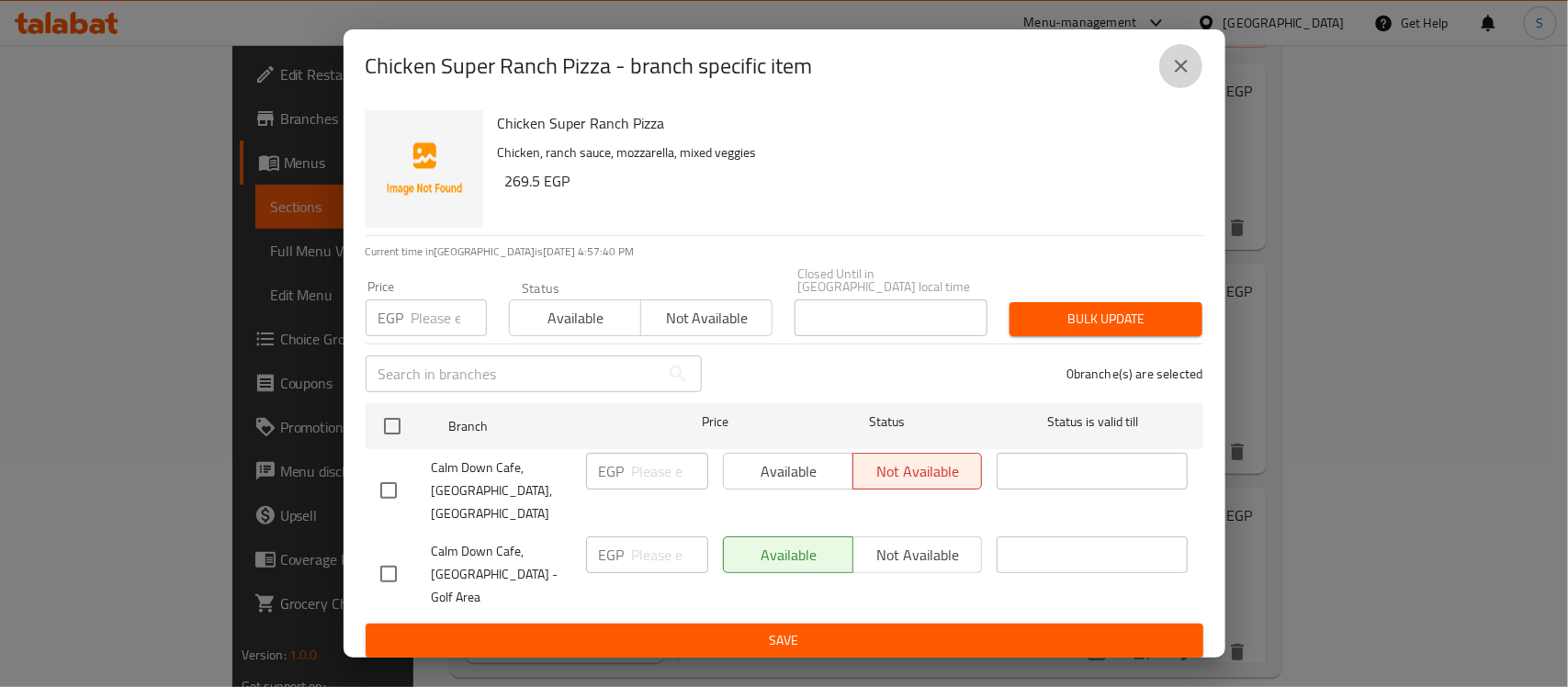
click at [1181, 77] on icon "close" at bounding box center [1181, 66] width 22 height 22
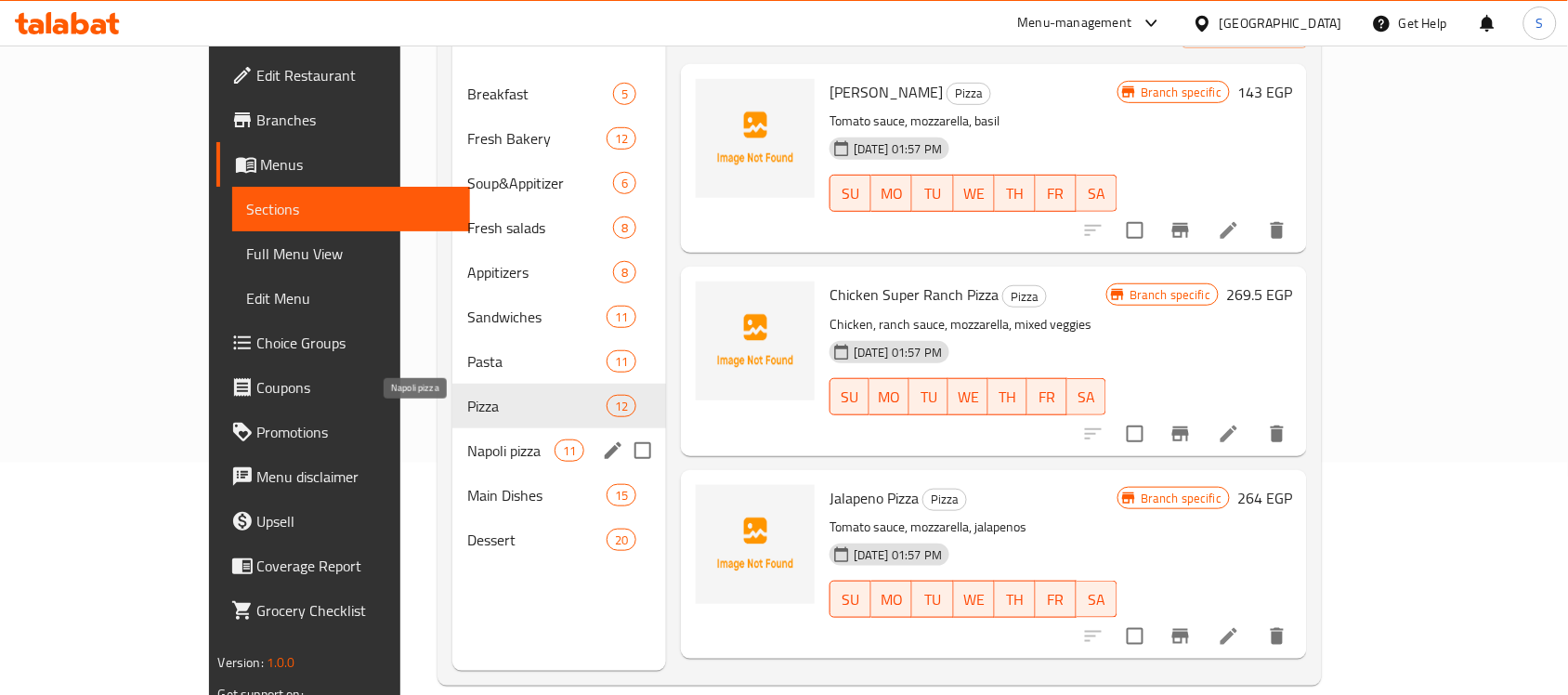
click at [467, 439] on span "Napoli pizza" at bounding box center [511, 450] width 88 height 22
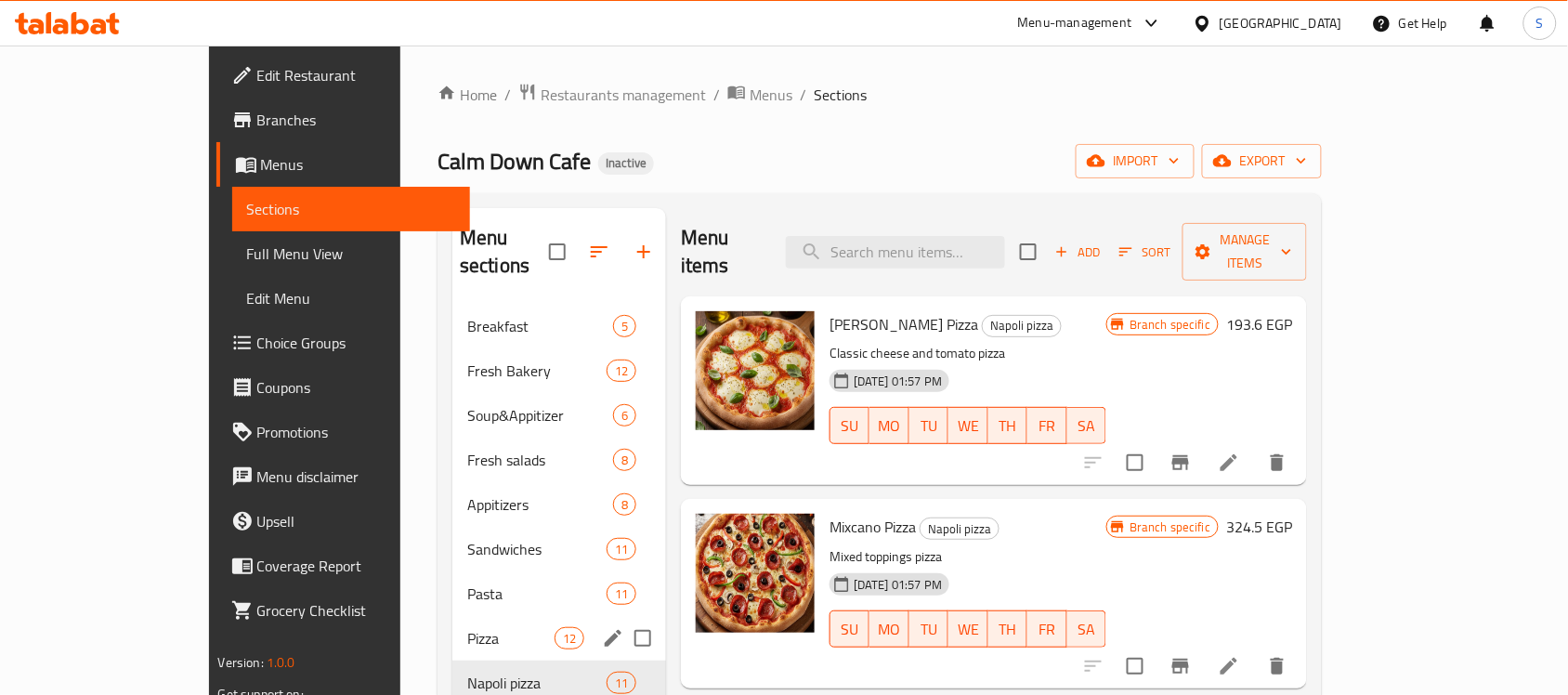
click at [467, 626] on span "Pizza" at bounding box center [511, 637] width 88 height 22
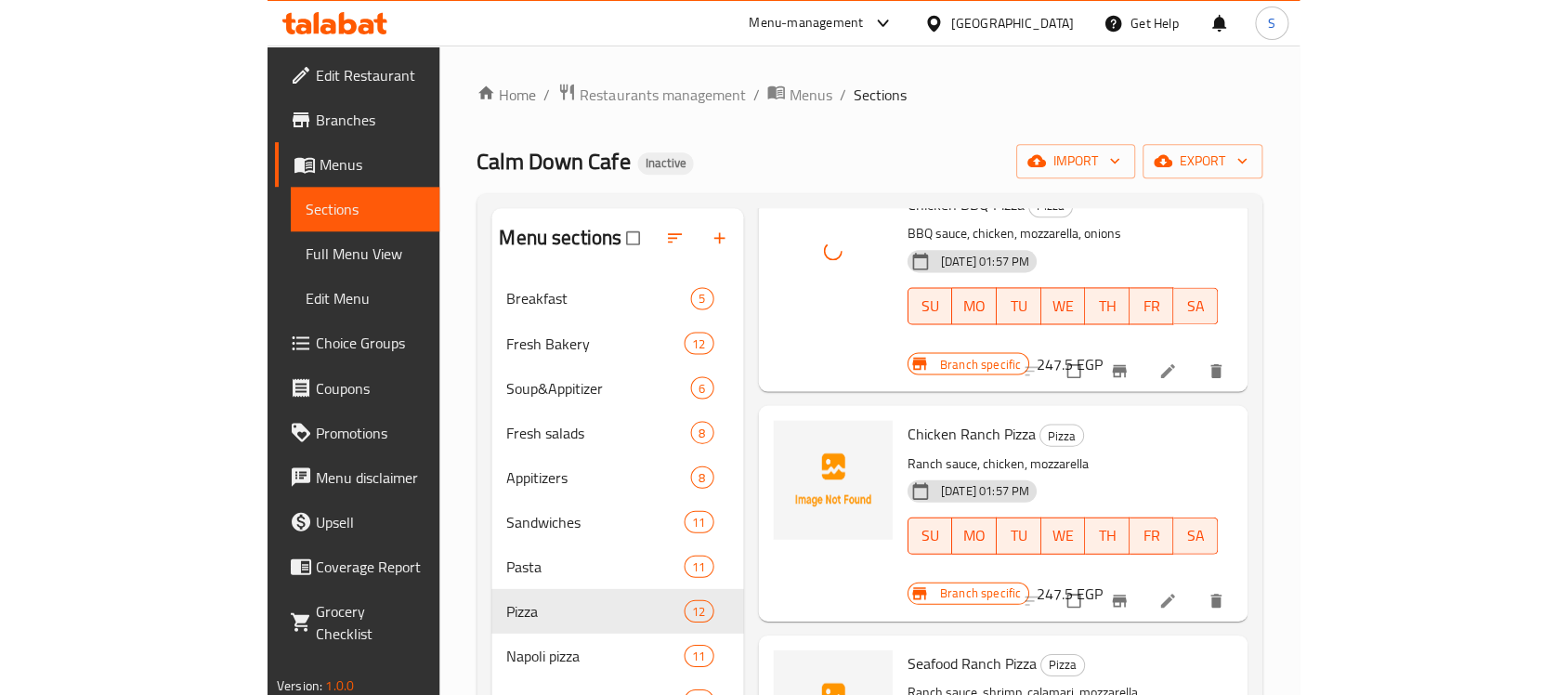
scroll to position [1044, 0]
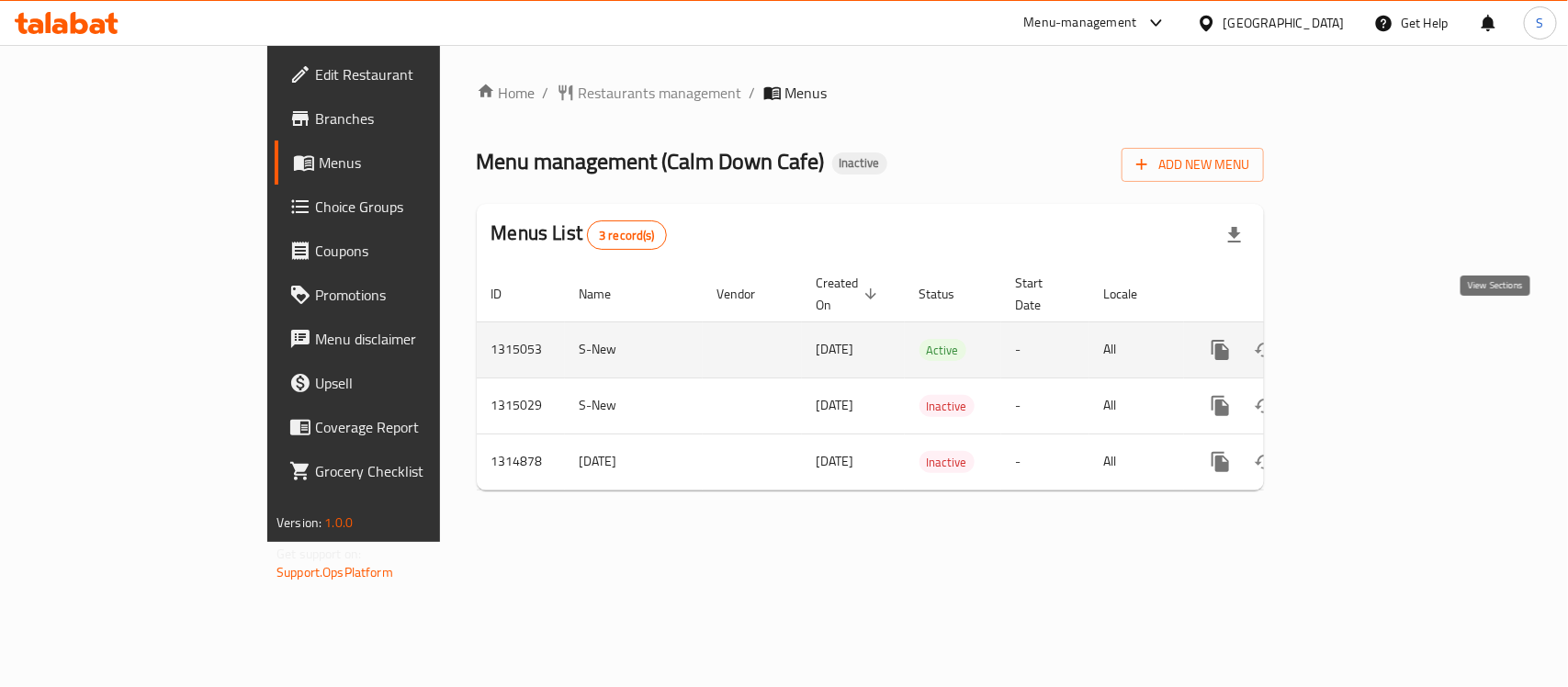
click at [1364, 339] on icon "enhanced table" at bounding box center [1352, 349] width 22 height 22
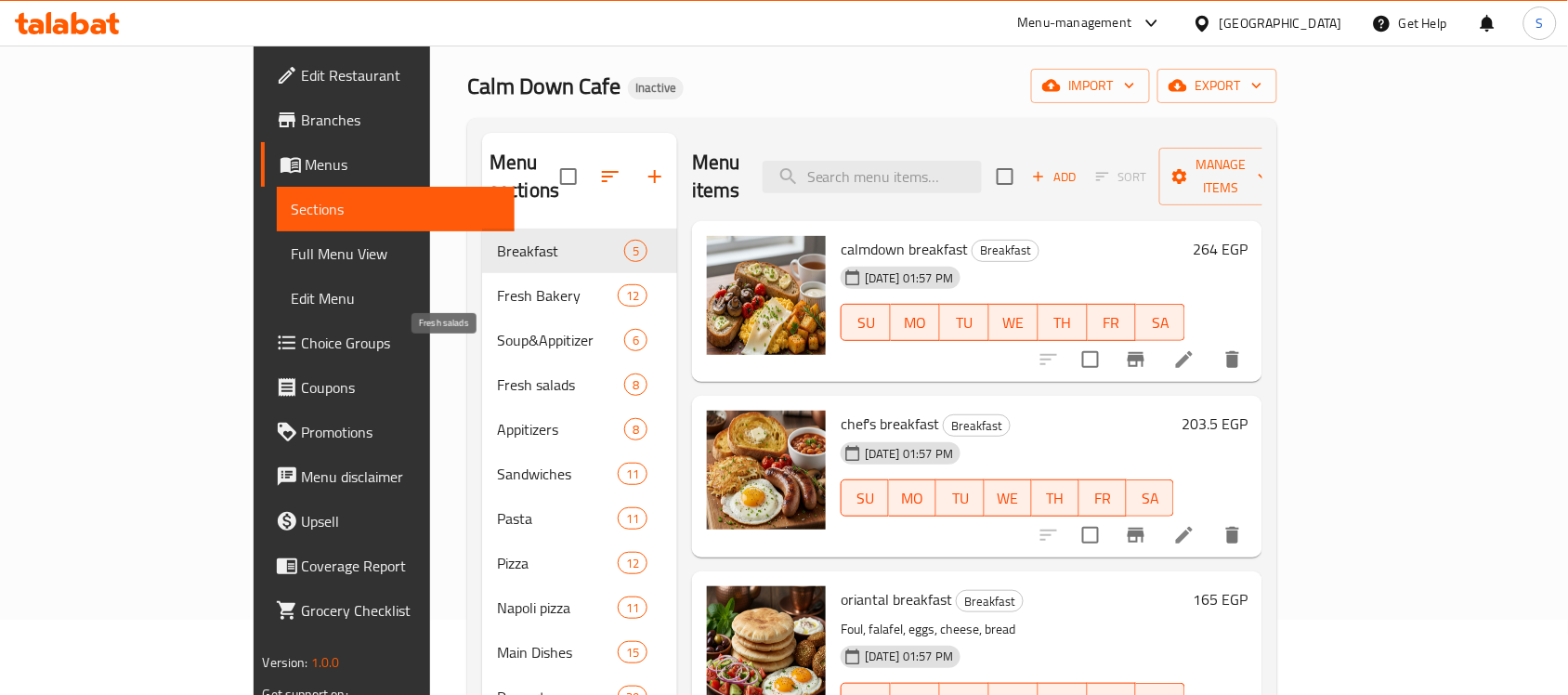
scroll to position [116, 0]
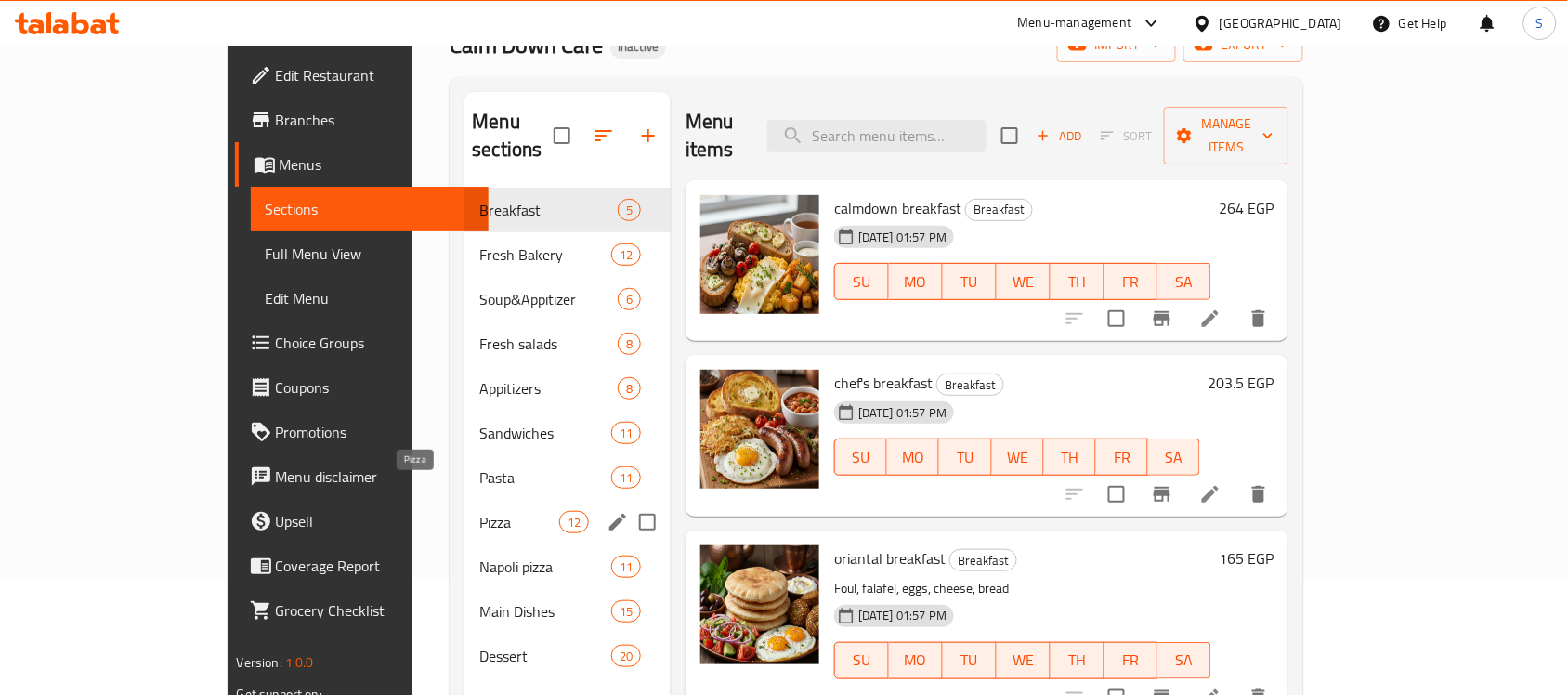
click at [479, 511] on span "Pizza" at bounding box center [518, 522] width 79 height 22
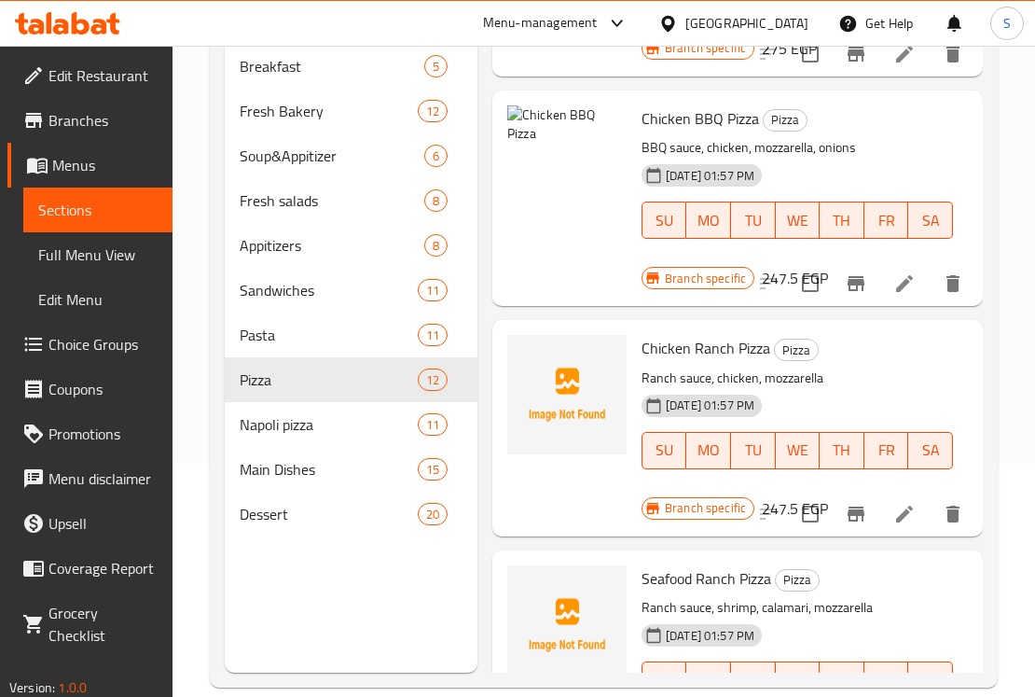
scroll to position [933, 0]
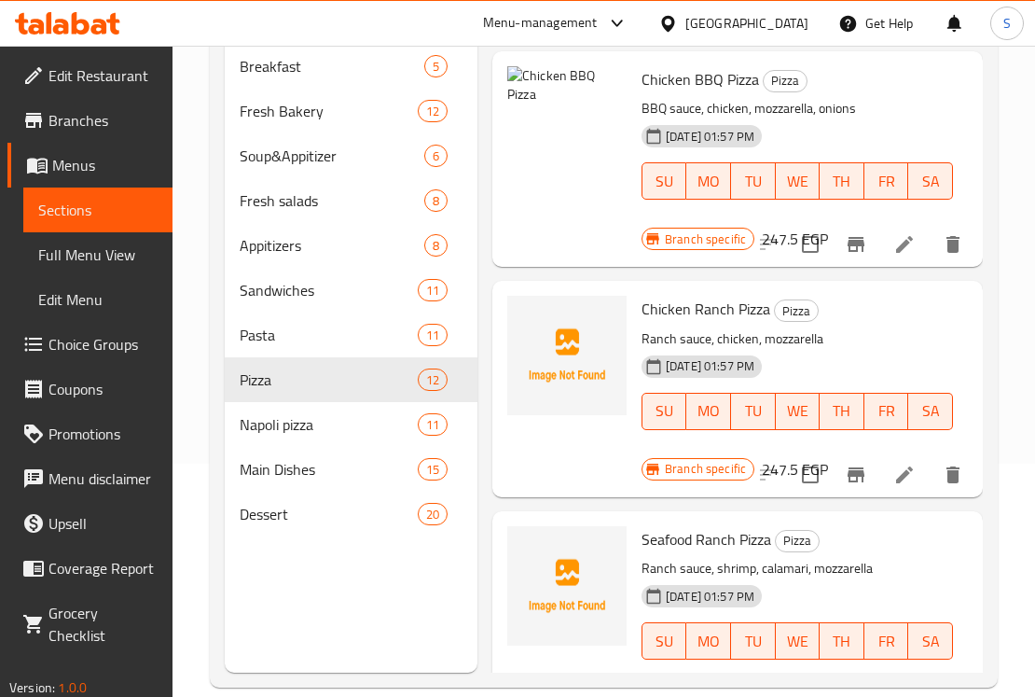
click at [699, 317] on span "Chicken Ranch Pizza" at bounding box center [706, 309] width 129 height 28
drag, startPoint x: 699, startPoint y: 317, endPoint x: 826, endPoint y: 305, distance: 127.4
click at [700, 318] on span "Chicken Ranch Pizza" at bounding box center [706, 309] width 129 height 28
click at [828, 305] on h6 "Chicken Ranch Pizza Pizza" at bounding box center [797, 309] width 311 height 26
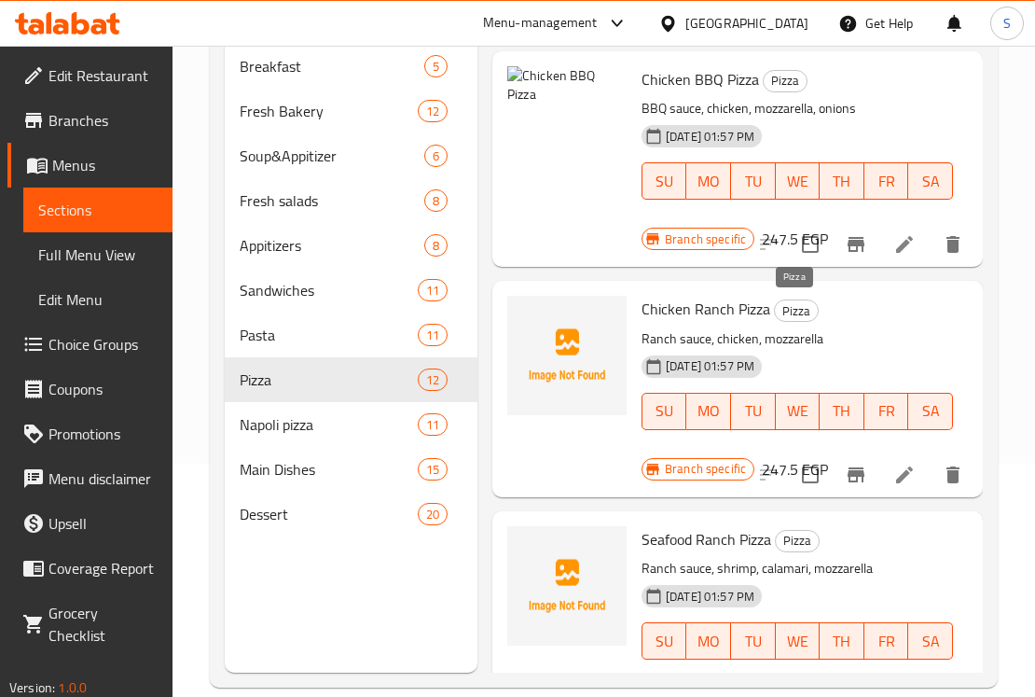
click at [780, 309] on span "Pizza" at bounding box center [796, 310] width 43 height 21
click at [828, 310] on h6 "Chicken Ranch Pizza Pizza" at bounding box center [797, 309] width 311 height 26
click at [727, 315] on span "Chicken Ranch Pizza" at bounding box center [706, 309] width 129 height 28
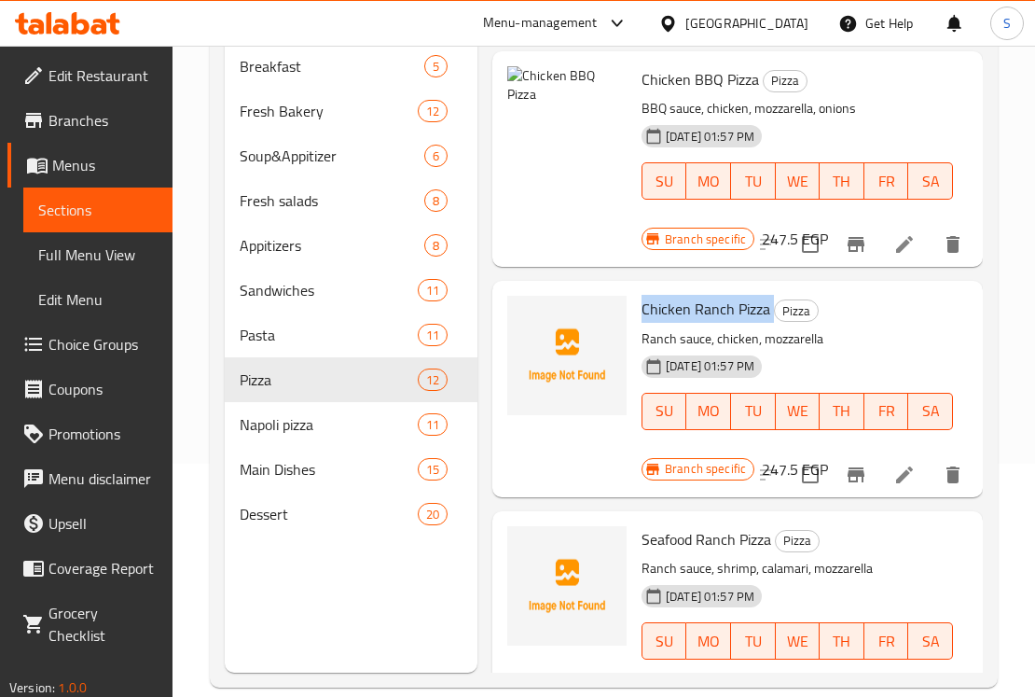
click at [742, 303] on span "Chicken Ranch Pizza" at bounding box center [706, 309] width 129 height 28
click at [748, 305] on span "Chicken Ranch Pizza" at bounding box center [706, 309] width 129 height 28
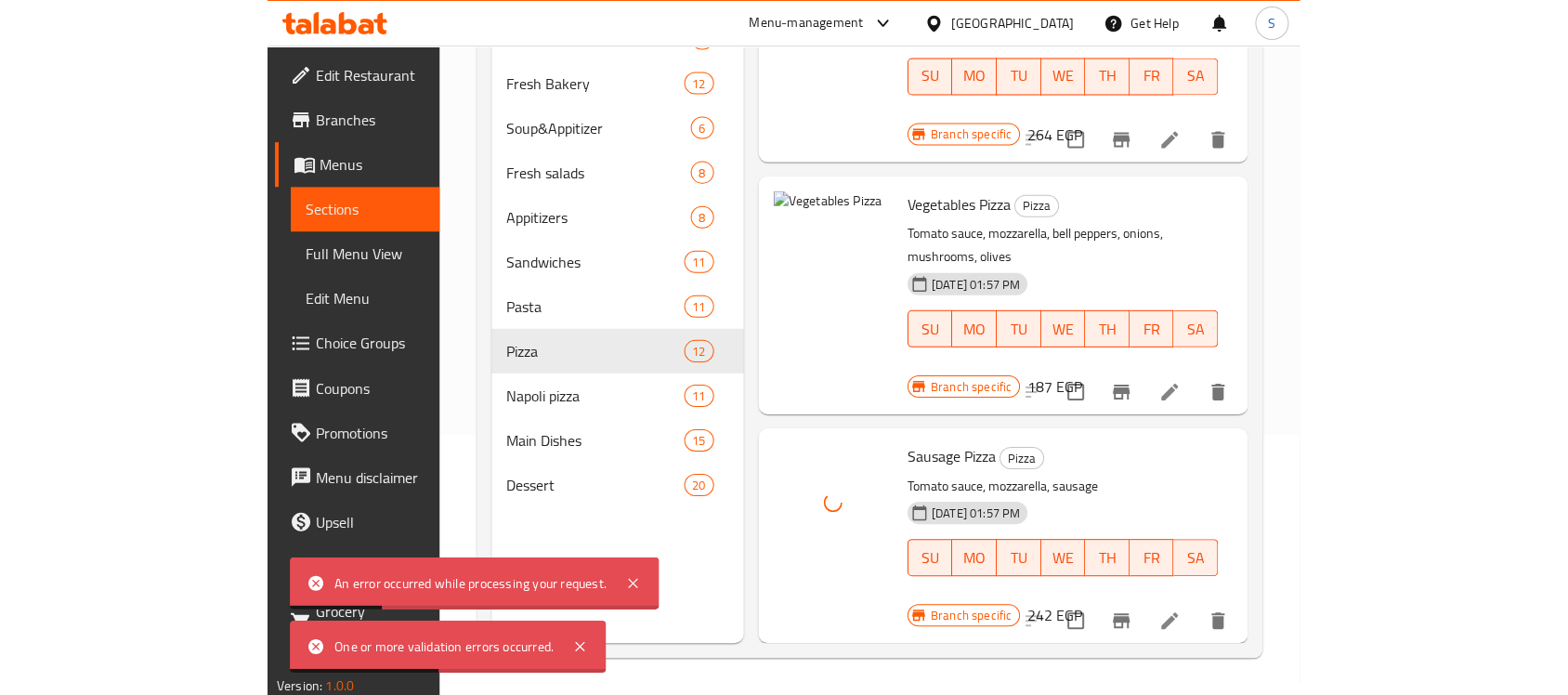
scroll to position [1783, 0]
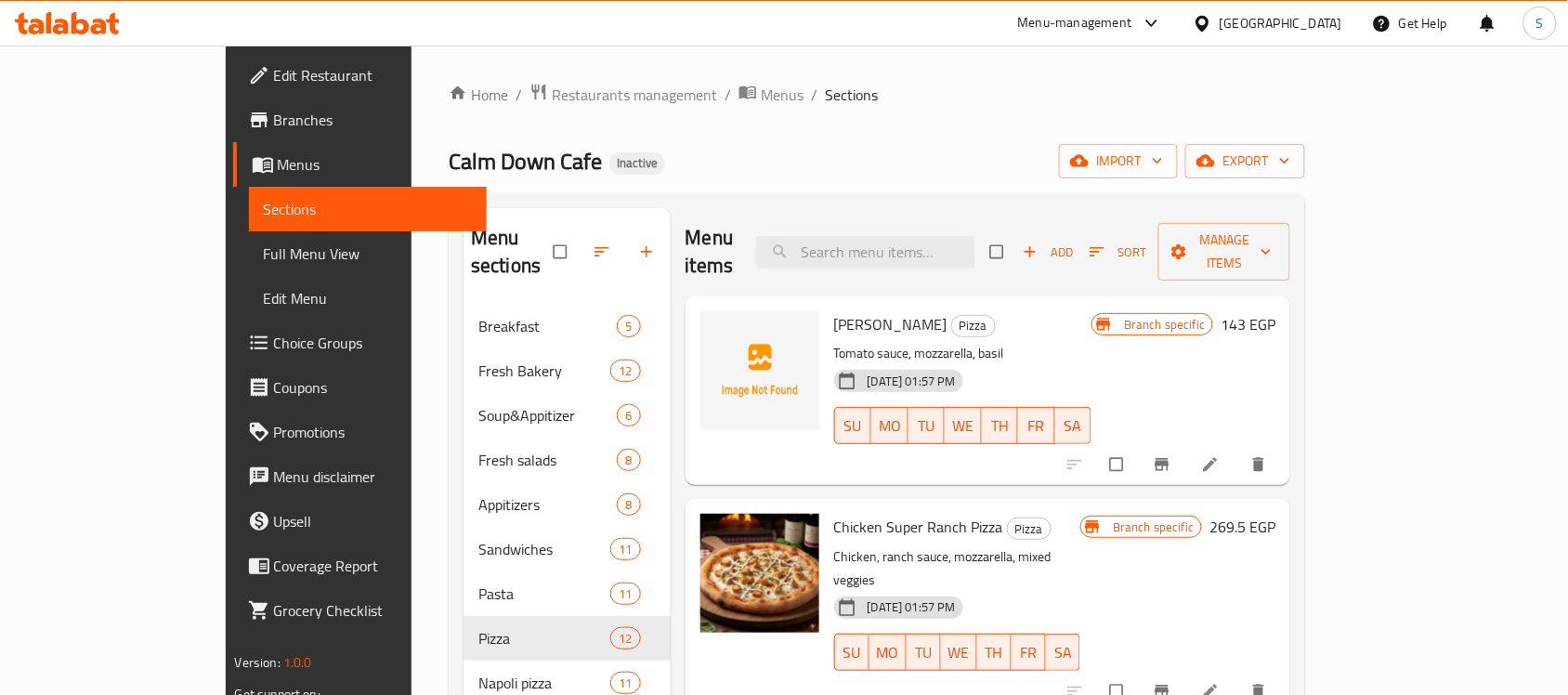
click at [834, 310] on span "[PERSON_NAME]" at bounding box center [891, 324] width 114 height 28
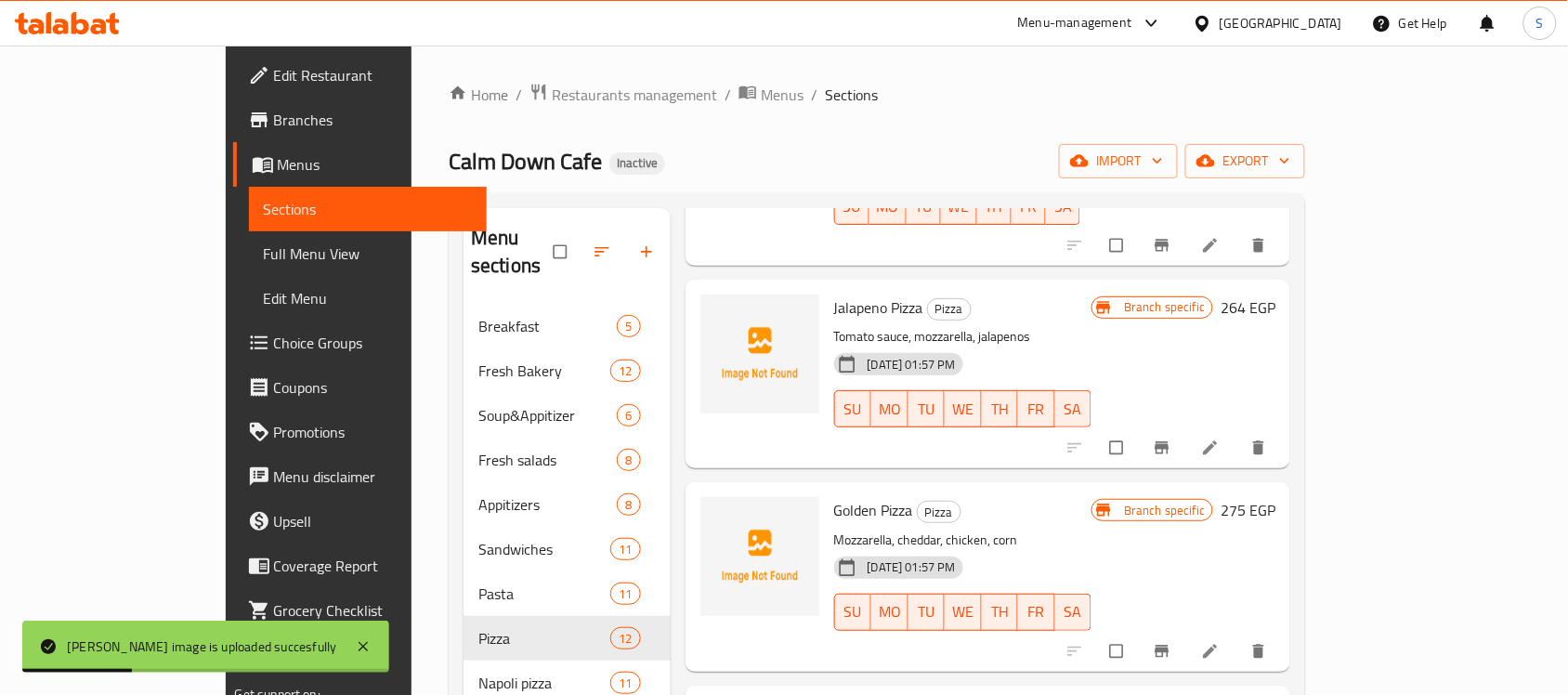
scroll to position [464, 0]
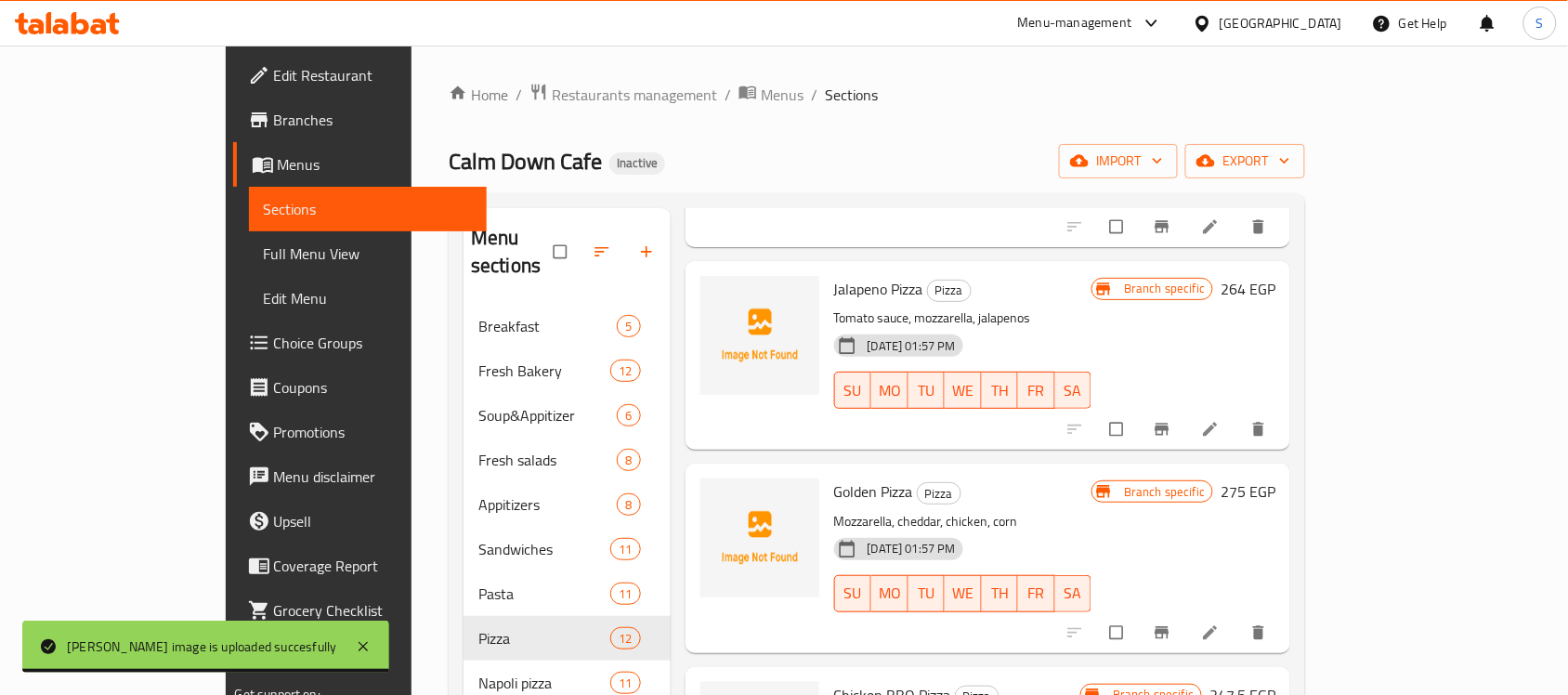
click at [834, 275] on span "Jalapeno Pizza" at bounding box center [879, 289] width 90 height 28
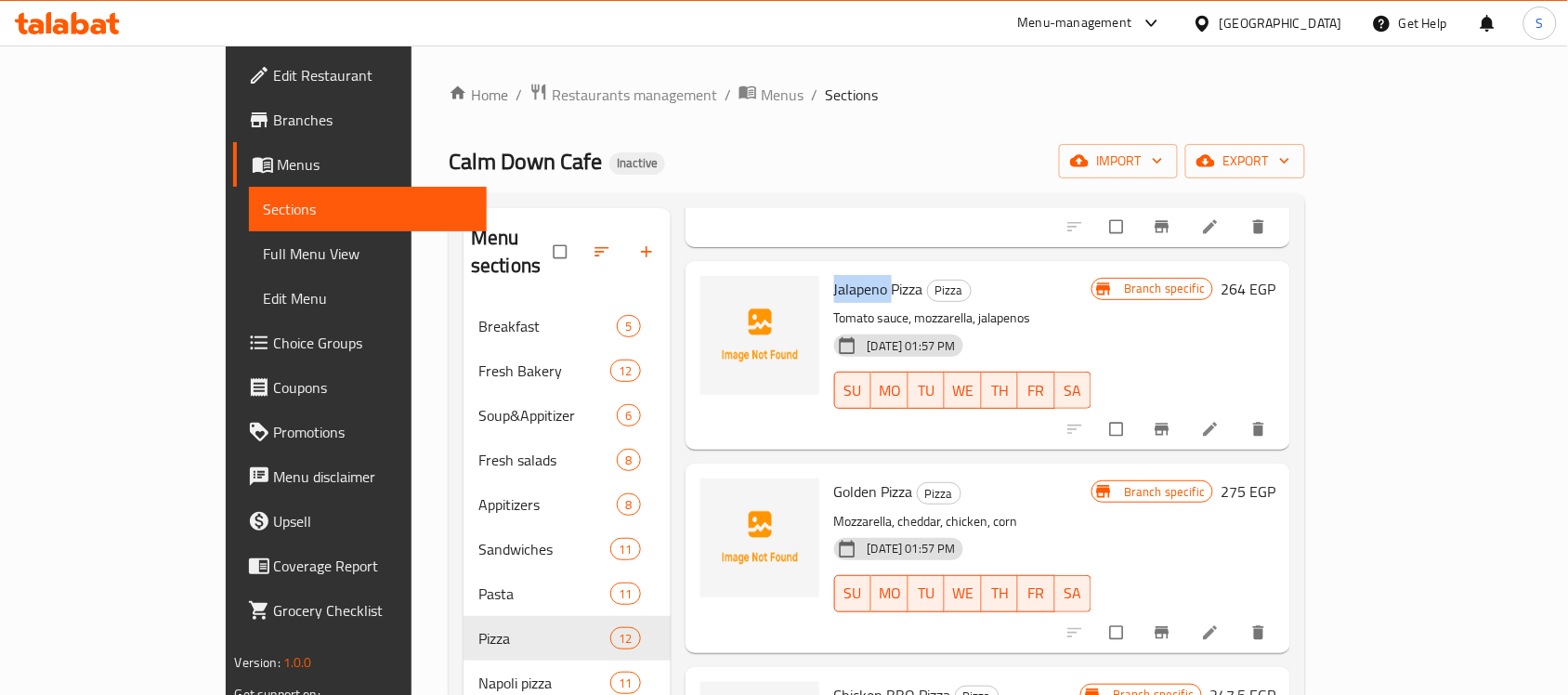
click at [834, 275] on span "Jalapeno Pizza" at bounding box center [879, 289] width 90 height 28
copy h6 "Jalapeno Pizza"
click at [834, 477] on span "Golden Pizza" at bounding box center [873, 491] width 79 height 28
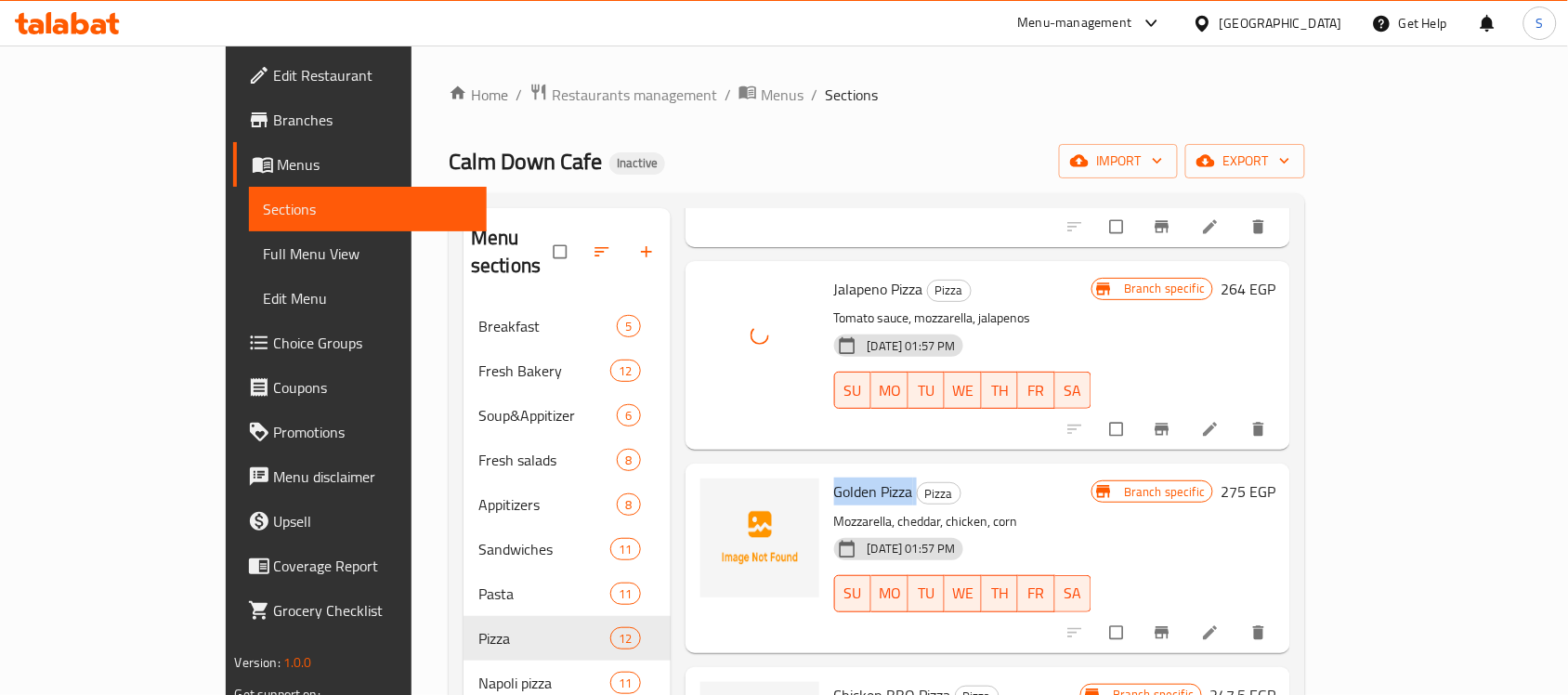
click at [834, 477] on span "Golden Pizza" at bounding box center [873, 491] width 79 height 28
copy h6 "Golden Pizza"
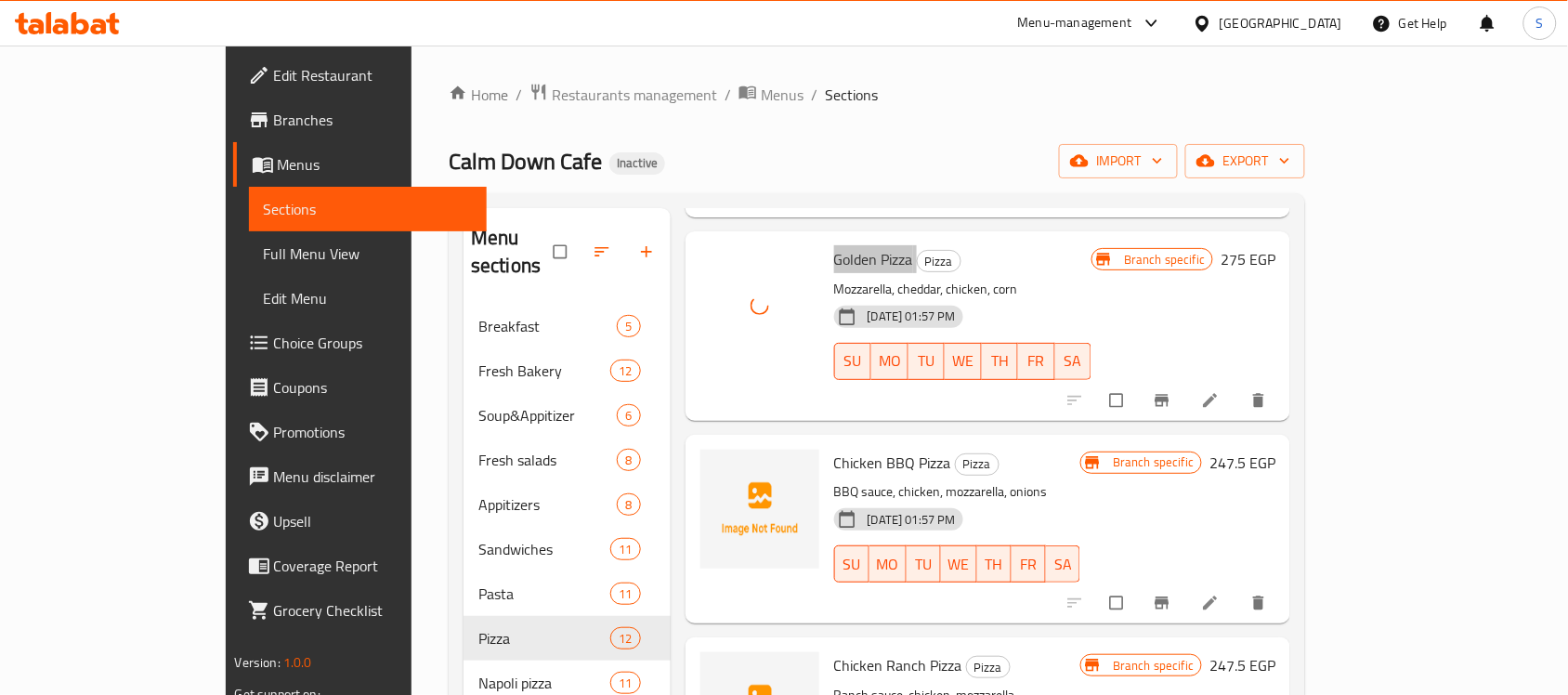
scroll to position [812, 0]
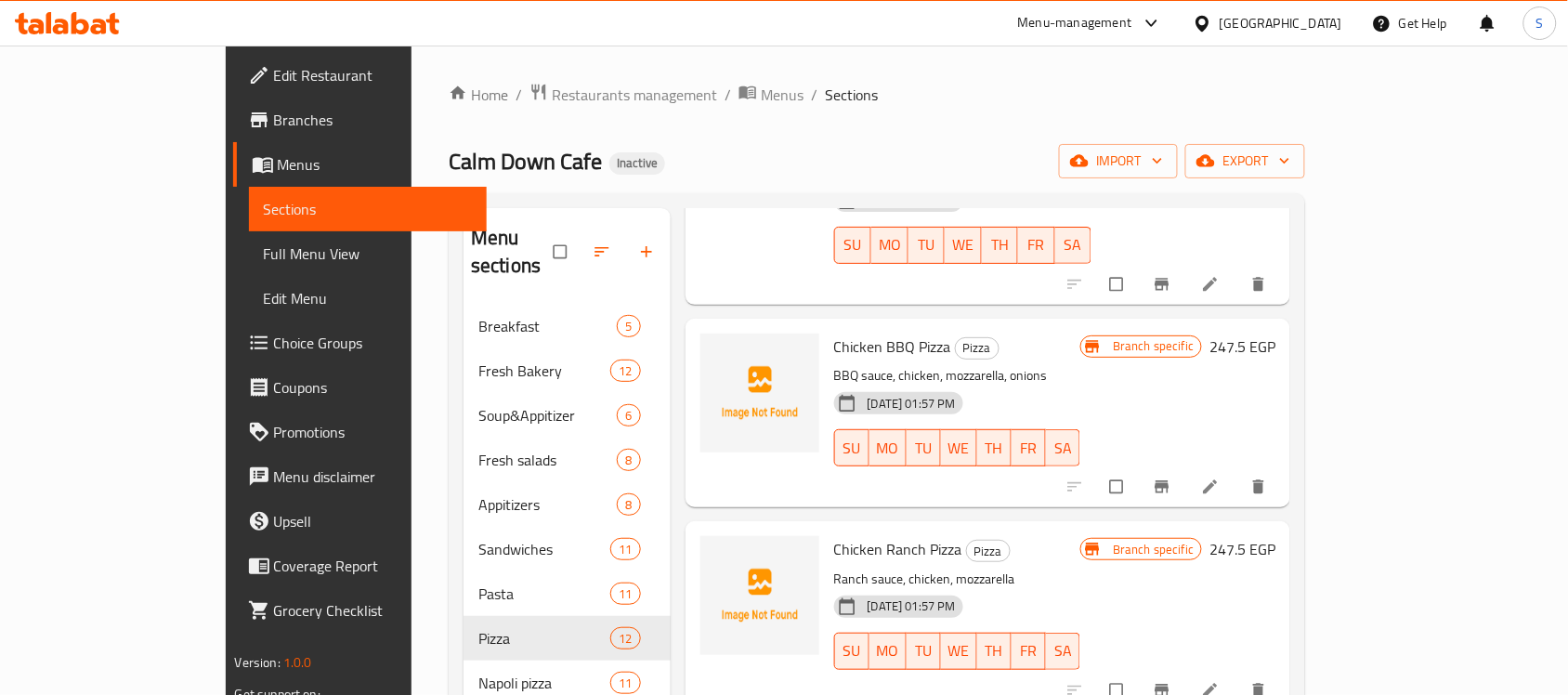
click at [834, 333] on span "Chicken BBQ Pizza" at bounding box center [892, 347] width 117 height 28
copy h6 "Chicken BBQ Pizza"
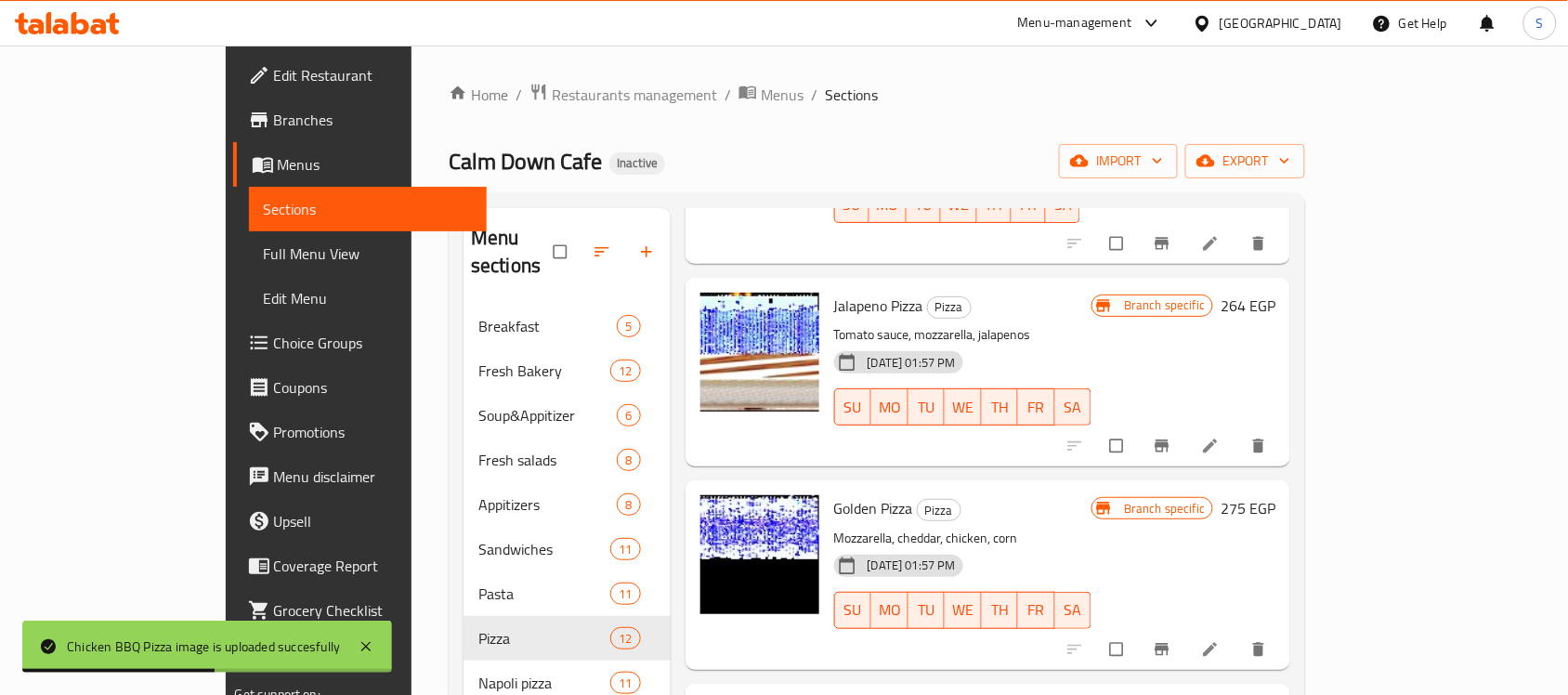
scroll to position [580, 0]
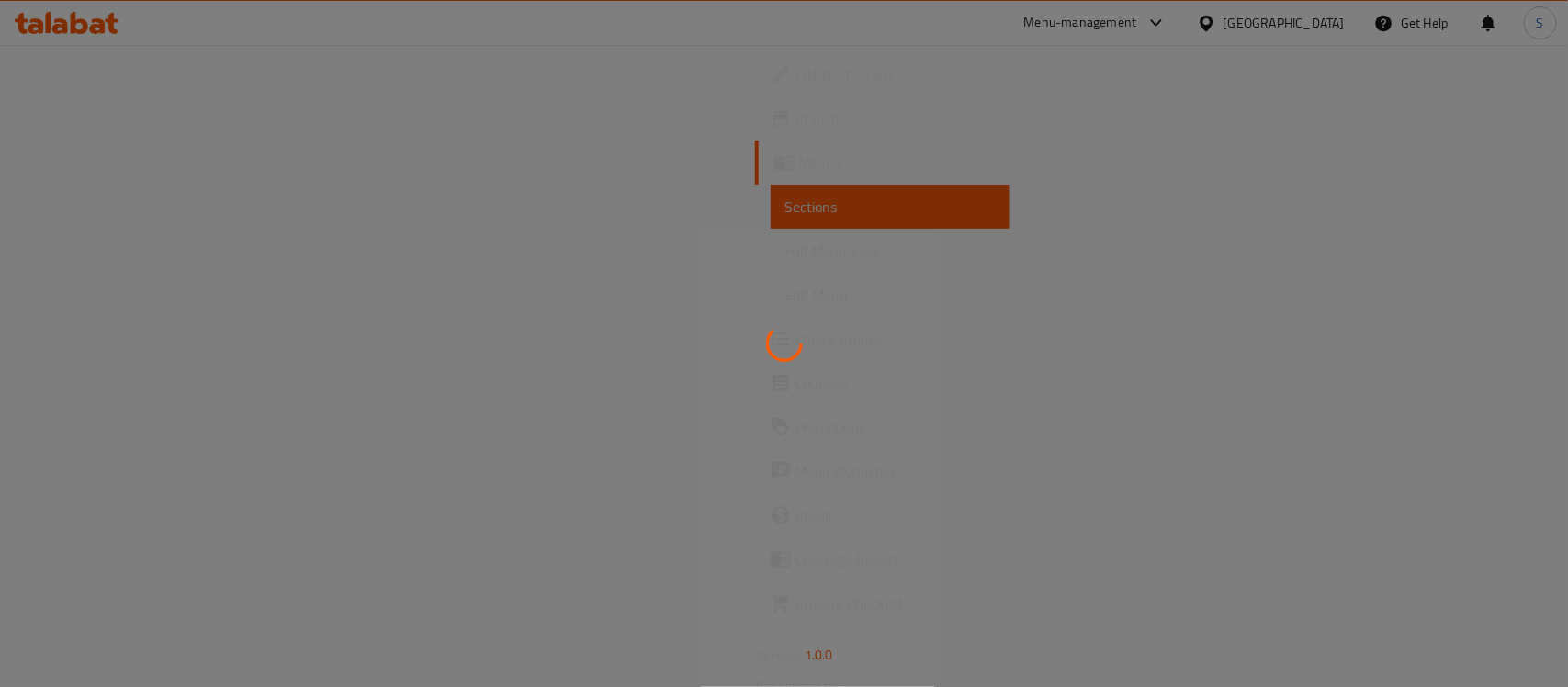
drag, startPoint x: 1376, startPoint y: 0, endPoint x: 868, endPoint y: 92, distance: 516.3
click at [868, 92] on div at bounding box center [784, 344] width 1568 height 687
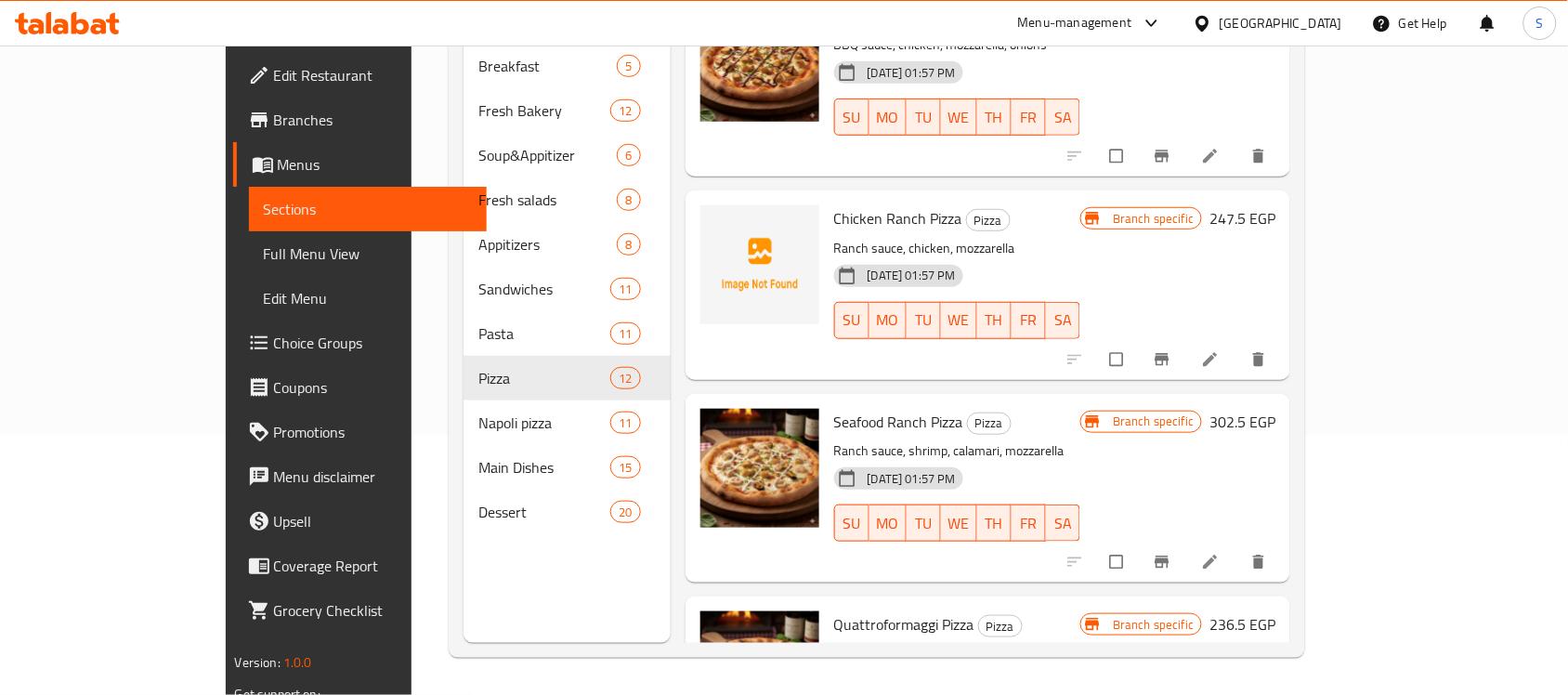
scroll to position [696, 0]
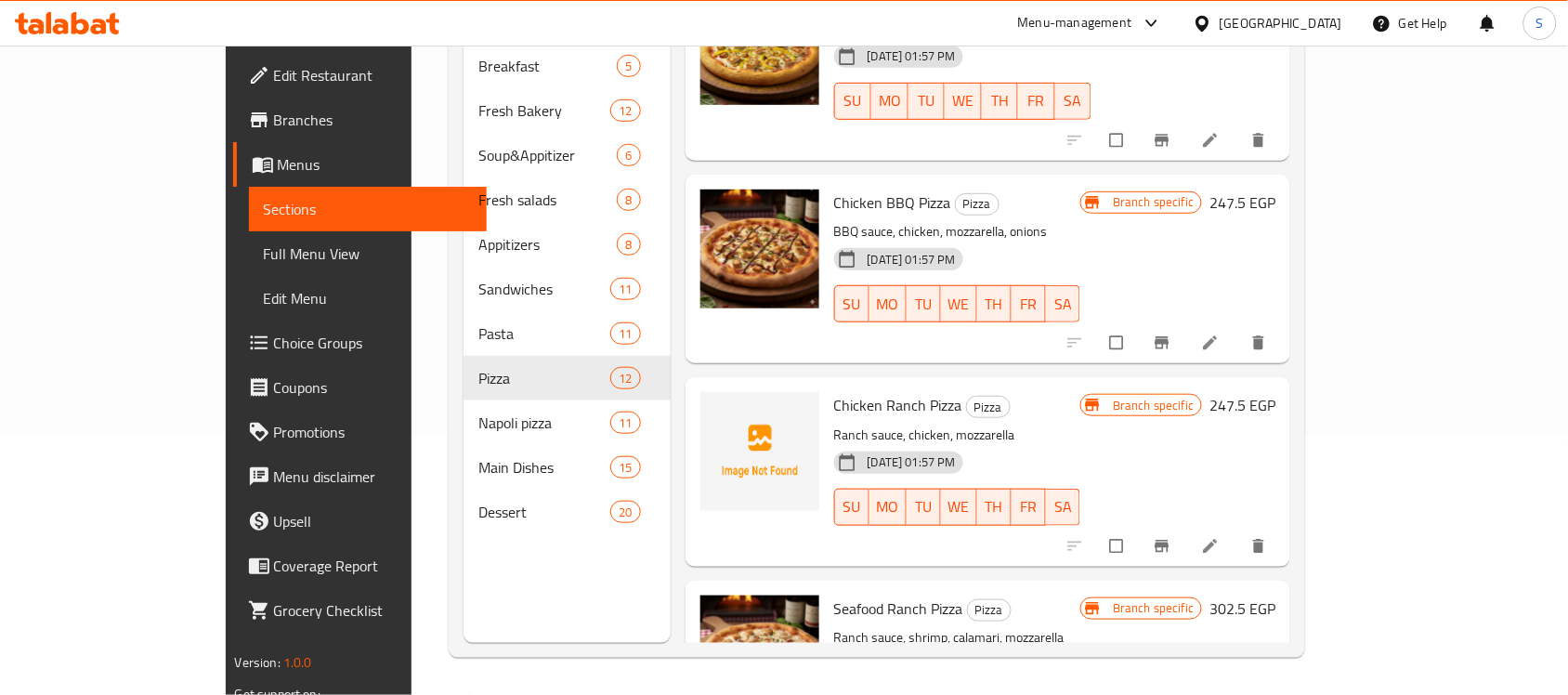
click at [834, 391] on span "Chicken Ranch Pizza" at bounding box center [898, 405] width 129 height 28
copy h6 "Chicken Ranch Pizza"
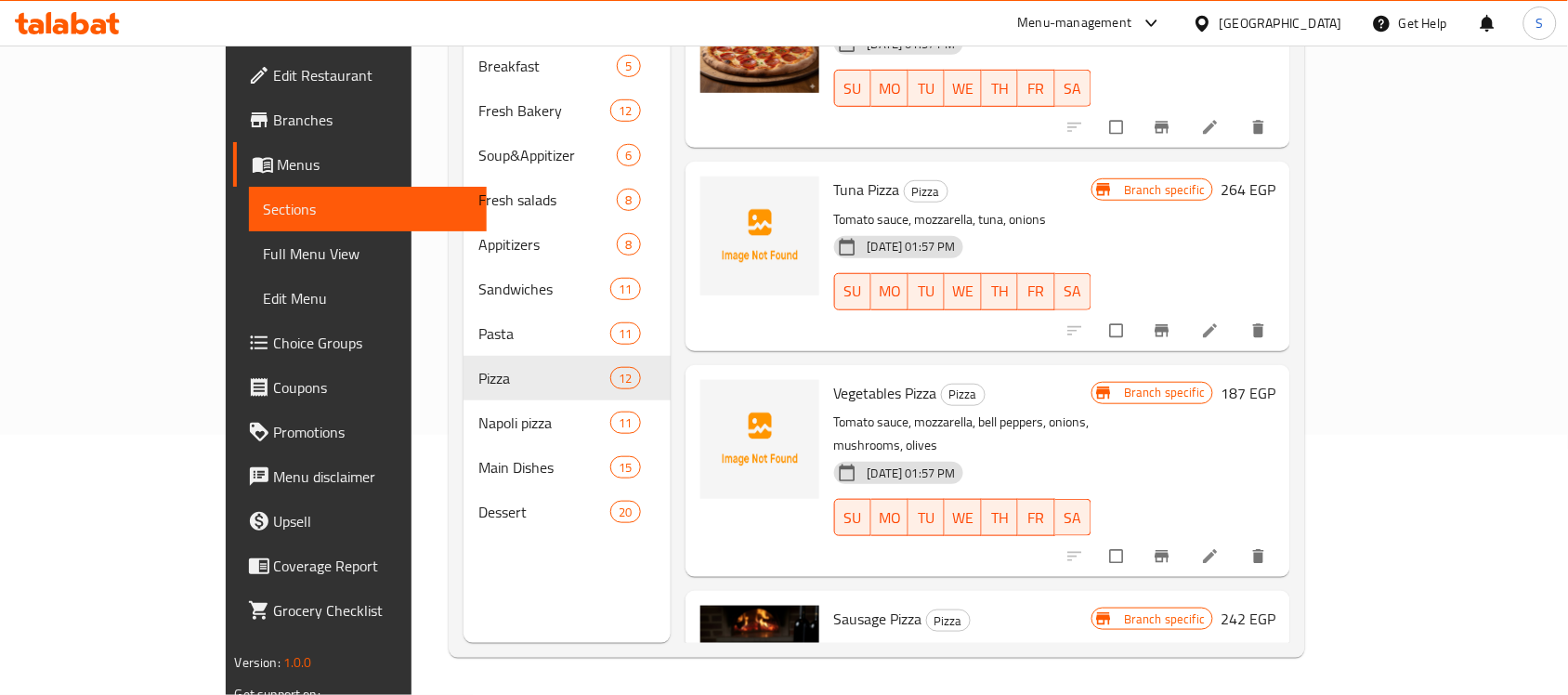
scroll to position [1668, 0]
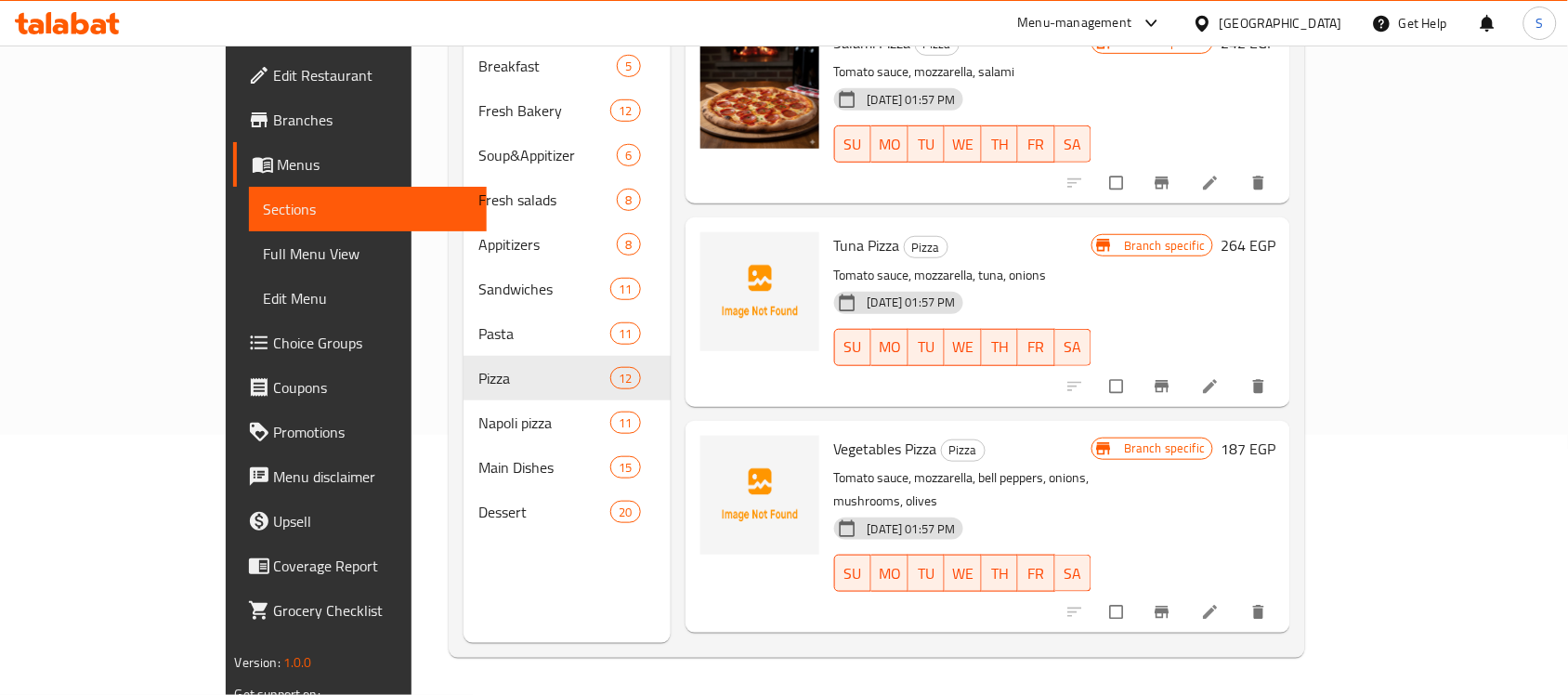
click at [834, 231] on span "Tuna Pizza" at bounding box center [867, 245] width 66 height 28
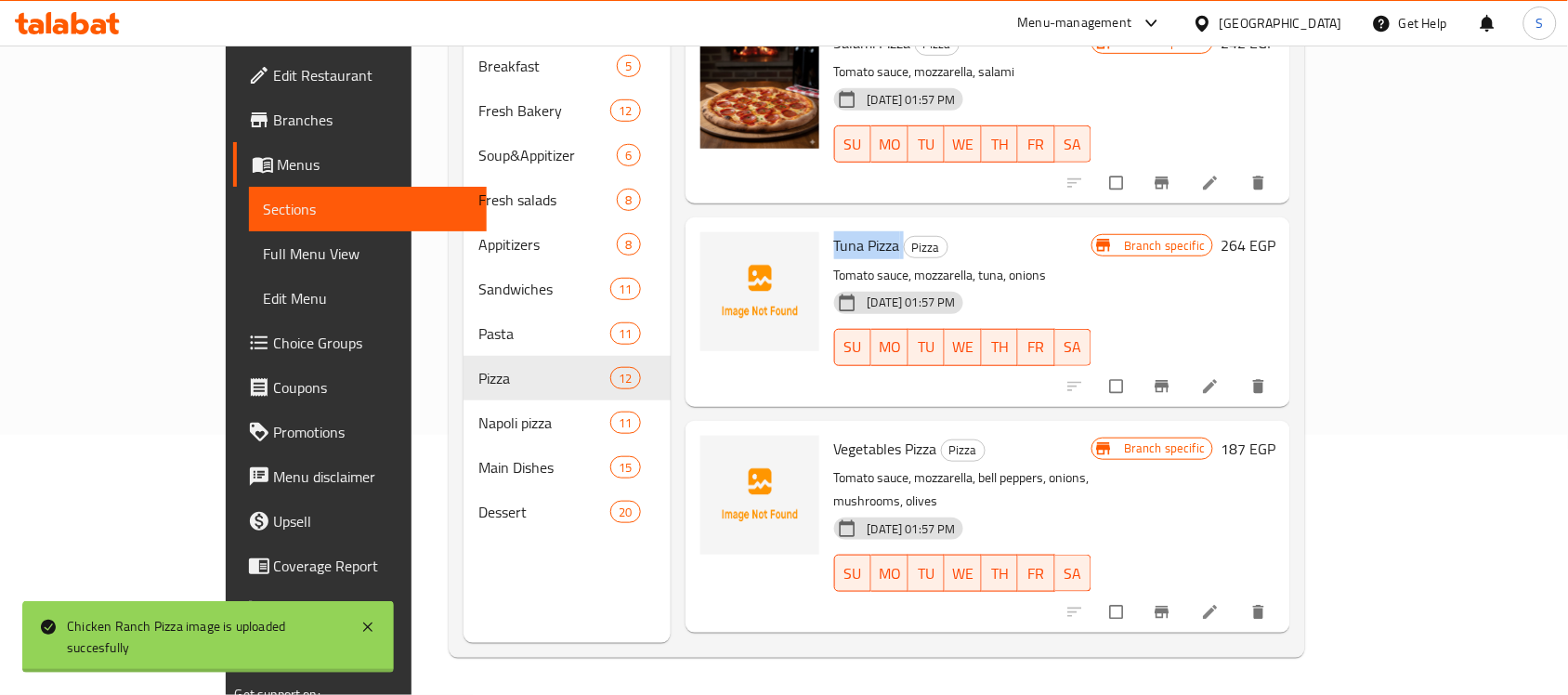
copy h6 "Tuna Pizza"
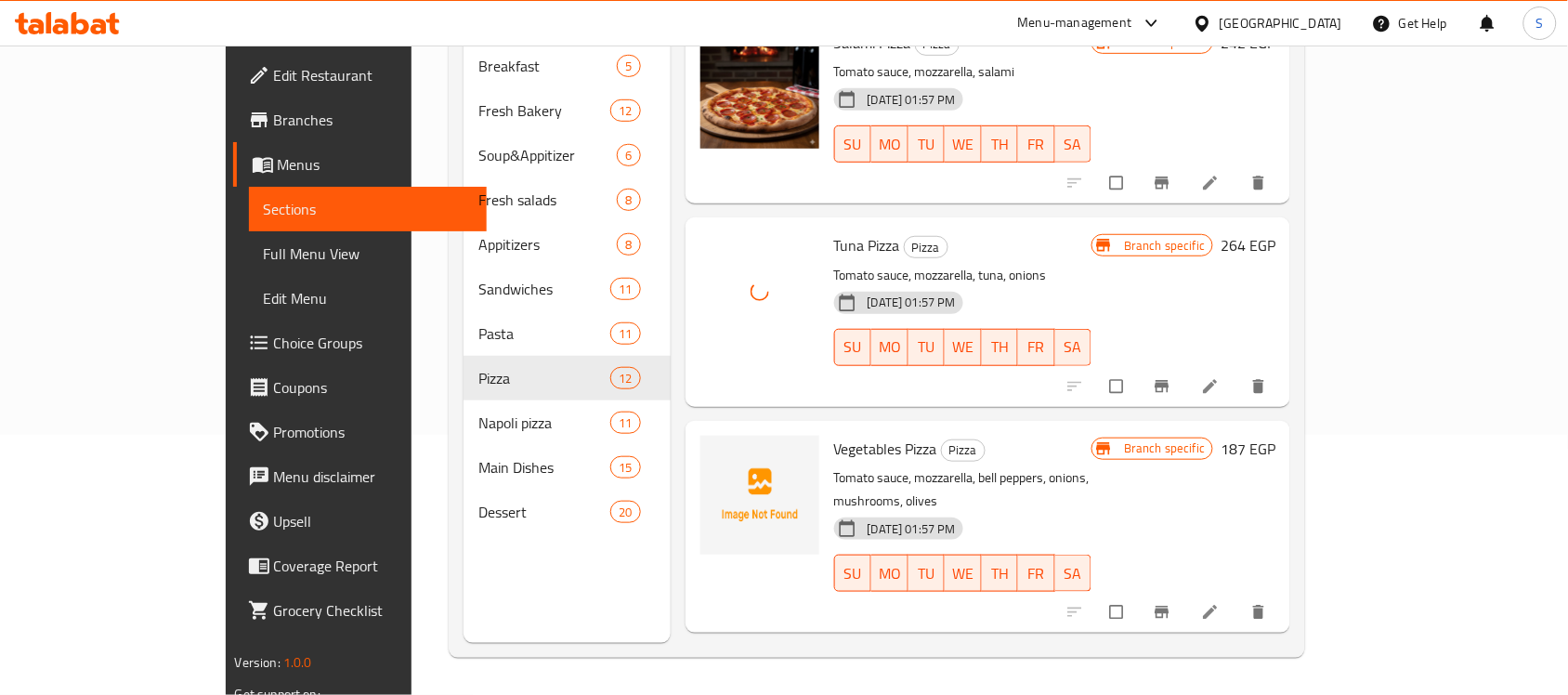
click at [834, 434] on span "Vegetables Pizza" at bounding box center [886, 448] width 104 height 28
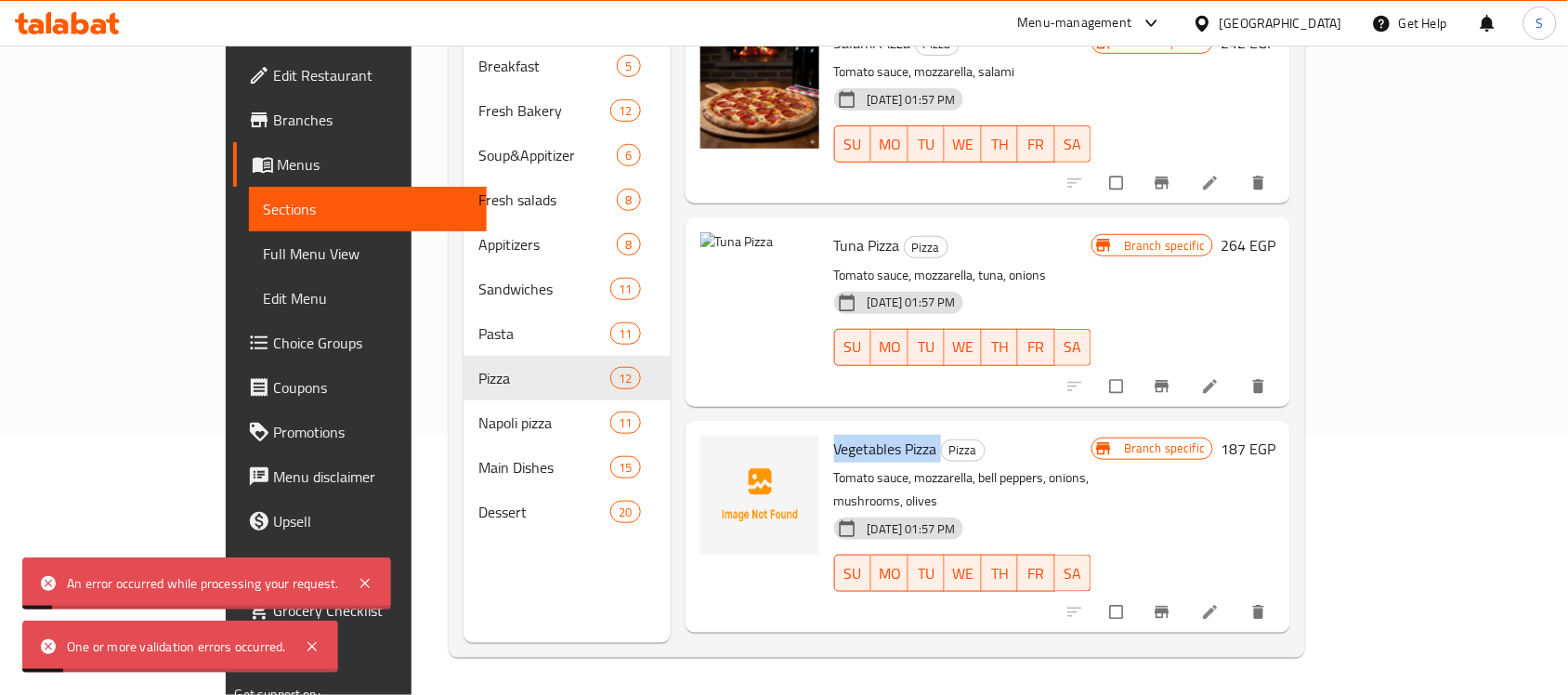
copy h6 "Vegetables Pizza"
click at [834, 434] on span "Vegetables Pizza" at bounding box center [886, 448] width 104 height 28
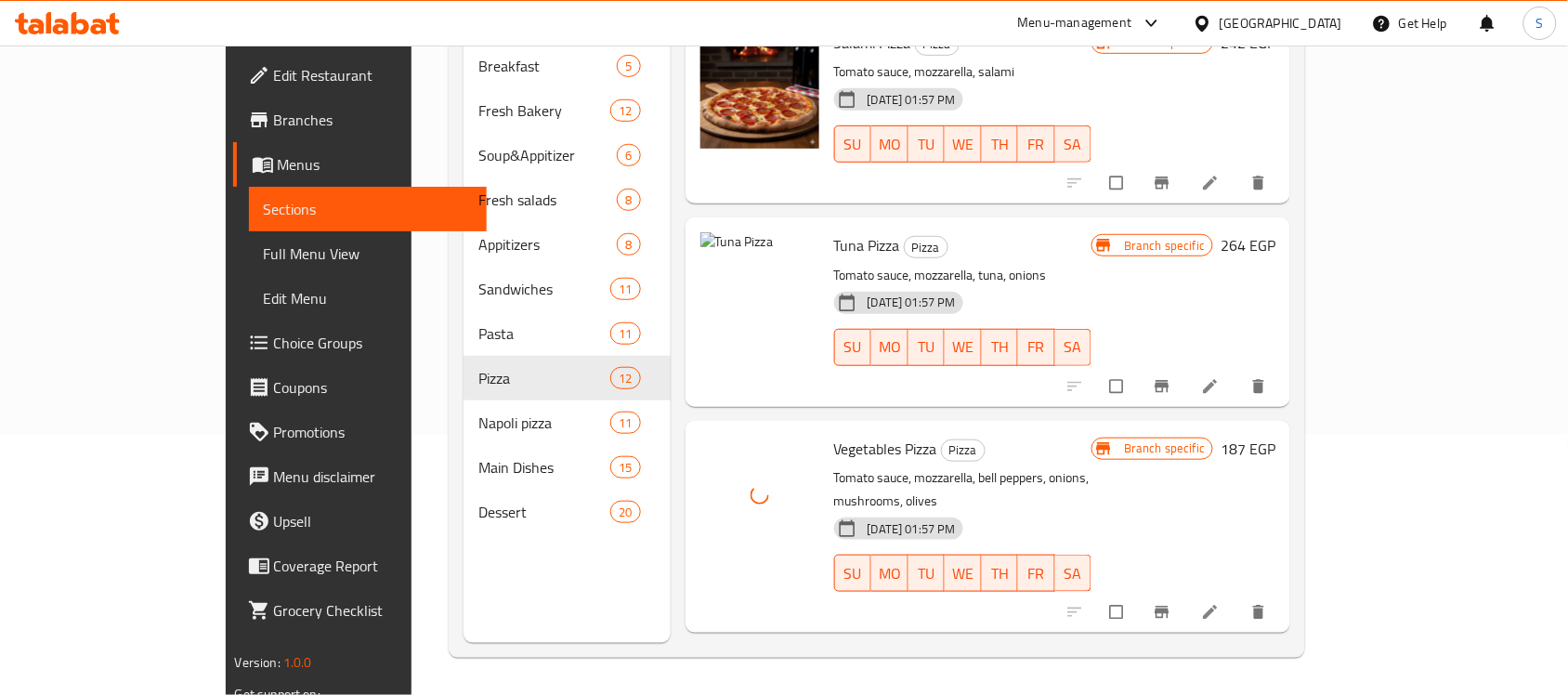
click at [966, 435] on h6 "Vegetables Pizza Pizza" at bounding box center [962, 448] width 257 height 26
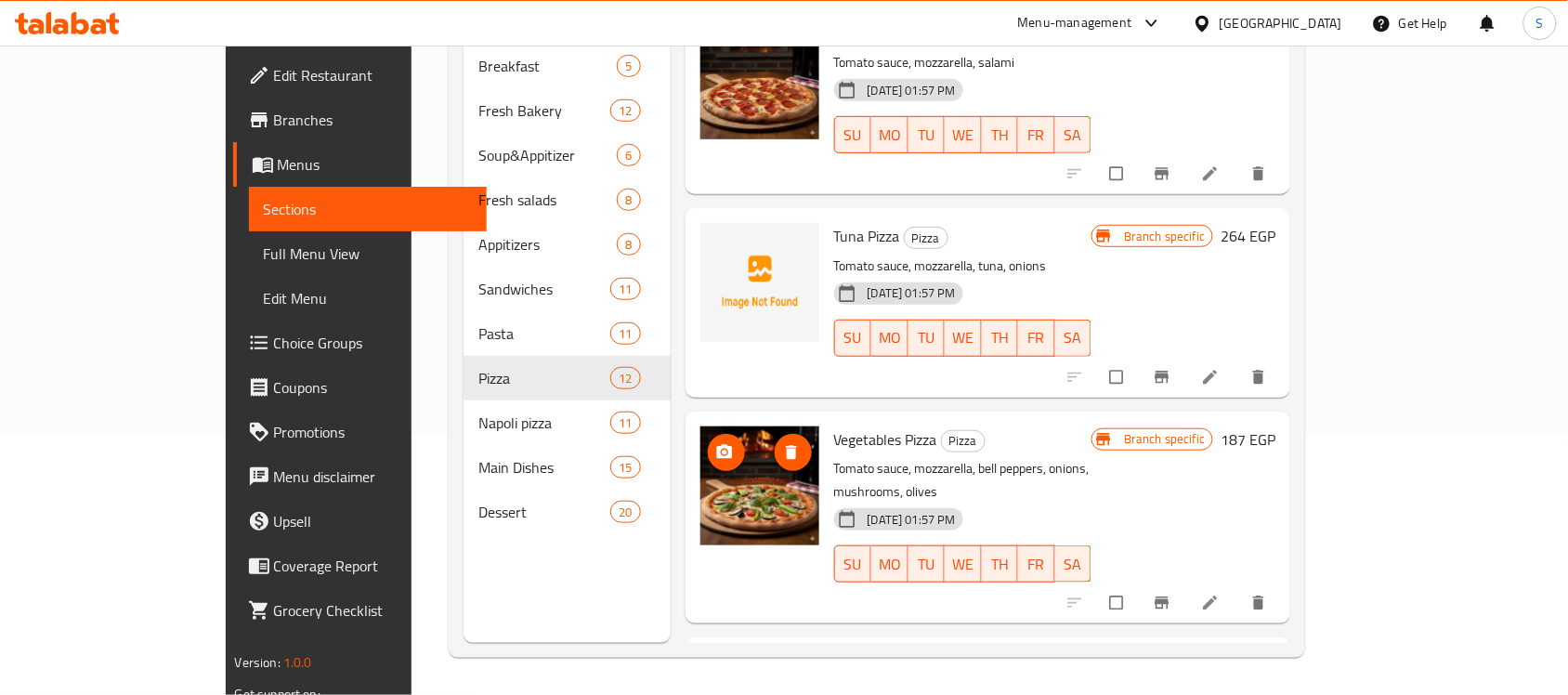
scroll to position [1783, 0]
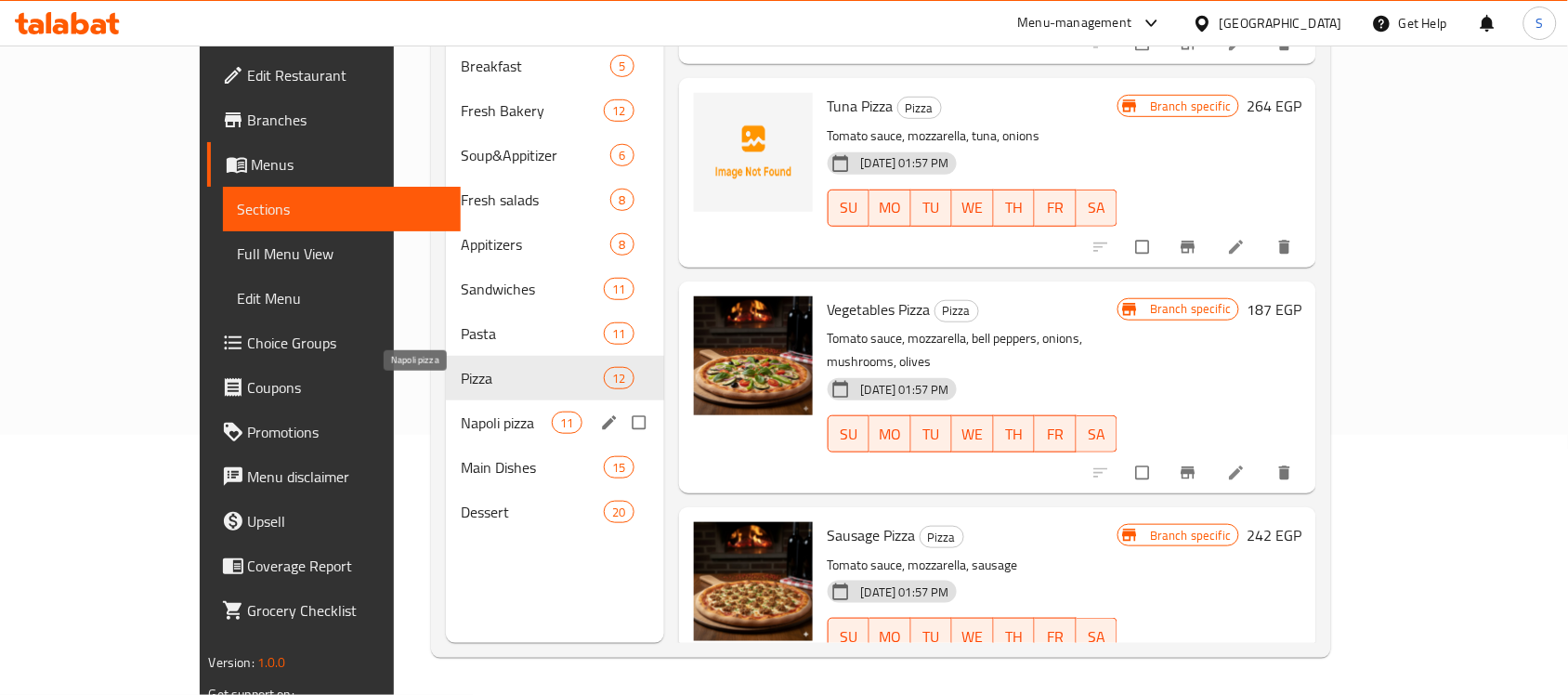
click at [461, 411] on span "Napoli pizza" at bounding box center [506, 422] width 91 height 22
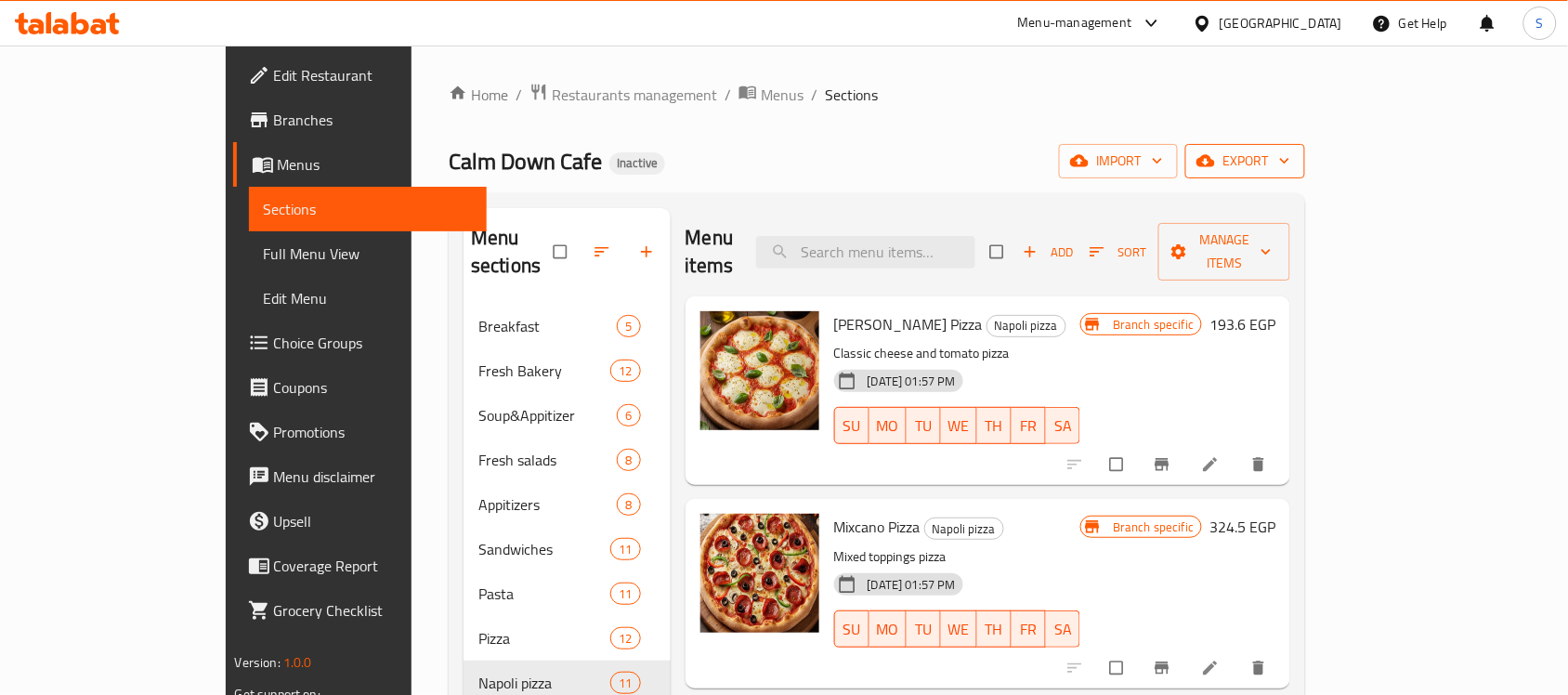
click at [1290, 165] on span "export" at bounding box center [1245, 160] width 90 height 23
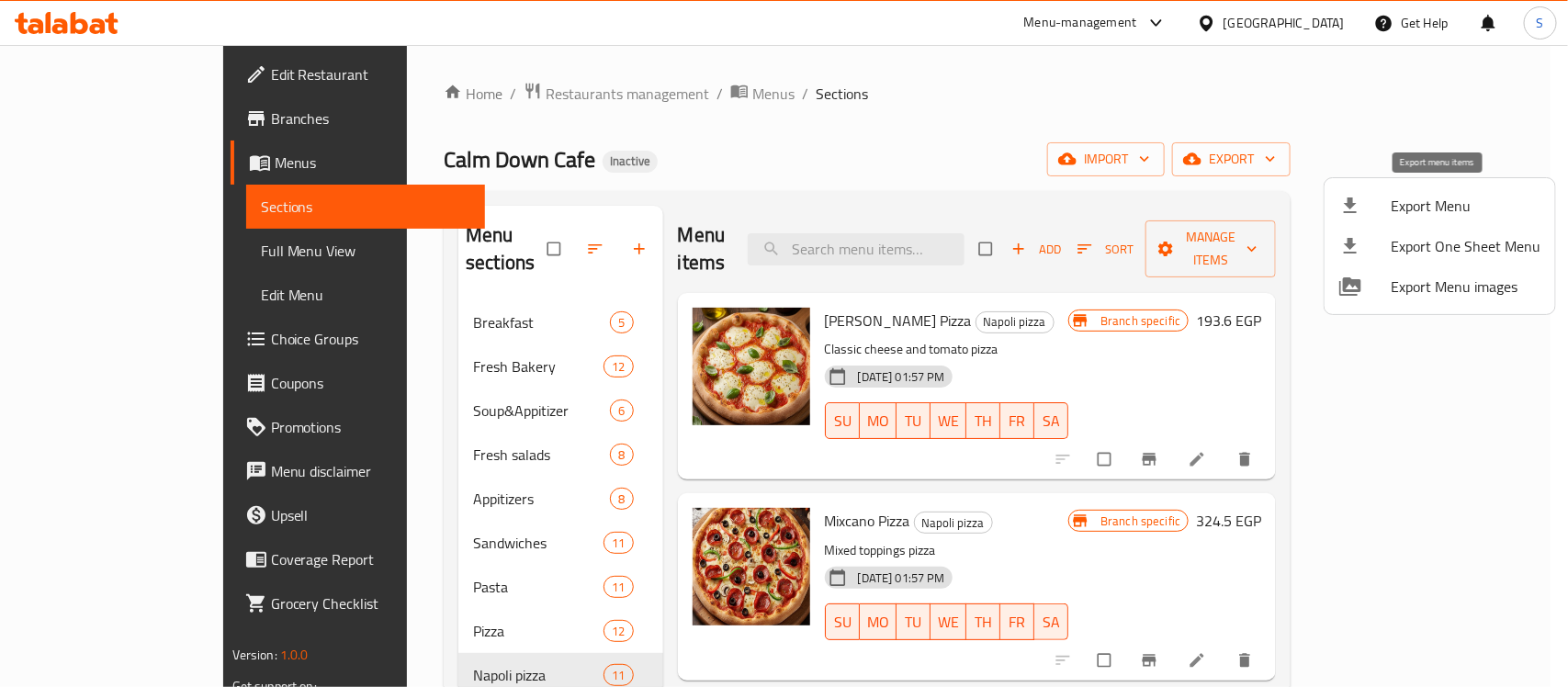
click at [1417, 196] on span "Export Menu" at bounding box center [1466, 206] width 150 height 22
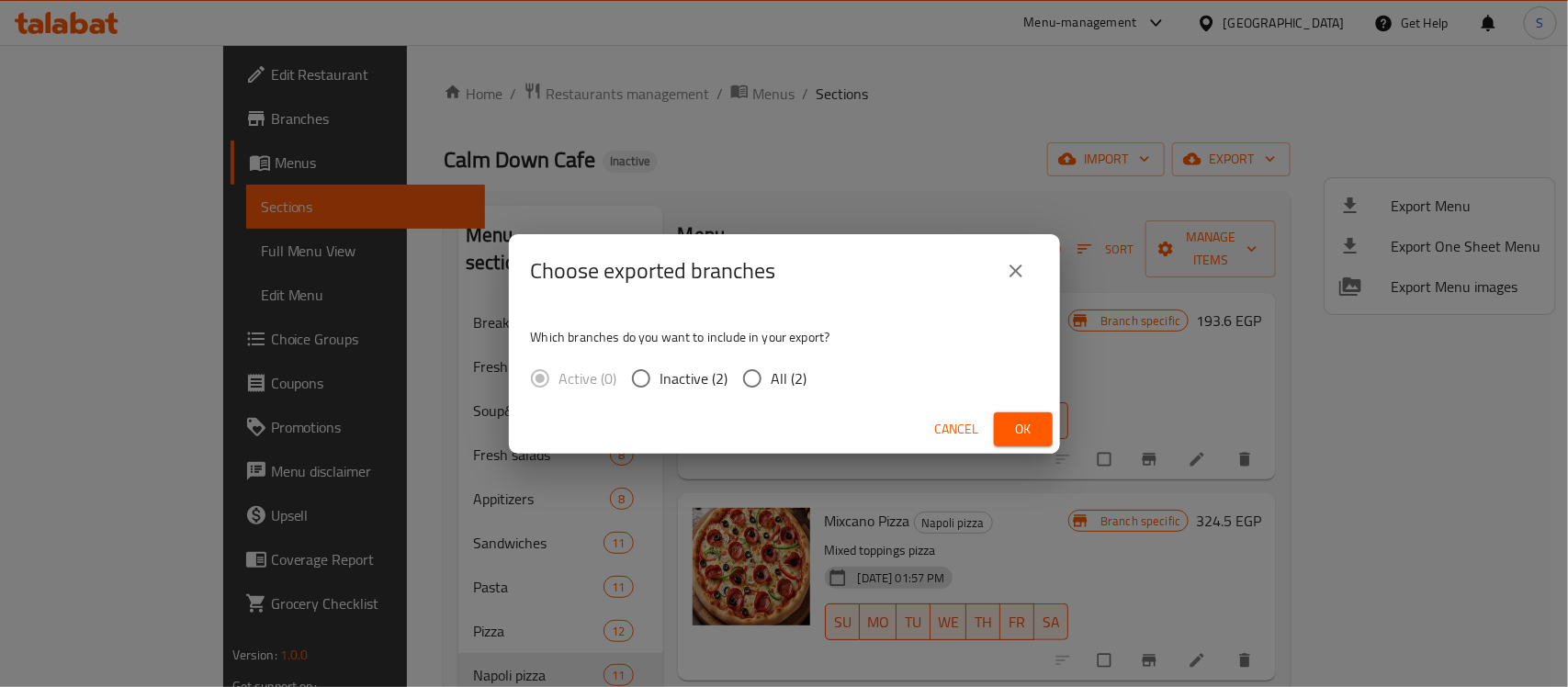
click at [783, 373] on span "All (2)" at bounding box center [789, 378] width 35 height 22
click at [771, 373] on input "All (2)" at bounding box center [751, 378] width 38 height 38
radio input "true"
click at [1015, 433] on span "Ok" at bounding box center [1023, 428] width 30 height 23
